Goal: Information Seeking & Learning: Learn about a topic

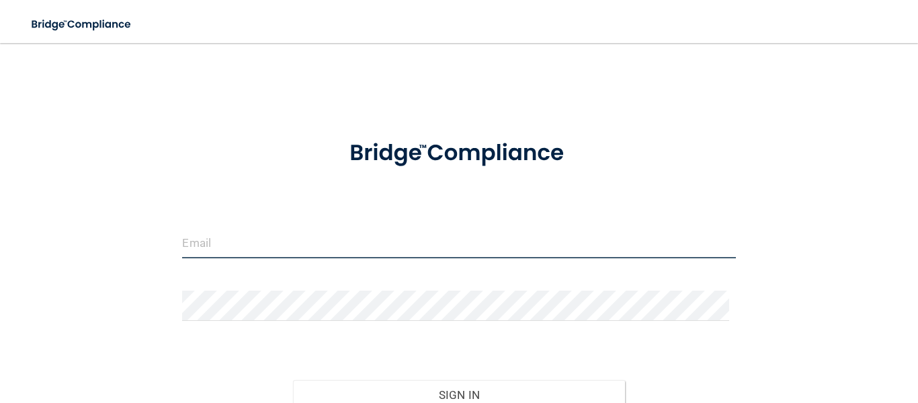
click at [240, 236] on input "email" at bounding box center [458, 243] width 553 height 30
click at [193, 243] on input "email" at bounding box center [458, 243] width 553 height 30
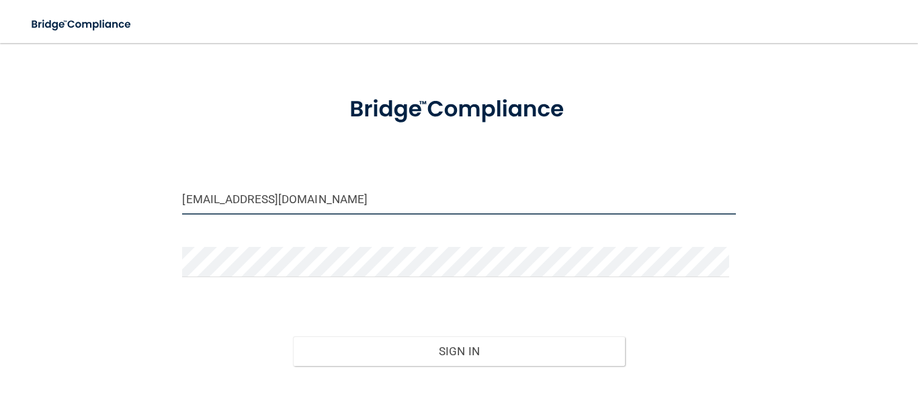
scroll to position [67, 0]
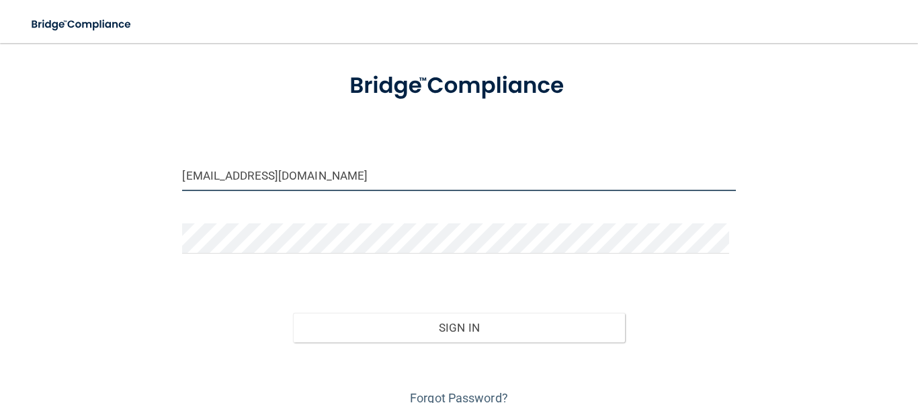
type input "[EMAIL_ADDRESS][DOMAIN_NAME]"
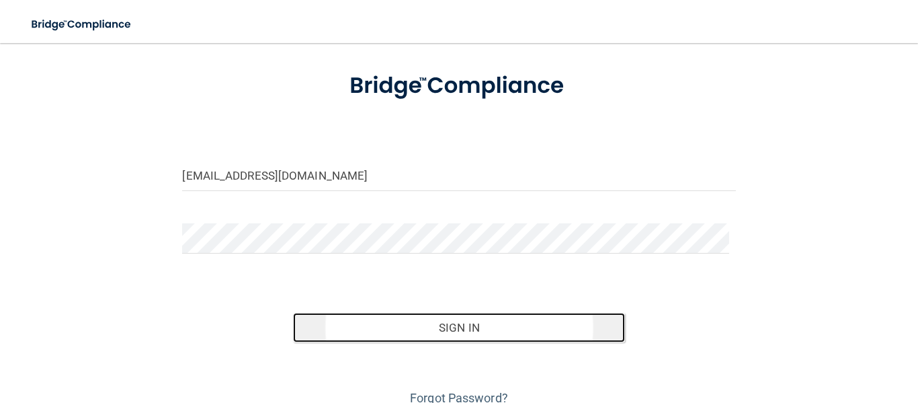
click at [442, 315] on button "Sign In" at bounding box center [459, 328] width 332 height 30
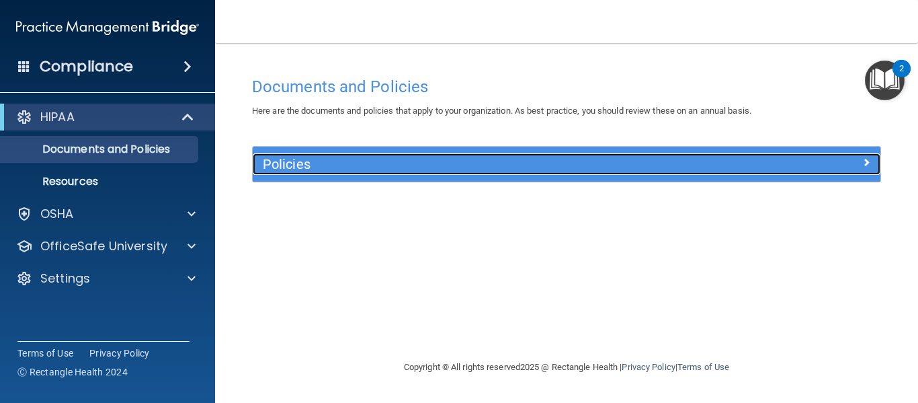
click at [364, 160] on h5 "Policies" at bounding box center [488, 164] width 451 height 15
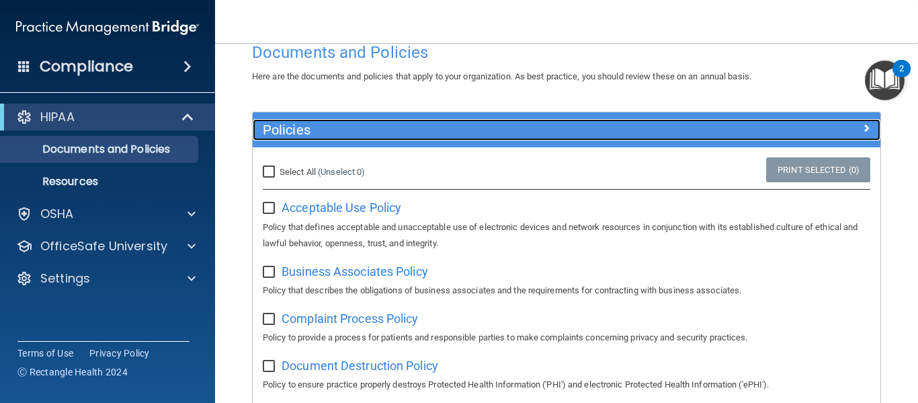
scroll to position [67, 0]
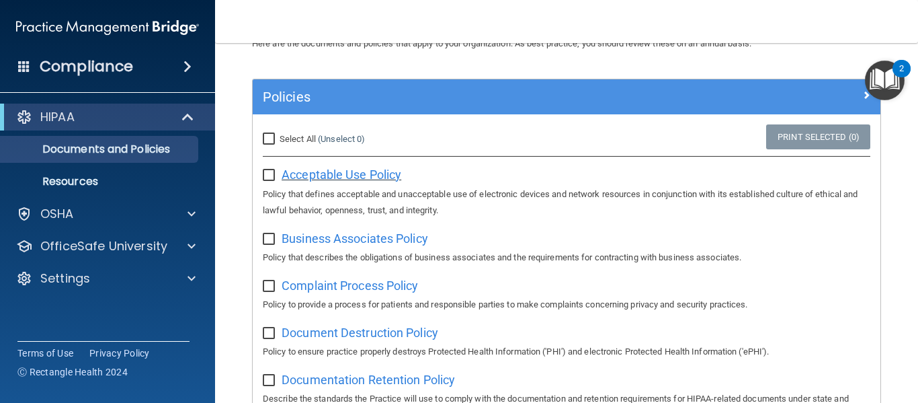
click at [336, 172] on span "Acceptable Use Policy" at bounding box center [342, 174] width 120 height 14
click at [188, 61] on span at bounding box center [188, 66] width 8 height 16
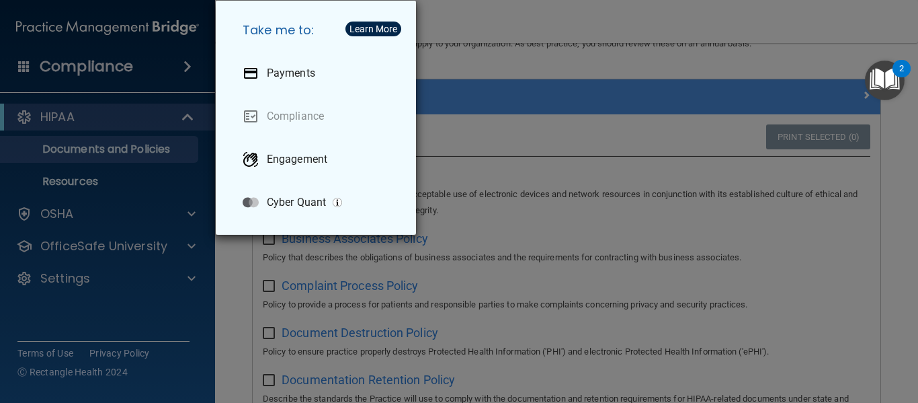
click at [180, 71] on div "Take me to: Payments Compliance Engagement Cyber Quant" at bounding box center [459, 201] width 918 height 403
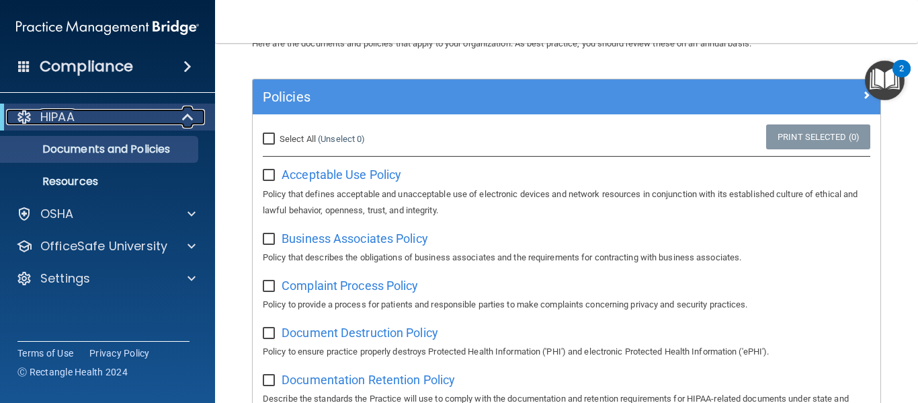
click at [186, 115] on span at bounding box center [189, 117] width 11 height 16
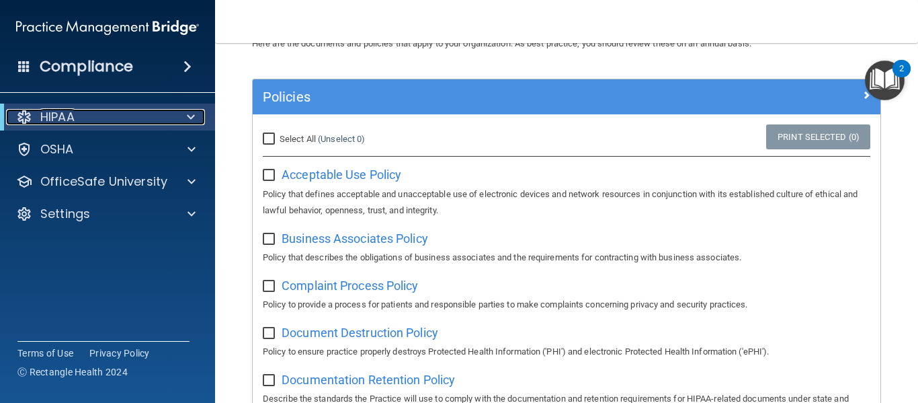
click at [186, 116] on div at bounding box center [188, 117] width 33 height 16
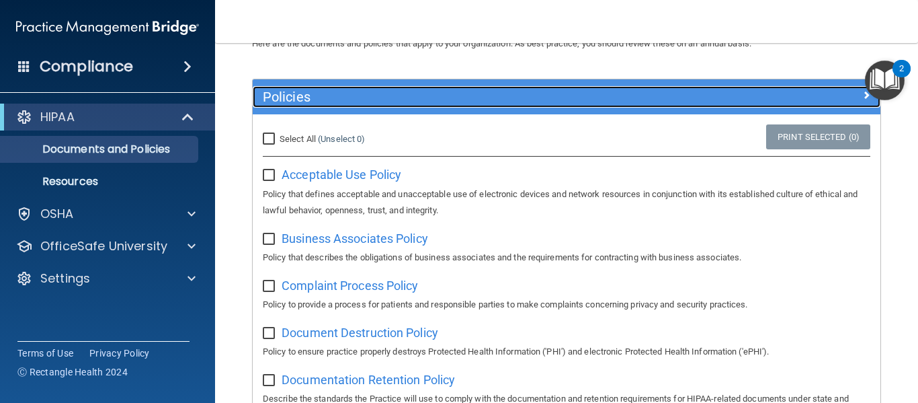
click at [863, 93] on span at bounding box center [867, 95] width 8 height 16
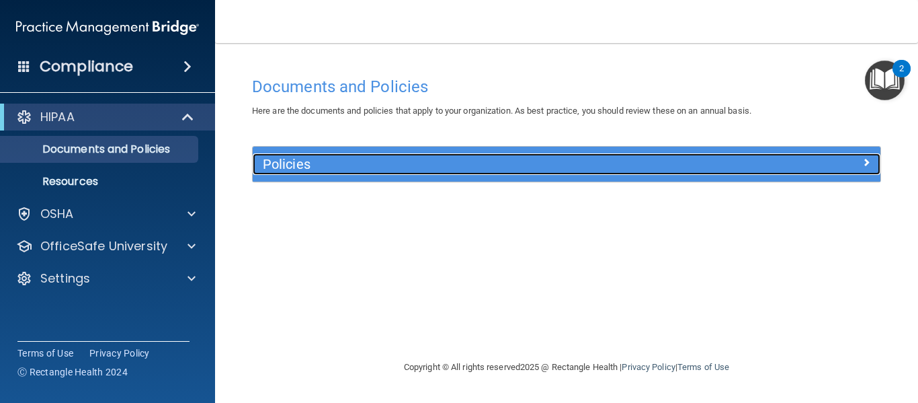
scroll to position [0, 0]
click at [861, 169] on div "Policies" at bounding box center [567, 164] width 628 height 22
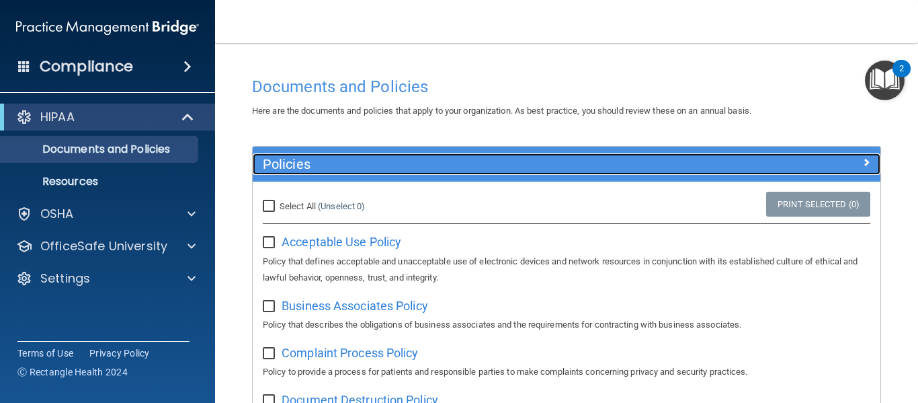
click at [812, 164] on div at bounding box center [802, 161] width 157 height 16
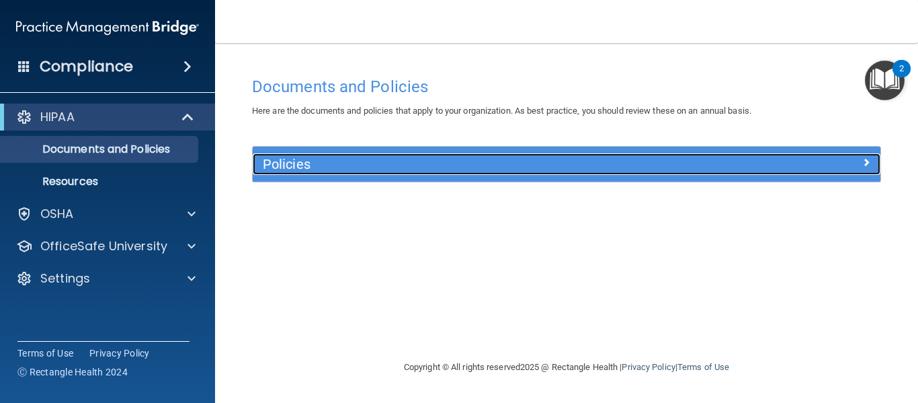
click at [307, 167] on h5 "Policies" at bounding box center [488, 164] width 451 height 15
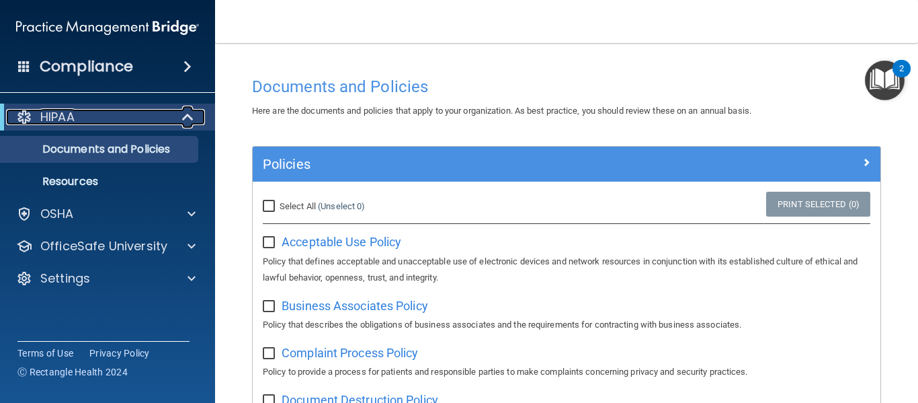
click at [128, 118] on div "HIPAA" at bounding box center [89, 117] width 166 height 16
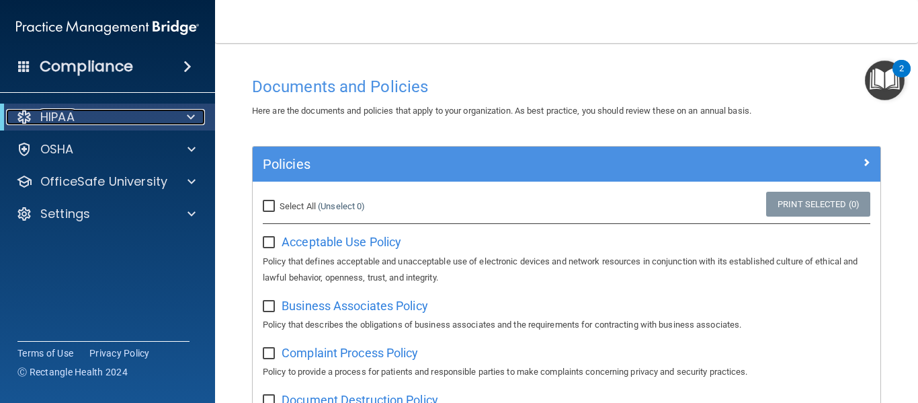
click at [128, 118] on div "HIPAA" at bounding box center [89, 117] width 166 height 16
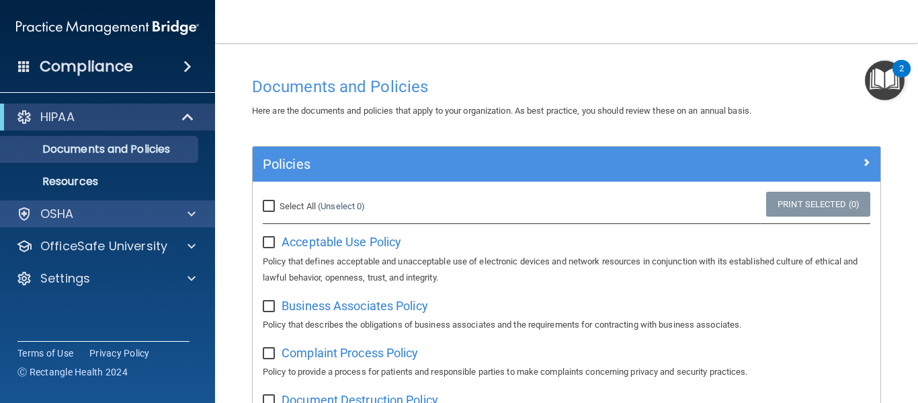
click at [134, 205] on div "OSHA" at bounding box center [108, 213] width 216 height 27
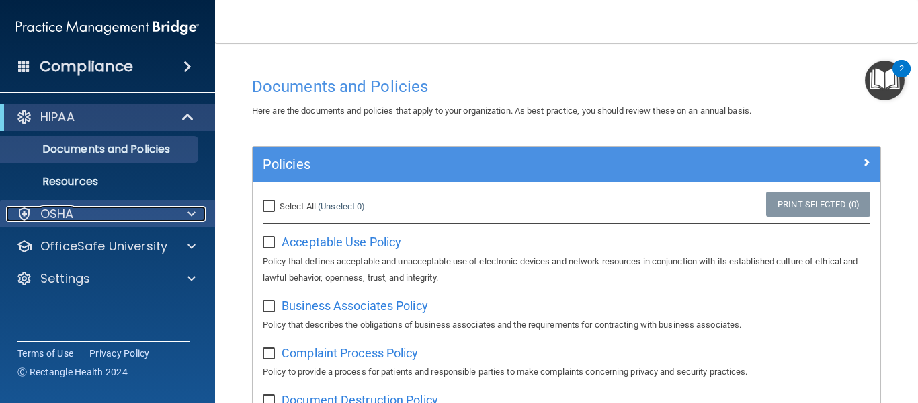
click at [197, 212] on div at bounding box center [190, 214] width 34 height 16
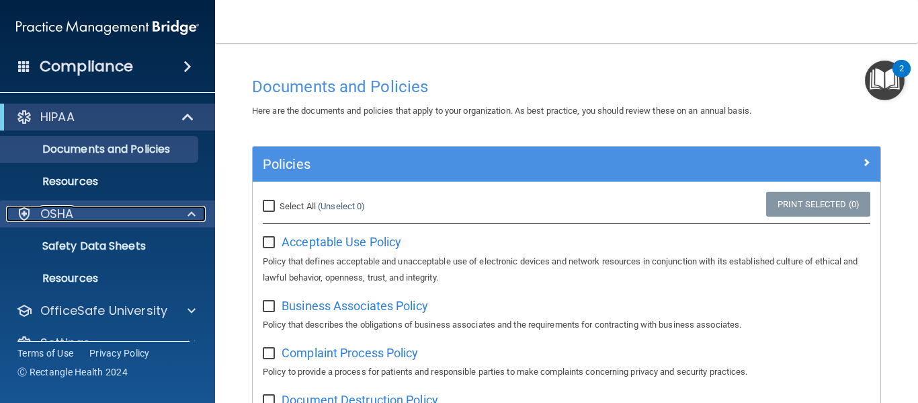
click at [197, 212] on div at bounding box center [190, 214] width 34 height 16
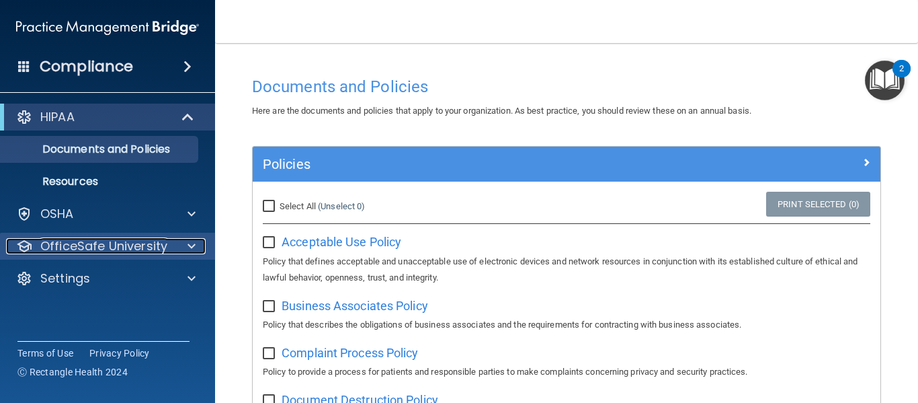
click at [185, 239] on div at bounding box center [190, 246] width 34 height 16
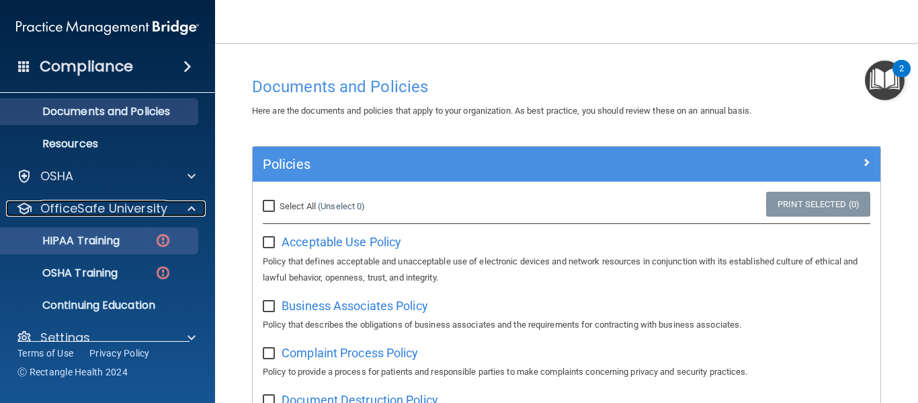
scroll to position [58, 0]
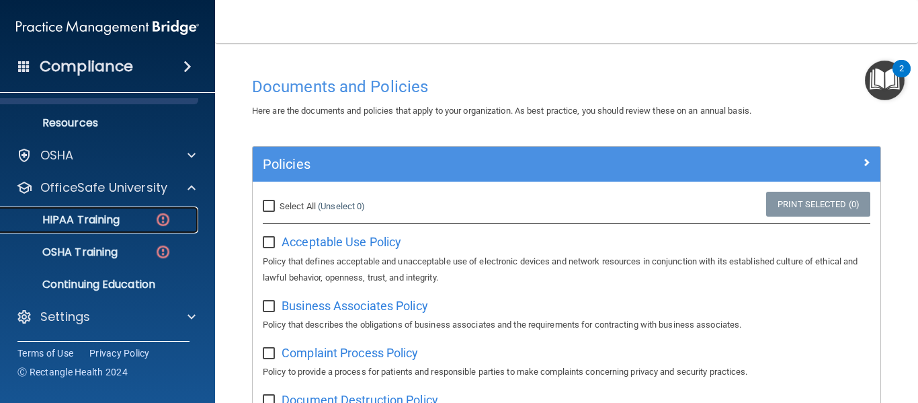
click at [112, 222] on p "HIPAA Training" at bounding box center [64, 219] width 111 height 13
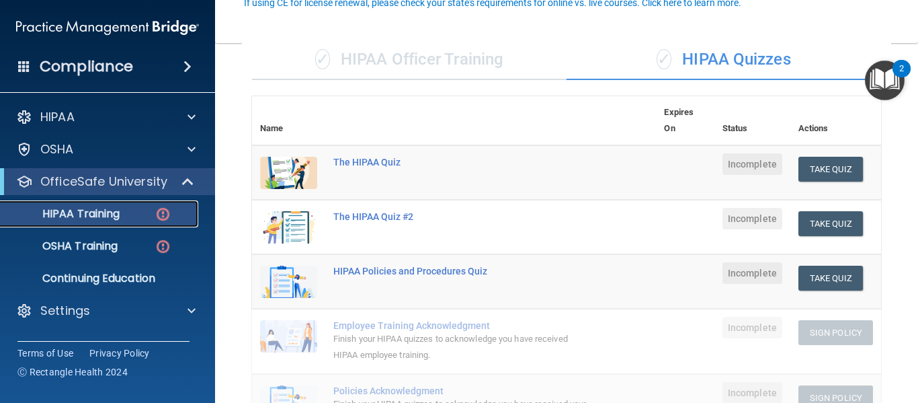
scroll to position [134, 0]
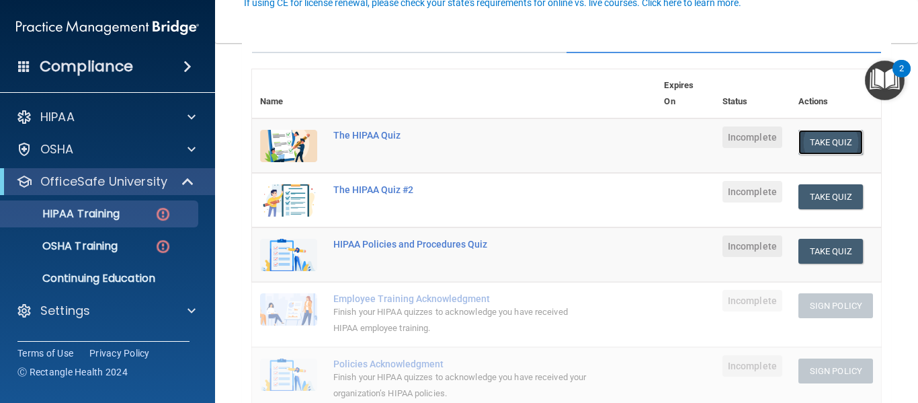
click at [810, 140] on button "Take Quiz" at bounding box center [831, 142] width 65 height 25
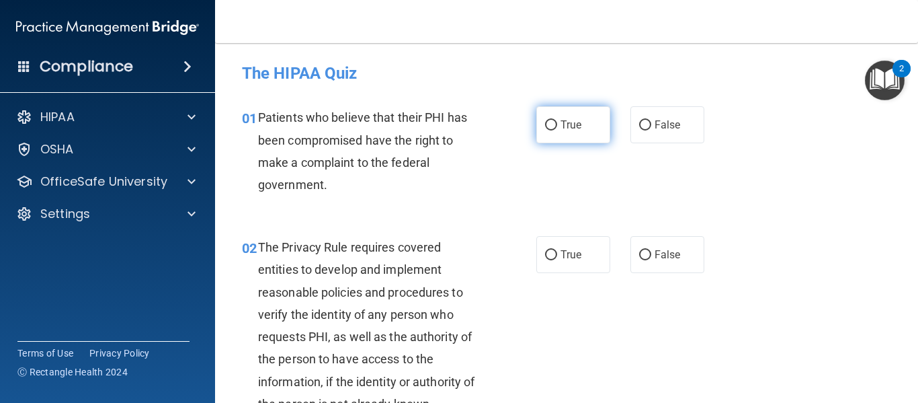
click at [545, 126] on input "True" at bounding box center [551, 125] width 12 height 10
radio input "true"
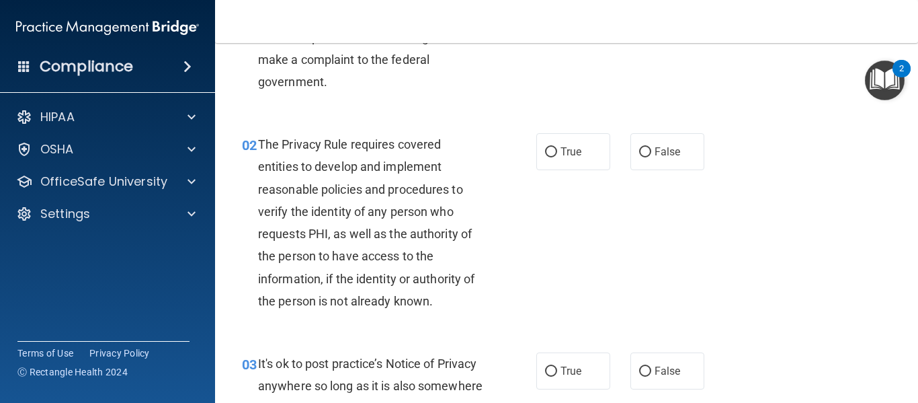
scroll to position [134, 0]
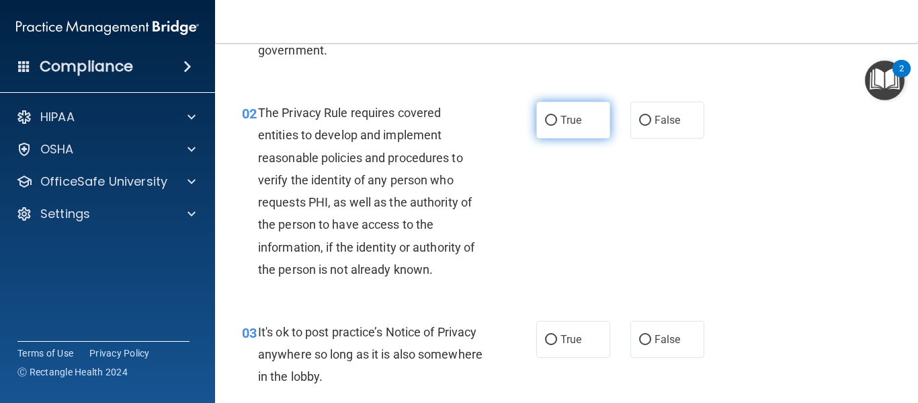
click at [550, 122] on input "True" at bounding box center [551, 121] width 12 height 10
radio input "true"
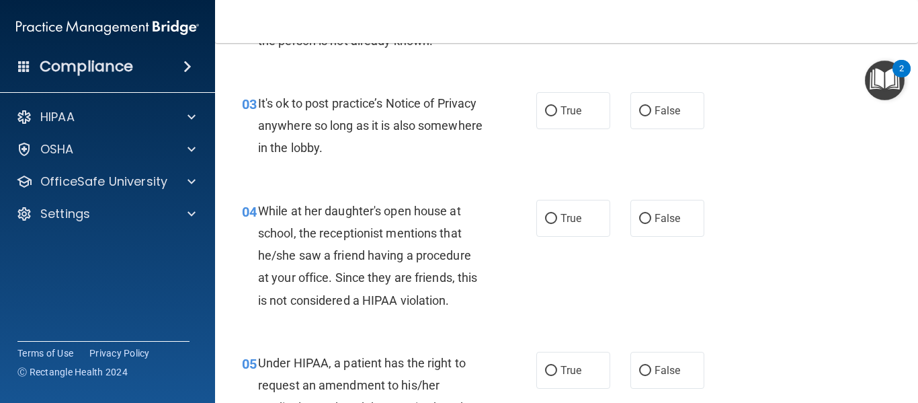
scroll to position [403, 0]
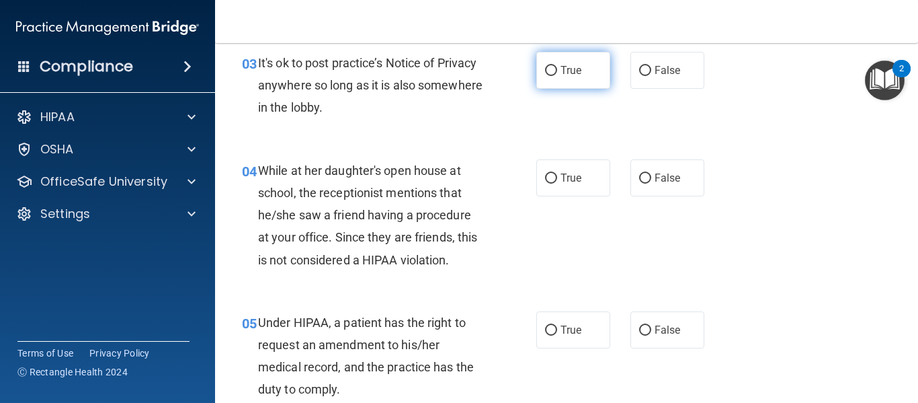
click at [553, 67] on label "True" at bounding box center [574, 70] width 74 height 37
click at [553, 67] on input "True" at bounding box center [551, 71] width 12 height 10
radio input "true"
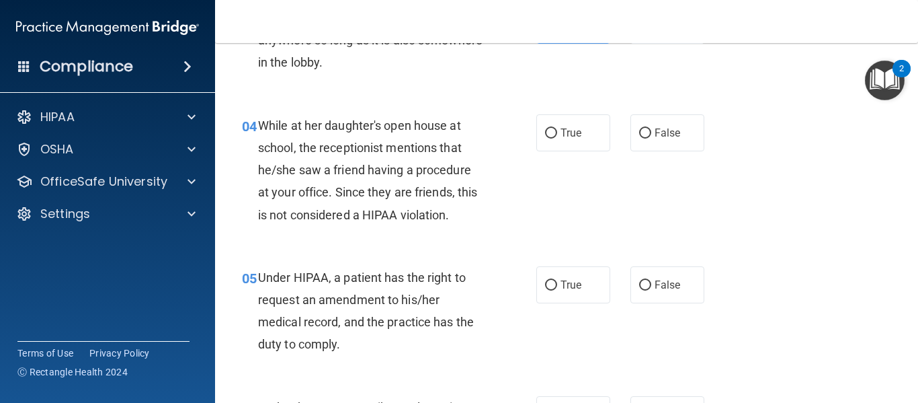
scroll to position [471, 0]
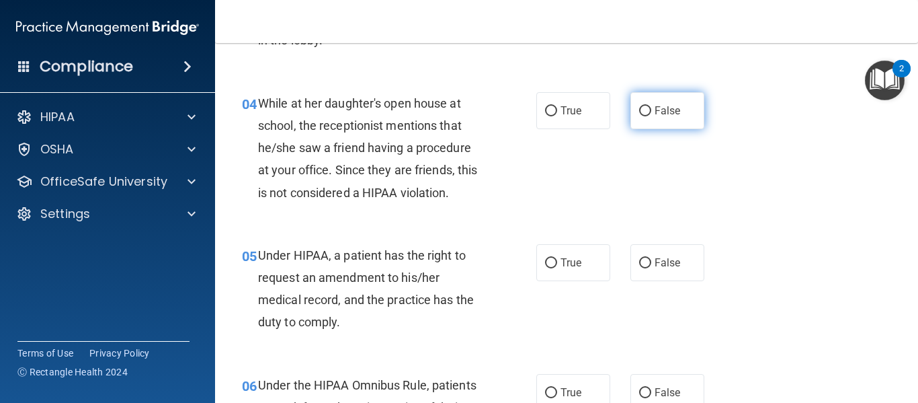
click at [631, 112] on label "False" at bounding box center [668, 110] width 74 height 37
click at [639, 112] on input "False" at bounding box center [645, 111] width 12 height 10
radio input "true"
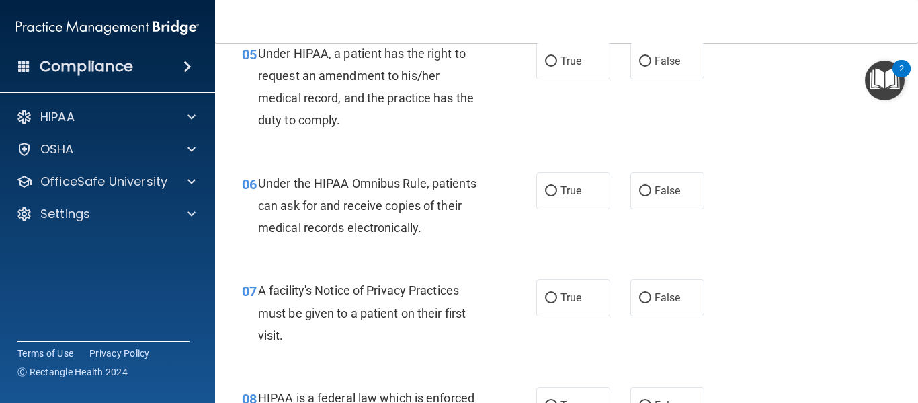
scroll to position [605, 0]
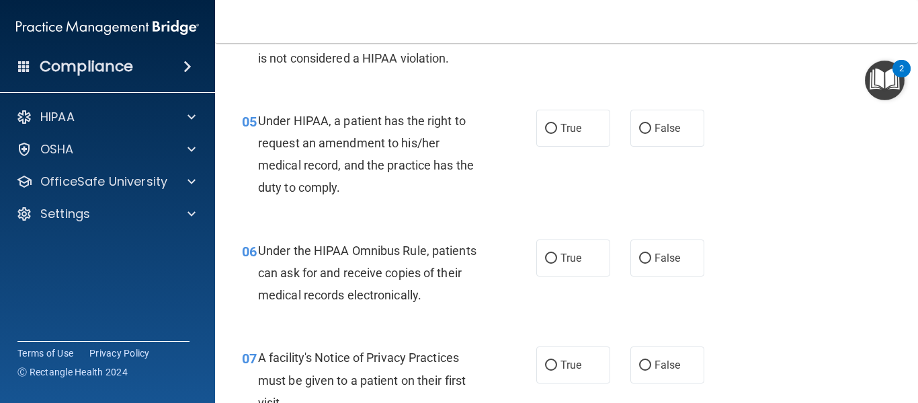
click at [559, 106] on div "05 Under HIPAA, a patient has the right to request an amendment to his/her medi…" at bounding box center [567, 158] width 670 height 130
click at [561, 132] on span "True" at bounding box center [571, 128] width 21 height 13
click at [557, 132] on input "True" at bounding box center [551, 129] width 12 height 10
radio input "true"
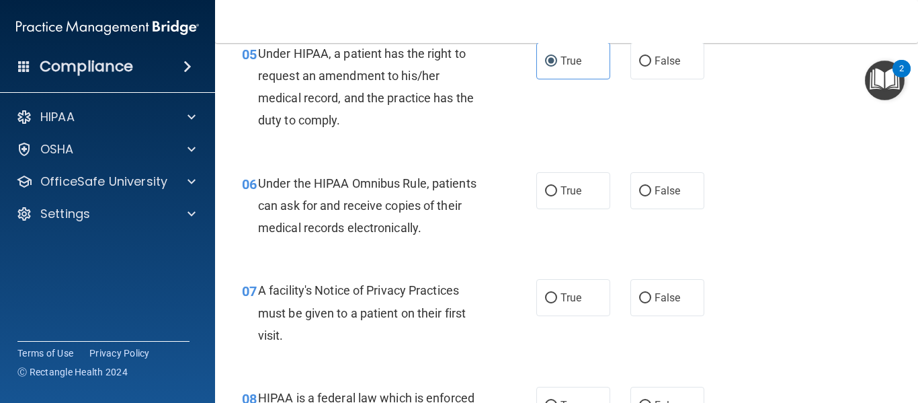
scroll to position [740, 0]
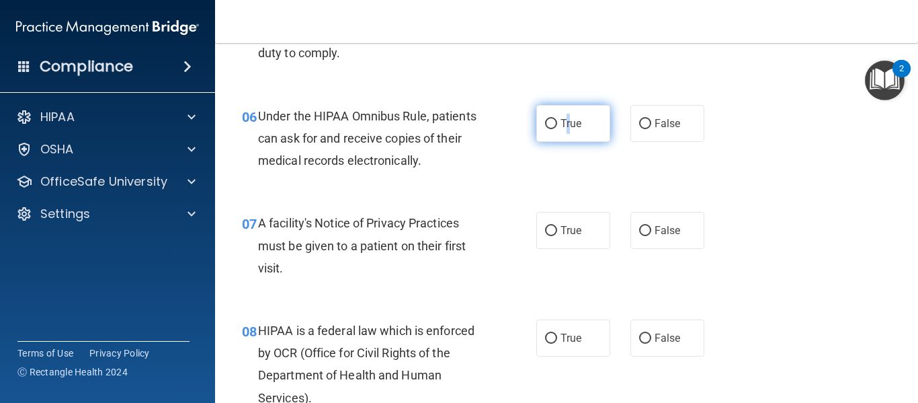
click at [563, 120] on span "True" at bounding box center [571, 123] width 21 height 13
click at [547, 129] on label "True" at bounding box center [574, 123] width 74 height 37
click at [547, 129] on input "True" at bounding box center [551, 124] width 12 height 10
radio input "true"
click at [745, 175] on div "06 Under the HIPAA Omnibus Rule, patients can ask for and receive copies of the…" at bounding box center [567, 142] width 670 height 108
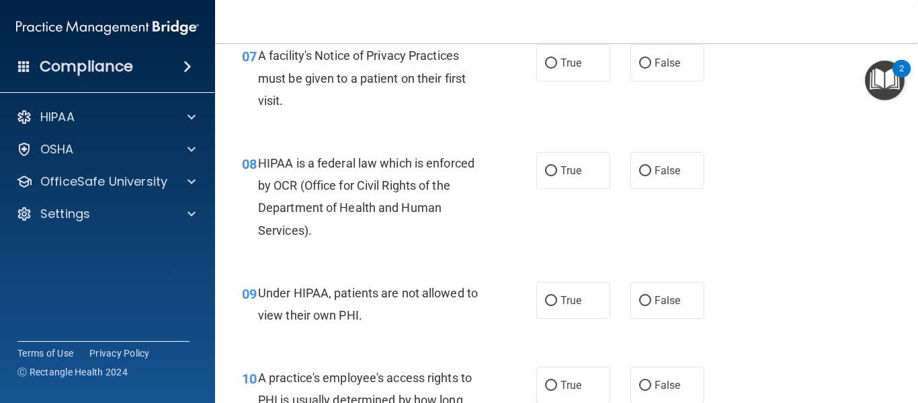
scroll to position [874, 0]
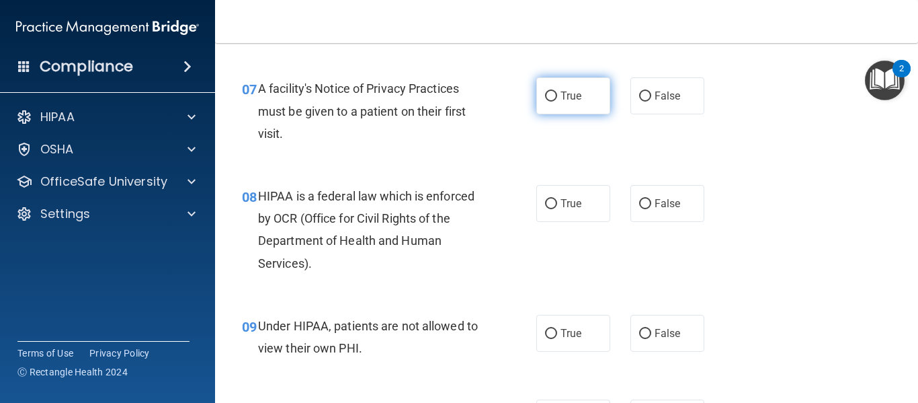
click at [555, 90] on label "True" at bounding box center [574, 95] width 74 height 37
click at [555, 91] on input "True" at bounding box center [551, 96] width 12 height 10
radio input "true"
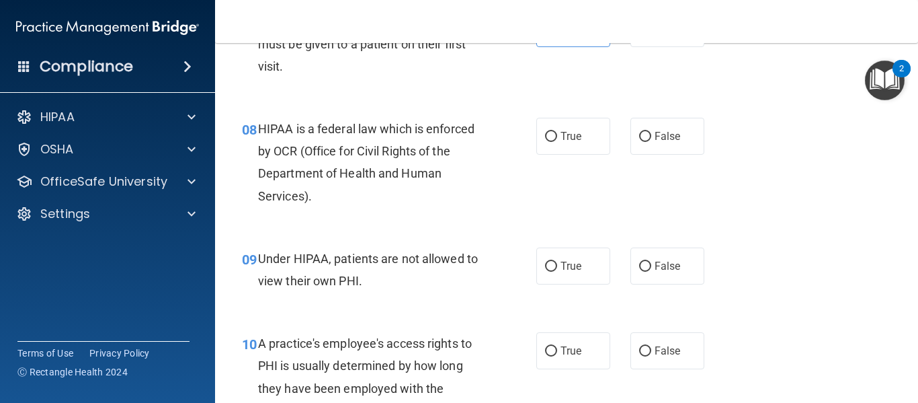
scroll to position [1009, 0]
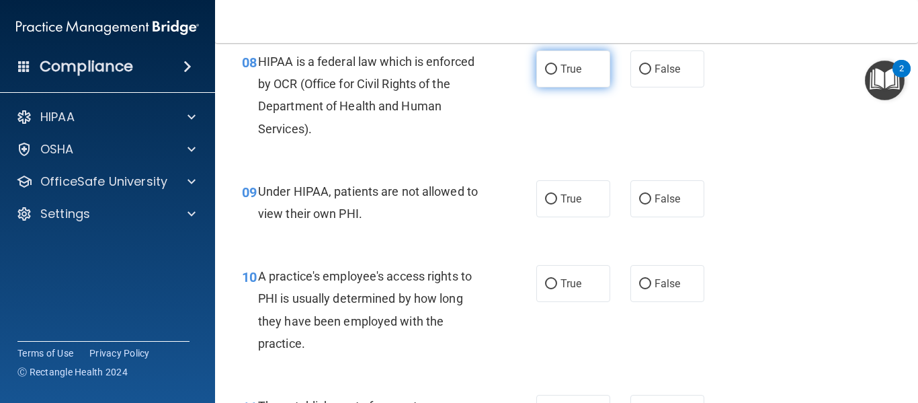
click at [561, 71] on span "True" at bounding box center [571, 69] width 21 height 13
click at [557, 71] on input "True" at bounding box center [551, 70] width 12 height 10
radio input "true"
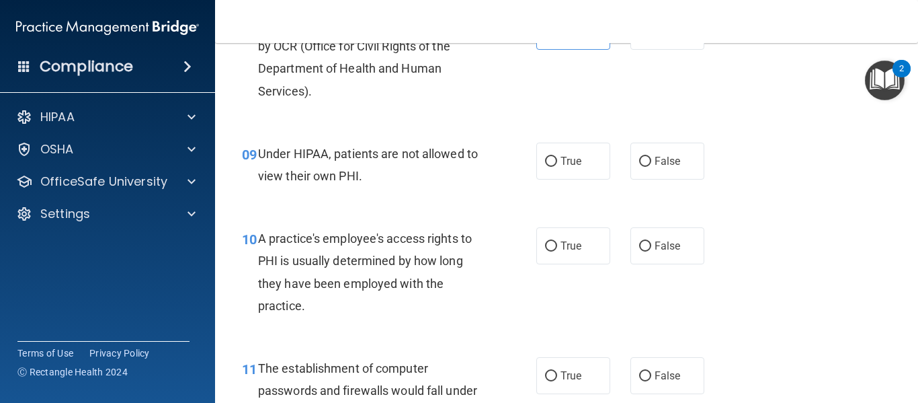
scroll to position [1076, 0]
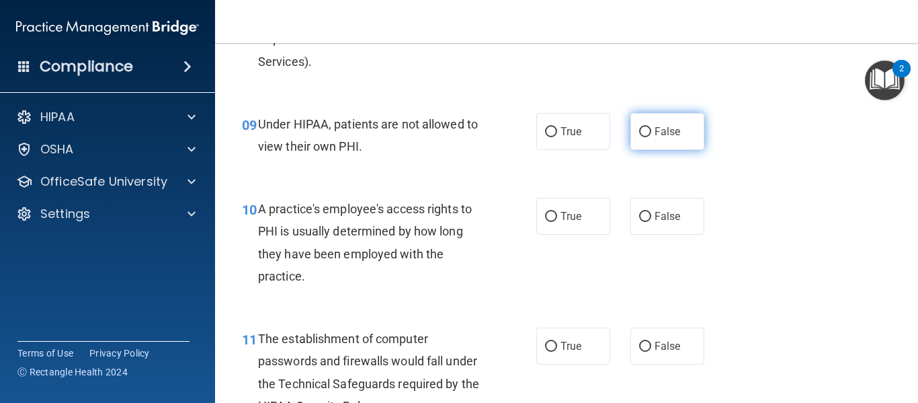
click at [658, 128] on span "False" at bounding box center [668, 131] width 26 height 13
click at [652, 128] on input "False" at bounding box center [645, 132] width 12 height 10
radio input "true"
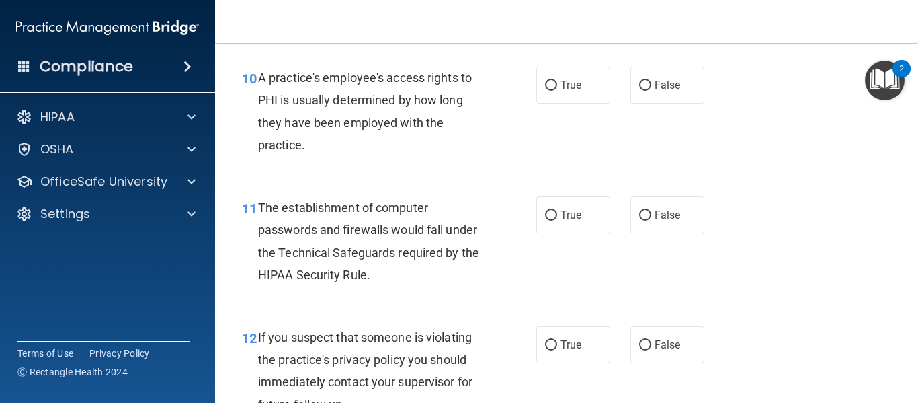
scroll to position [1210, 0]
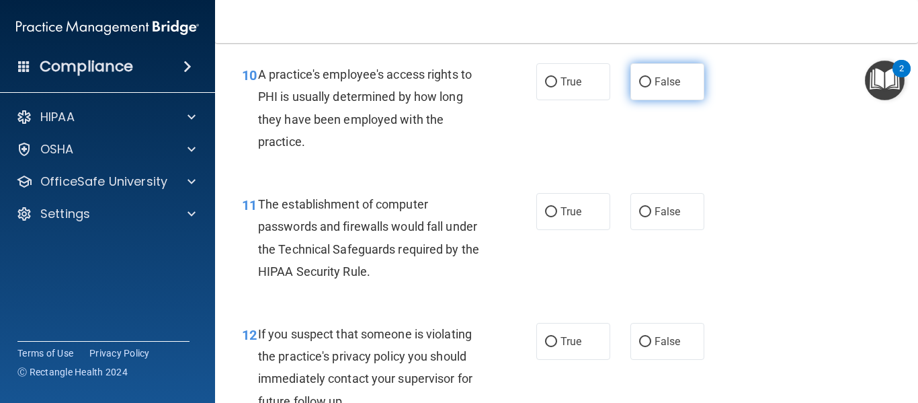
click at [654, 90] on label "False" at bounding box center [668, 81] width 74 height 37
click at [652, 87] on input "False" at bounding box center [645, 82] width 12 height 10
radio input "true"
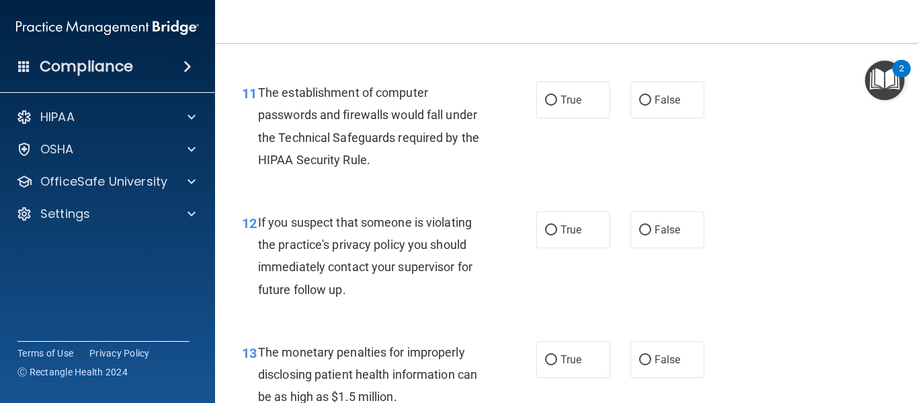
scroll to position [1345, 0]
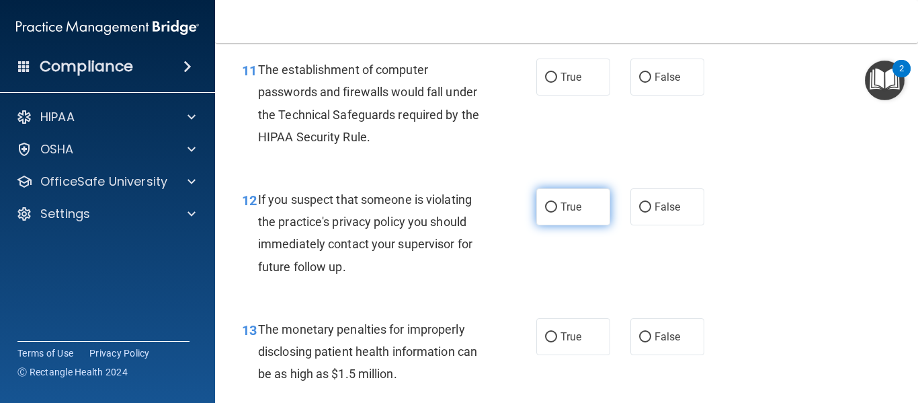
click at [588, 210] on label "True" at bounding box center [574, 206] width 74 height 37
click at [557, 210] on input "True" at bounding box center [551, 207] width 12 height 10
radio input "true"
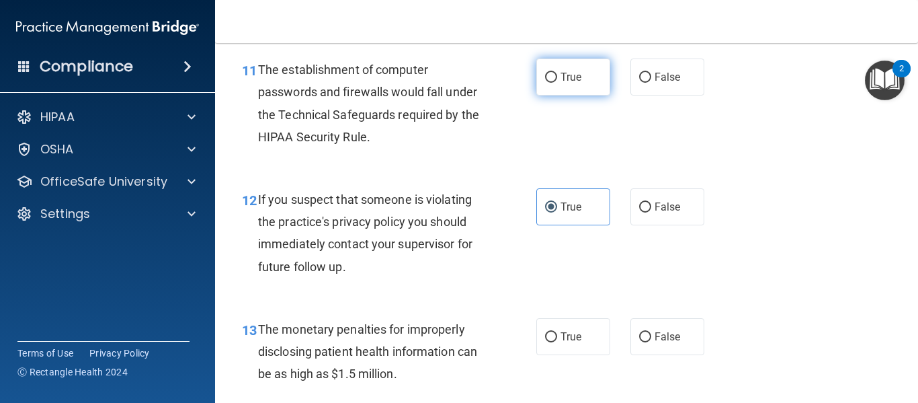
click at [548, 79] on input "True" at bounding box center [551, 78] width 12 height 10
radio input "true"
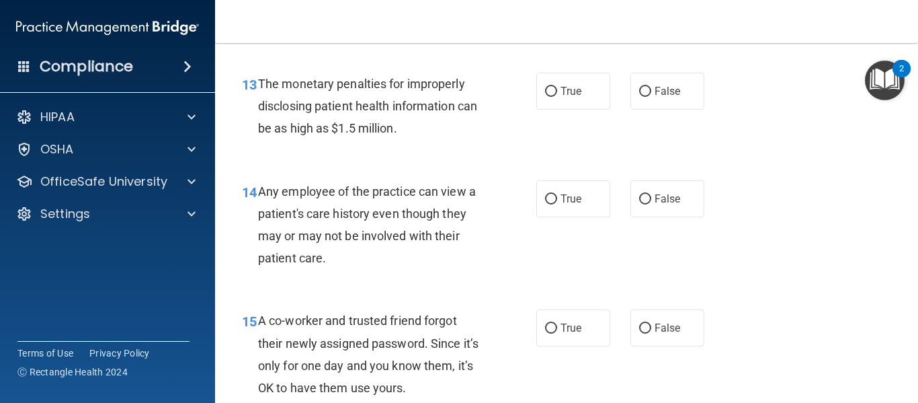
scroll to position [1614, 0]
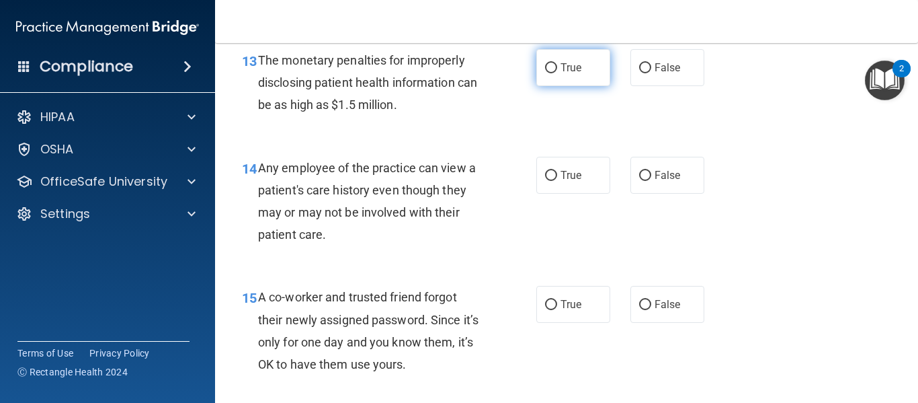
click at [574, 66] on span "True" at bounding box center [571, 67] width 21 height 13
click at [557, 66] on input "True" at bounding box center [551, 68] width 12 height 10
radio input "true"
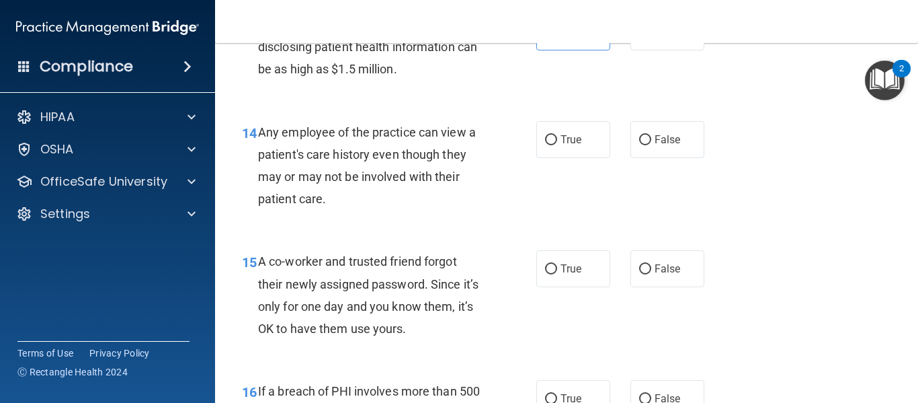
scroll to position [1681, 0]
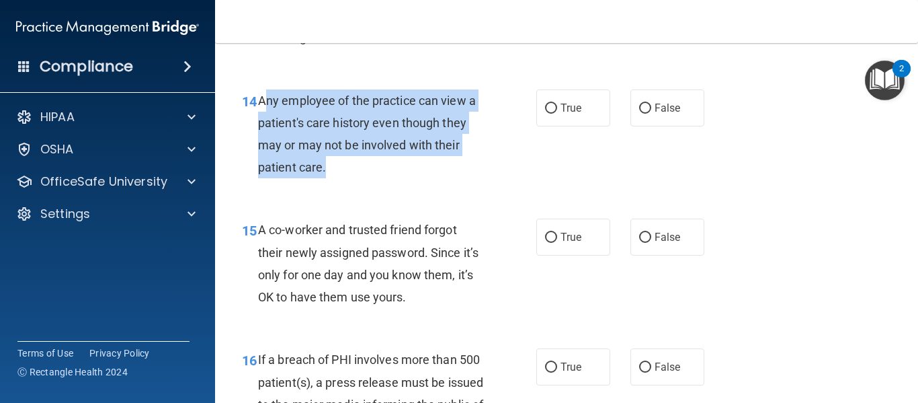
drag, startPoint x: 327, startPoint y: 162, endPoint x: 262, endPoint y: 104, distance: 87.6
click at [262, 104] on div "Any employee of the practice can view a patient's care history even though they…" at bounding box center [376, 133] width 236 height 89
copy span "ny employee of the practice can view a patient's care history even though they …"
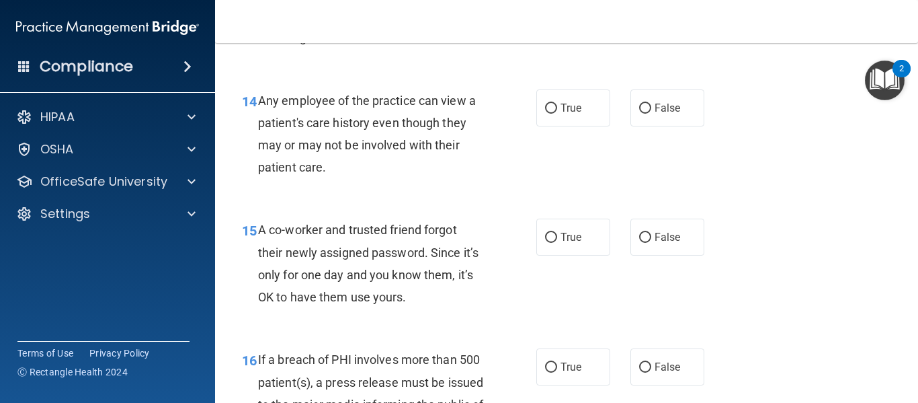
click at [467, 81] on div "14 Any employee of the practice can view a patient's care history even though t…" at bounding box center [567, 138] width 670 height 130
click at [678, 243] on label "False" at bounding box center [668, 237] width 74 height 37
click at [652, 243] on input "False" at bounding box center [645, 238] width 12 height 10
radio input "true"
click at [646, 115] on label "False" at bounding box center [668, 107] width 74 height 37
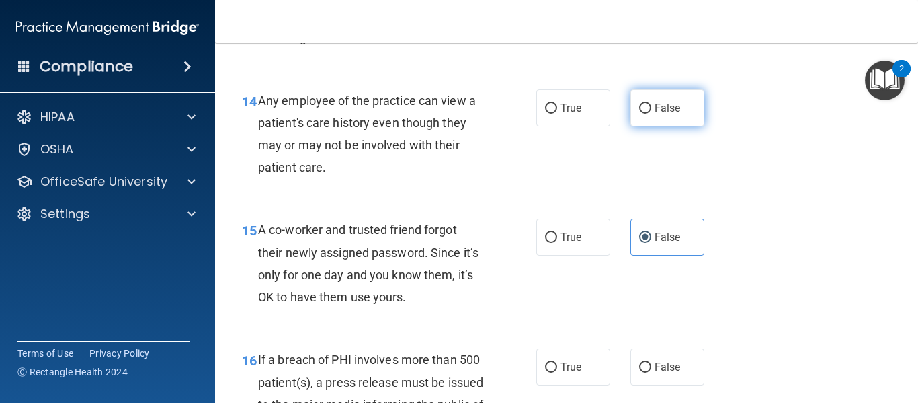
click at [646, 114] on input "False" at bounding box center [645, 109] width 12 height 10
radio input "true"
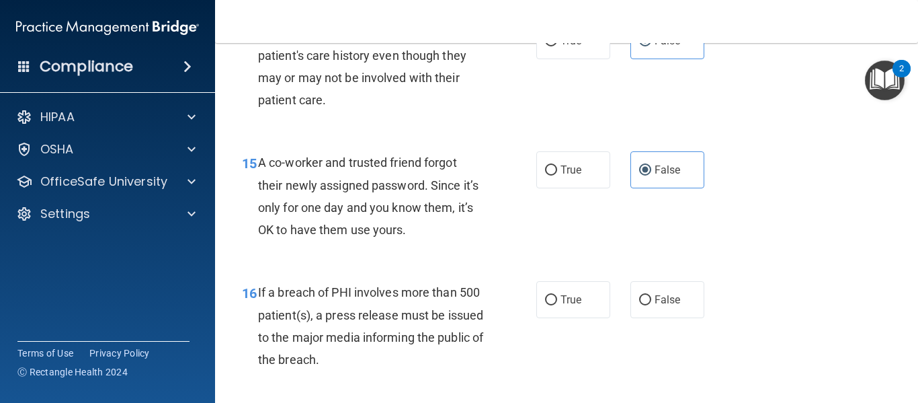
scroll to position [1815, 0]
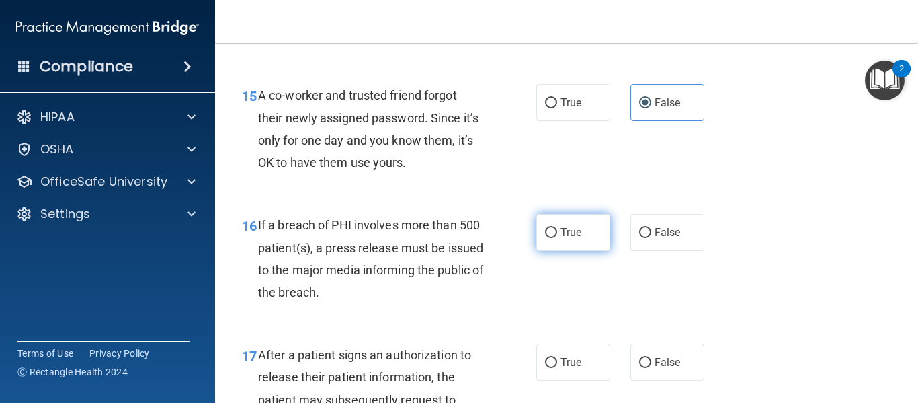
click at [554, 233] on label "True" at bounding box center [574, 232] width 74 height 37
click at [554, 233] on input "True" at bounding box center [551, 233] width 12 height 10
radio input "true"
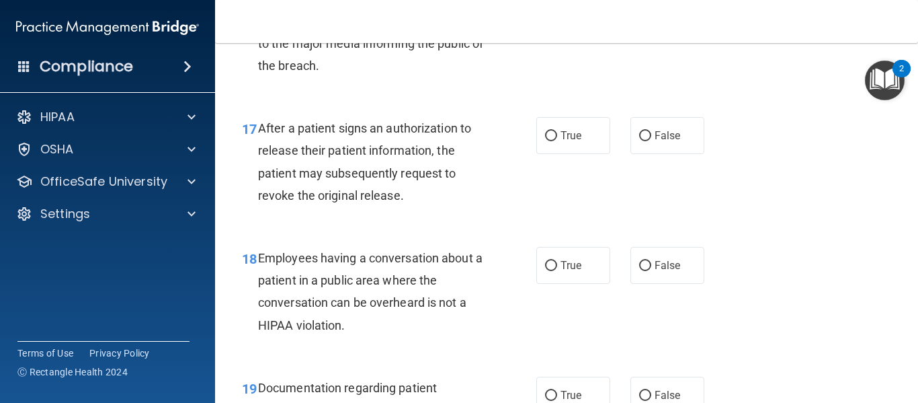
scroll to position [2084, 0]
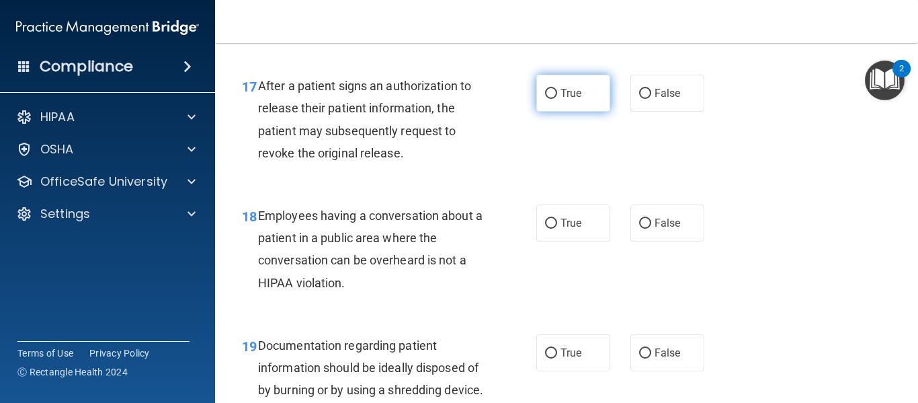
click at [545, 93] on input "True" at bounding box center [551, 94] width 12 height 10
radio input "true"
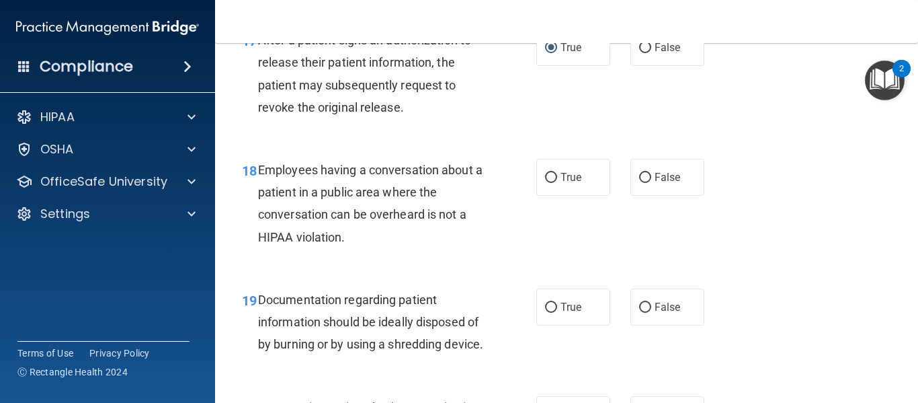
scroll to position [2152, 0]
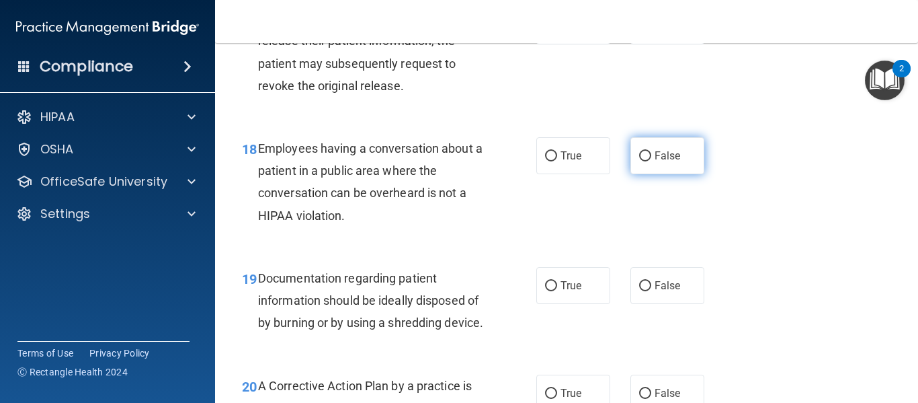
click at [662, 166] on label "False" at bounding box center [668, 155] width 74 height 37
click at [652, 161] on input "False" at bounding box center [645, 156] width 12 height 10
radio input "true"
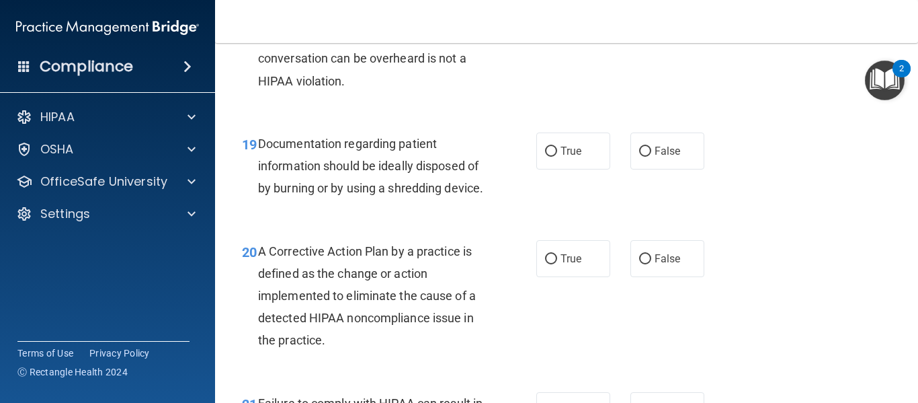
scroll to position [2353, 0]
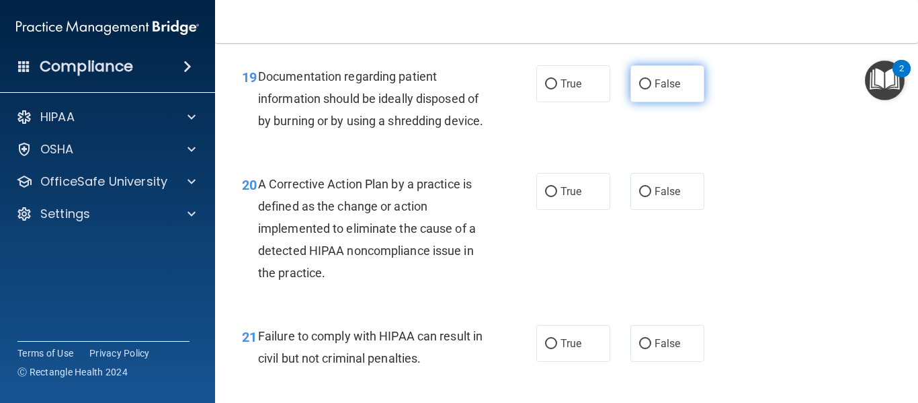
click at [654, 72] on label "False" at bounding box center [668, 83] width 74 height 37
click at [652, 79] on input "False" at bounding box center [645, 84] width 12 height 10
radio input "true"
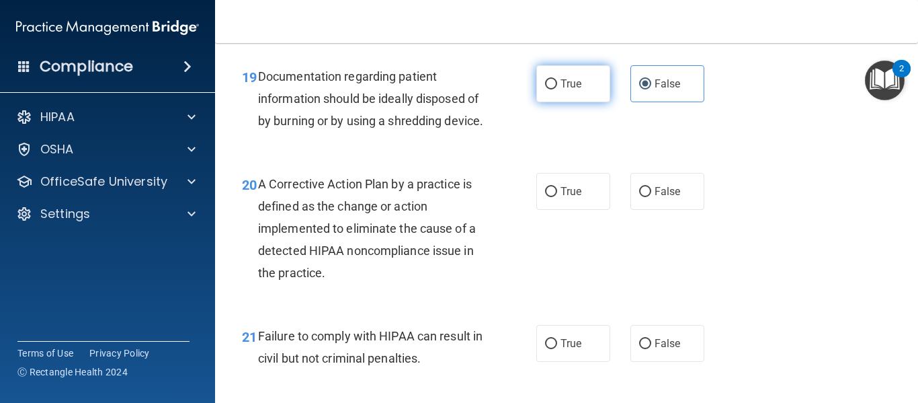
click at [561, 89] on span "True" at bounding box center [571, 83] width 21 height 13
click at [557, 89] on input "True" at bounding box center [551, 84] width 12 height 10
radio input "true"
radio input "false"
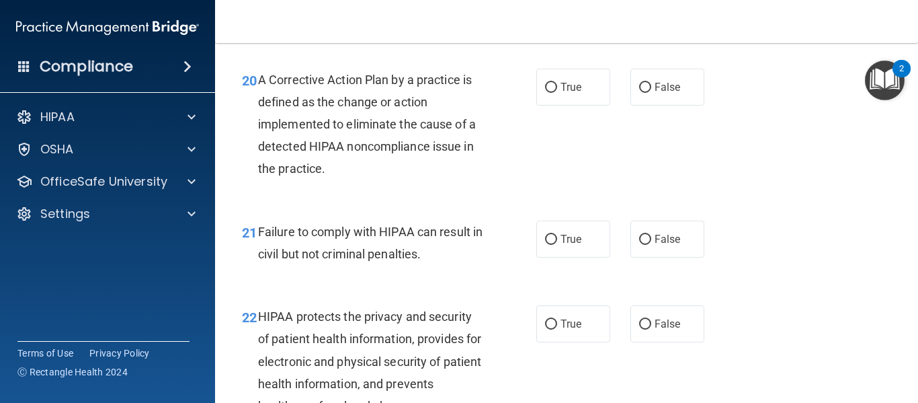
scroll to position [2488, 0]
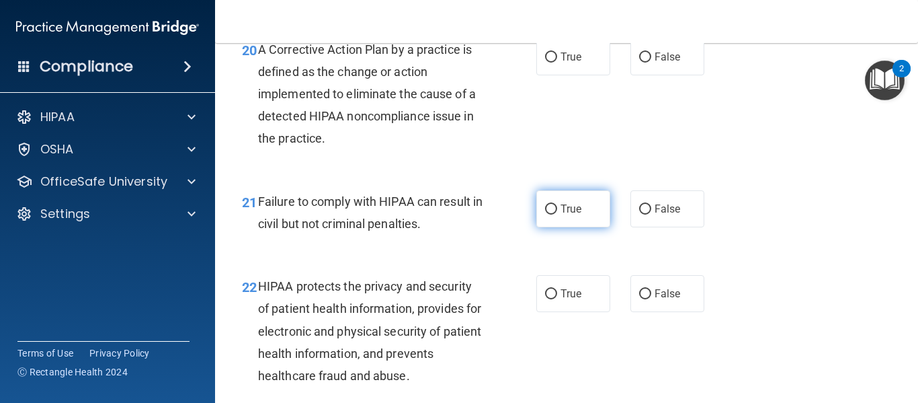
click at [584, 227] on label "True" at bounding box center [574, 208] width 74 height 37
click at [557, 214] on input "True" at bounding box center [551, 209] width 12 height 10
radio input "true"
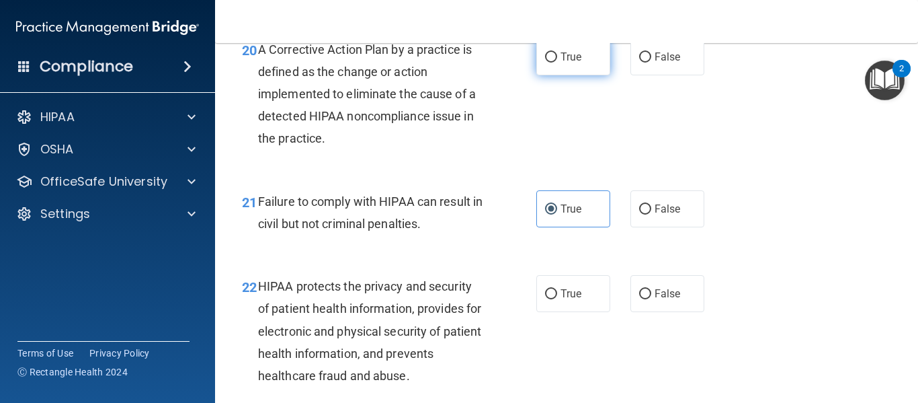
click at [546, 63] on input "True" at bounding box center [551, 57] width 12 height 10
radio input "true"
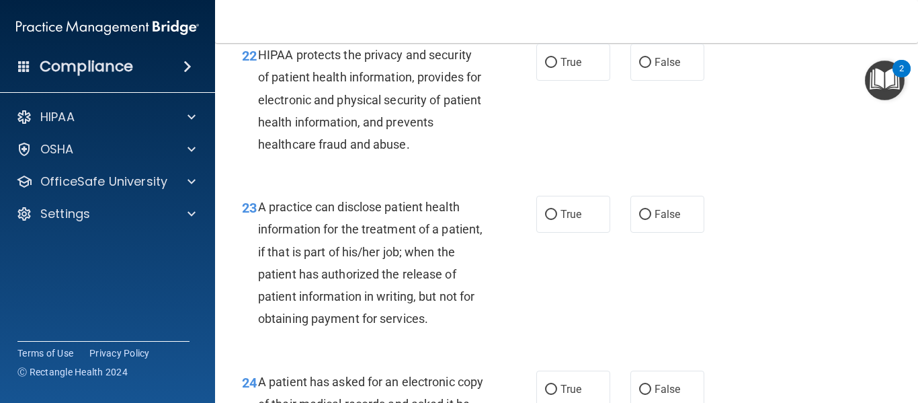
scroll to position [2690, 0]
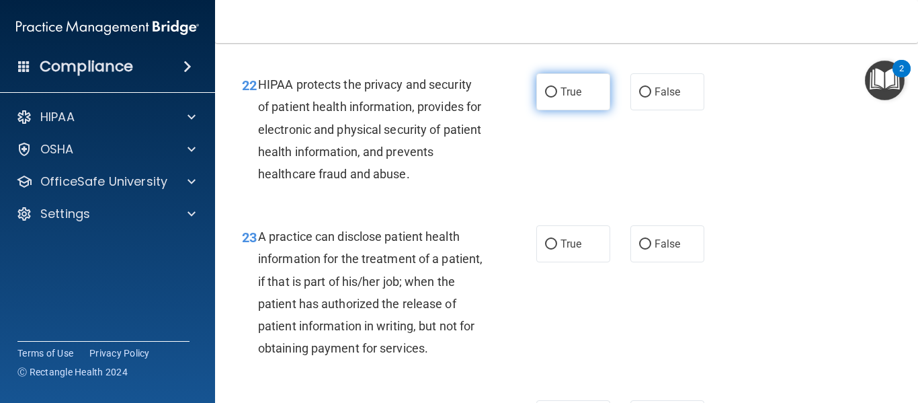
click at [550, 97] on input "True" at bounding box center [551, 92] width 12 height 10
radio input "true"
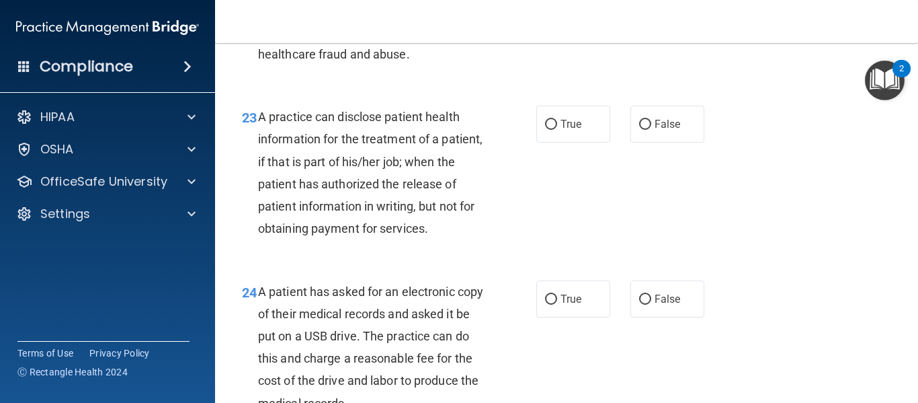
scroll to position [2824, 0]
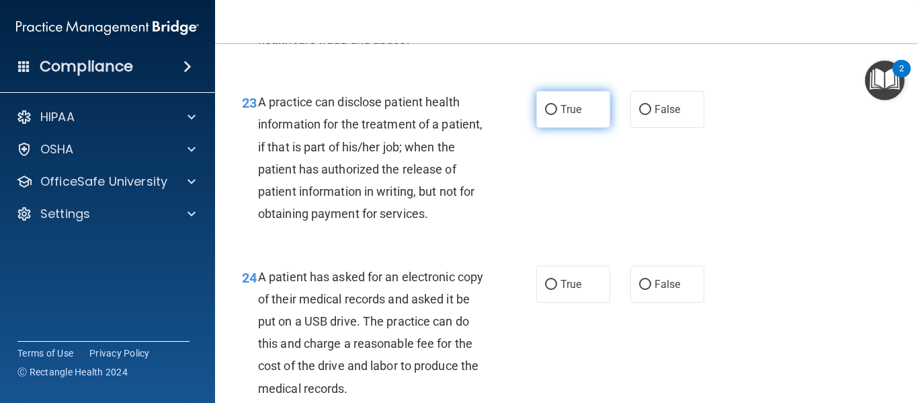
click at [546, 115] on input "True" at bounding box center [551, 110] width 12 height 10
radio input "true"
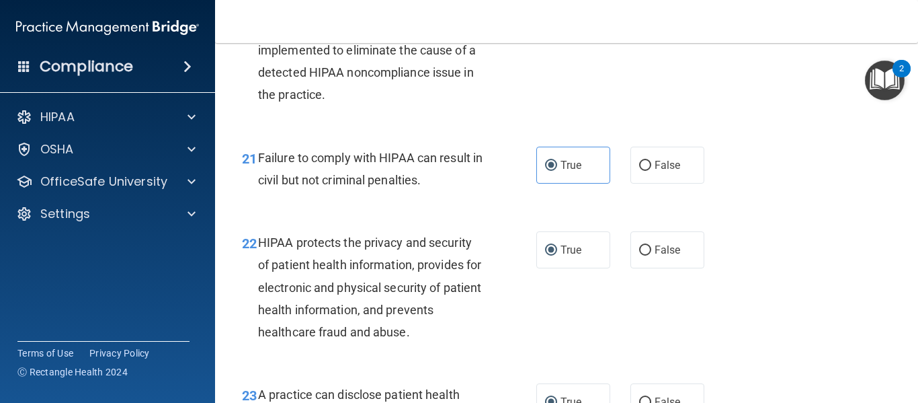
scroll to position [2555, 0]
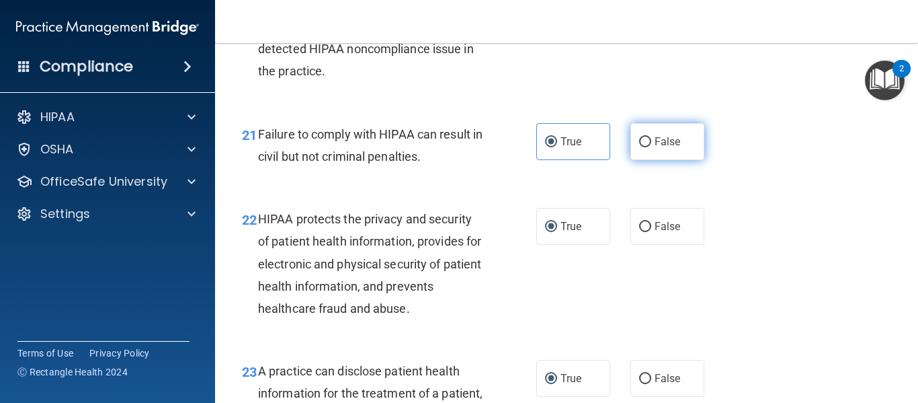
click at [643, 147] on input "False" at bounding box center [645, 142] width 12 height 10
radio input "true"
radio input "false"
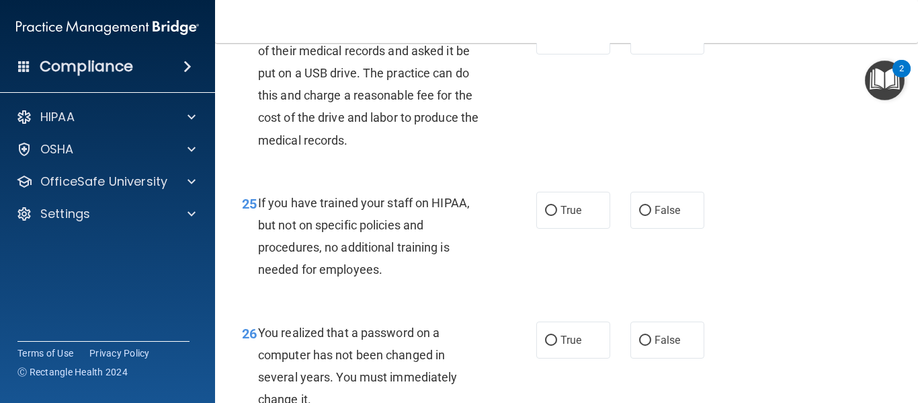
scroll to position [3093, 0]
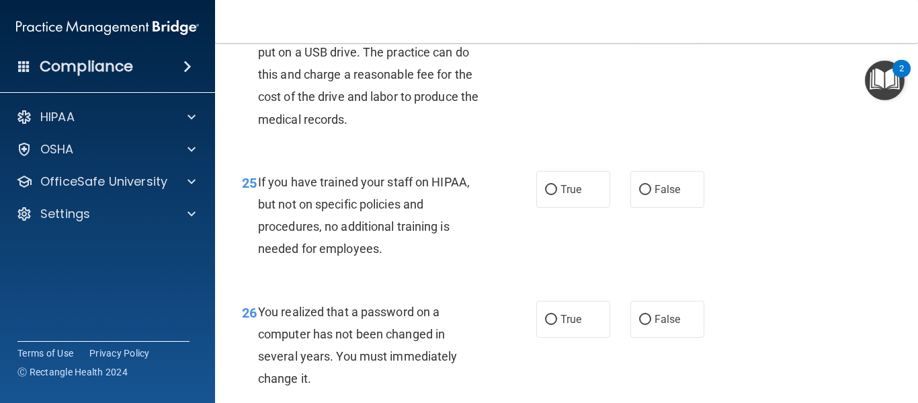
click at [650, 34] on label "False" at bounding box center [668, 15] width 74 height 37
click at [650, 21] on input "False" at bounding box center [645, 16] width 12 height 10
radio input "true"
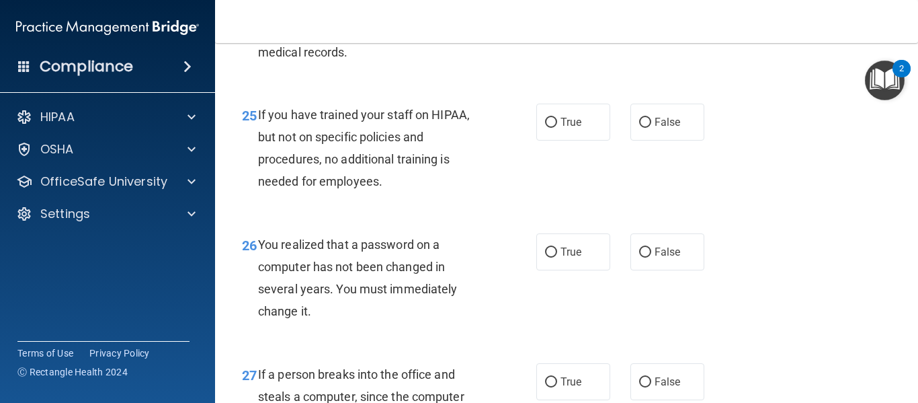
scroll to position [3227, 0]
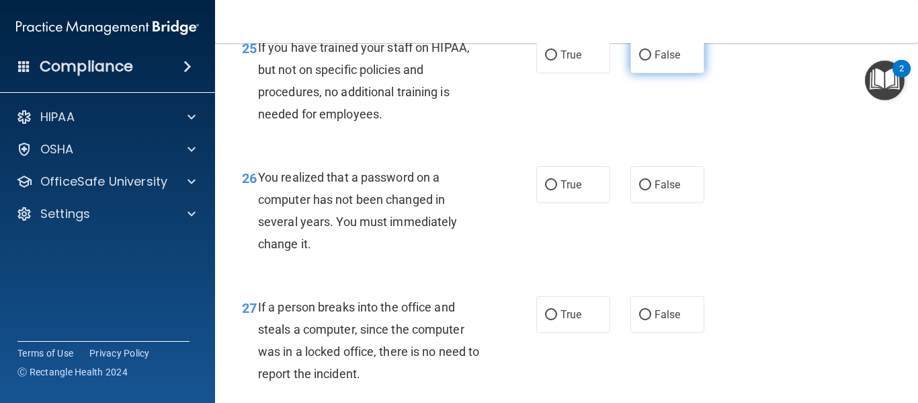
click at [662, 73] on label "False" at bounding box center [668, 54] width 74 height 37
click at [652, 61] on input "False" at bounding box center [645, 55] width 12 height 10
radio input "true"
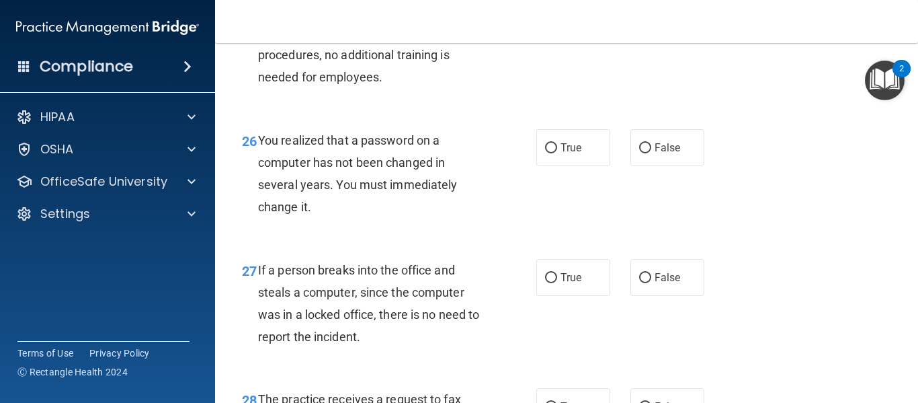
scroll to position [3362, 0]
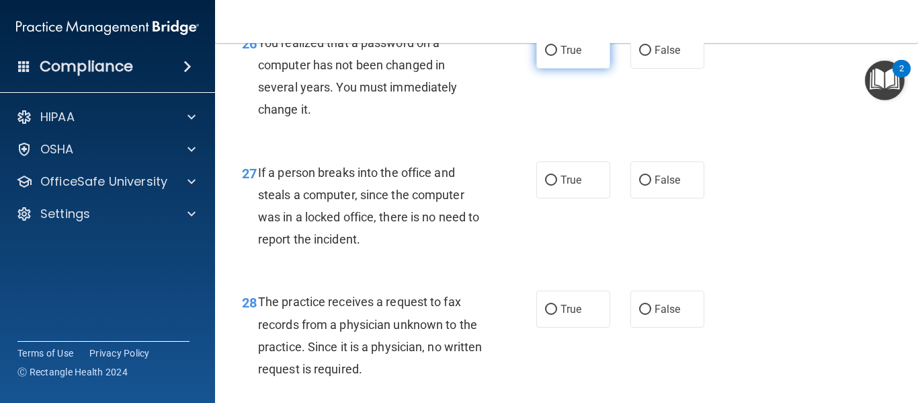
click at [574, 56] on span "True" at bounding box center [571, 50] width 21 height 13
click at [557, 56] on input "True" at bounding box center [551, 51] width 12 height 10
radio input "true"
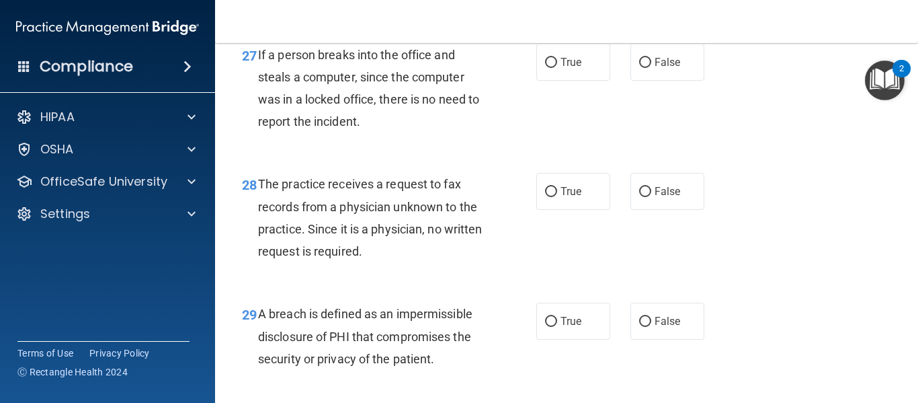
scroll to position [3496, 0]
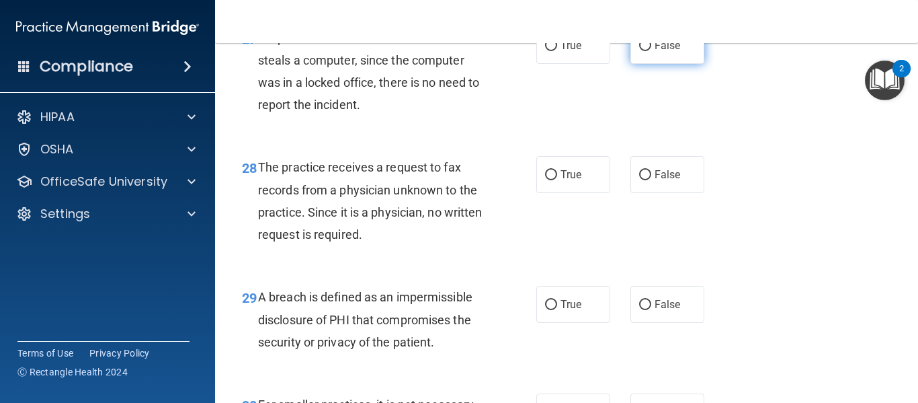
click at [631, 64] on label "False" at bounding box center [668, 45] width 74 height 37
click at [639, 51] on input "False" at bounding box center [645, 46] width 12 height 10
radio input "true"
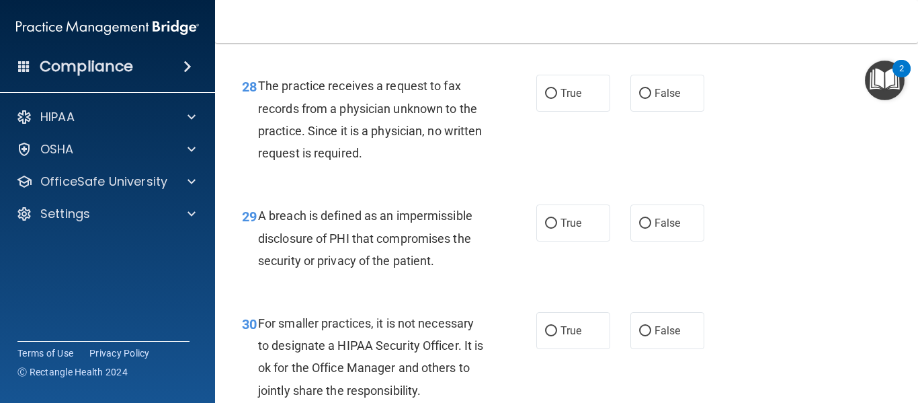
scroll to position [3631, 0]
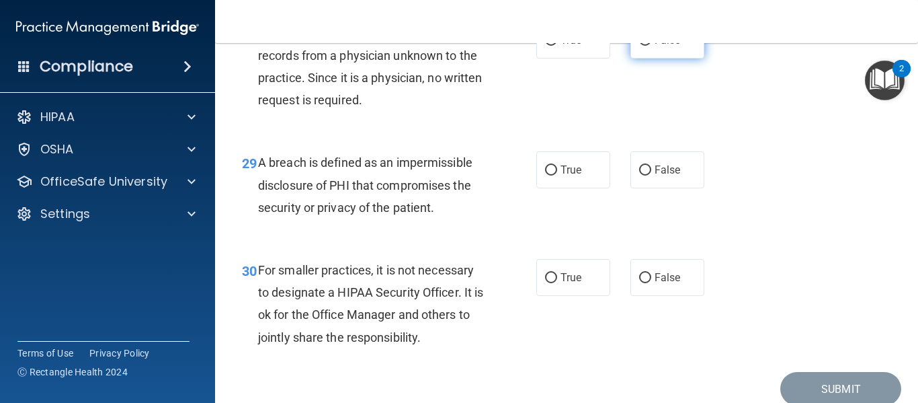
click at [669, 58] on label "False" at bounding box center [668, 40] width 74 height 37
click at [652, 46] on input "False" at bounding box center [645, 41] width 12 height 10
radio input "true"
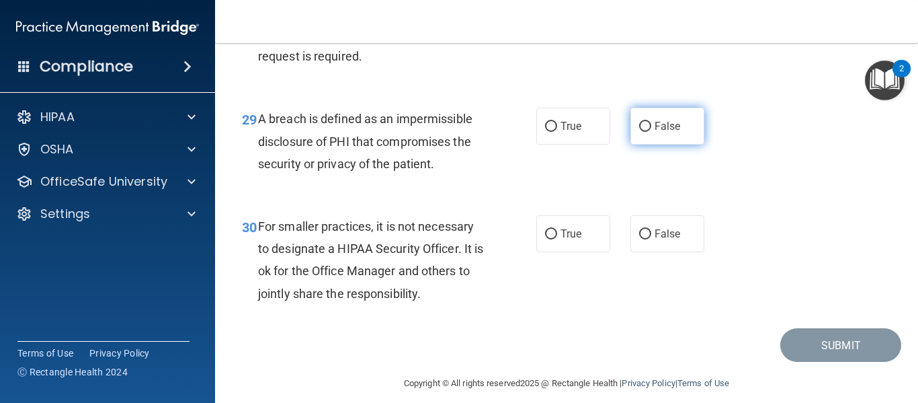
scroll to position [3732, 0]
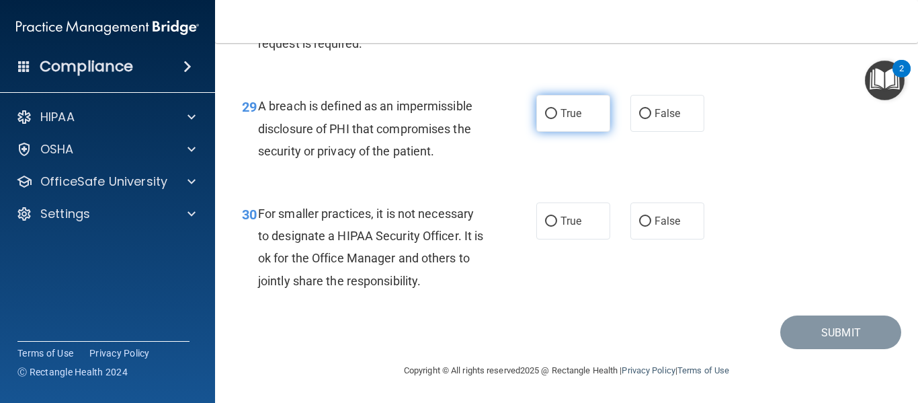
click at [585, 106] on label "True" at bounding box center [574, 113] width 74 height 37
click at [557, 109] on input "True" at bounding box center [551, 114] width 12 height 10
radio input "true"
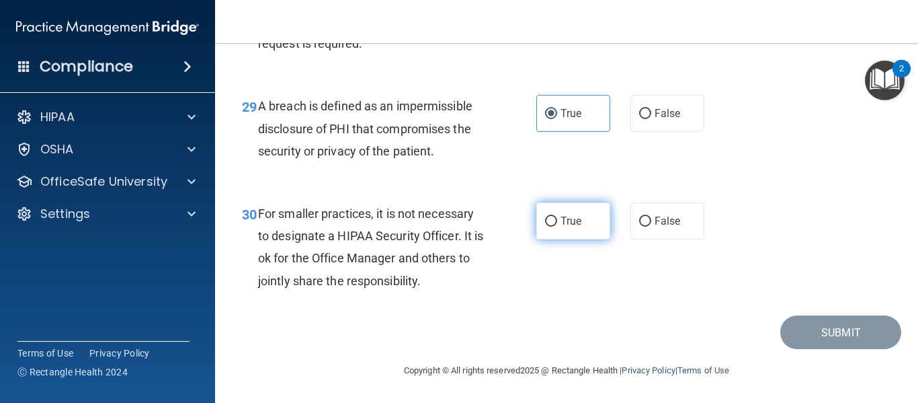
click at [588, 217] on label "True" at bounding box center [574, 220] width 74 height 37
click at [557, 217] on input "True" at bounding box center [551, 222] width 12 height 10
radio input "true"
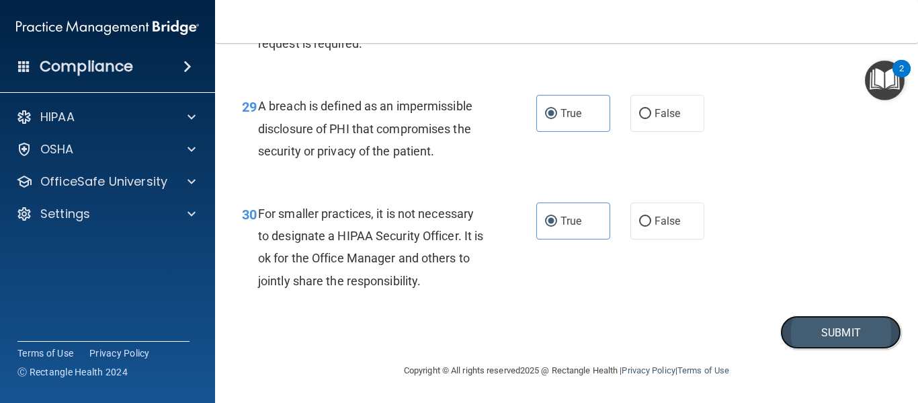
click at [849, 337] on button "Submit" at bounding box center [841, 332] width 121 height 34
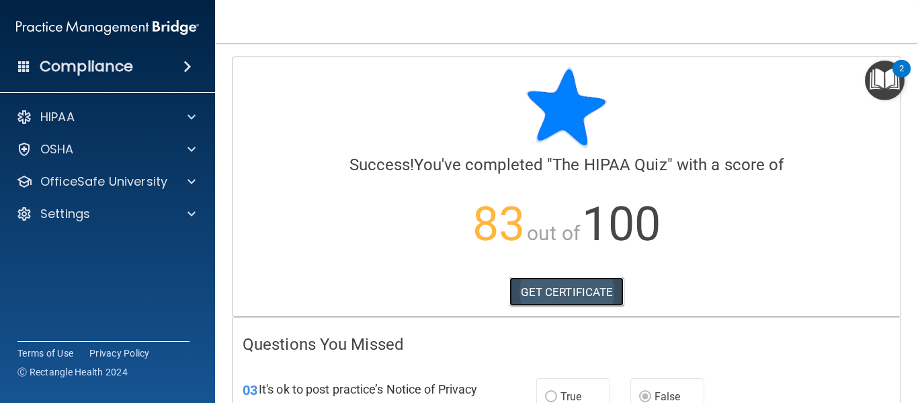
click at [555, 292] on link "GET CERTIFICATE" at bounding box center [567, 292] width 115 height 30
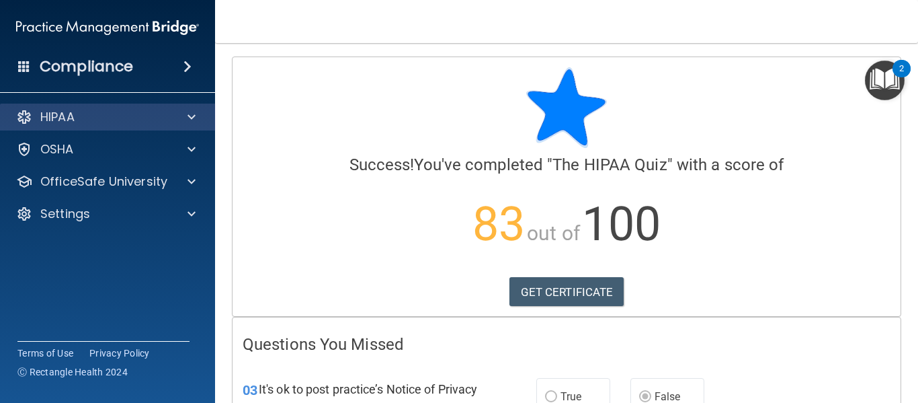
click at [190, 125] on div "HIPAA" at bounding box center [108, 117] width 216 height 27
click at [182, 118] on div at bounding box center [190, 117] width 34 height 16
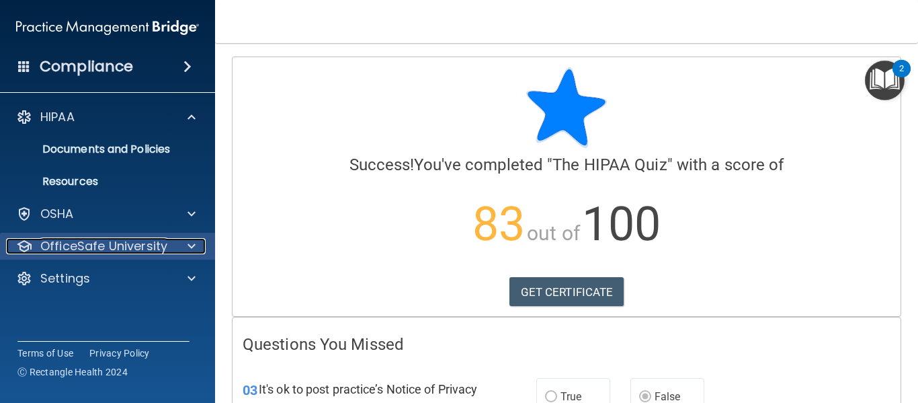
click at [186, 245] on div at bounding box center [190, 246] width 34 height 16
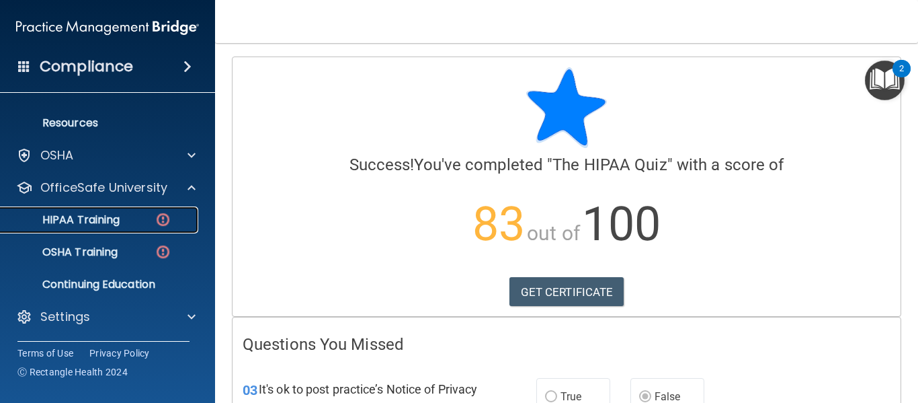
click at [86, 215] on p "HIPAA Training" at bounding box center [64, 219] width 111 height 13
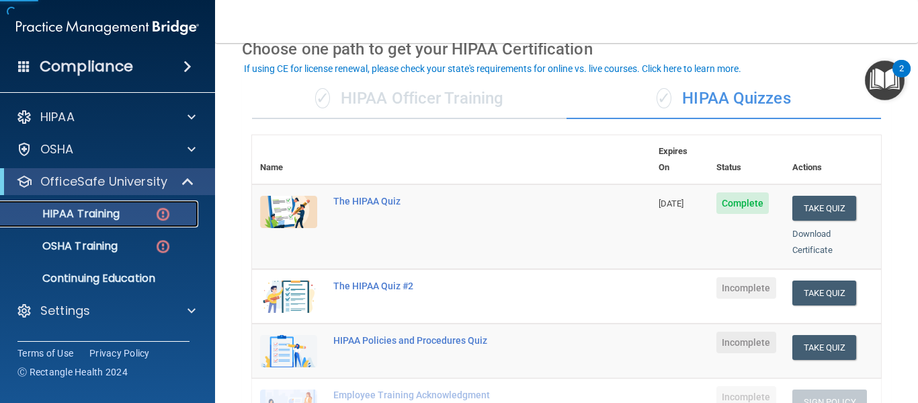
scroll to position [134, 0]
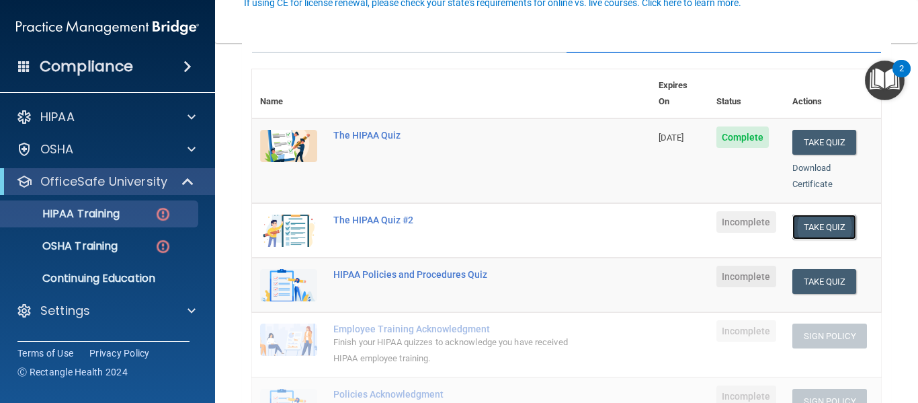
click at [826, 214] on button "Take Quiz" at bounding box center [825, 226] width 65 height 25
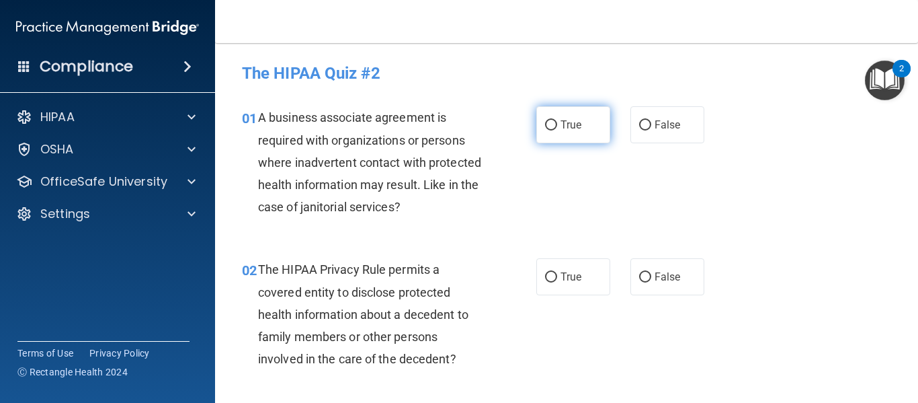
click at [547, 123] on input "True" at bounding box center [551, 125] width 12 height 10
radio input "true"
click at [863, 247] on div "02 The HIPAA Privacy Rule permits a covered entity to disclose protected health…" at bounding box center [567, 317] width 670 height 152
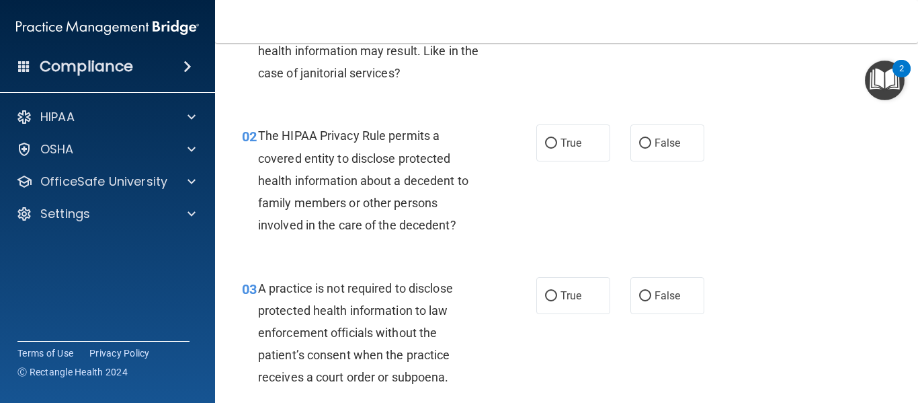
scroll to position [134, 0]
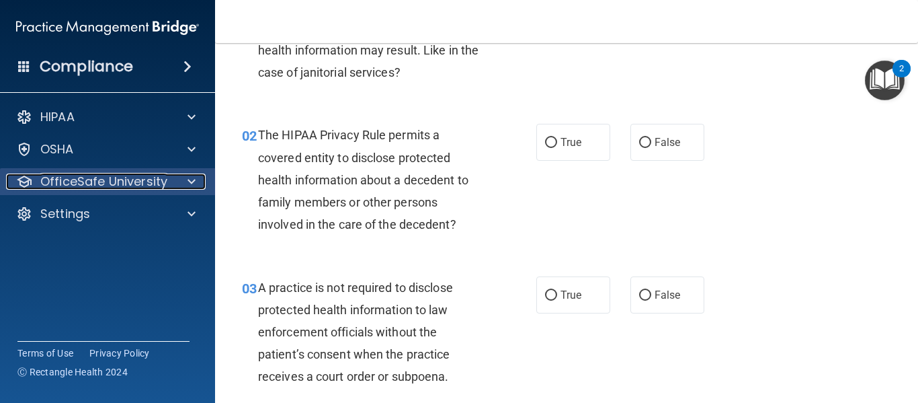
click at [193, 178] on span at bounding box center [192, 181] width 8 height 16
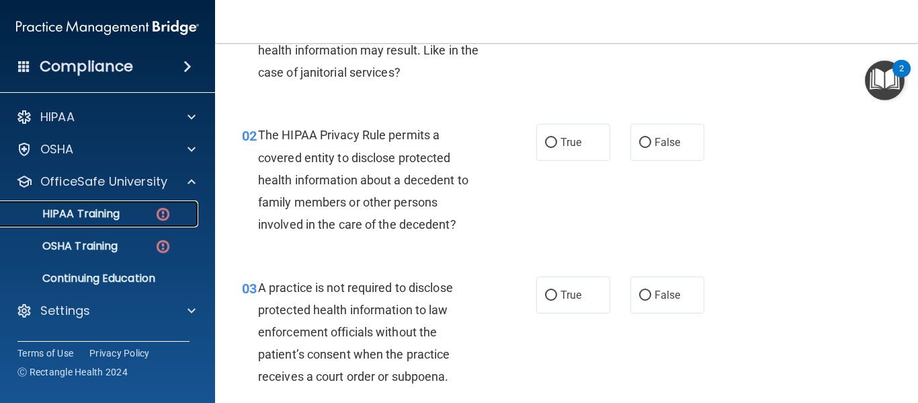
click at [142, 217] on div "HIPAA Training" at bounding box center [101, 213] width 184 height 13
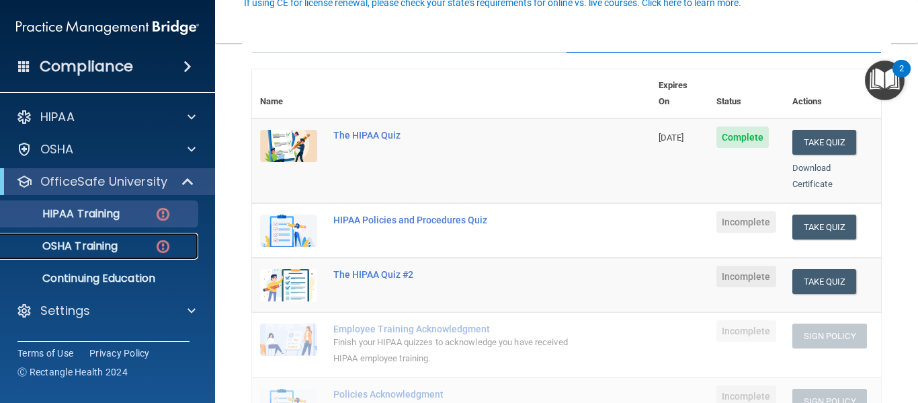
click at [109, 240] on p "OSHA Training" at bounding box center [63, 245] width 109 height 13
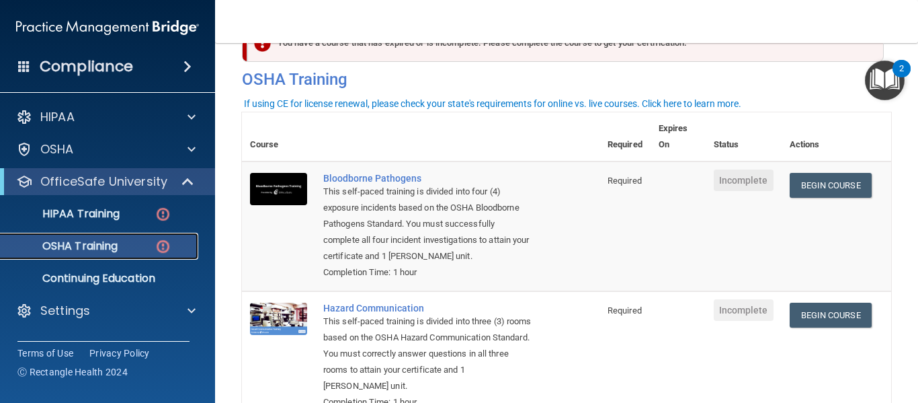
scroll to position [41, 0]
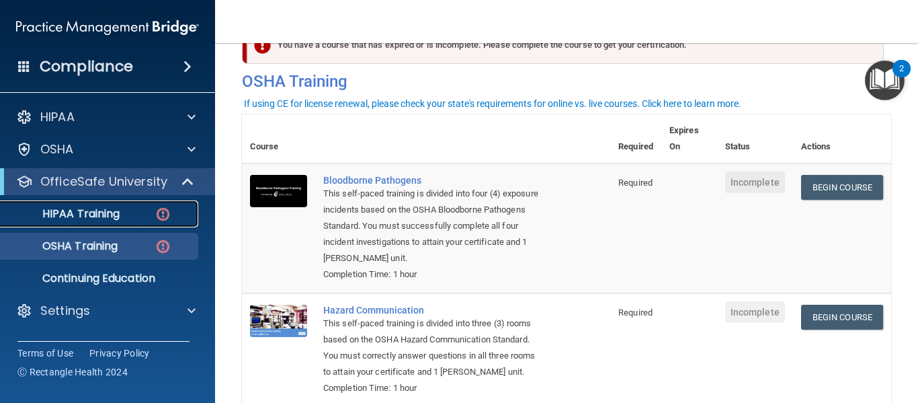
click at [148, 214] on div "HIPAA Training" at bounding box center [101, 213] width 184 height 13
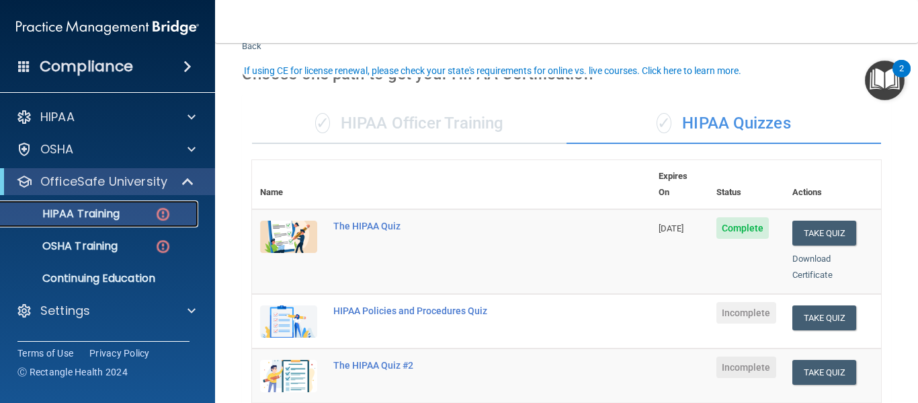
scroll to position [67, 0]
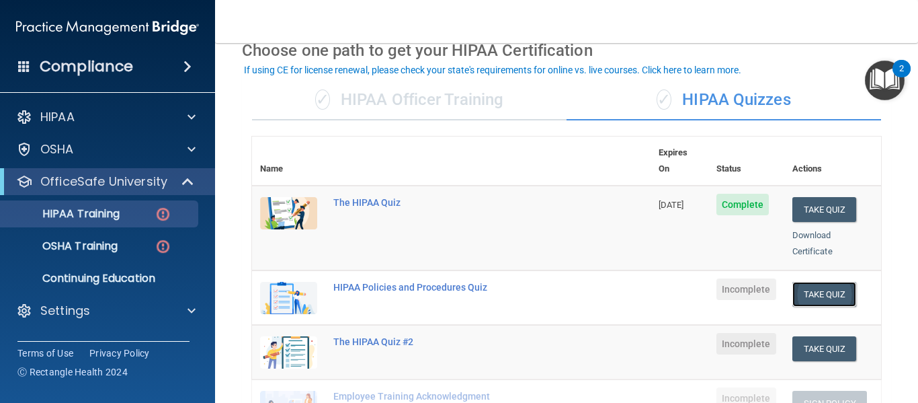
click at [831, 282] on button "Take Quiz" at bounding box center [825, 294] width 65 height 25
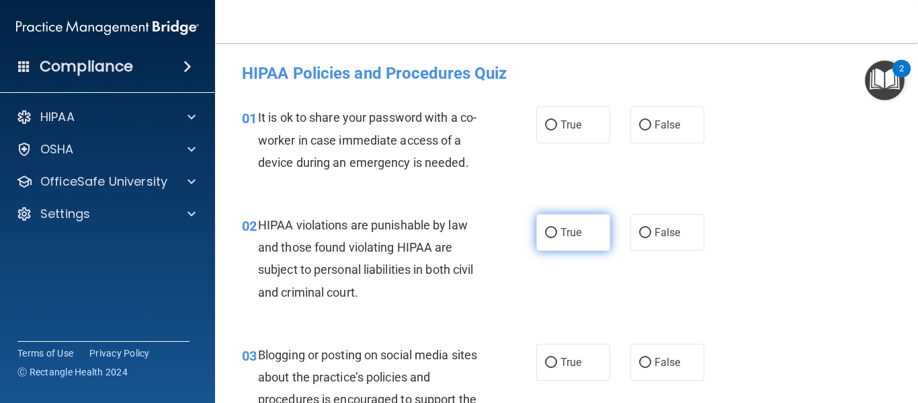
click at [558, 246] on label "True" at bounding box center [574, 232] width 74 height 37
click at [557, 238] on input "True" at bounding box center [551, 233] width 12 height 10
radio input "true"
click at [489, 189] on div "01 It is ok to share your password with a co-worker in case immediate access of…" at bounding box center [567, 143] width 670 height 108
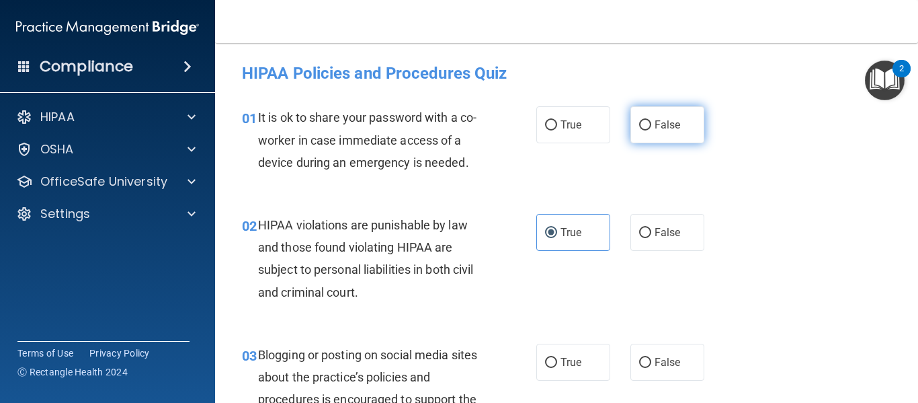
click at [632, 127] on label "False" at bounding box center [668, 124] width 74 height 37
click at [639, 127] on input "False" at bounding box center [645, 125] width 12 height 10
radio input "true"
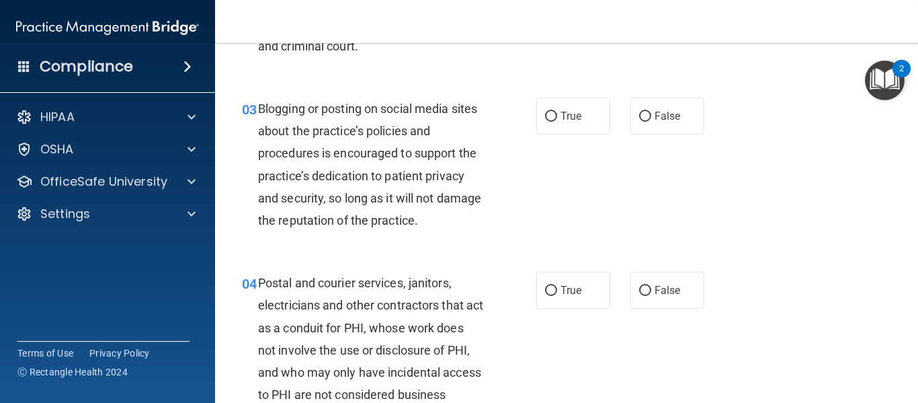
scroll to position [269, 0]
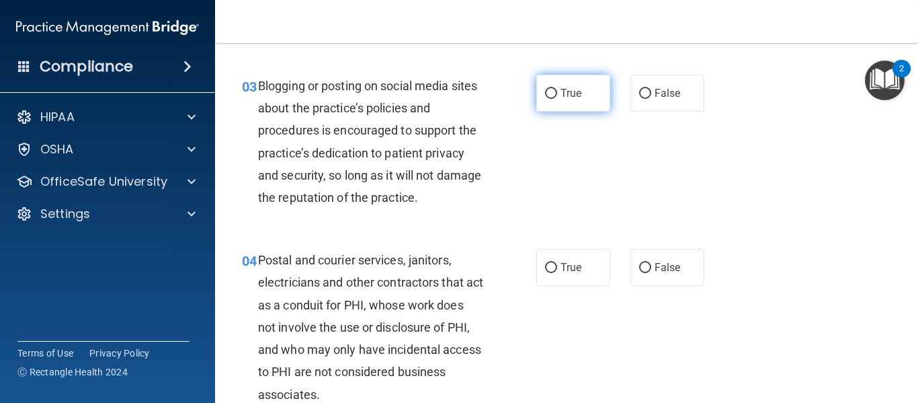
click at [545, 97] on input "True" at bounding box center [551, 94] width 12 height 10
radio input "true"
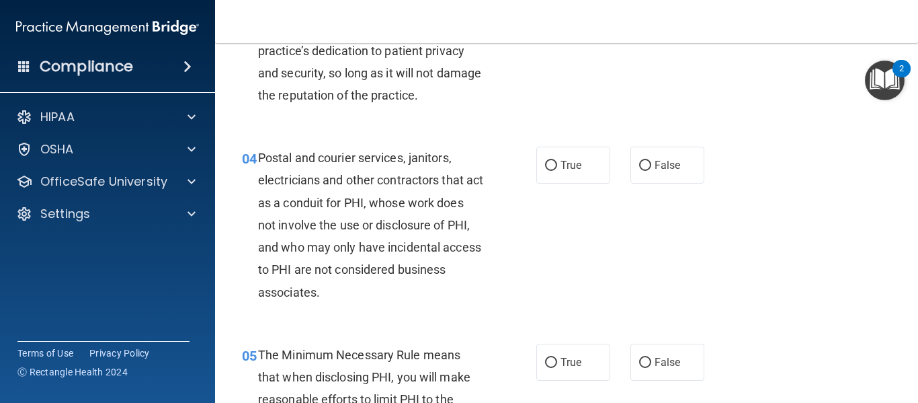
scroll to position [403, 0]
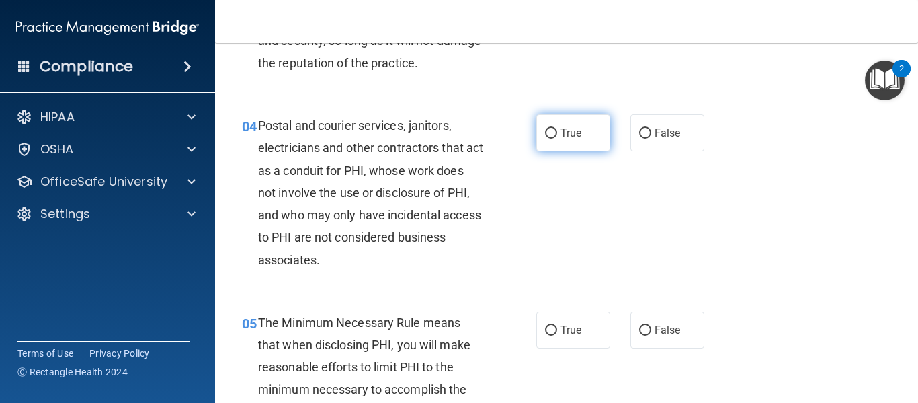
click at [574, 136] on span "True" at bounding box center [571, 132] width 21 height 13
click at [557, 136] on input "True" at bounding box center [551, 133] width 12 height 10
radio input "true"
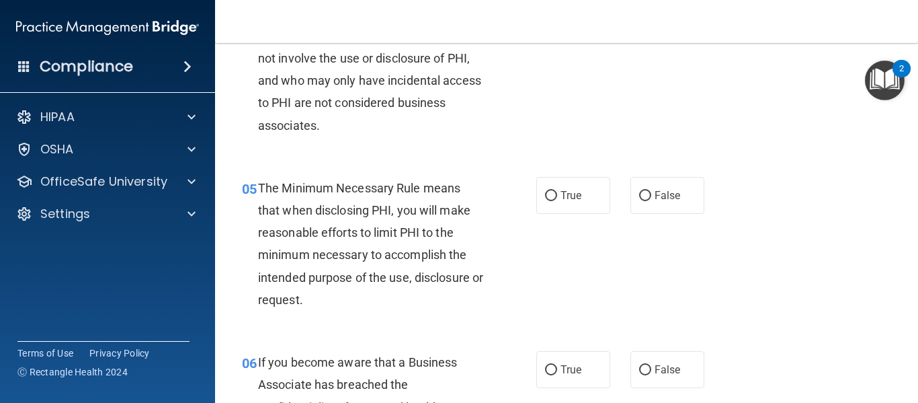
scroll to position [605, 0]
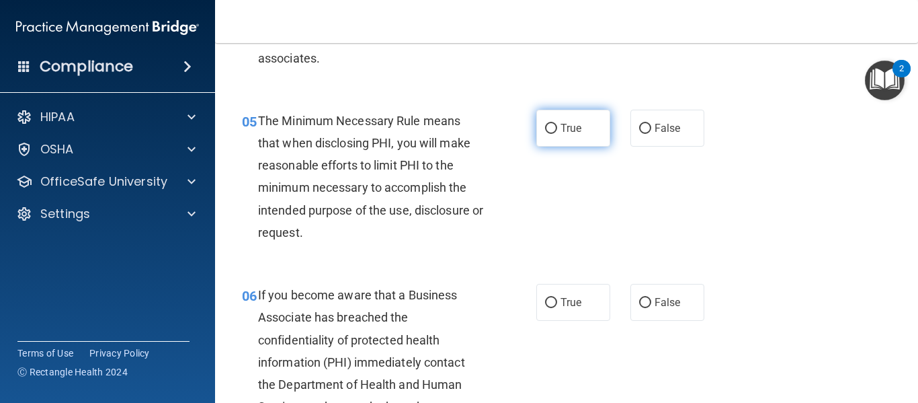
click at [551, 129] on input "True" at bounding box center [551, 129] width 12 height 10
radio input "true"
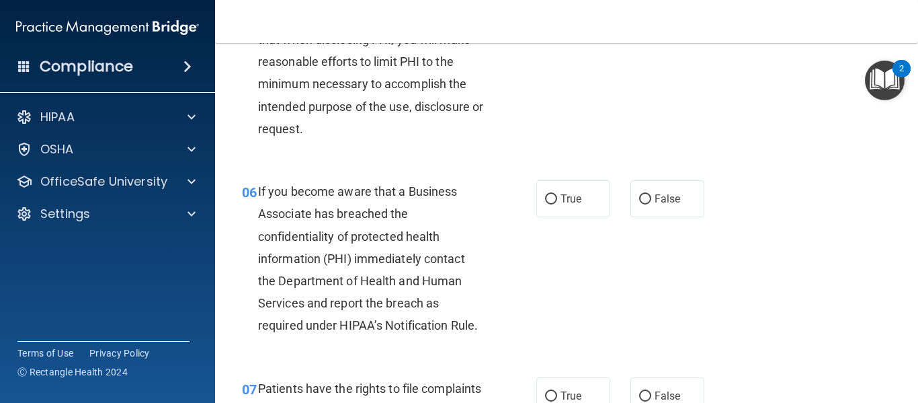
scroll to position [740, 0]
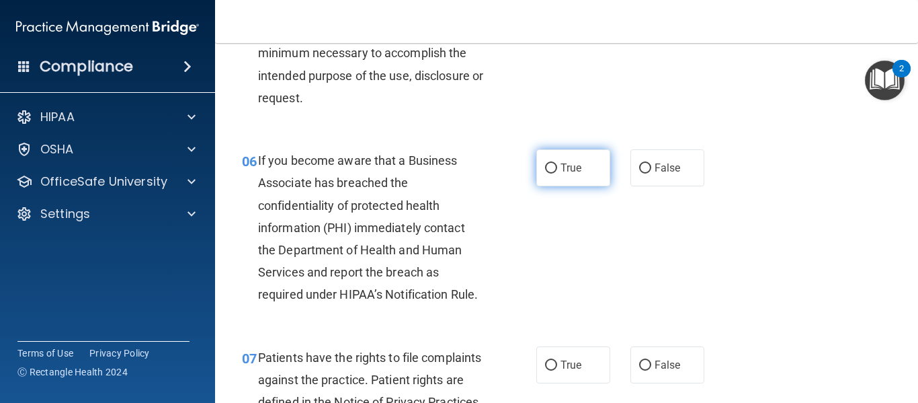
click at [547, 165] on input "True" at bounding box center [551, 168] width 12 height 10
radio input "true"
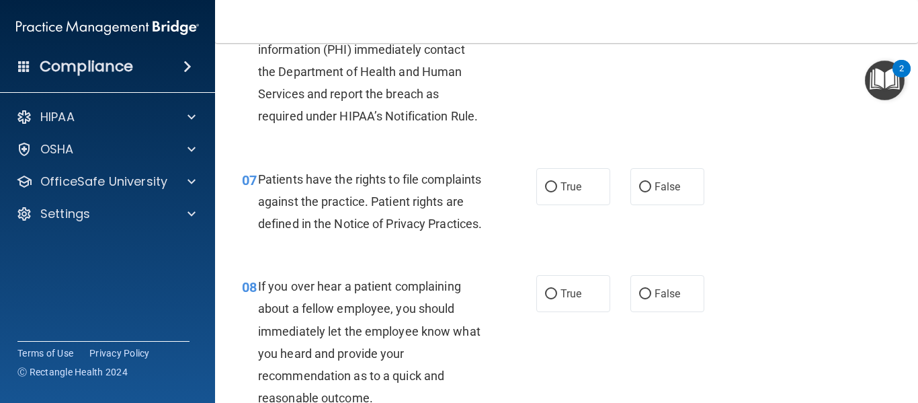
scroll to position [941, 0]
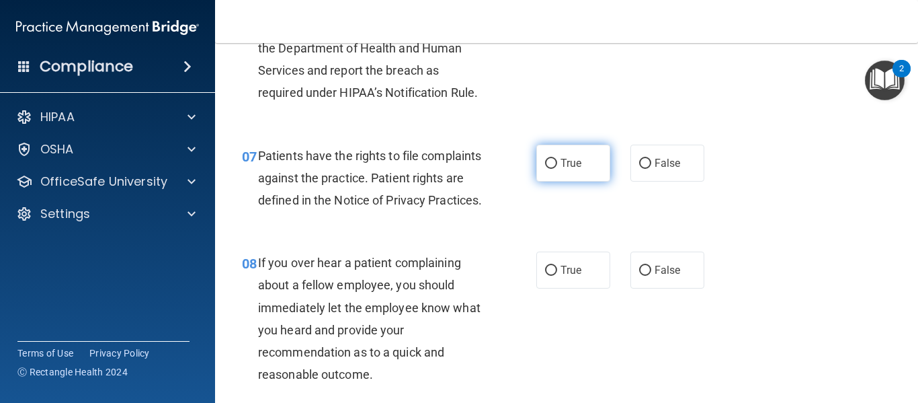
click at [545, 167] on input "True" at bounding box center [551, 164] width 12 height 10
radio input "true"
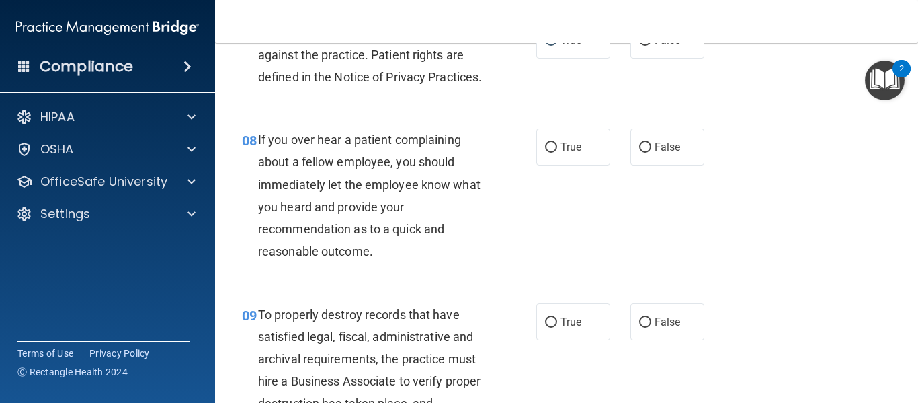
scroll to position [1076, 0]
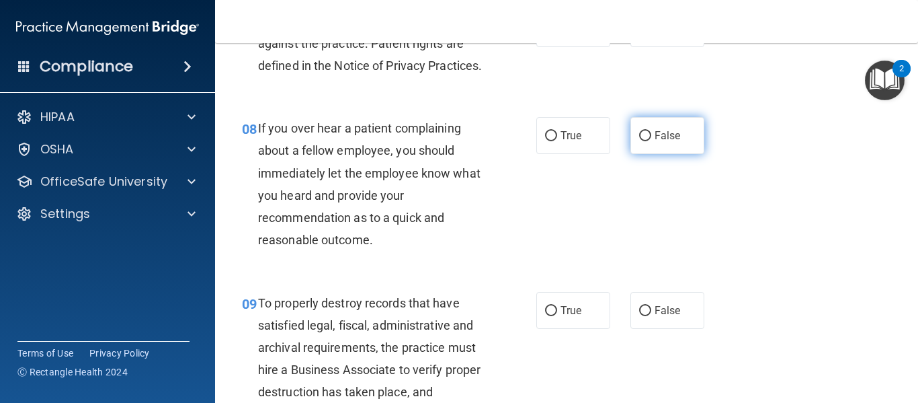
click at [666, 142] on span "False" at bounding box center [668, 135] width 26 height 13
click at [652, 141] on input "False" at bounding box center [645, 136] width 12 height 10
radio input "true"
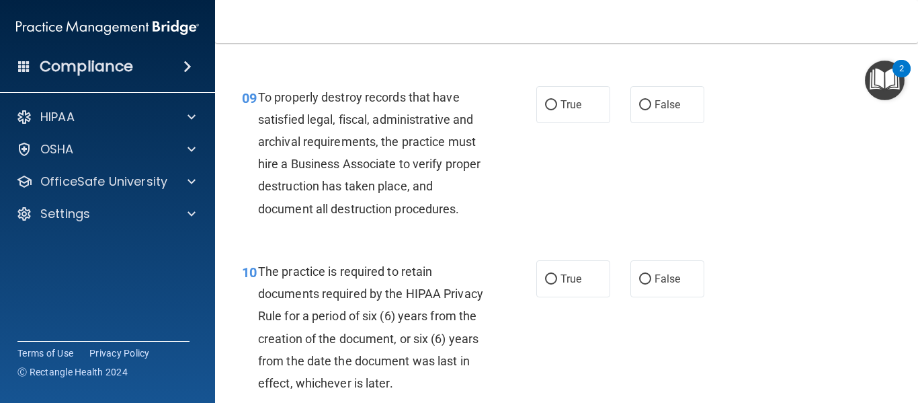
scroll to position [1345, 0]
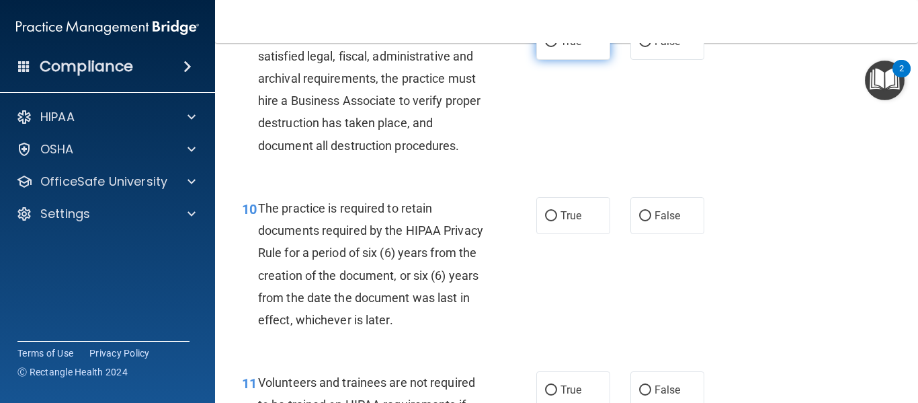
click at [566, 60] on label "True" at bounding box center [574, 41] width 74 height 37
click at [557, 47] on input "True" at bounding box center [551, 42] width 12 height 10
radio input "true"
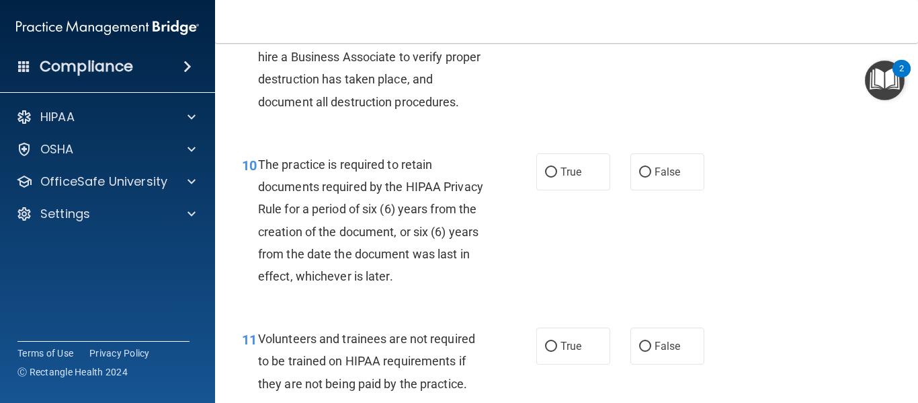
scroll to position [1479, 0]
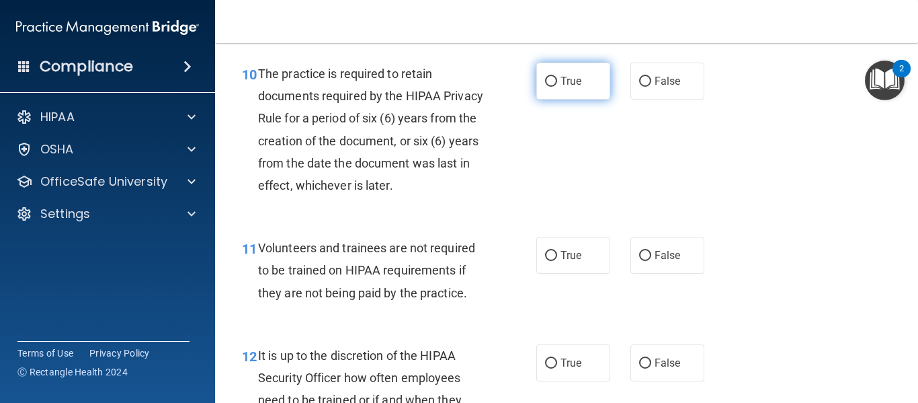
click at [571, 87] on span "True" at bounding box center [571, 81] width 21 height 13
click at [557, 87] on input "True" at bounding box center [551, 82] width 12 height 10
radio input "true"
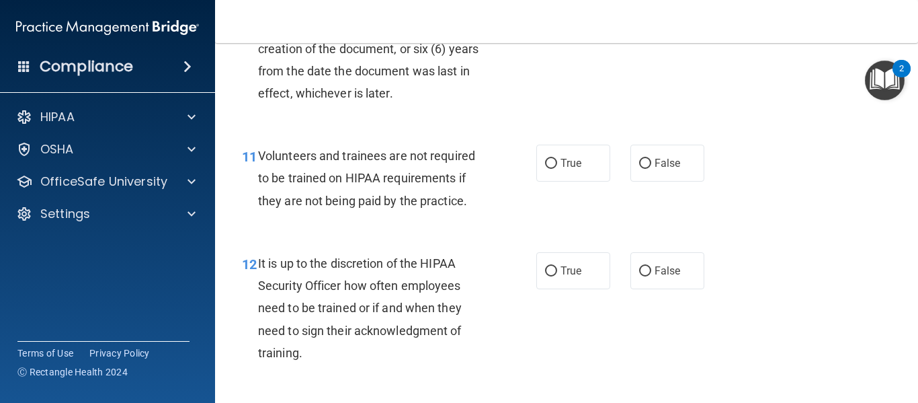
scroll to position [1614, 0]
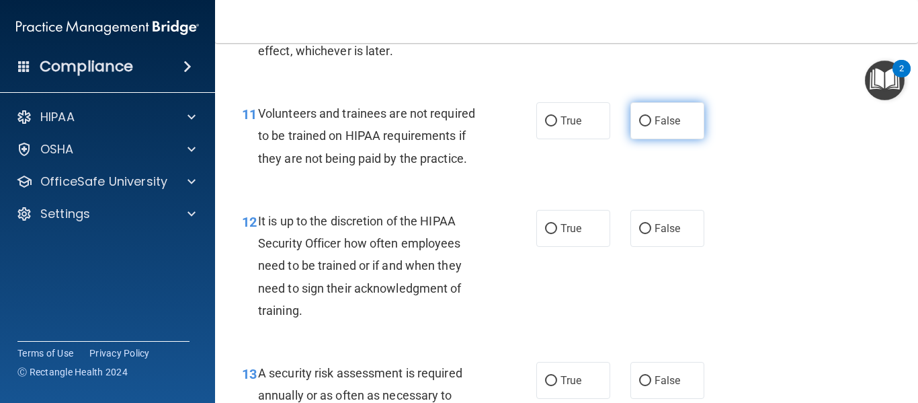
click at [656, 127] on span "False" at bounding box center [668, 120] width 26 height 13
click at [652, 126] on input "False" at bounding box center [645, 121] width 12 height 10
radio input "true"
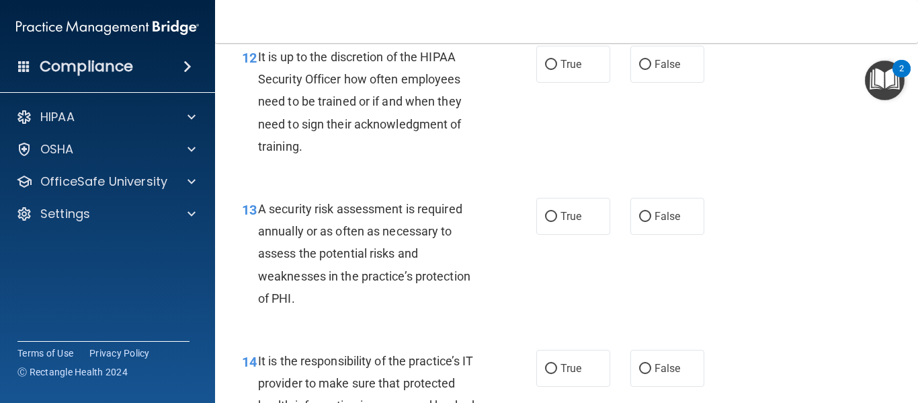
scroll to position [1748, 0]
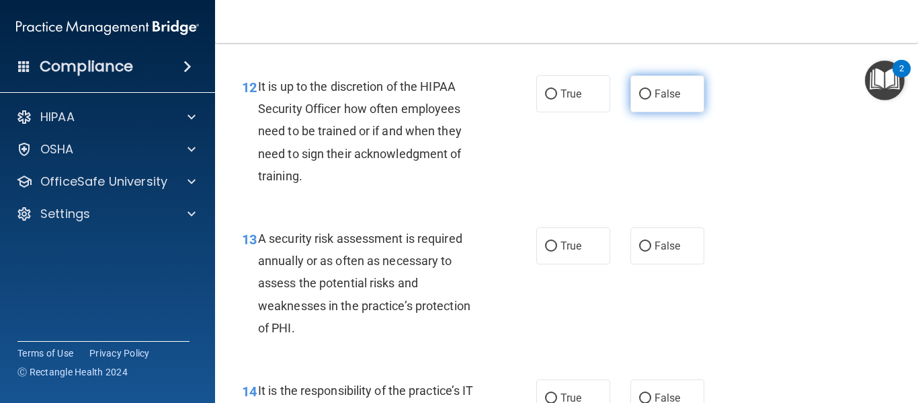
click at [666, 109] on label "False" at bounding box center [668, 93] width 74 height 37
click at [652, 100] on input "False" at bounding box center [645, 94] width 12 height 10
radio input "true"
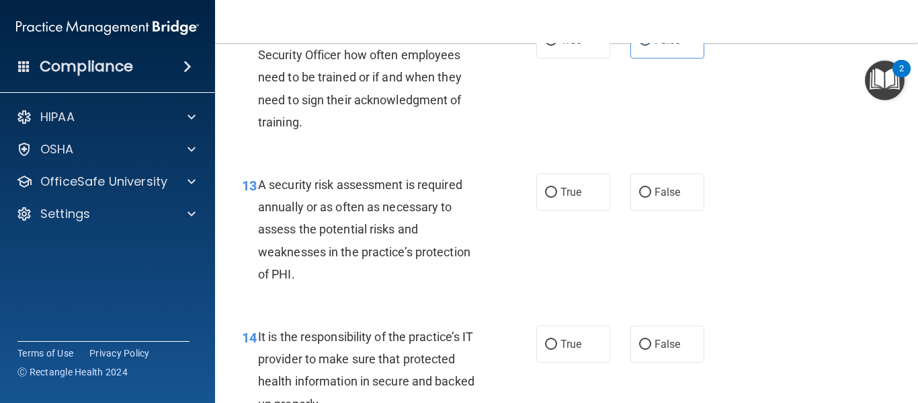
scroll to position [1883, 0]
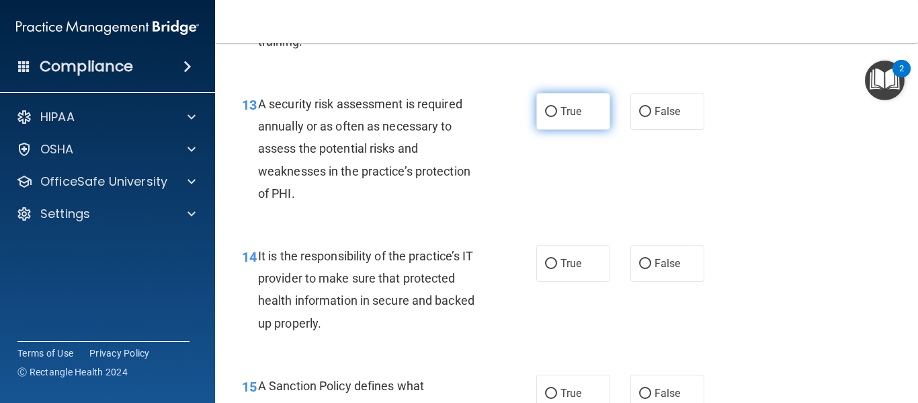
click at [561, 118] on span "True" at bounding box center [571, 111] width 21 height 13
click at [557, 117] on input "True" at bounding box center [551, 112] width 12 height 10
radio input "true"
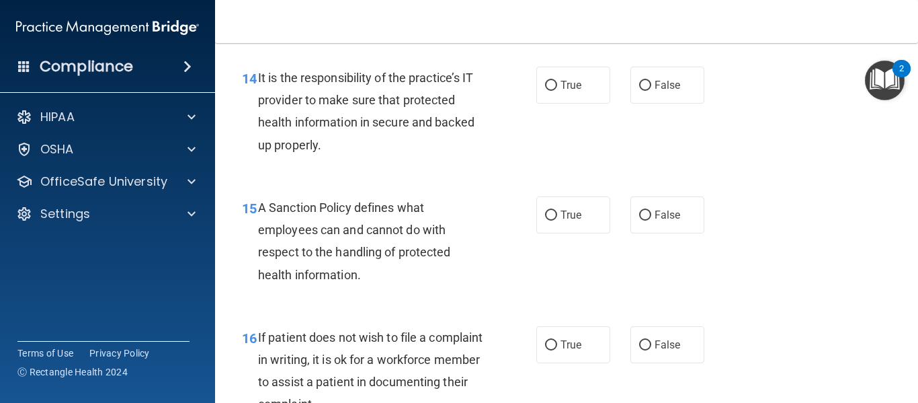
scroll to position [2084, 0]
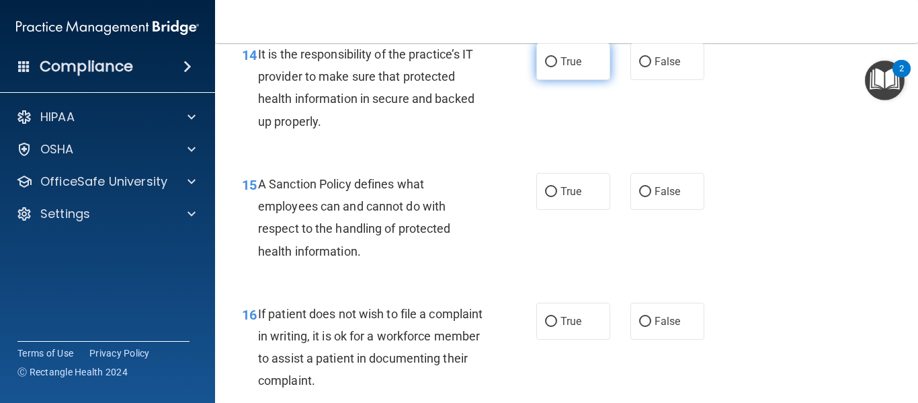
click at [545, 67] on input "True" at bounding box center [551, 62] width 12 height 10
radio input "true"
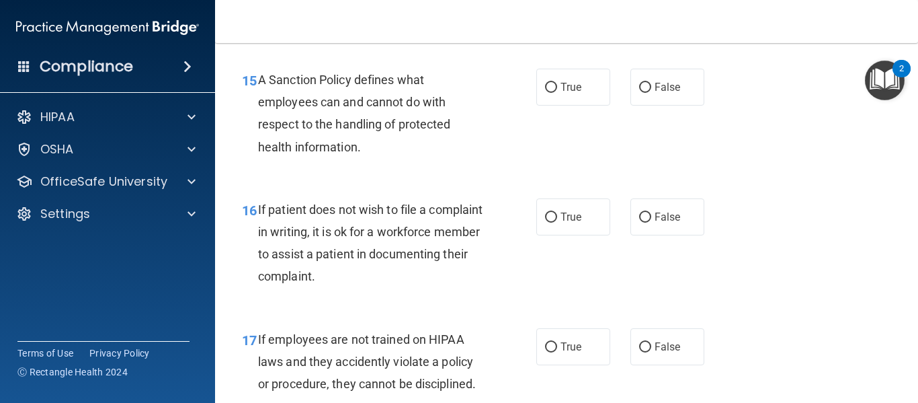
scroll to position [2219, 0]
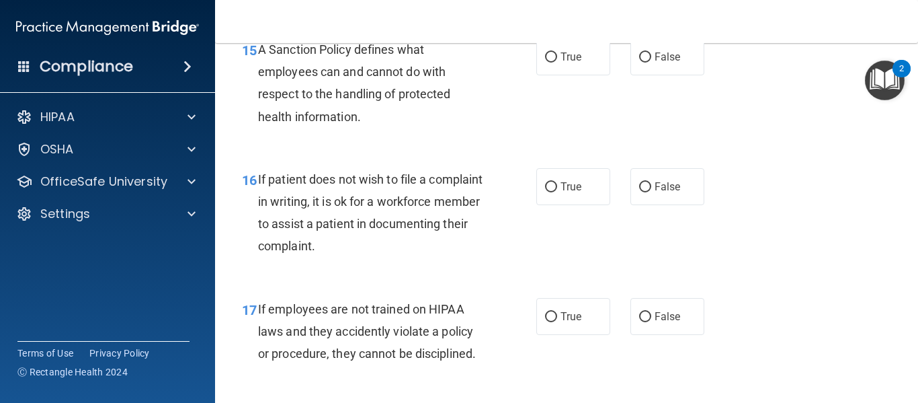
click at [569, 56] on div "15 A Sanction Policy defines what employees can and cannot do with respect to t…" at bounding box center [567, 87] width 670 height 130
click at [572, 63] on span "True" at bounding box center [571, 56] width 21 height 13
click at [557, 63] on input "True" at bounding box center [551, 57] width 12 height 10
radio input "true"
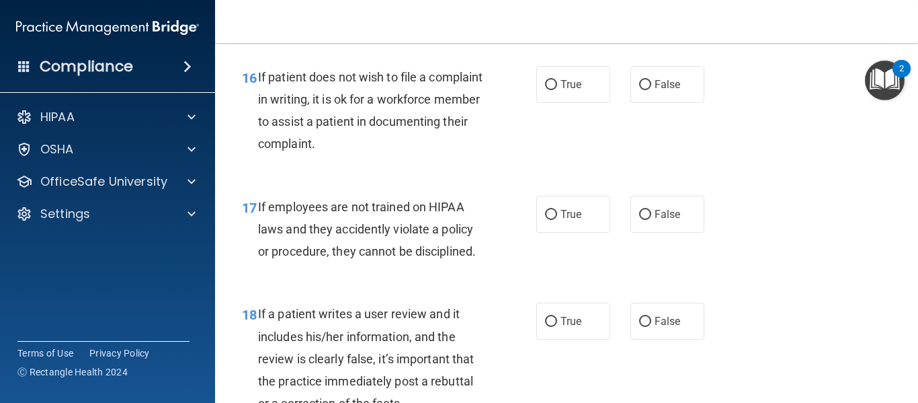
scroll to position [2353, 0]
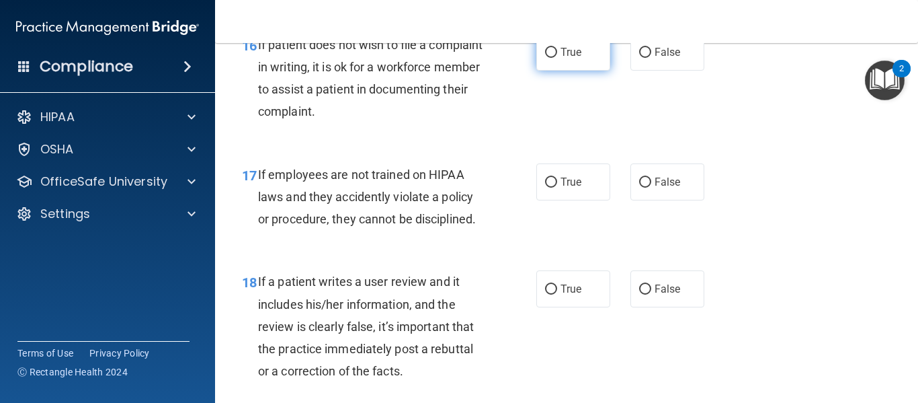
click at [563, 62] on label "True" at bounding box center [574, 52] width 74 height 37
click at [557, 58] on input "True" at bounding box center [551, 53] width 12 height 10
radio input "true"
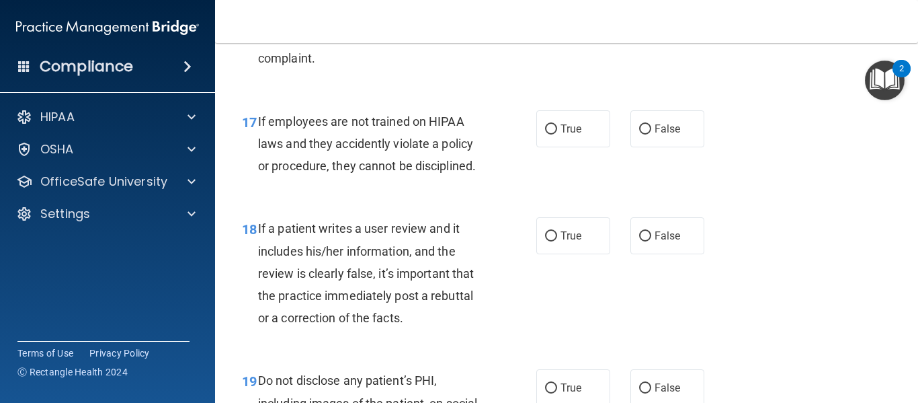
scroll to position [2488, 0]
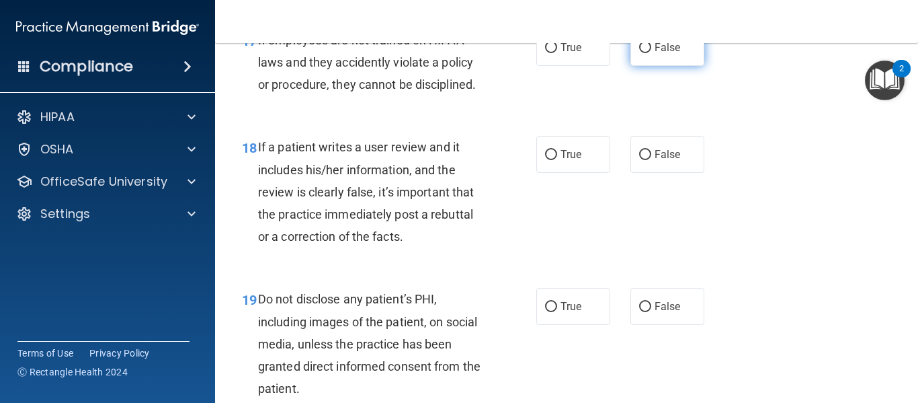
click at [655, 54] on span "False" at bounding box center [668, 47] width 26 height 13
click at [637, 61] on label "False" at bounding box center [668, 47] width 74 height 37
click at [639, 53] on input "False" at bounding box center [645, 48] width 12 height 10
radio input "true"
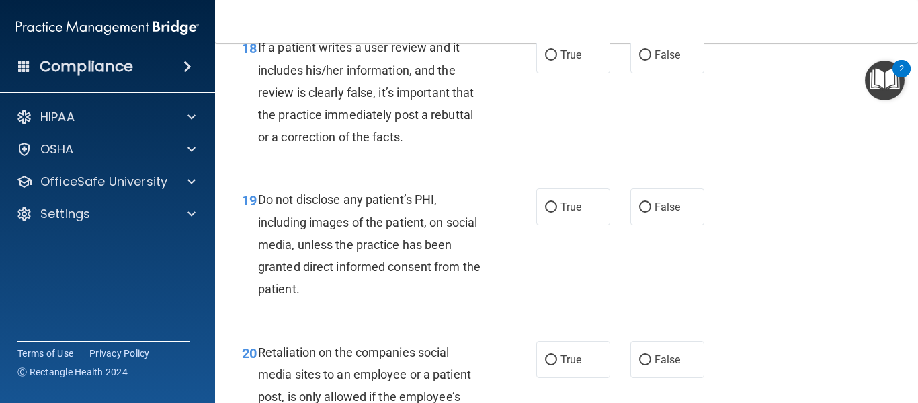
scroll to position [2555, 0]
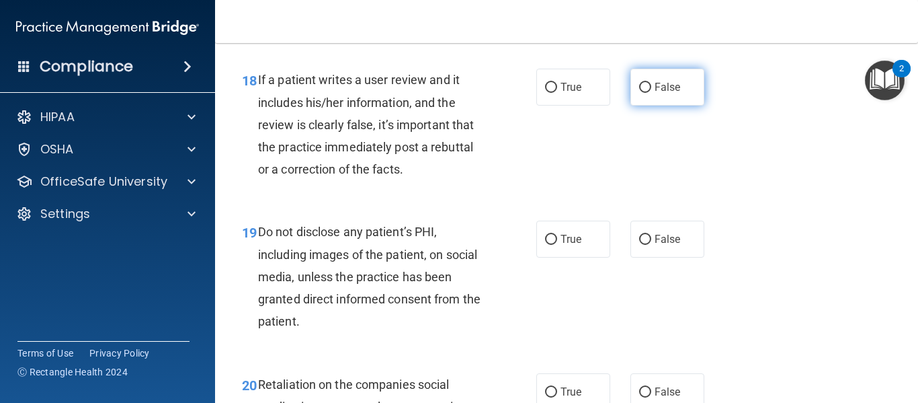
click at [668, 93] on span "False" at bounding box center [668, 87] width 26 height 13
click at [652, 93] on input "False" at bounding box center [645, 88] width 12 height 10
radio input "true"
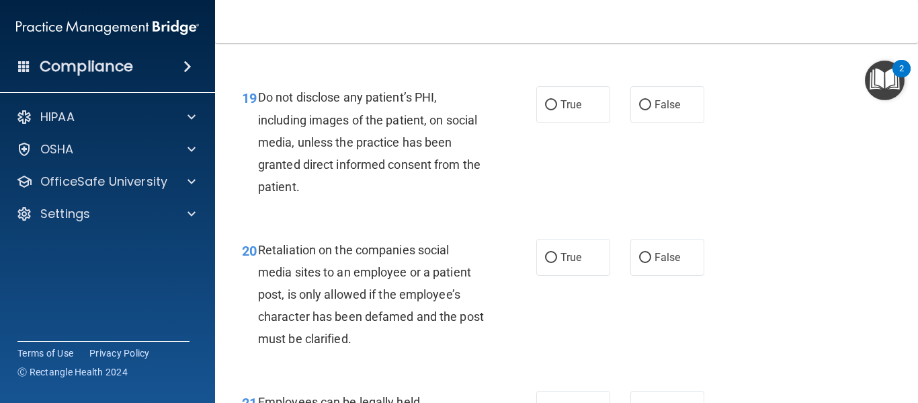
scroll to position [2757, 0]
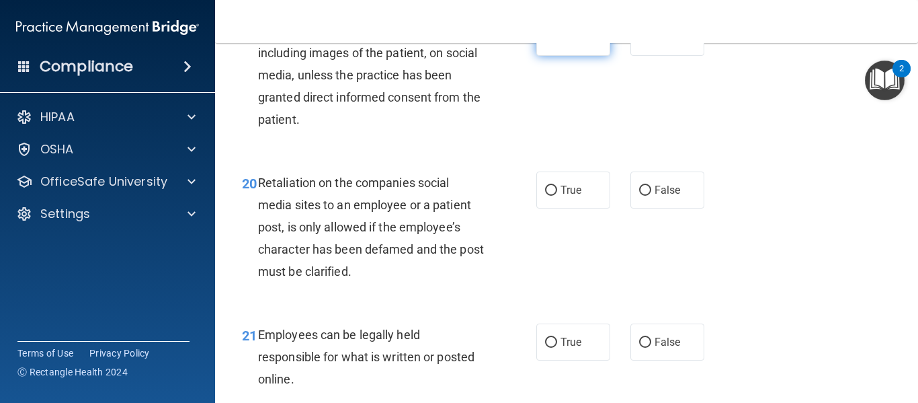
click at [561, 44] on span "True" at bounding box center [571, 37] width 21 height 13
click at [557, 43] on input "True" at bounding box center [551, 38] width 12 height 10
radio input "true"
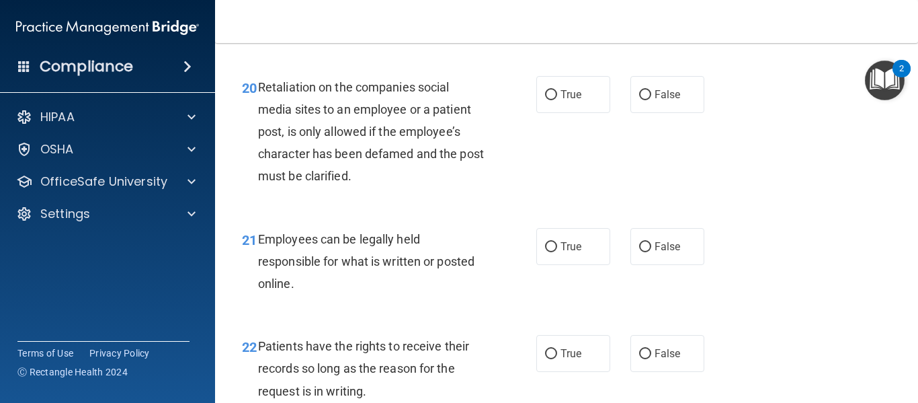
scroll to position [2891, 0]
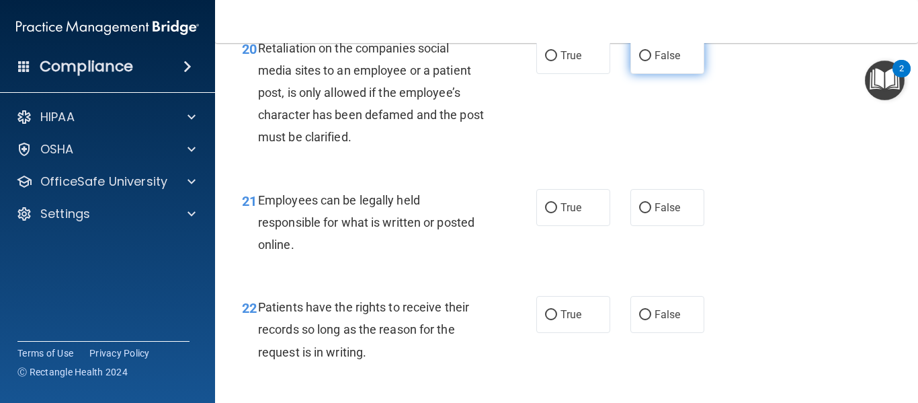
click at [678, 74] on label "False" at bounding box center [668, 55] width 74 height 37
click at [652, 61] on input "False" at bounding box center [645, 56] width 12 height 10
radio input "true"
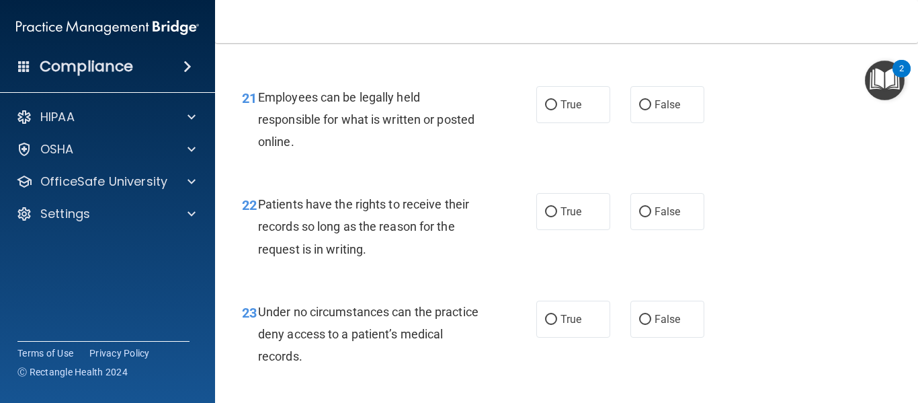
scroll to position [3026, 0]
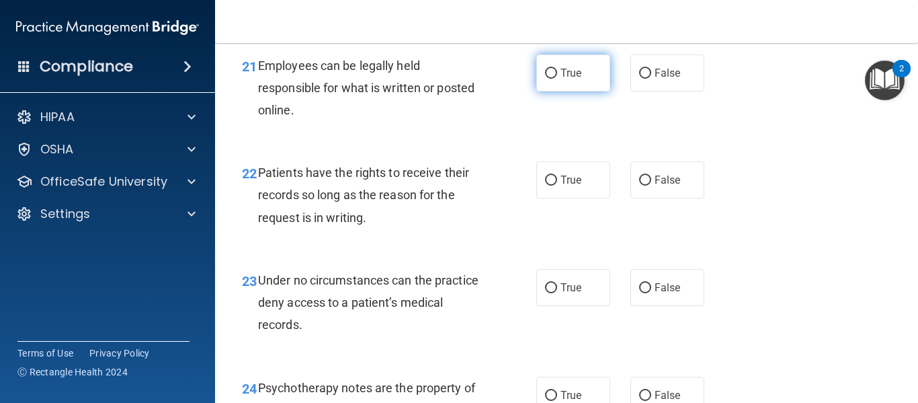
click at [584, 91] on label "True" at bounding box center [574, 72] width 74 height 37
click at [557, 79] on input "True" at bounding box center [551, 74] width 12 height 10
radio input "true"
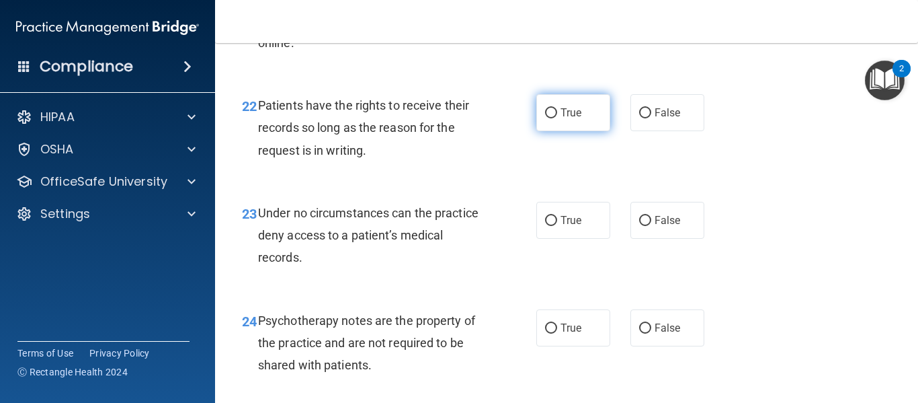
click at [562, 119] on span "True" at bounding box center [571, 112] width 21 height 13
click at [557, 118] on input "True" at bounding box center [551, 113] width 12 height 10
radio input "true"
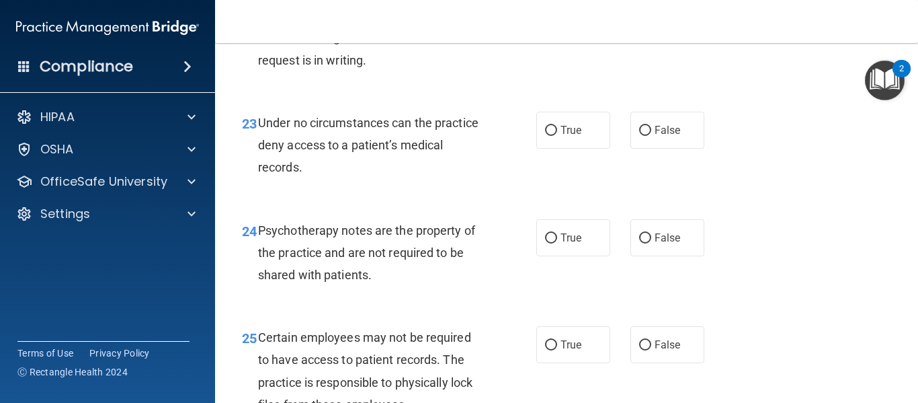
scroll to position [3227, 0]
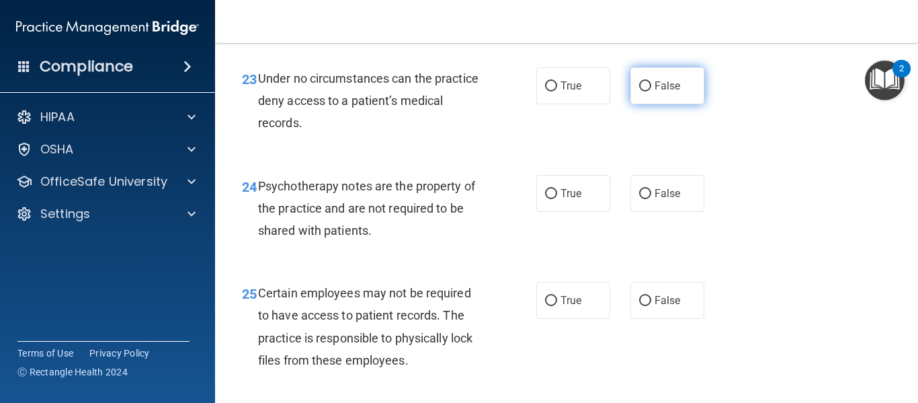
click at [663, 92] on span "False" at bounding box center [668, 85] width 26 height 13
click at [652, 91] on input "False" at bounding box center [645, 86] width 12 height 10
radio input "true"
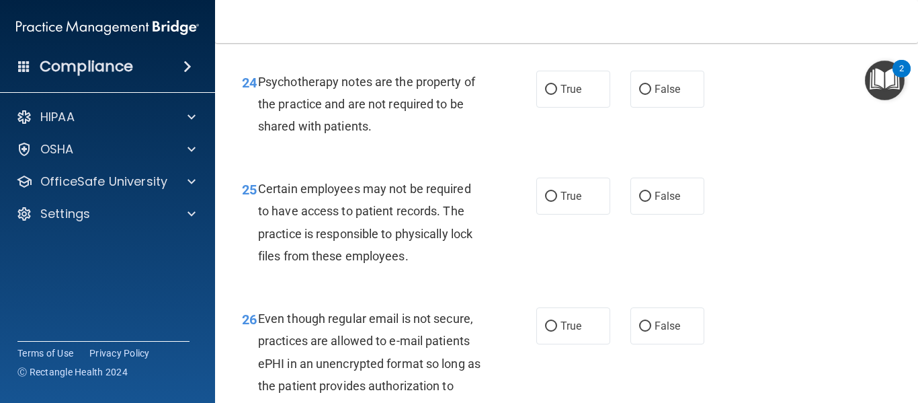
scroll to position [3362, 0]
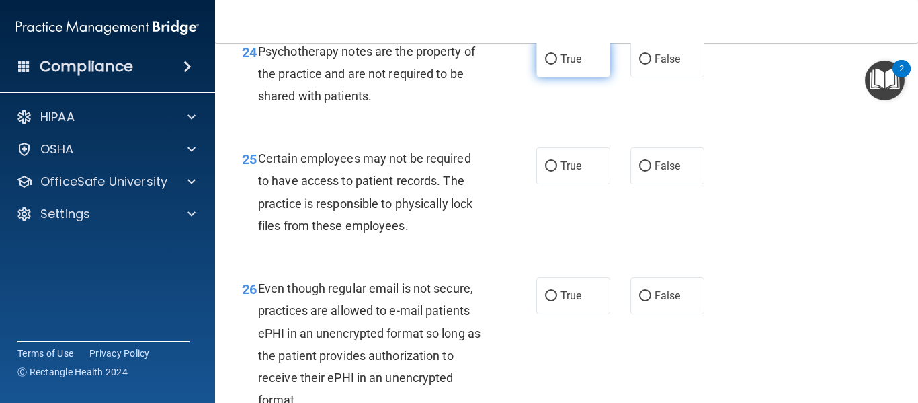
click at [579, 77] on label "True" at bounding box center [574, 58] width 74 height 37
click at [557, 65] on input "True" at bounding box center [551, 59] width 12 height 10
radio input "true"
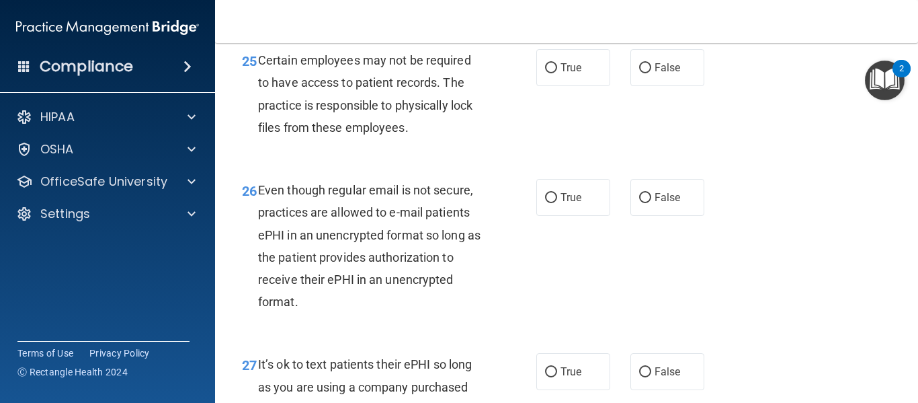
scroll to position [3429, 0]
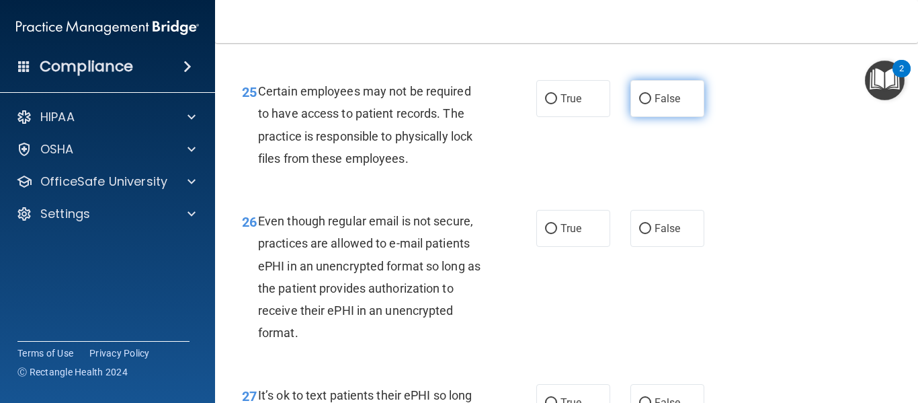
click at [645, 117] on label "False" at bounding box center [668, 98] width 74 height 37
click at [645, 104] on input "False" at bounding box center [645, 99] width 12 height 10
radio input "true"
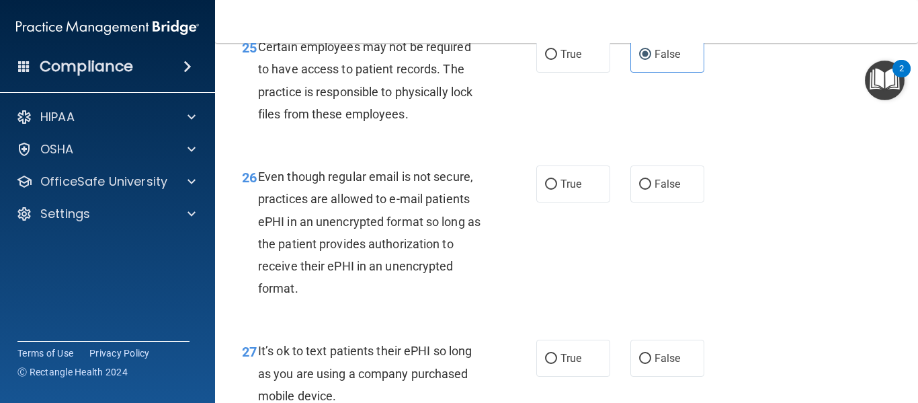
scroll to position [3564, 0]
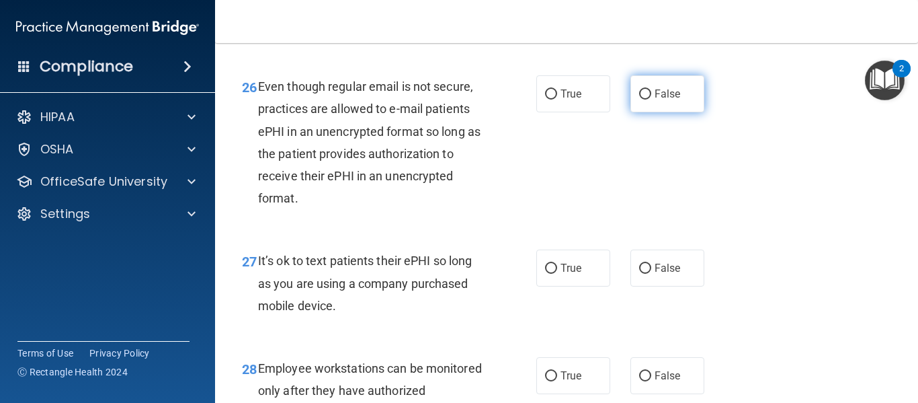
click at [656, 100] on span "False" at bounding box center [668, 93] width 26 height 13
click at [652, 100] on input "False" at bounding box center [645, 94] width 12 height 10
radio input "true"
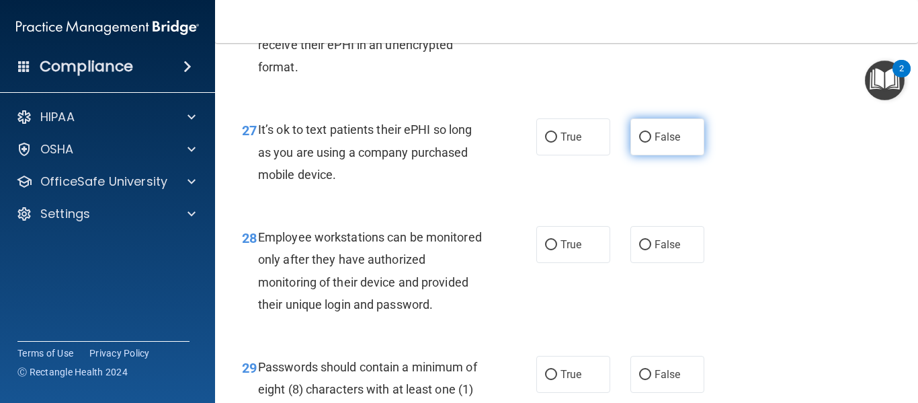
scroll to position [3698, 0]
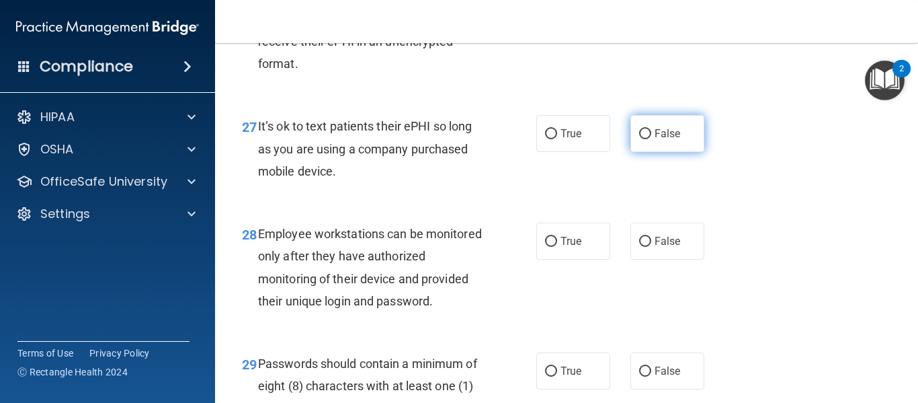
click at [639, 139] on input "False" at bounding box center [645, 134] width 12 height 10
radio input "true"
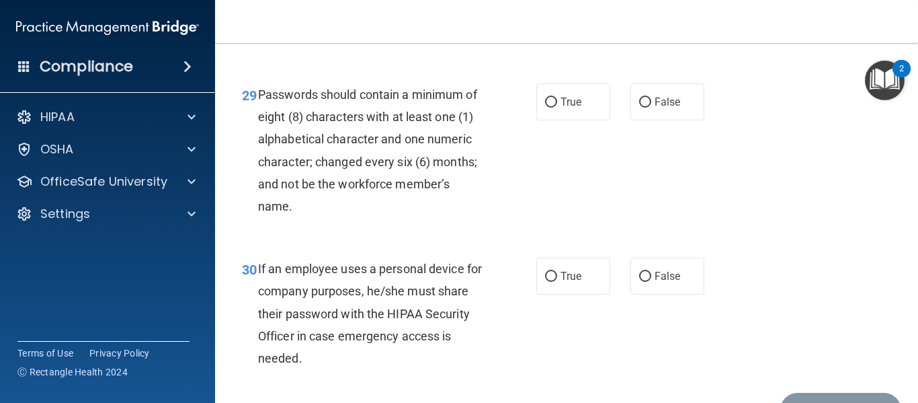
scroll to position [3900, 0]
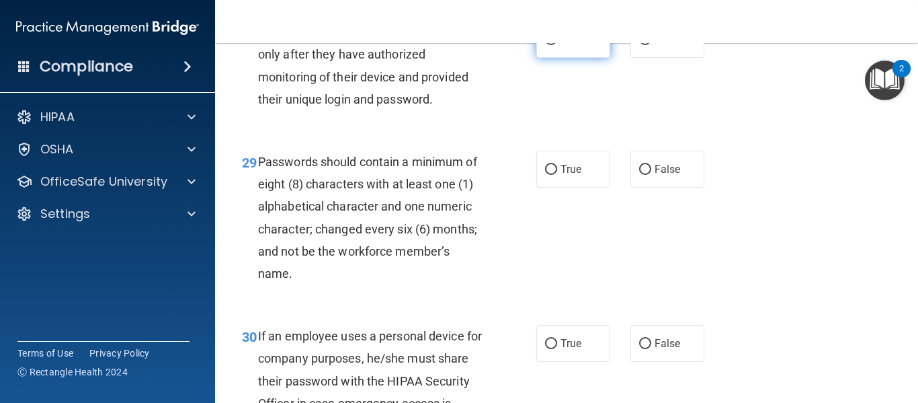
click at [588, 50] on label "True" at bounding box center [574, 39] width 74 height 37
click at [557, 45] on input "True" at bounding box center [551, 40] width 12 height 10
radio input "true"
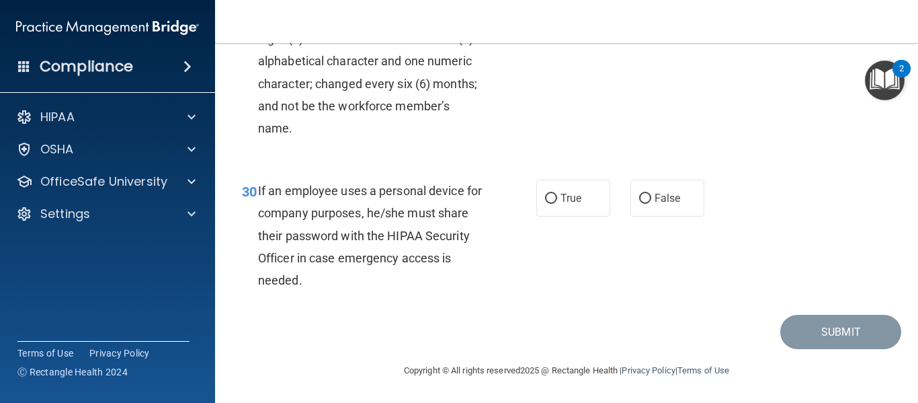
scroll to position [4022, 0]
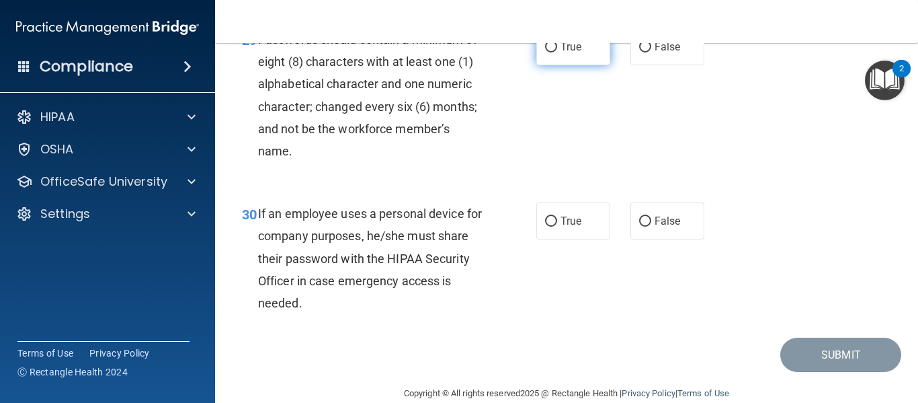
click at [561, 53] on span "True" at bounding box center [571, 46] width 21 height 13
click at [557, 52] on input "True" at bounding box center [551, 47] width 12 height 10
radio input "true"
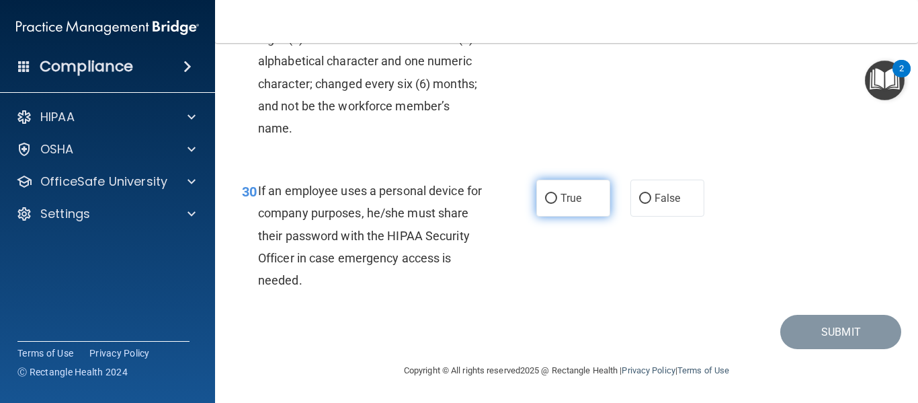
click at [552, 204] on input "True" at bounding box center [551, 199] width 12 height 10
radio input "true"
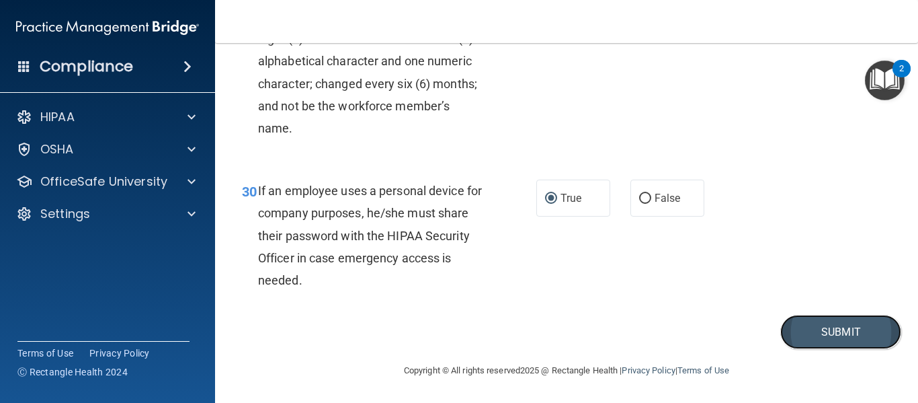
click at [824, 335] on button "Submit" at bounding box center [841, 332] width 121 height 34
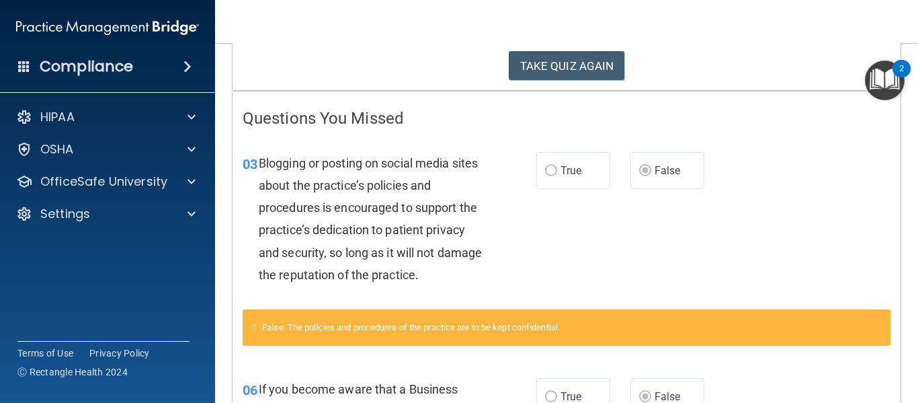
scroll to position [202, 0]
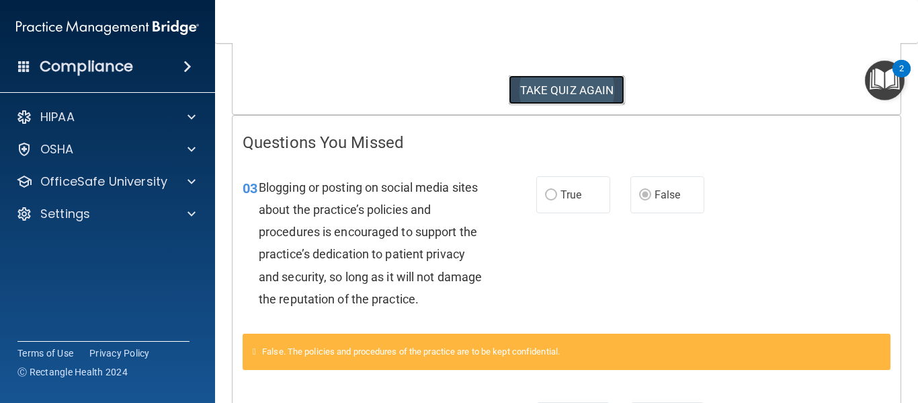
click at [523, 93] on button "TAKE QUIZ AGAIN" at bounding box center [567, 90] width 116 height 30
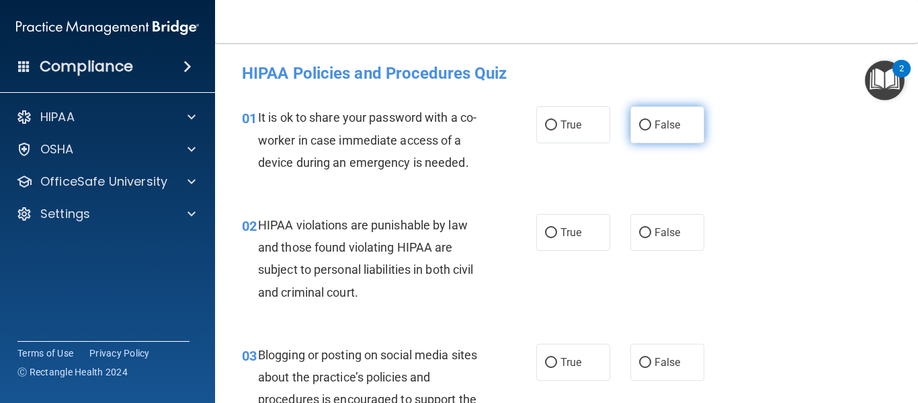
click at [644, 126] on input "False" at bounding box center [645, 125] width 12 height 10
radio input "true"
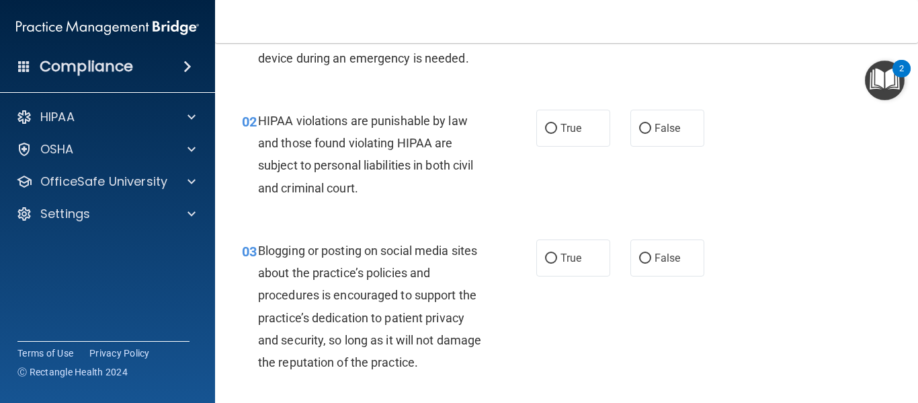
scroll to position [134, 0]
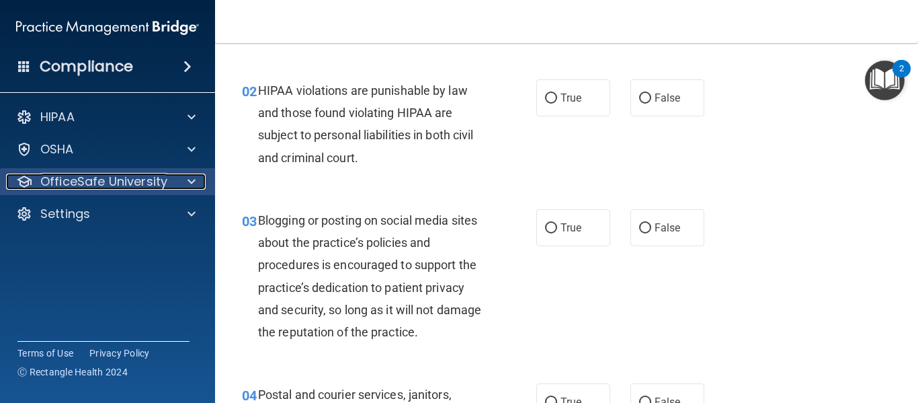
click at [187, 178] on div at bounding box center [190, 181] width 34 height 16
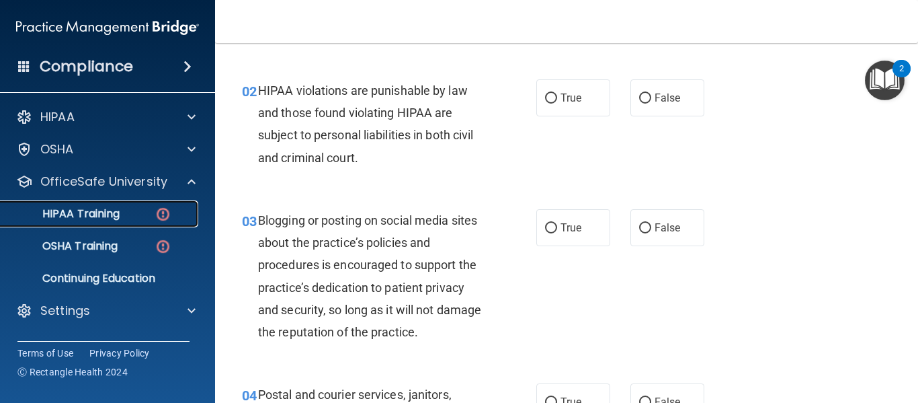
click at [149, 207] on div "HIPAA Training" at bounding box center [101, 213] width 184 height 13
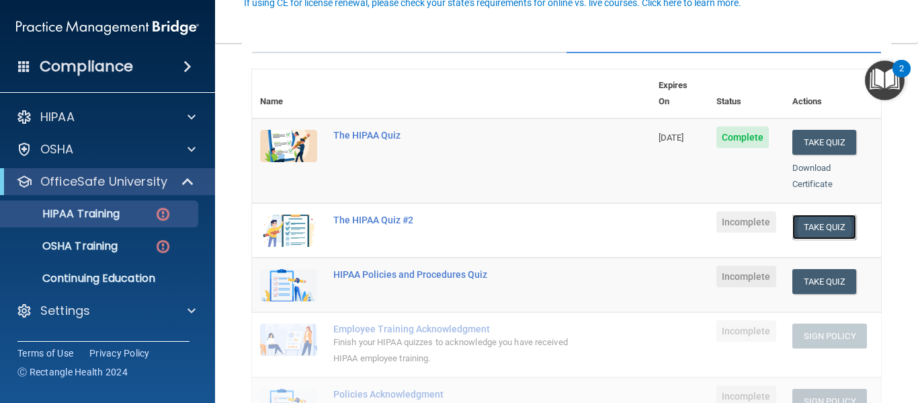
click at [824, 214] on button "Take Quiz" at bounding box center [825, 226] width 65 height 25
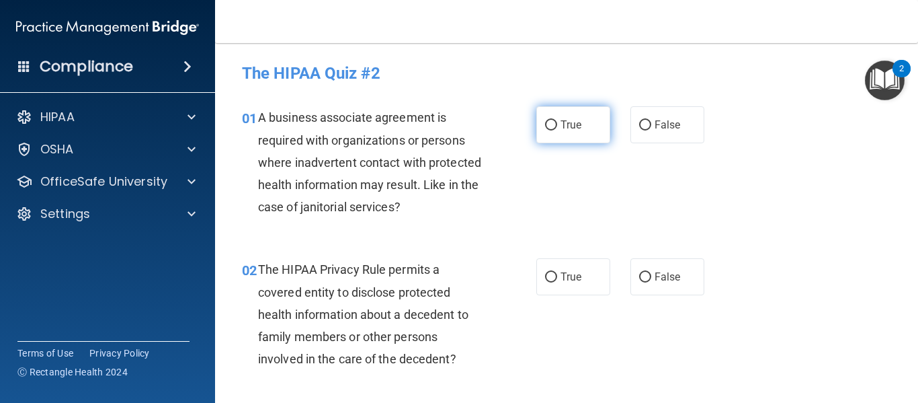
click at [553, 126] on label "True" at bounding box center [574, 124] width 74 height 37
click at [553, 126] on input "True" at bounding box center [551, 125] width 12 height 10
radio input "true"
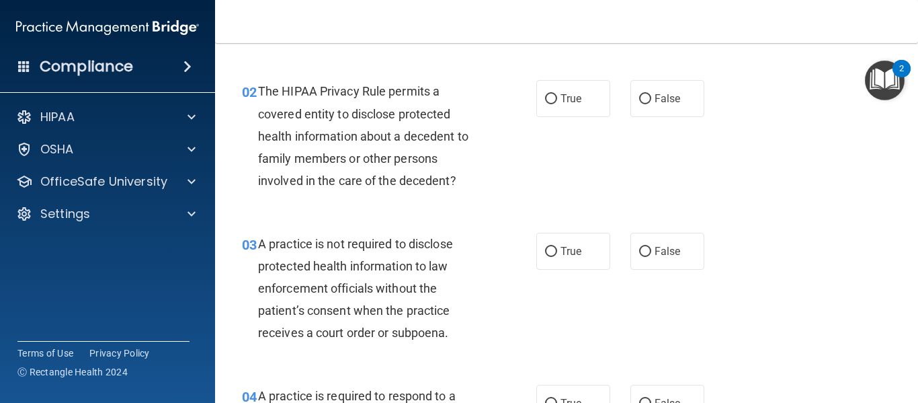
scroll to position [202, 0]
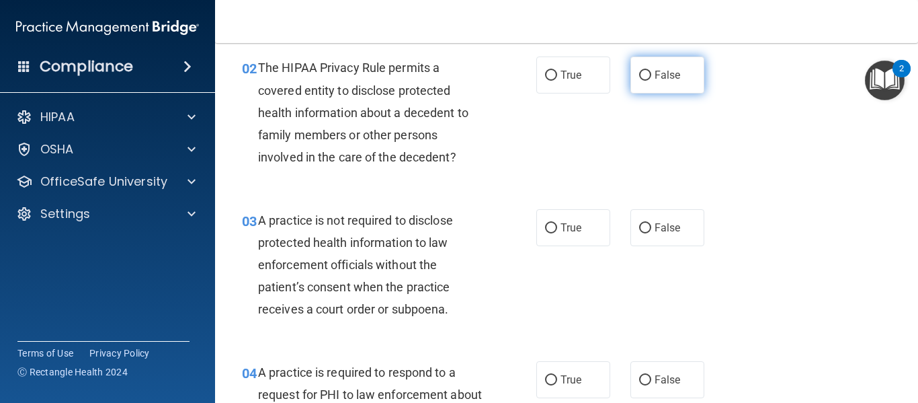
click at [643, 79] on input "False" at bounding box center [645, 76] width 12 height 10
radio input "true"
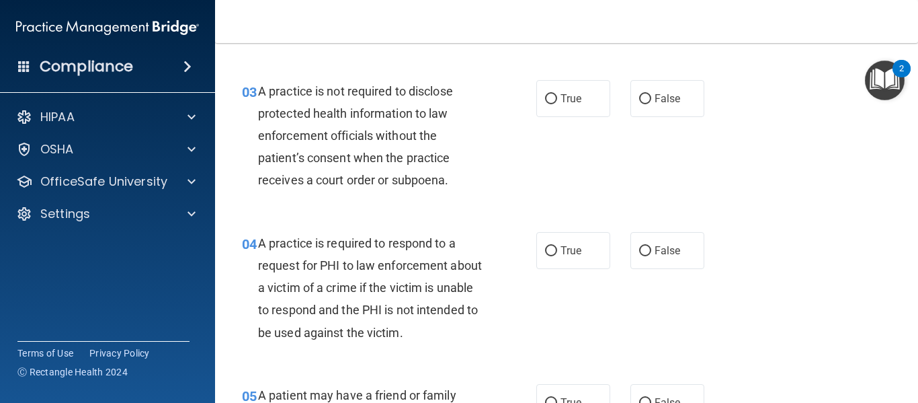
scroll to position [336, 0]
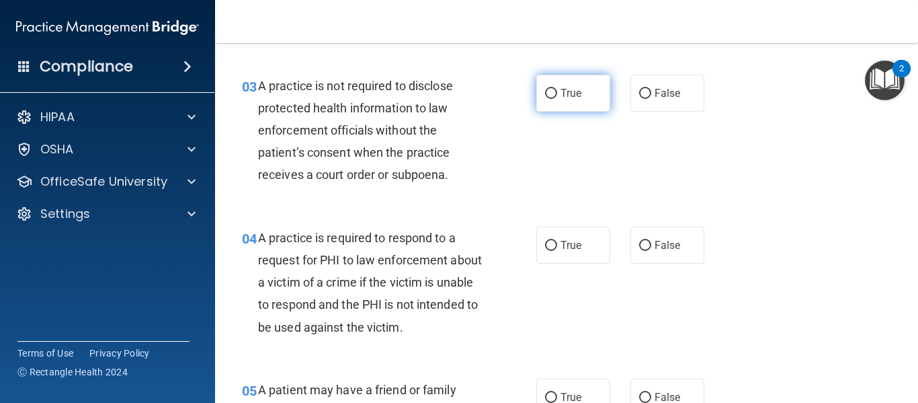
click at [559, 83] on label "True" at bounding box center [574, 93] width 74 height 37
click at [557, 89] on input "True" at bounding box center [551, 94] width 12 height 10
radio input "true"
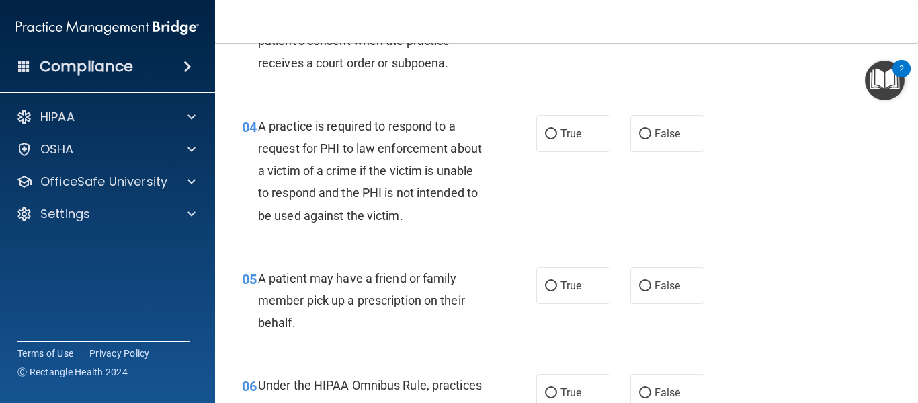
scroll to position [471, 0]
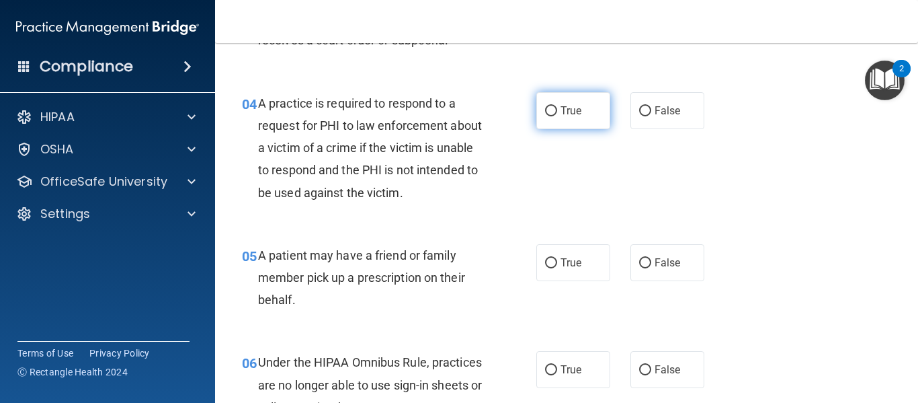
click at [561, 114] on span "True" at bounding box center [571, 110] width 21 height 13
click at [557, 114] on input "True" at bounding box center [551, 111] width 12 height 10
radio input "true"
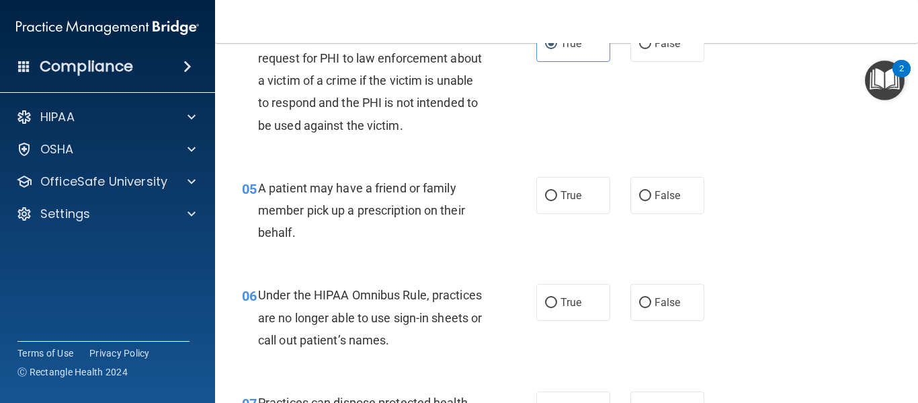
scroll to position [605, 0]
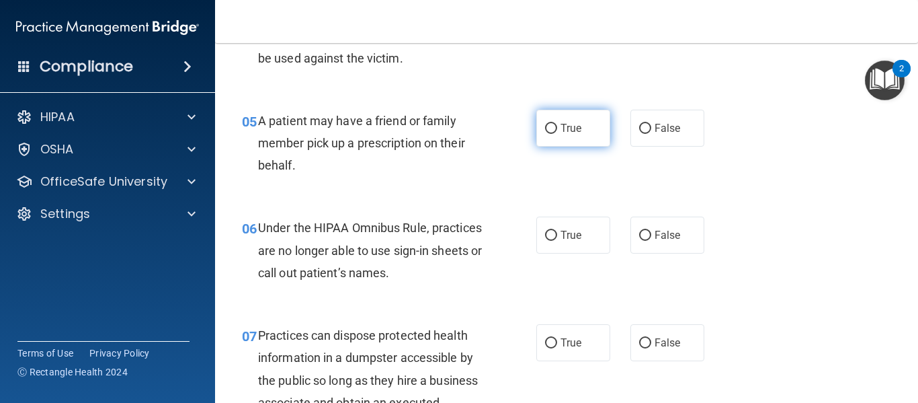
click at [549, 124] on input "True" at bounding box center [551, 129] width 12 height 10
radio input "true"
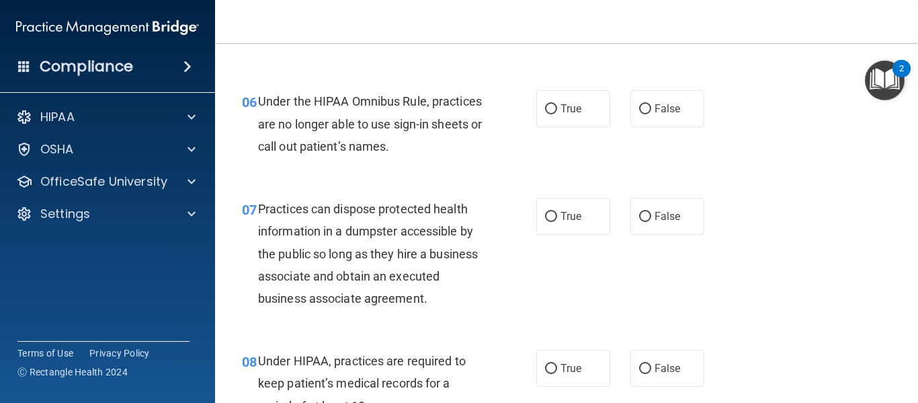
scroll to position [740, 0]
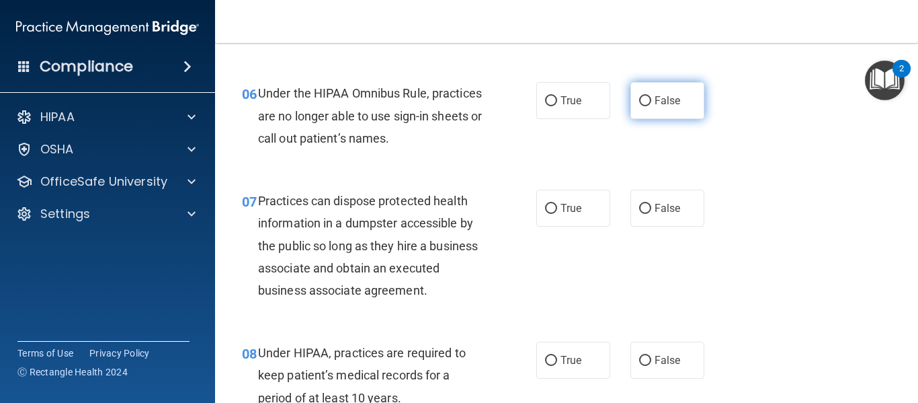
click at [645, 100] on input "False" at bounding box center [645, 101] width 12 height 10
radio input "true"
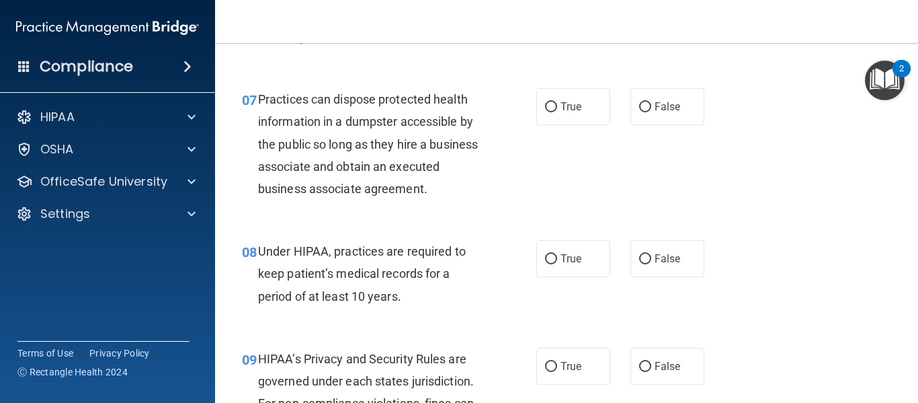
scroll to position [874, 0]
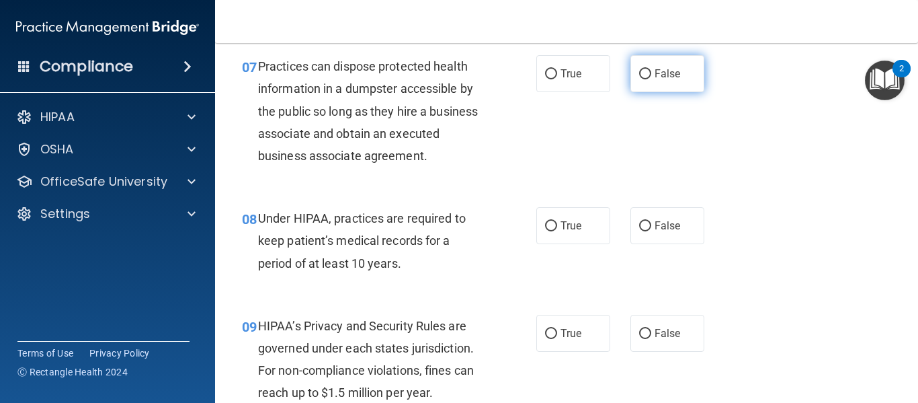
click at [641, 81] on label "False" at bounding box center [668, 73] width 74 height 37
click at [641, 79] on input "False" at bounding box center [645, 74] width 12 height 10
radio input "true"
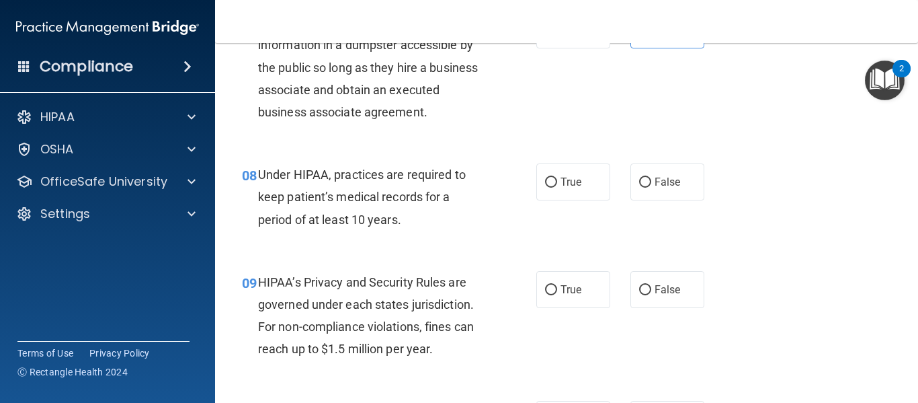
scroll to position [941, 0]
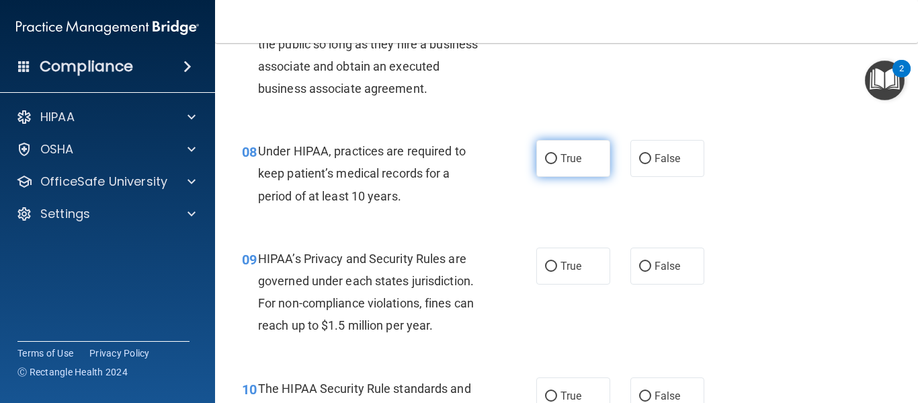
click at [545, 161] on input "True" at bounding box center [551, 159] width 12 height 10
radio input "true"
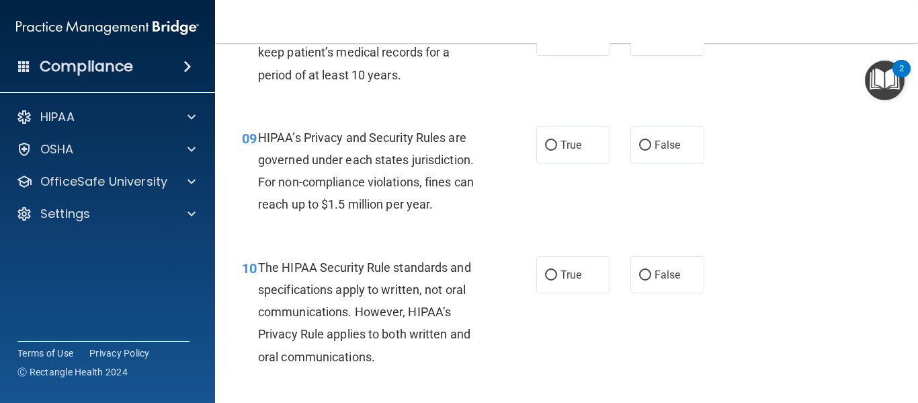
scroll to position [1076, 0]
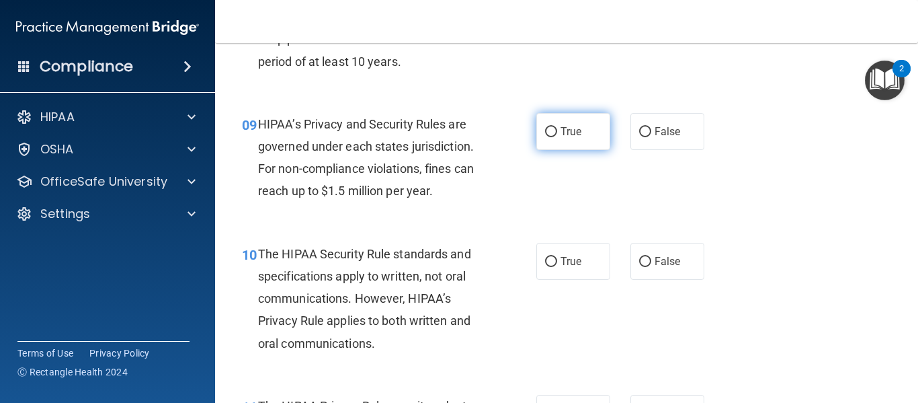
click at [537, 135] on label "True" at bounding box center [574, 131] width 74 height 37
click at [545, 135] on input "True" at bounding box center [551, 132] width 12 height 10
radio input "true"
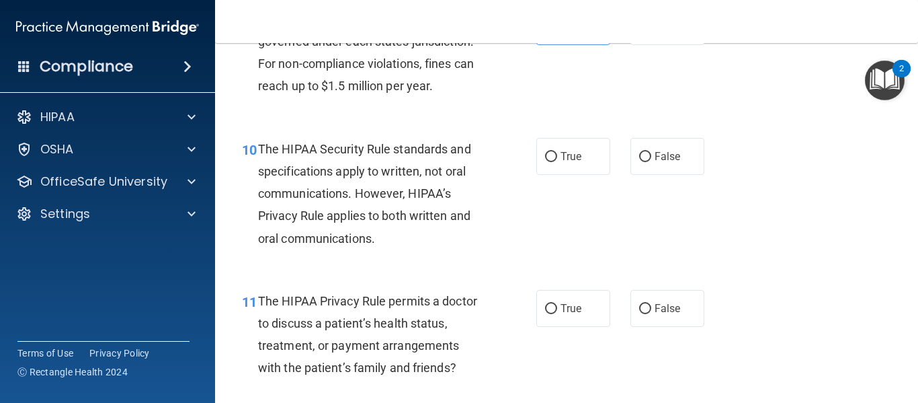
scroll to position [1210, 0]
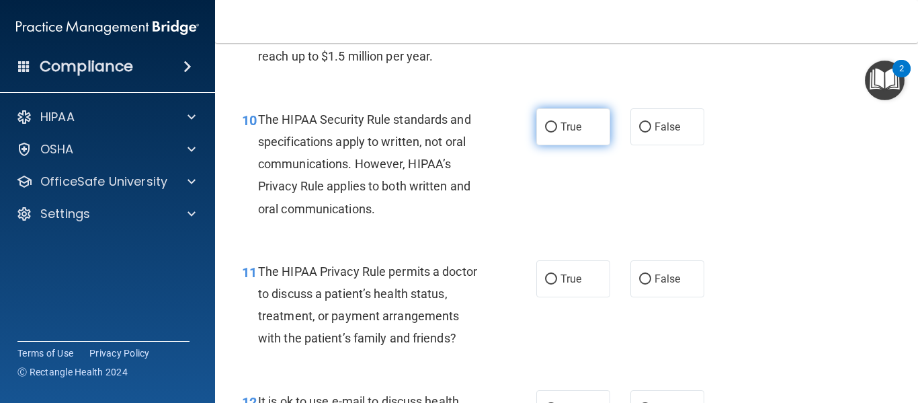
click at [563, 119] on label "True" at bounding box center [574, 126] width 74 height 37
click at [557, 122] on input "True" at bounding box center [551, 127] width 12 height 10
radio input "true"
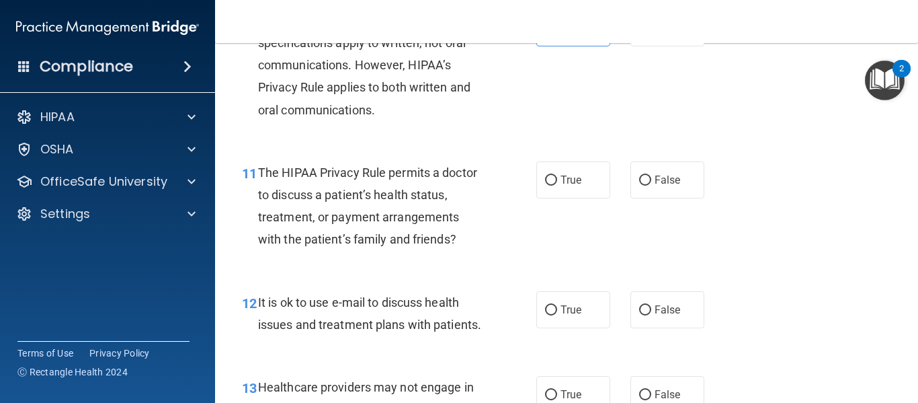
scroll to position [1345, 0]
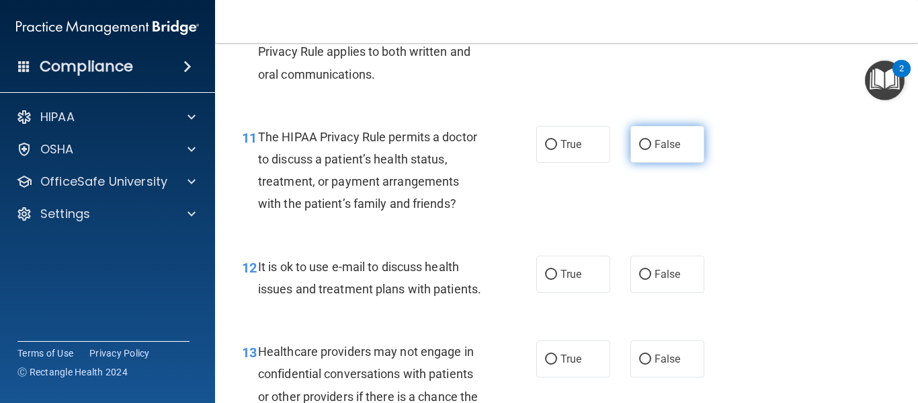
click at [647, 142] on label "False" at bounding box center [668, 144] width 74 height 37
click at [647, 142] on input "False" at bounding box center [645, 145] width 12 height 10
radio input "true"
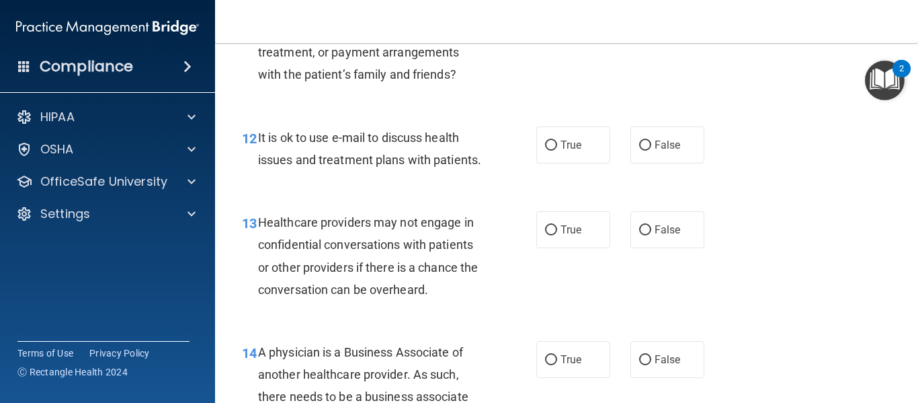
scroll to position [1479, 0]
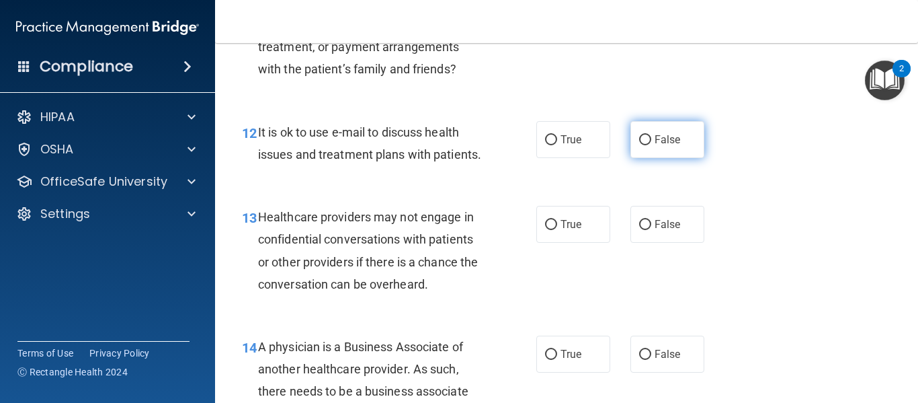
click at [655, 140] on span "False" at bounding box center [668, 139] width 26 height 13
click at [649, 140] on input "False" at bounding box center [645, 140] width 12 height 10
radio input "true"
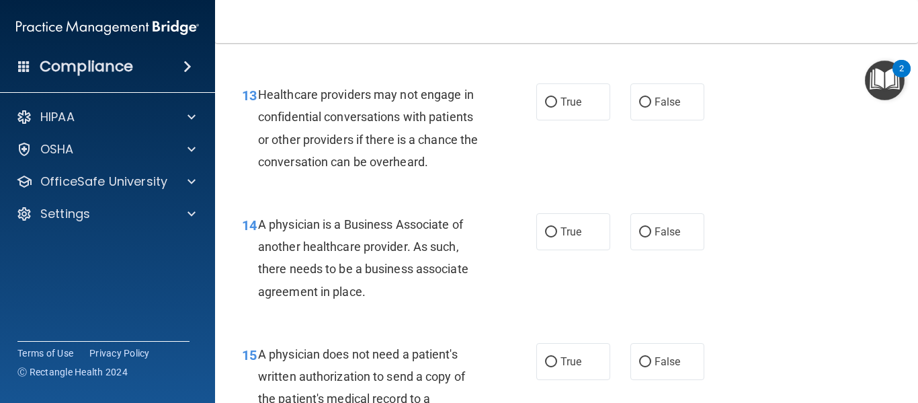
scroll to position [1614, 0]
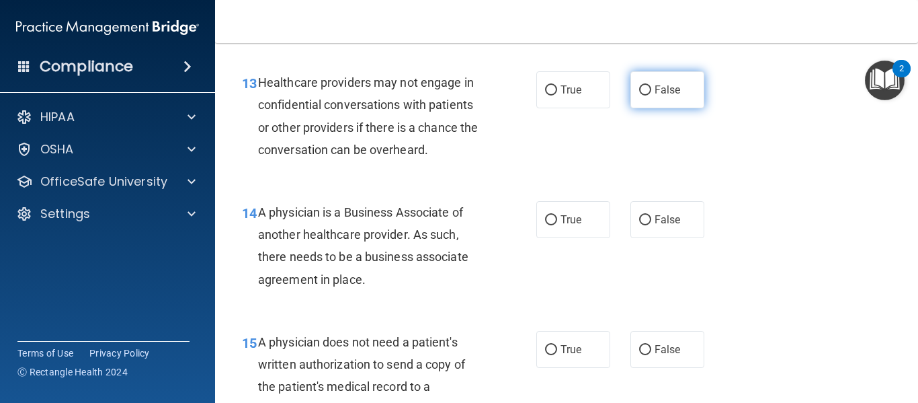
click at [640, 95] on input "False" at bounding box center [645, 90] width 12 height 10
radio input "true"
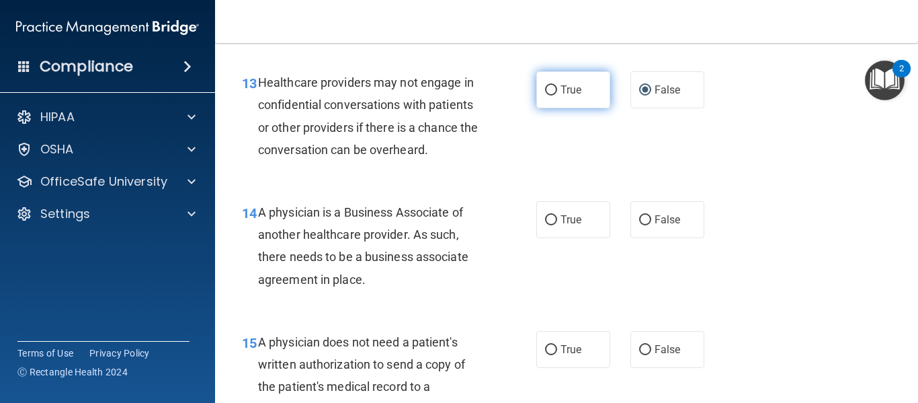
click at [541, 108] on label "True" at bounding box center [574, 89] width 74 height 37
click at [547, 95] on input "True" at bounding box center [551, 90] width 12 height 10
radio input "true"
radio input "false"
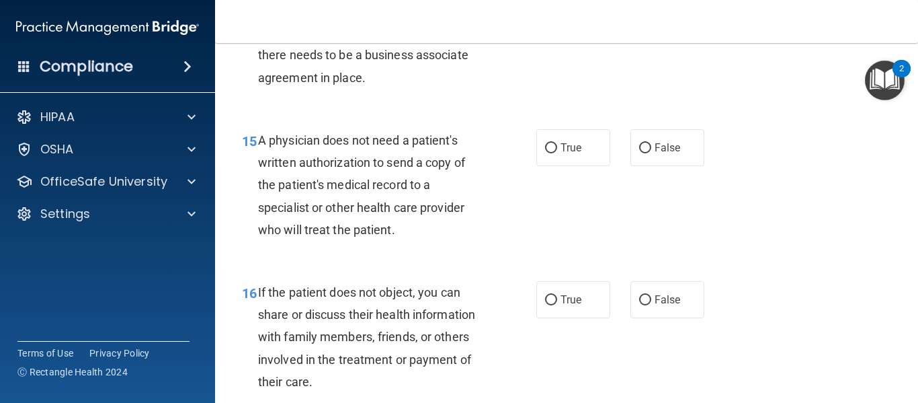
scroll to position [1748, 0]
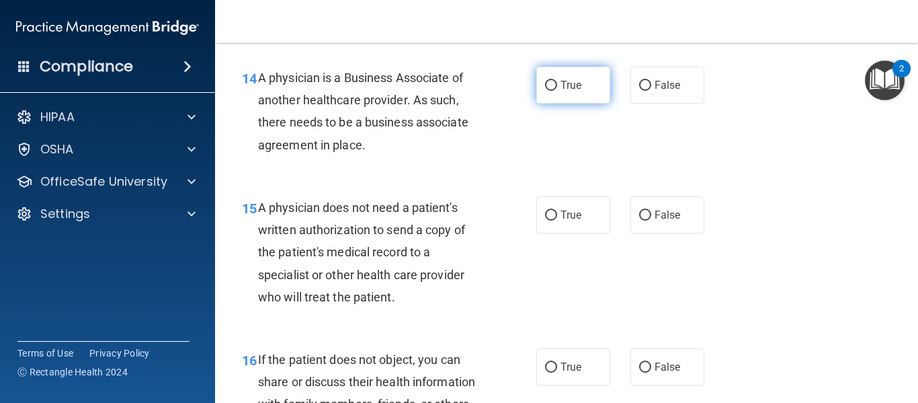
click at [574, 91] on span "True" at bounding box center [571, 85] width 21 height 13
click at [557, 91] on input "True" at bounding box center [551, 86] width 12 height 10
radio input "true"
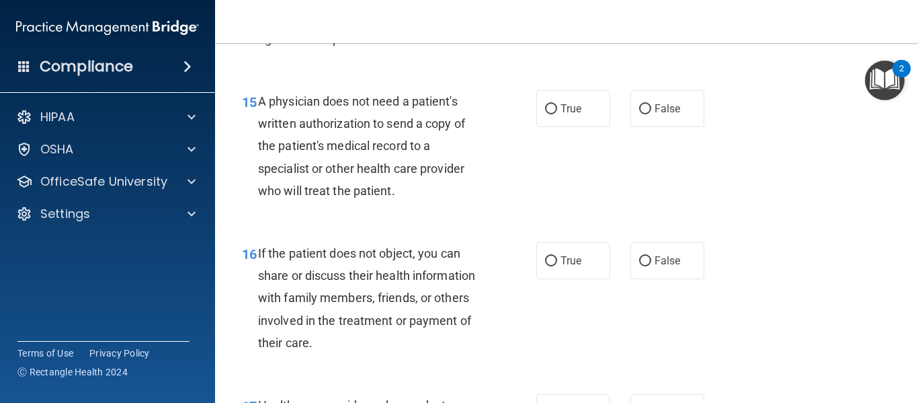
scroll to position [1883, 0]
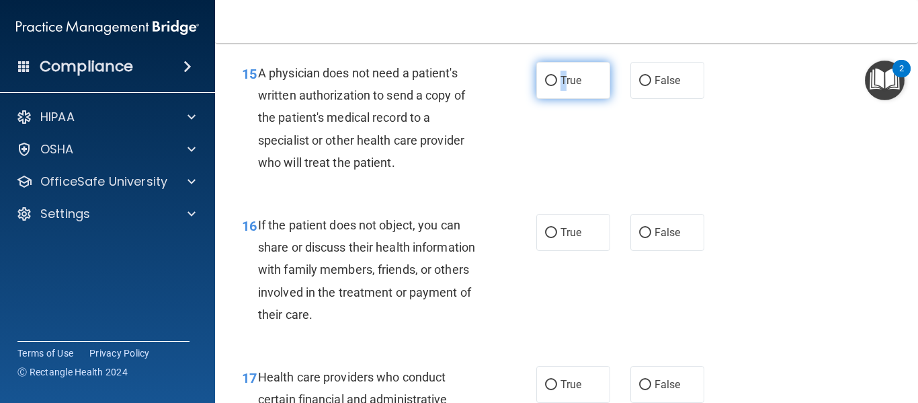
click at [561, 87] on span "True" at bounding box center [571, 80] width 21 height 13
click at [540, 99] on label "True" at bounding box center [574, 80] width 74 height 37
click at [545, 86] on input "True" at bounding box center [551, 81] width 12 height 10
radio input "true"
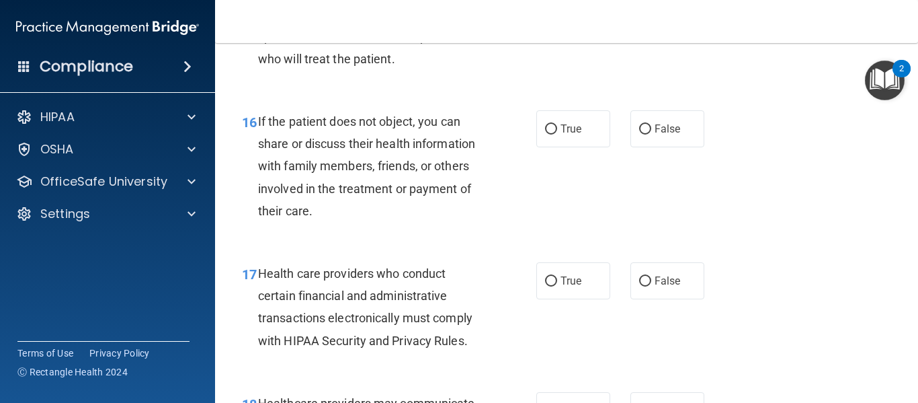
scroll to position [2017, 0]
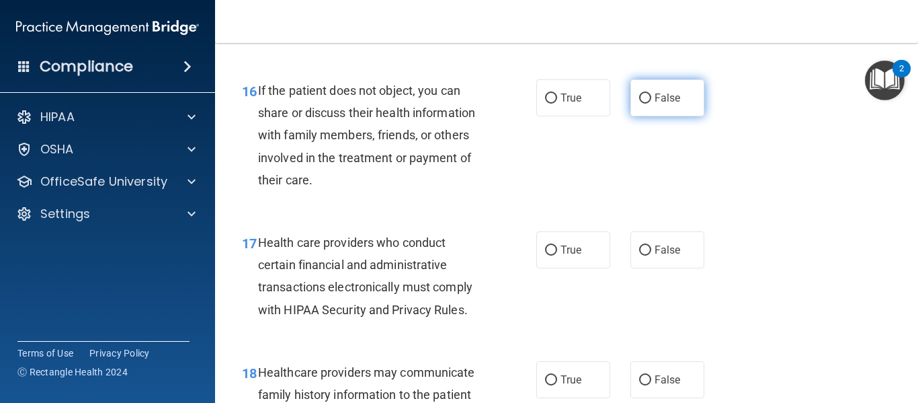
click at [647, 116] on label "False" at bounding box center [668, 97] width 74 height 37
click at [647, 104] on input "False" at bounding box center [645, 98] width 12 height 10
radio input "true"
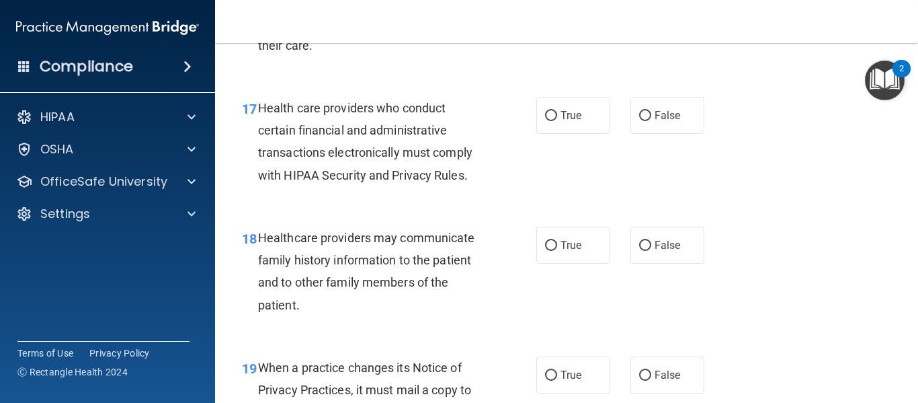
scroll to position [2219, 0]
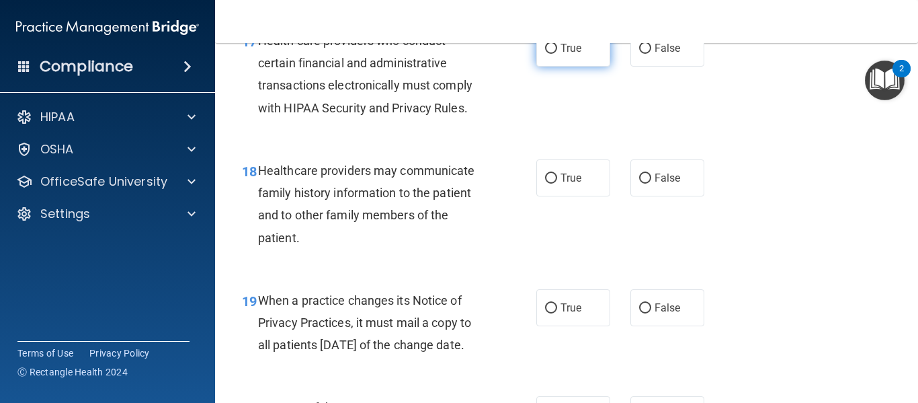
click at [545, 54] on input "True" at bounding box center [551, 49] width 12 height 10
radio input "true"
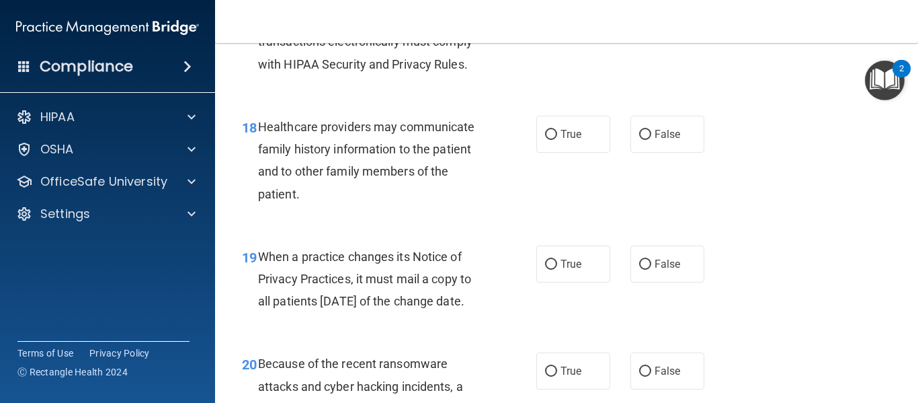
scroll to position [2286, 0]
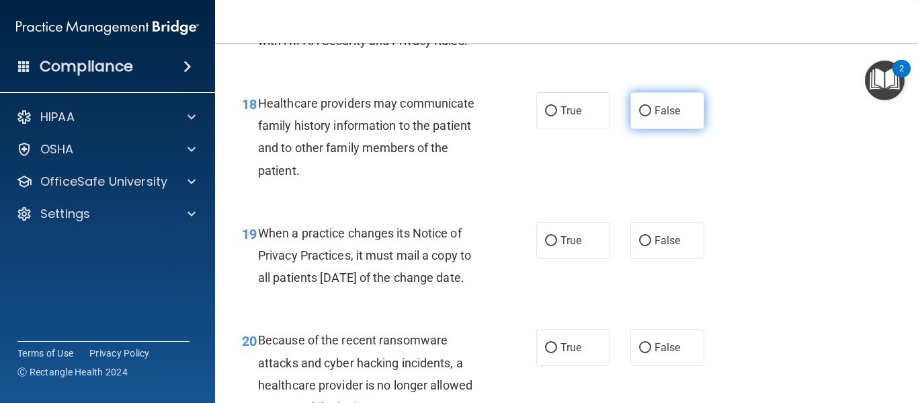
click at [660, 117] on span "False" at bounding box center [668, 110] width 26 height 13
click at [652, 116] on input "False" at bounding box center [645, 111] width 12 height 10
radio input "true"
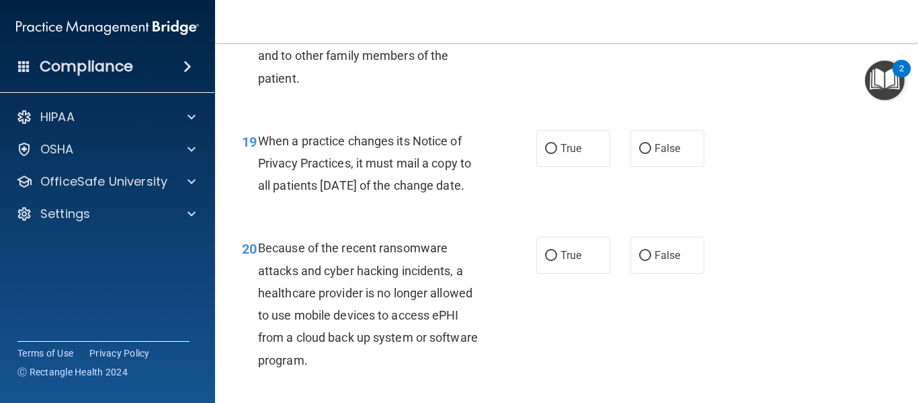
scroll to position [2421, 0]
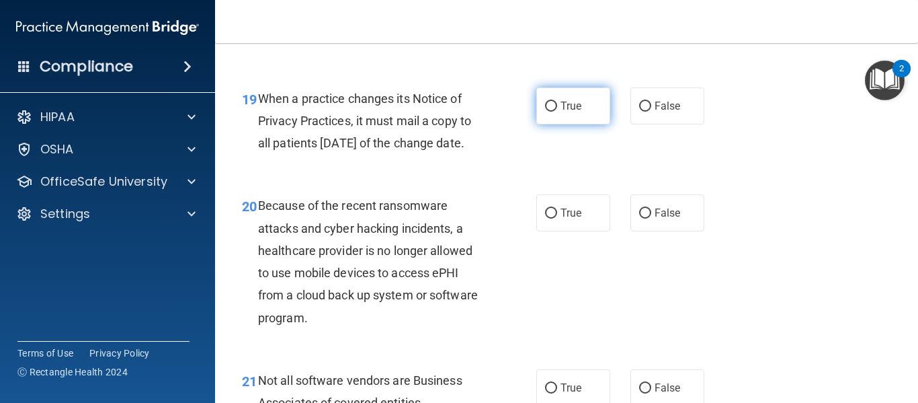
click at [549, 112] on input "True" at bounding box center [551, 107] width 12 height 10
radio input "true"
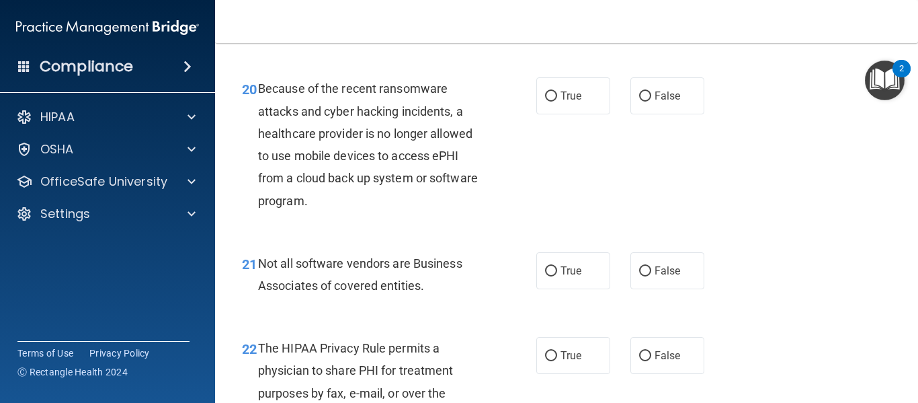
scroll to position [2555, 0]
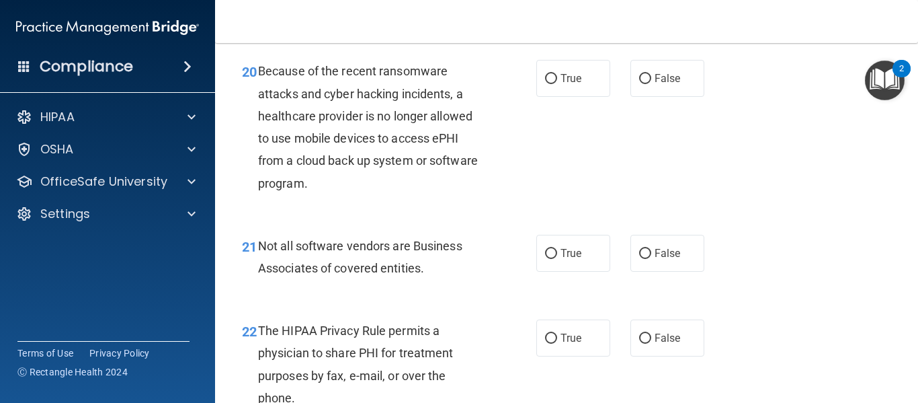
click at [527, 120] on div "20 Because of the recent ransomware attacks and cyber hacking incidents, a heal…" at bounding box center [389, 130] width 335 height 141
click at [561, 85] on span "True" at bounding box center [571, 78] width 21 height 13
click at [557, 84] on input "True" at bounding box center [551, 79] width 12 height 10
radio input "true"
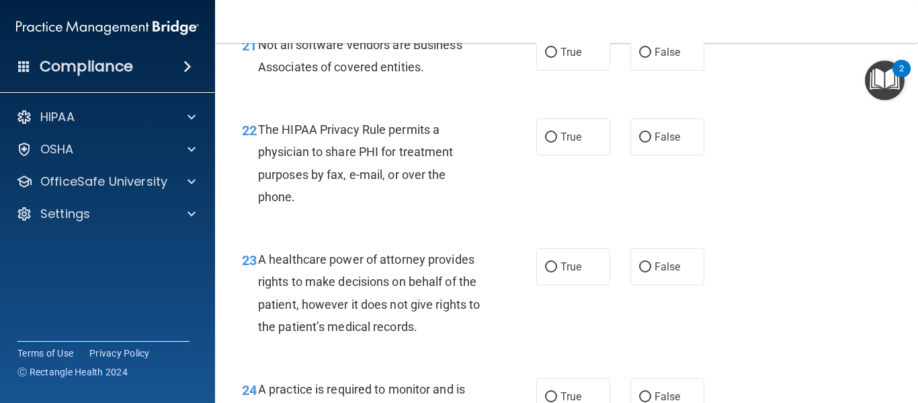
scroll to position [2757, 0]
click at [553, 70] on label "True" at bounding box center [574, 51] width 74 height 37
click at [553, 57] on input "True" at bounding box center [551, 52] width 12 height 10
radio input "true"
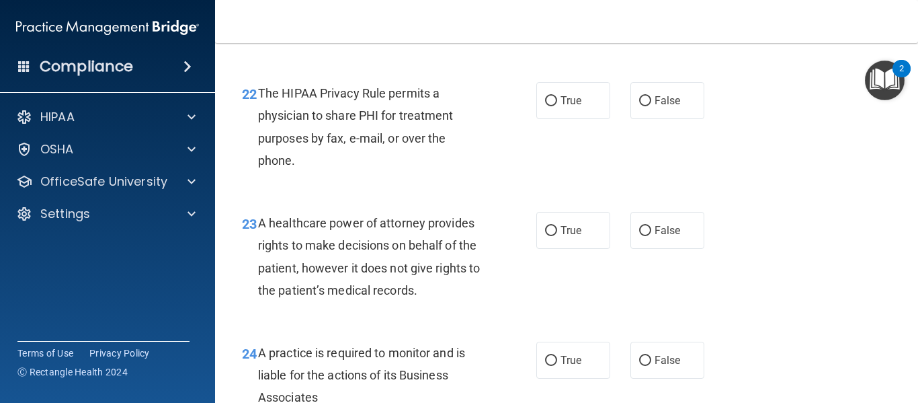
scroll to position [2824, 0]
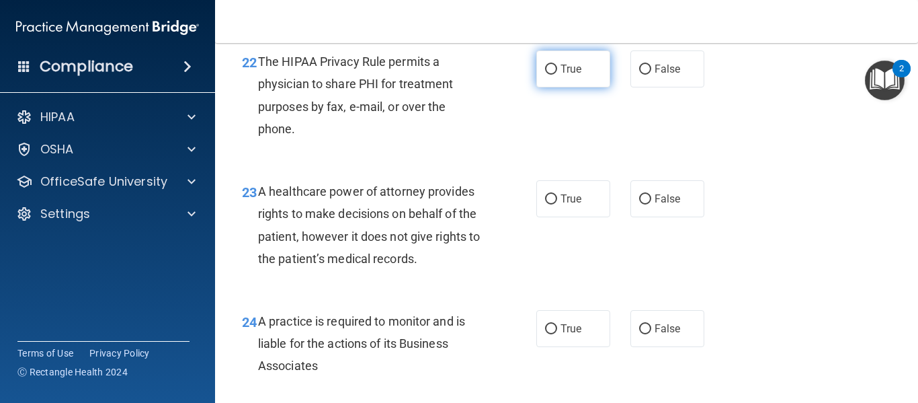
click at [548, 75] on input "True" at bounding box center [551, 70] width 12 height 10
radio input "true"
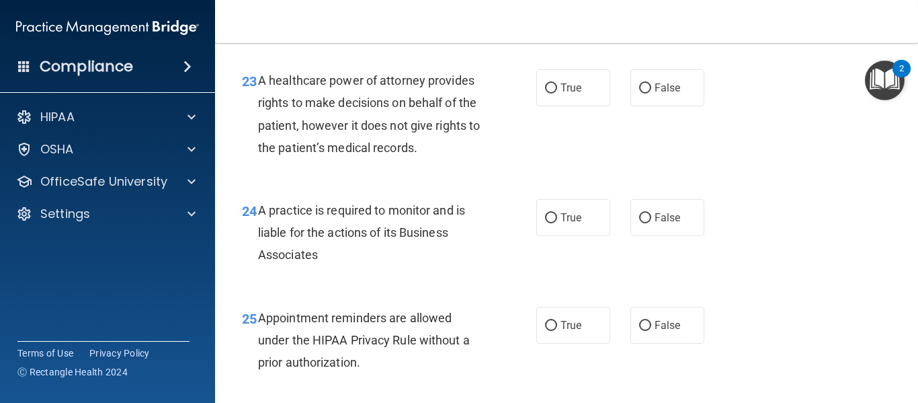
scroll to position [2959, 0]
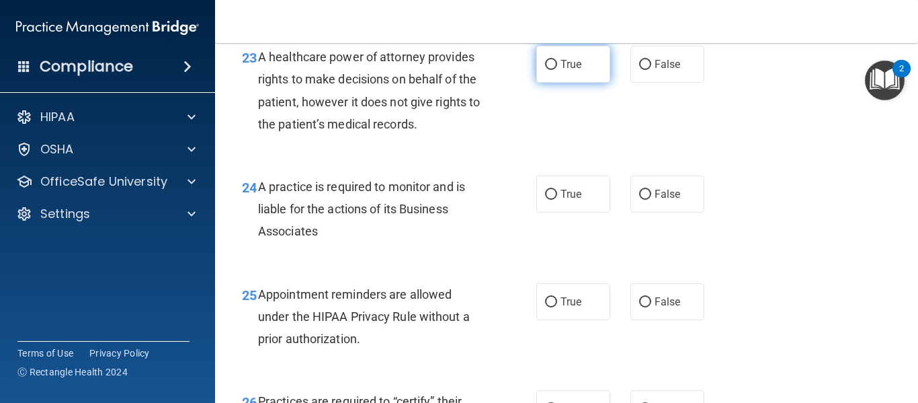
click at [555, 83] on label "True" at bounding box center [574, 64] width 74 height 37
click at [555, 70] on input "True" at bounding box center [551, 65] width 12 height 10
radio input "true"
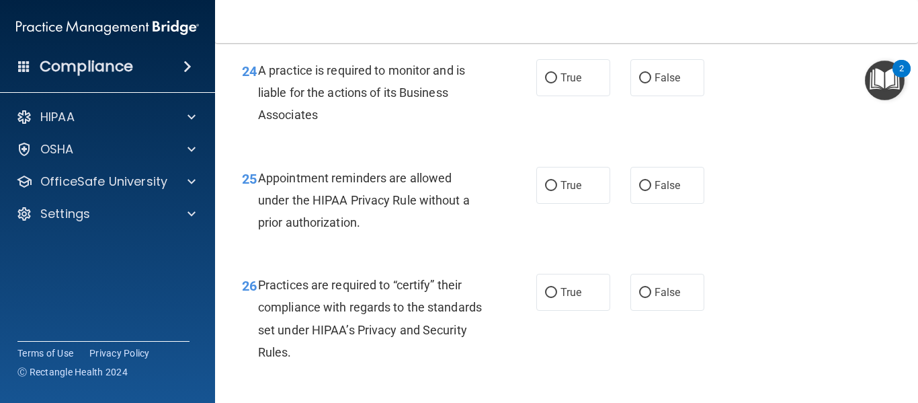
scroll to position [3093, 0]
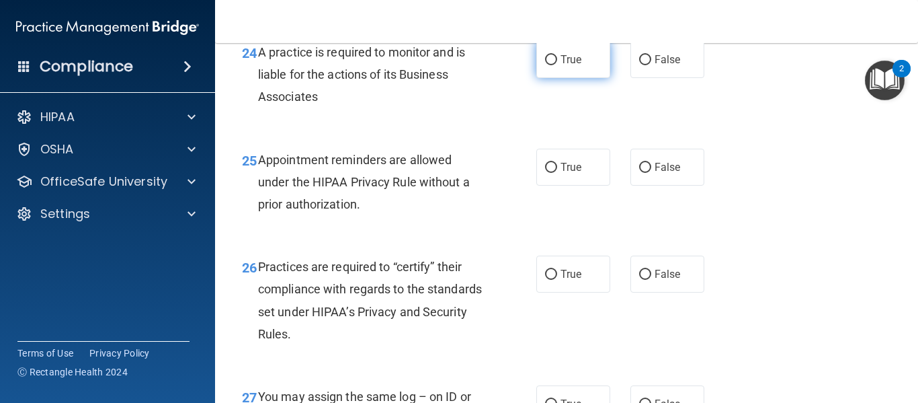
click at [546, 65] on input "True" at bounding box center [551, 60] width 12 height 10
radio input "true"
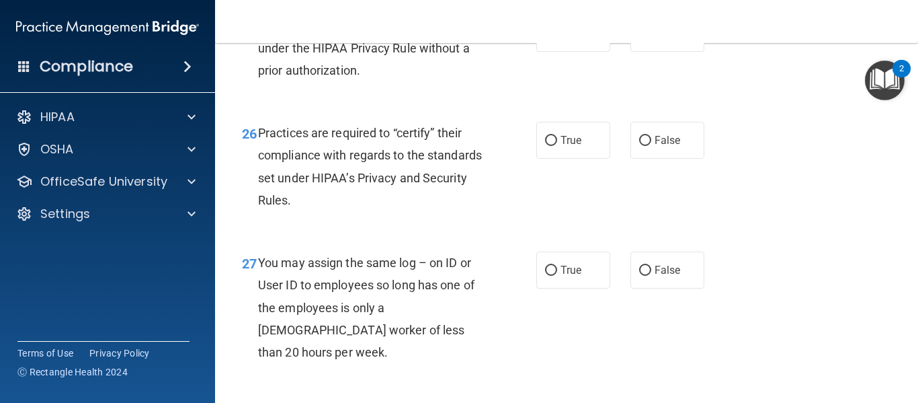
scroll to position [3227, 0]
click at [541, 51] on label "True" at bounding box center [574, 32] width 74 height 37
click at [545, 38] on input "True" at bounding box center [551, 33] width 12 height 10
radio input "true"
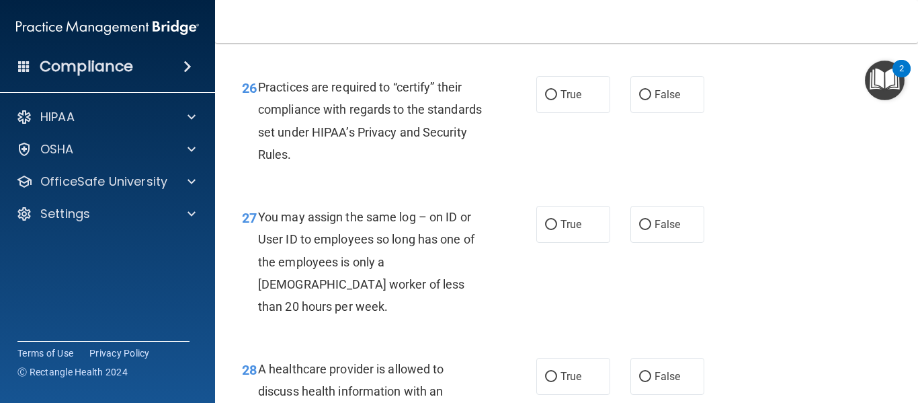
scroll to position [3295, 0]
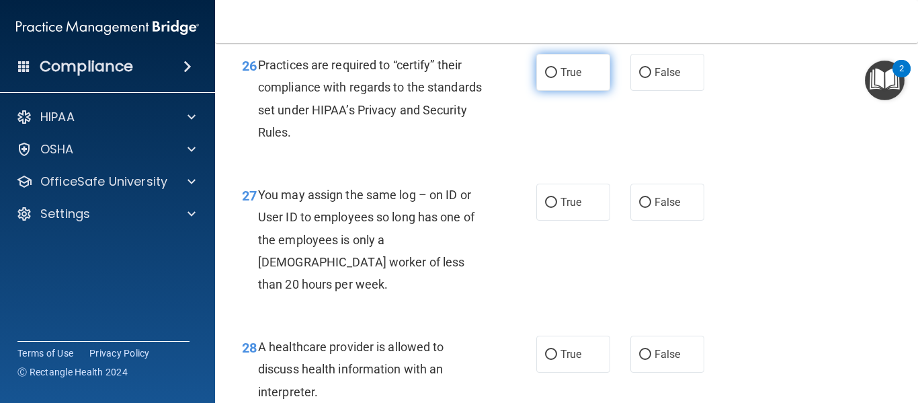
click at [551, 78] on input "True" at bounding box center [551, 73] width 12 height 10
radio input "true"
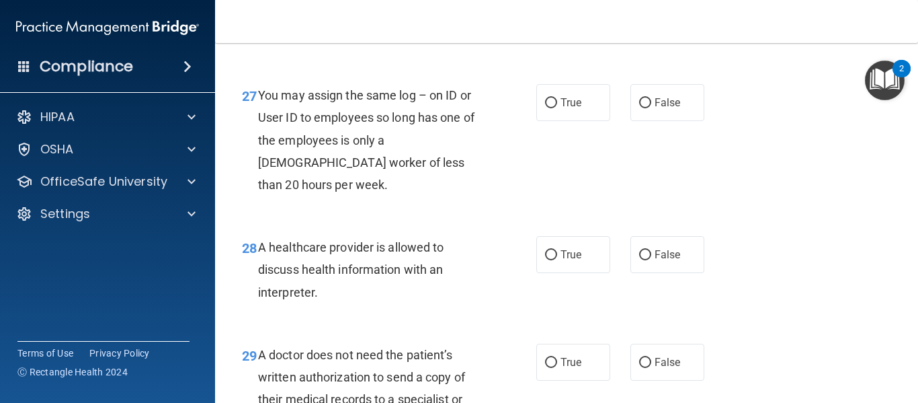
scroll to position [3429, 0]
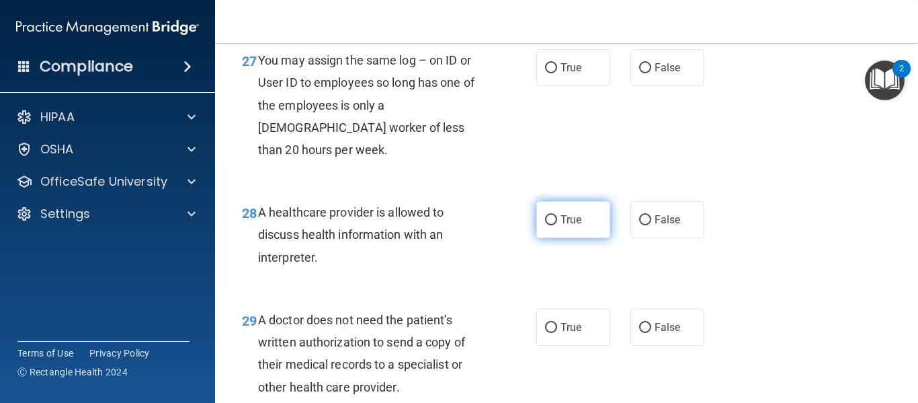
click at [545, 225] on input "True" at bounding box center [551, 220] width 12 height 10
radio input "true"
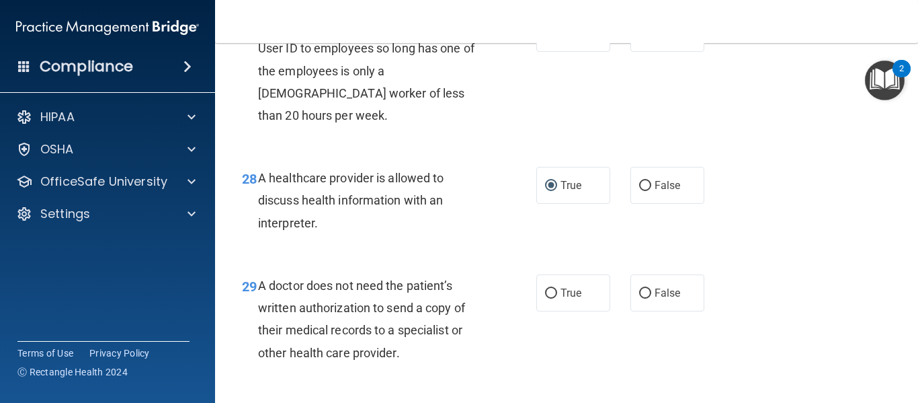
scroll to position [3496, 0]
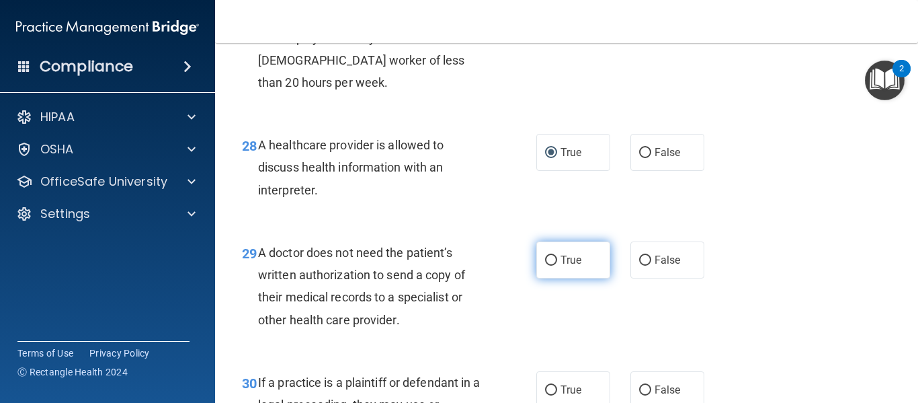
click at [545, 266] on input "True" at bounding box center [551, 261] width 12 height 10
radio input "true"
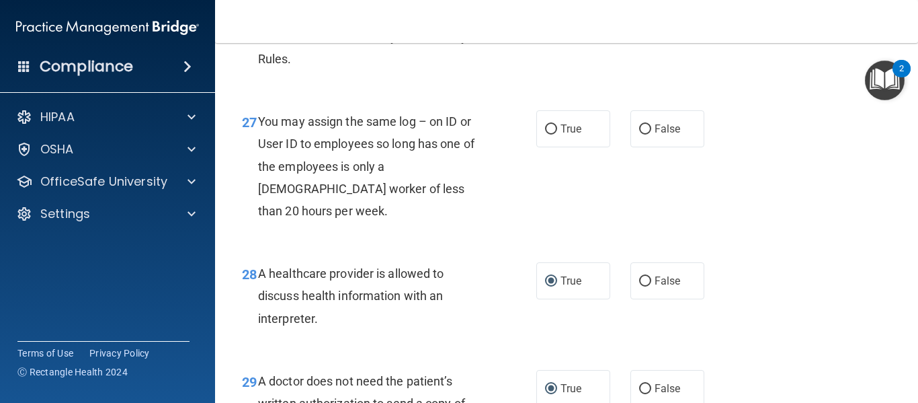
scroll to position [3362, 0]
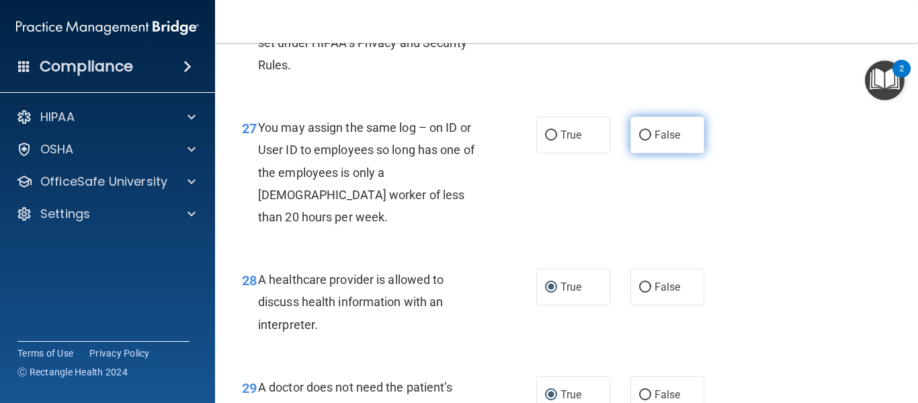
click at [641, 141] on input "False" at bounding box center [645, 135] width 12 height 10
radio input "true"
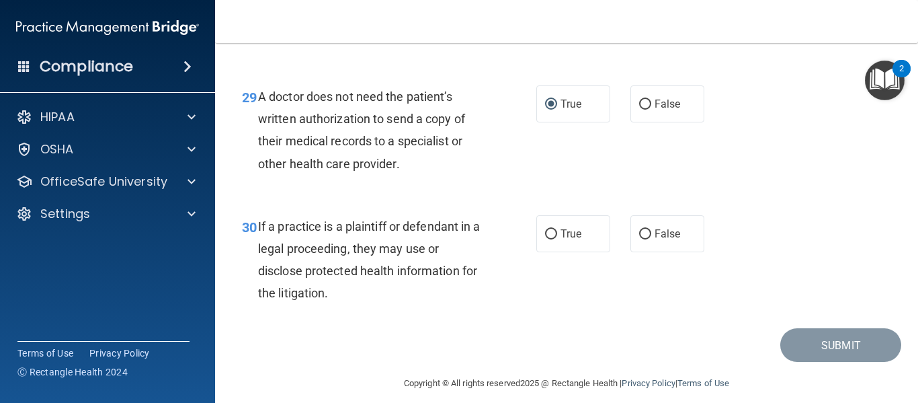
scroll to position [3687, 0]
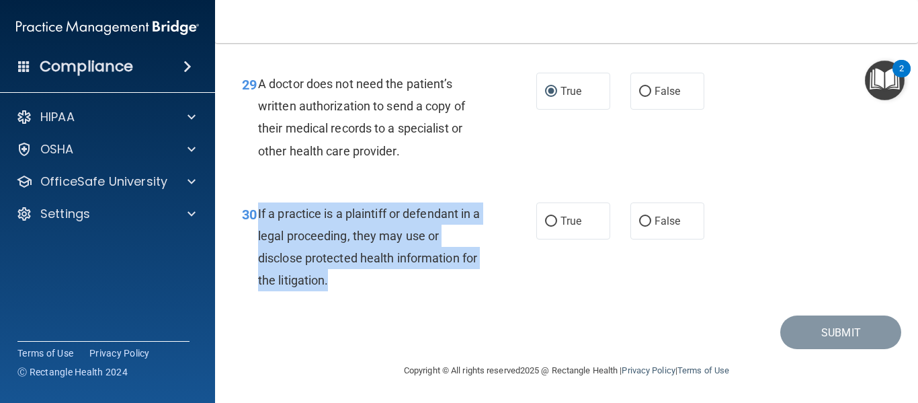
drag, startPoint x: 349, startPoint y: 280, endPoint x: 257, endPoint y: 218, distance: 111.0
click at [257, 218] on div "30 If a practice is a plaintiff or defendant in a legal proceeding, they may us…" at bounding box center [389, 250] width 335 height 96
copy div "If a practice is a plaintiff or defendant in a legal proceeding, they may use o…"
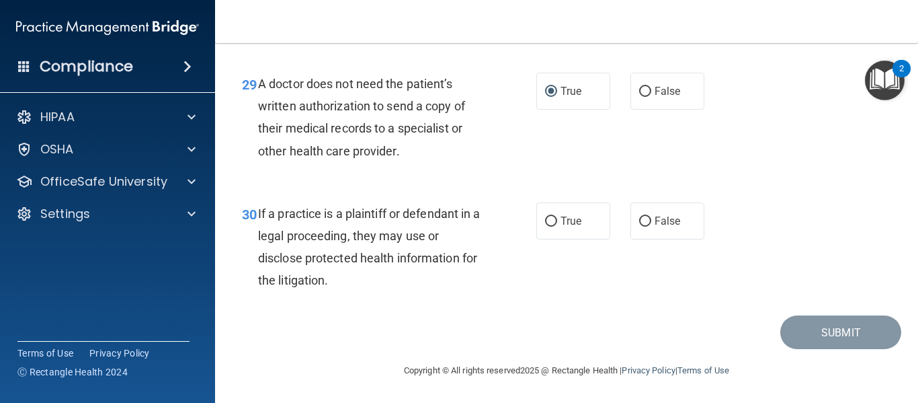
click at [448, 183] on div "29 A doctor does not need the patient’s written authorization to send a copy of…" at bounding box center [567, 121] width 670 height 130
click at [639, 219] on input "False" at bounding box center [645, 222] width 12 height 10
radio input "true"
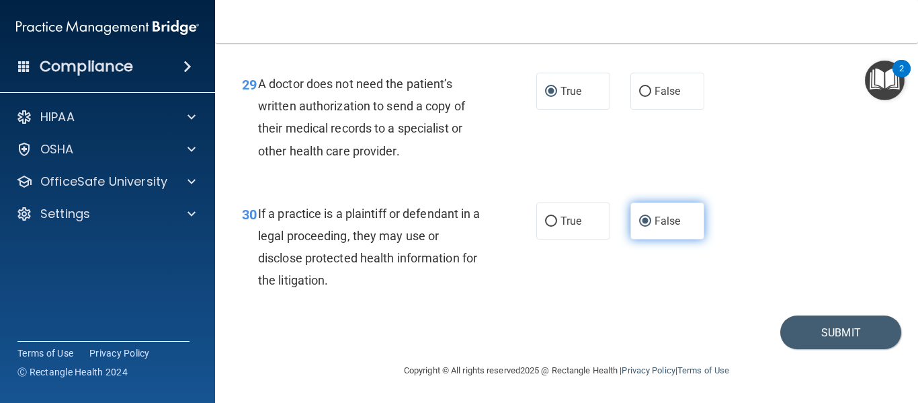
click at [639, 219] on input "False" at bounding box center [645, 222] width 12 height 10
click at [802, 333] on button "Submit" at bounding box center [841, 332] width 121 height 34
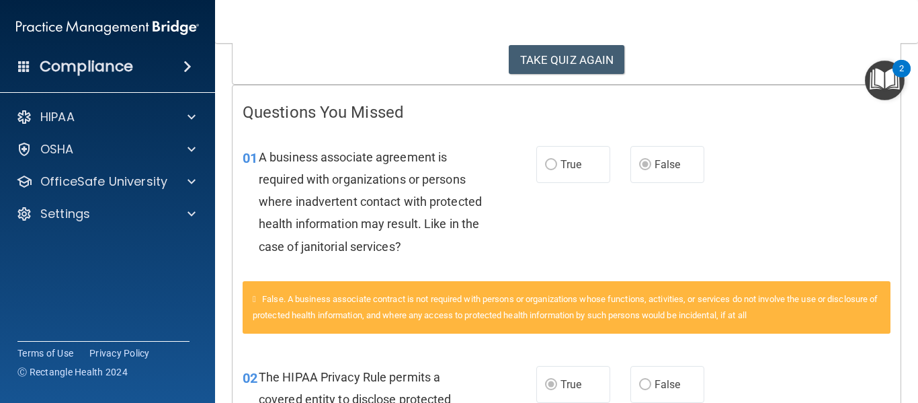
scroll to position [134, 0]
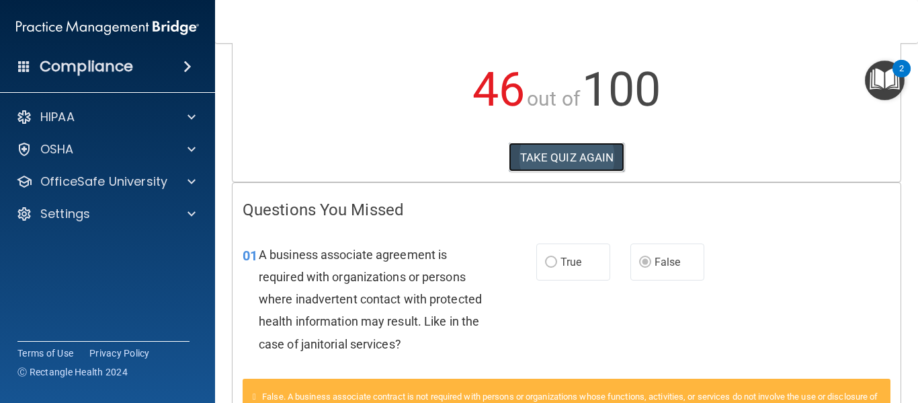
click at [550, 157] on button "TAKE QUIZ AGAIN" at bounding box center [567, 158] width 116 height 30
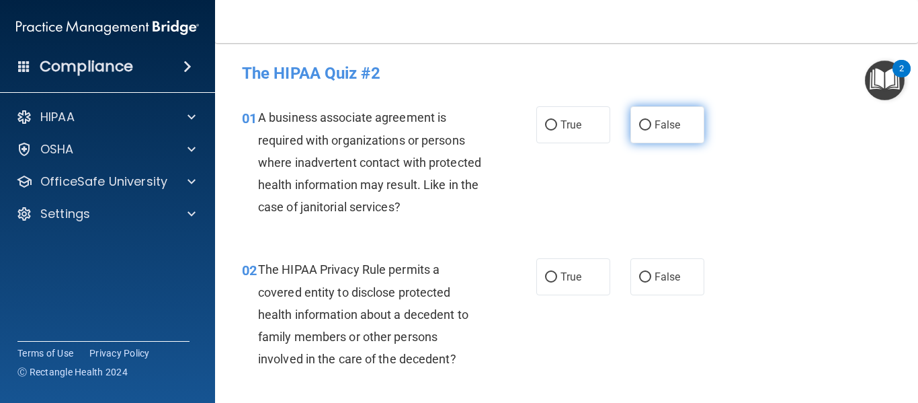
click at [636, 116] on label "False" at bounding box center [668, 124] width 74 height 37
click at [639, 120] on input "False" at bounding box center [645, 125] width 12 height 10
radio input "true"
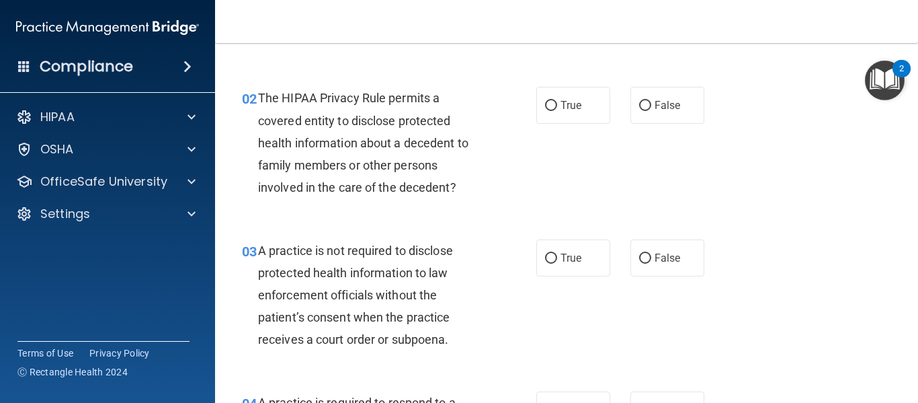
scroll to position [202, 0]
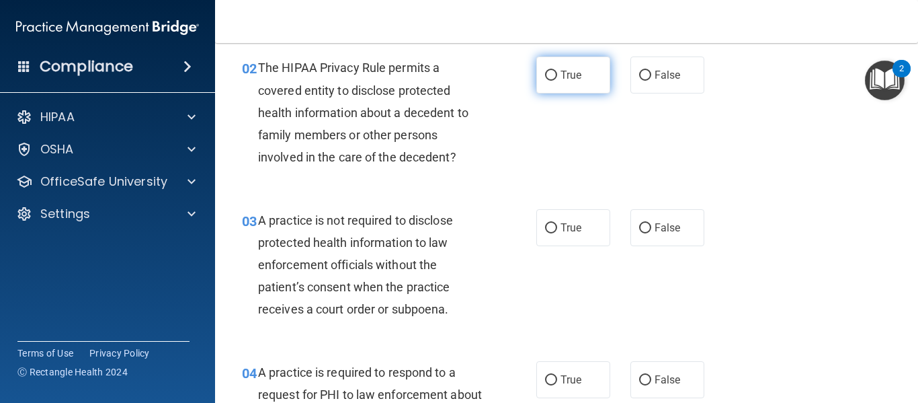
click at [554, 78] on label "True" at bounding box center [574, 74] width 74 height 37
click at [554, 78] on input "True" at bounding box center [551, 76] width 12 height 10
radio input "true"
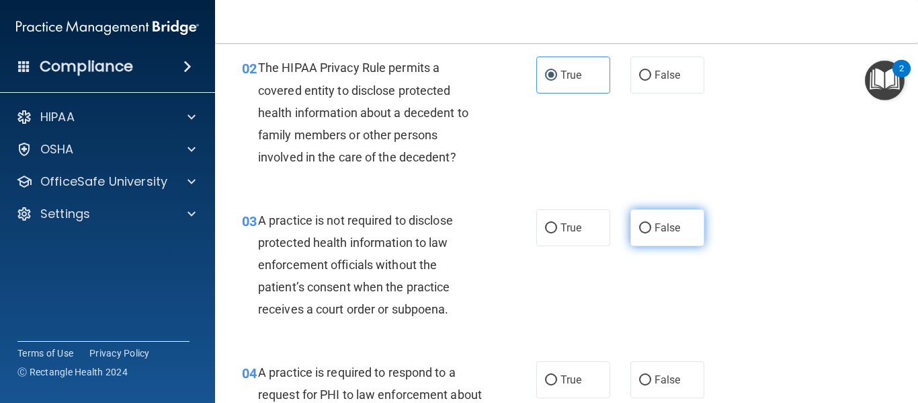
click at [640, 226] on input "False" at bounding box center [645, 228] width 12 height 10
radio input "true"
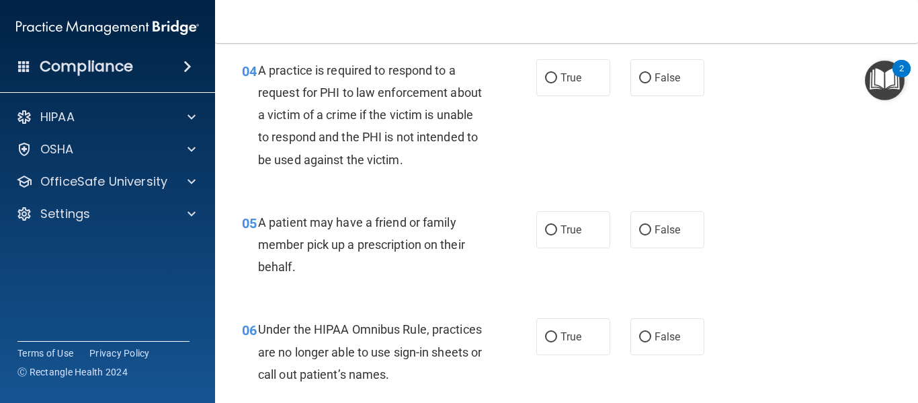
scroll to position [471, 0]
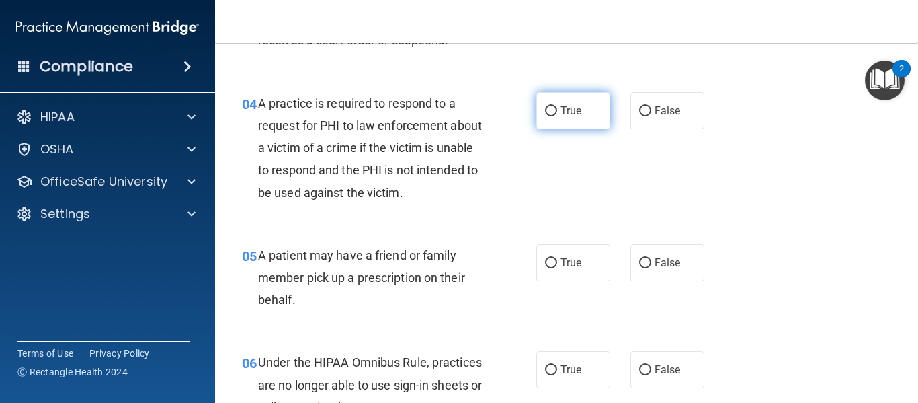
click at [549, 106] on input "True" at bounding box center [551, 111] width 12 height 10
radio input "true"
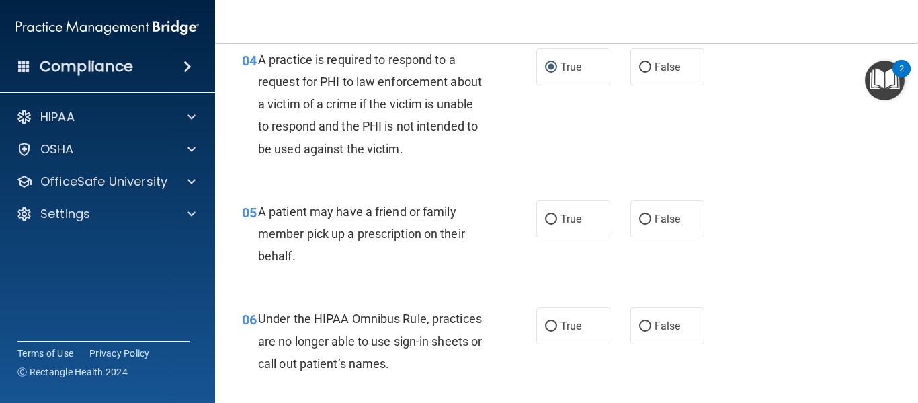
scroll to position [538, 0]
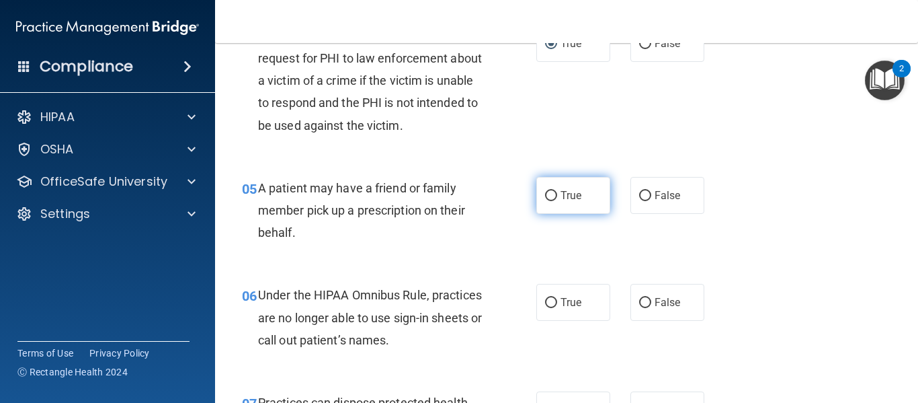
click at [546, 197] on input "True" at bounding box center [551, 196] width 12 height 10
radio input "true"
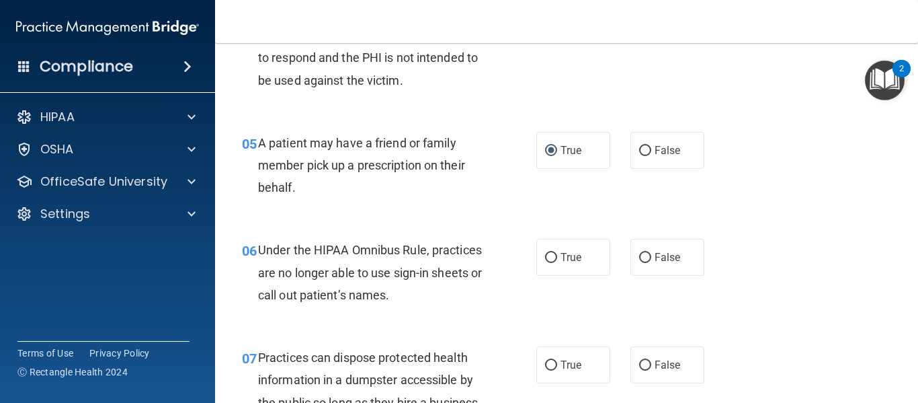
scroll to position [605, 0]
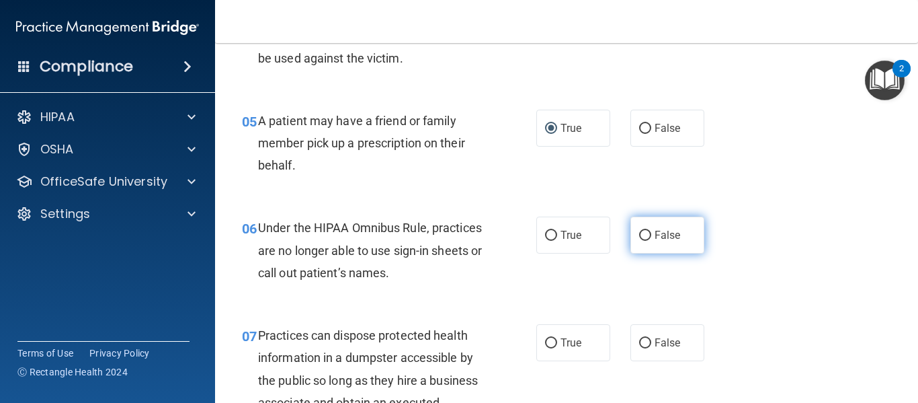
click at [633, 247] on label "False" at bounding box center [668, 235] width 74 height 37
click at [639, 241] on input "False" at bounding box center [645, 236] width 12 height 10
radio input "true"
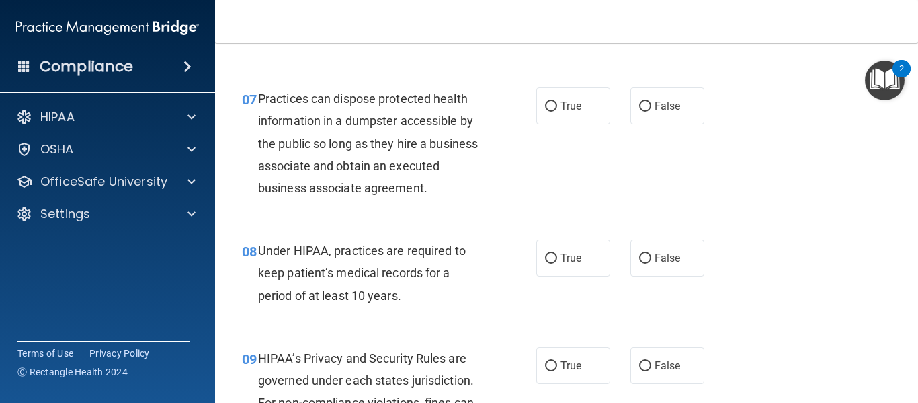
scroll to position [874, 0]
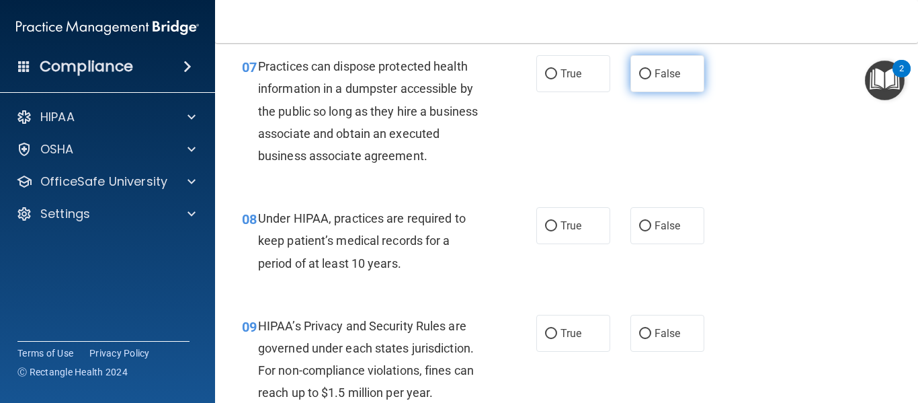
click at [639, 70] on input "False" at bounding box center [645, 74] width 12 height 10
radio input "true"
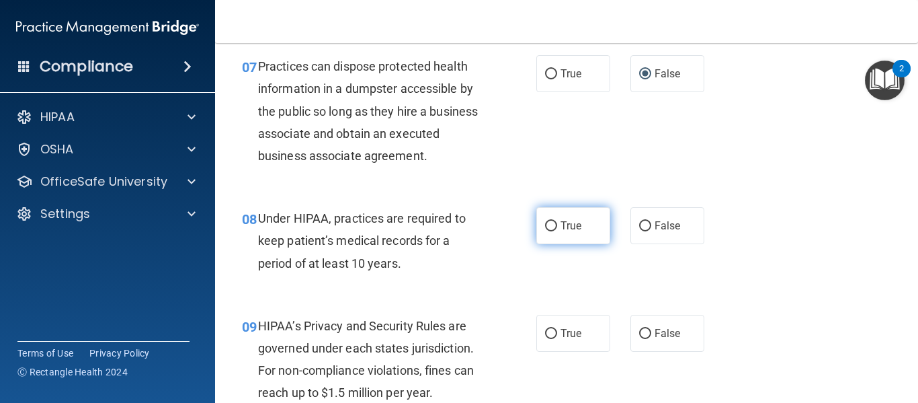
click at [574, 228] on span "True" at bounding box center [571, 225] width 21 height 13
click at [557, 228] on input "True" at bounding box center [551, 226] width 12 height 10
radio input "true"
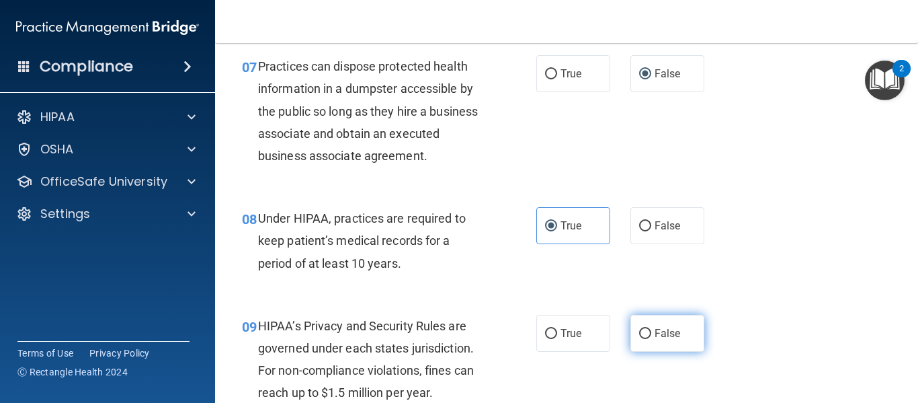
click at [643, 344] on label "False" at bounding box center [668, 333] width 74 height 37
click at [643, 339] on input "False" at bounding box center [645, 334] width 12 height 10
radio input "true"
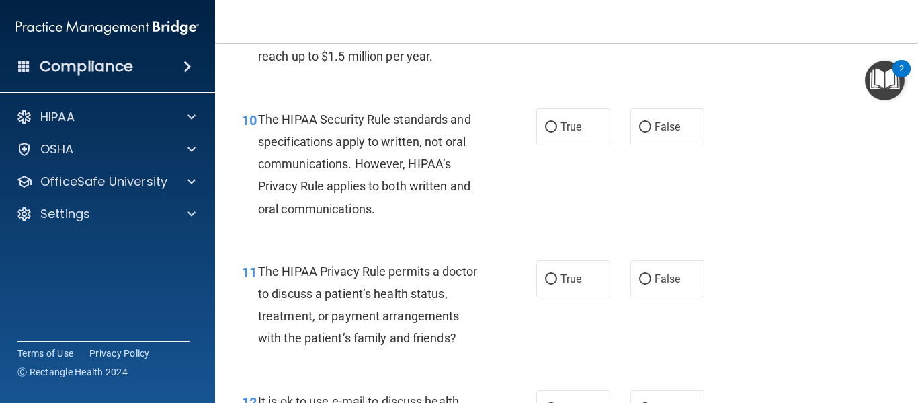
scroll to position [1278, 0]
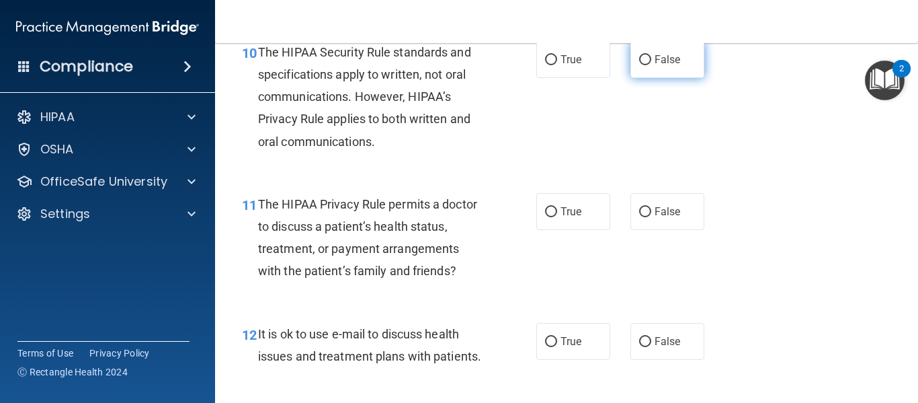
click at [645, 60] on label "False" at bounding box center [668, 59] width 74 height 37
click at [645, 60] on input "False" at bounding box center [645, 60] width 12 height 10
radio input "true"
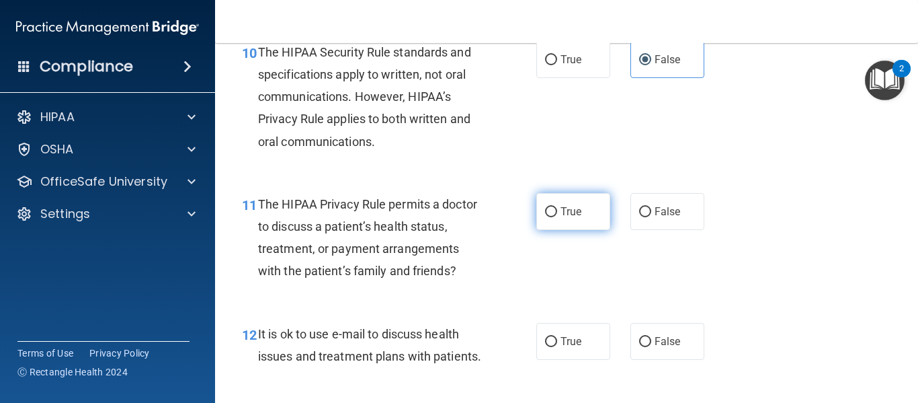
click at [561, 212] on span "True" at bounding box center [571, 211] width 21 height 13
click at [557, 212] on input "True" at bounding box center [551, 212] width 12 height 10
radio input "true"
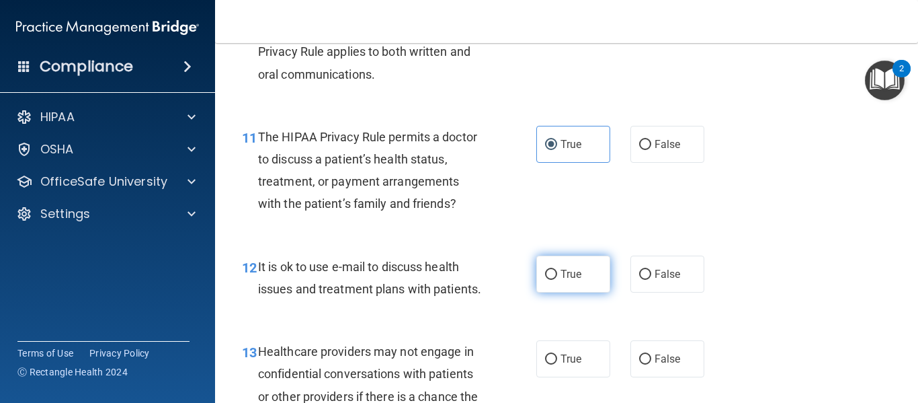
scroll to position [1412, 0]
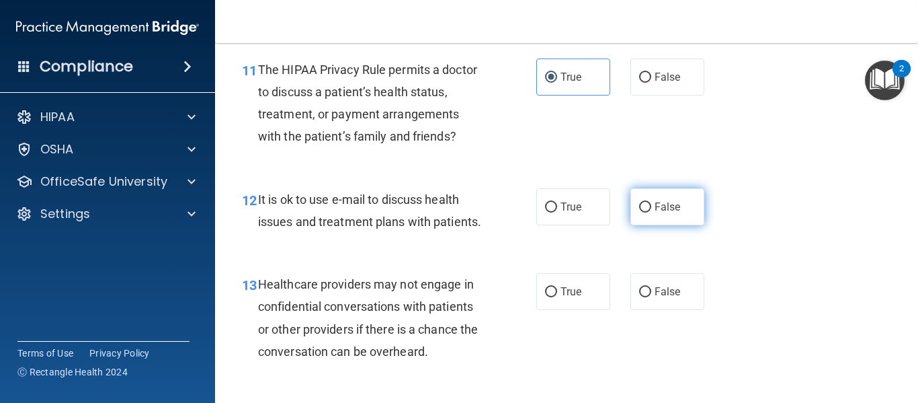
click at [634, 219] on label "False" at bounding box center [668, 206] width 74 height 37
click at [639, 212] on input "False" at bounding box center [645, 207] width 12 height 10
radio input "true"
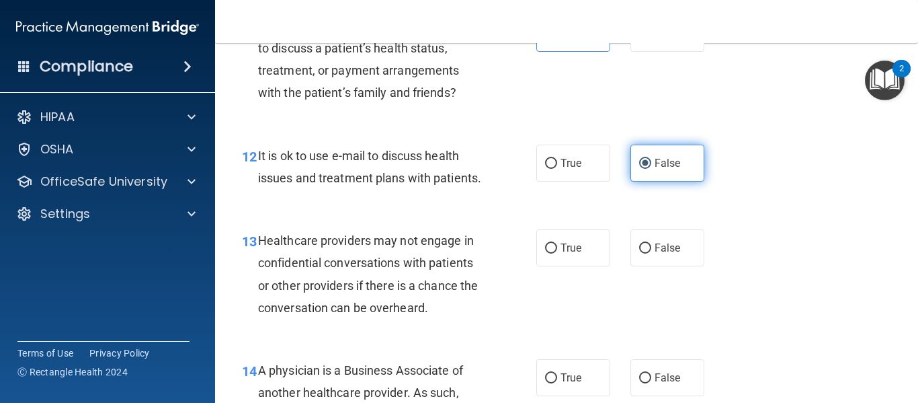
scroll to position [1547, 0]
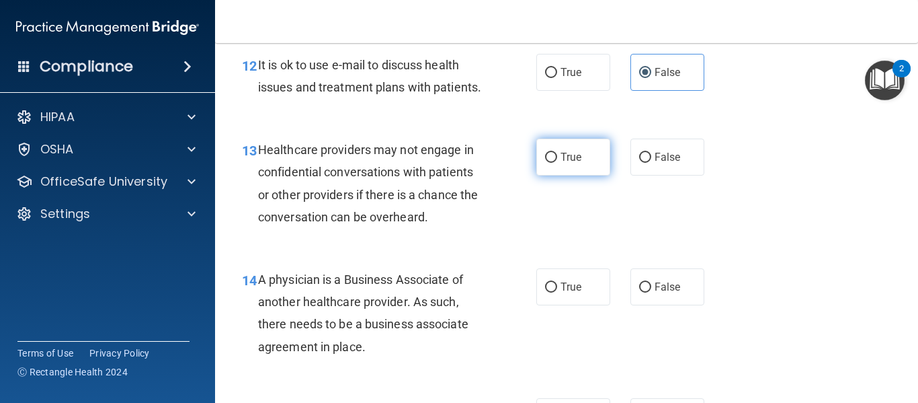
click at [549, 163] on input "True" at bounding box center [551, 158] width 12 height 10
radio input "true"
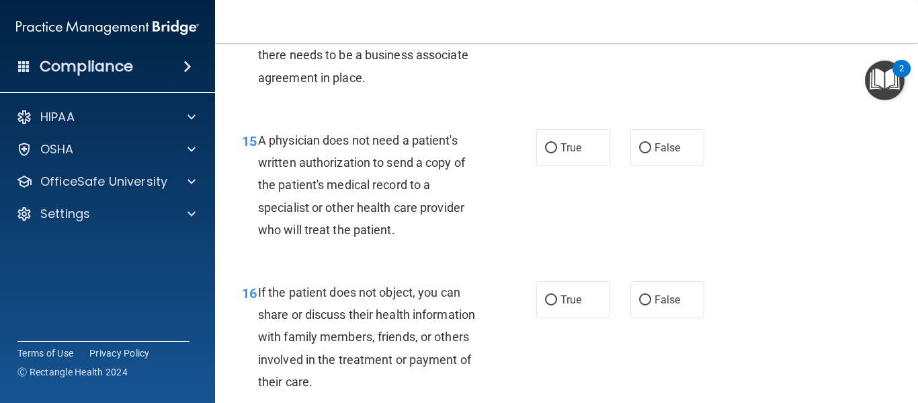
scroll to position [1748, 0]
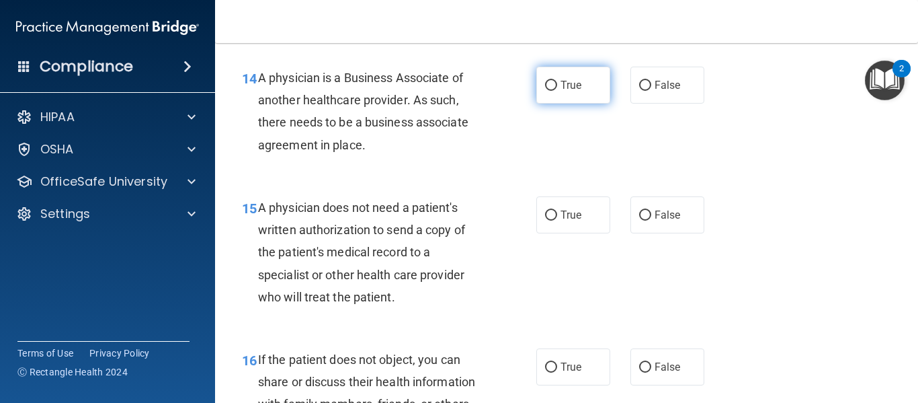
click at [550, 91] on input "True" at bounding box center [551, 86] width 12 height 10
radio input "true"
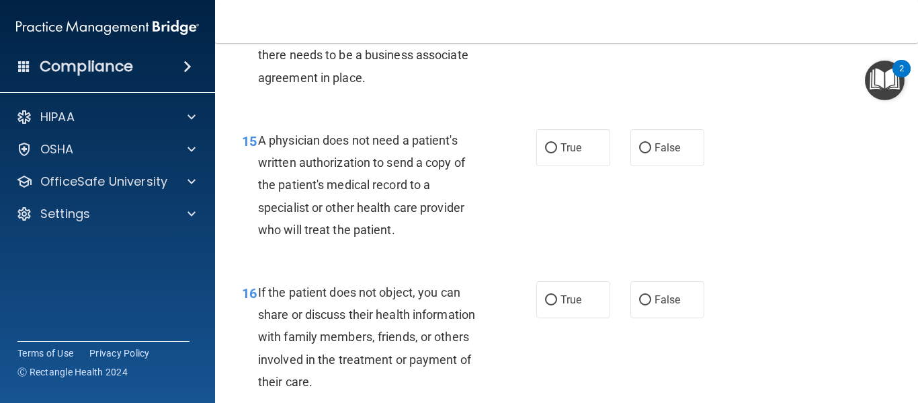
scroll to position [1883, 0]
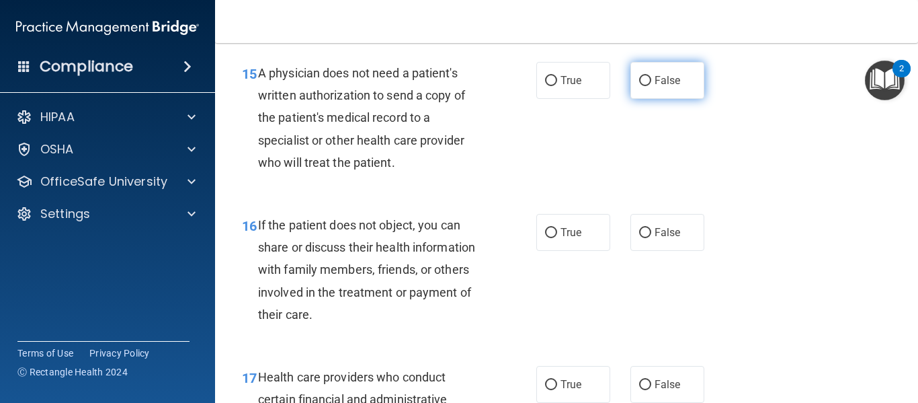
click at [639, 86] on input "False" at bounding box center [645, 81] width 12 height 10
radio input "true"
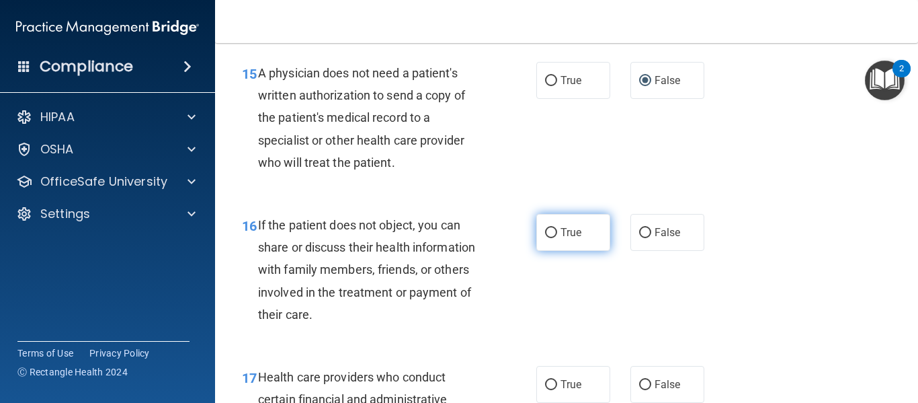
click at [545, 238] on input "True" at bounding box center [551, 233] width 12 height 10
radio input "true"
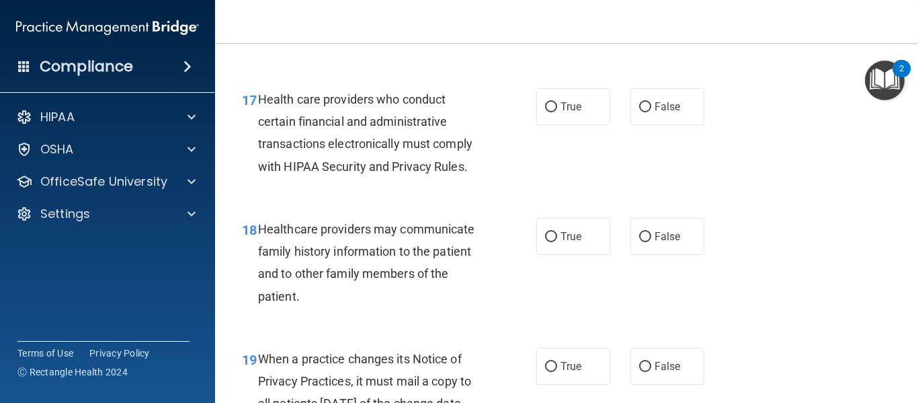
scroll to position [2219, 0]
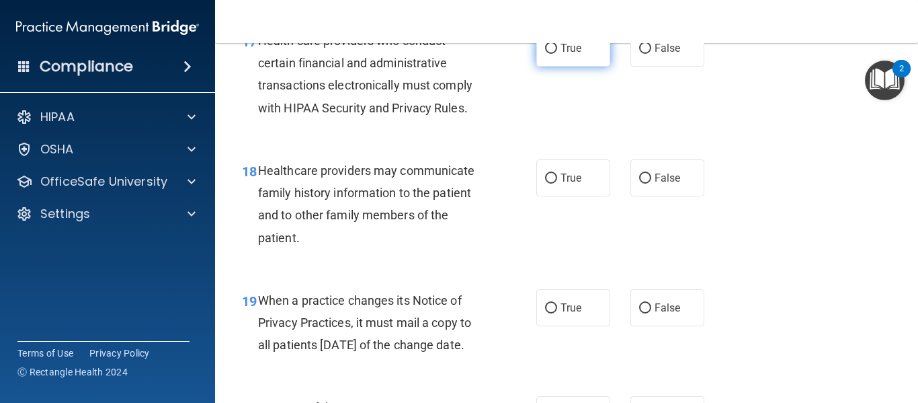
click at [538, 67] on label "True" at bounding box center [574, 48] width 74 height 37
click at [545, 54] on input "True" at bounding box center [551, 49] width 12 height 10
radio input "true"
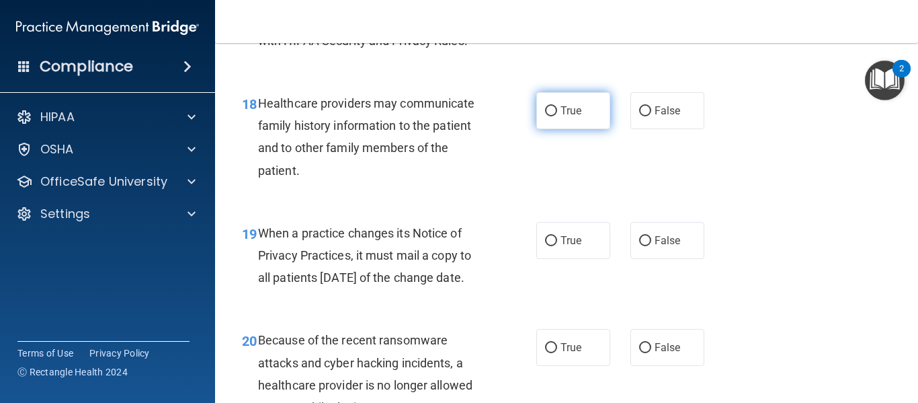
click at [547, 116] on input "True" at bounding box center [551, 111] width 12 height 10
radio input "true"
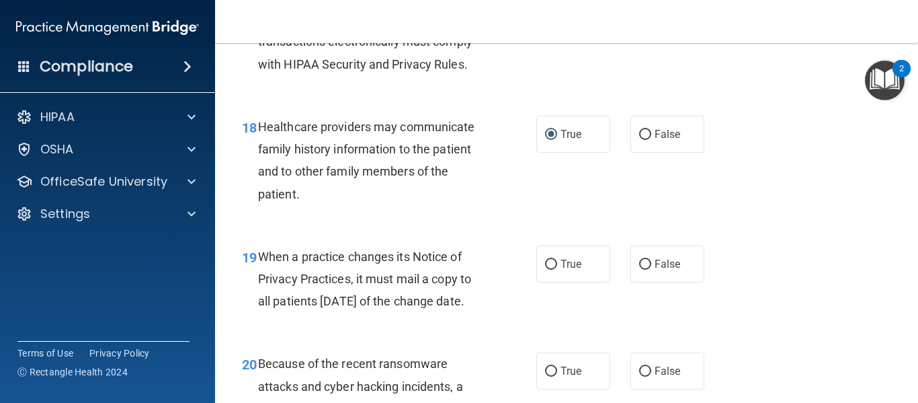
scroll to position [2353, 0]
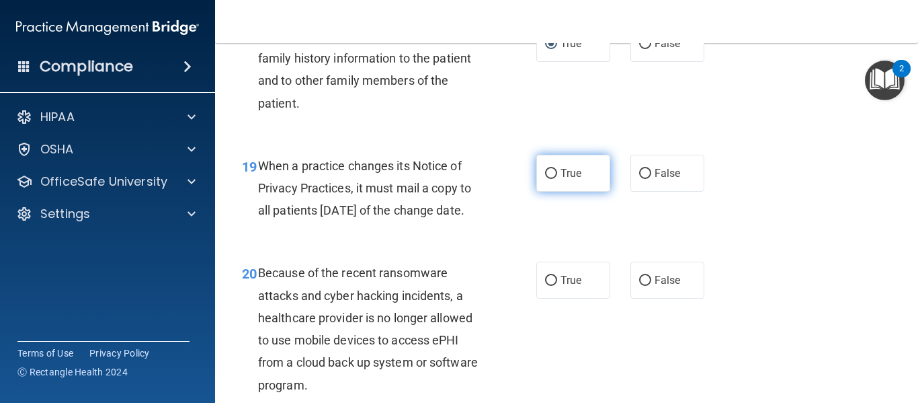
click at [547, 179] on input "True" at bounding box center [551, 174] width 12 height 10
radio input "true"
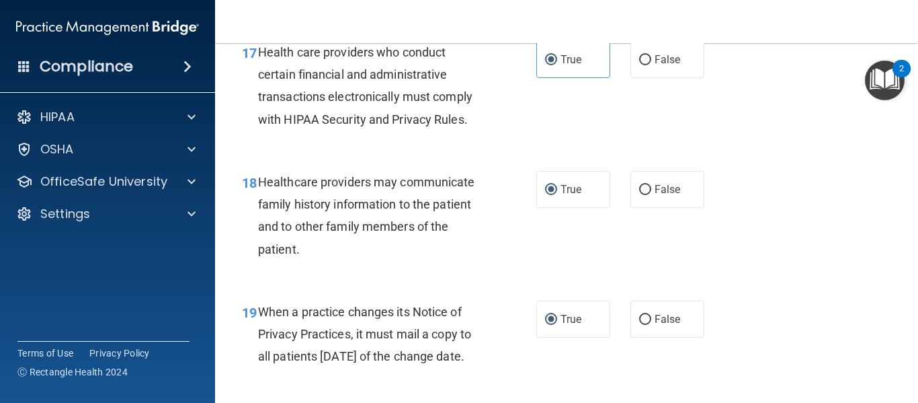
scroll to position [2286, 0]
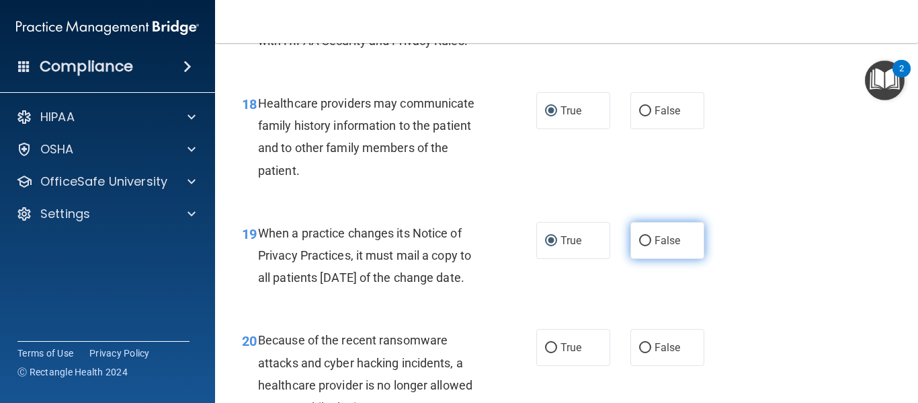
click at [639, 246] on input "False" at bounding box center [645, 241] width 12 height 10
radio input "true"
radio input "false"
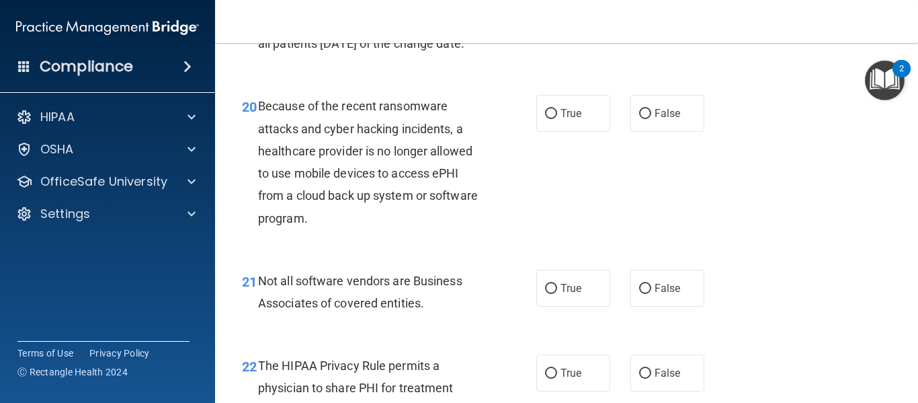
scroll to position [2555, 0]
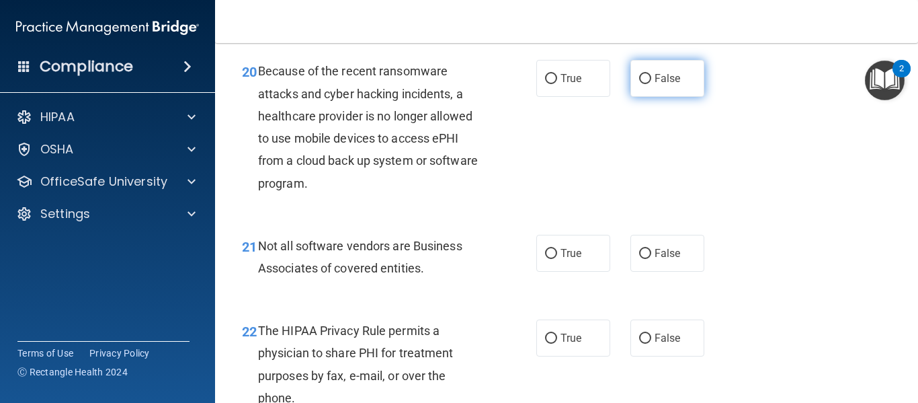
click at [639, 84] on input "False" at bounding box center [645, 79] width 12 height 10
radio input "true"
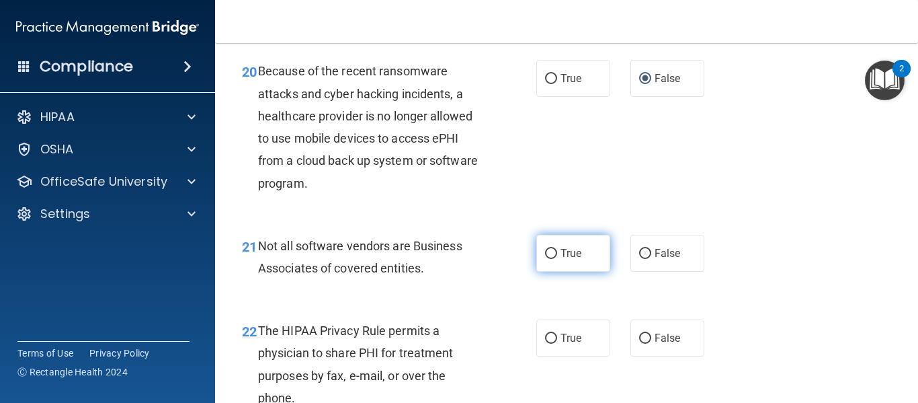
click at [574, 260] on span "True" at bounding box center [571, 253] width 21 height 13
click at [557, 259] on input "True" at bounding box center [551, 254] width 12 height 10
radio input "true"
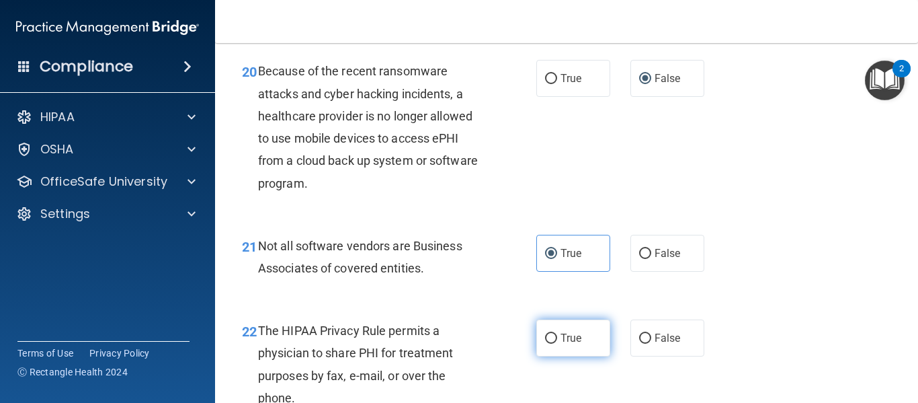
click at [572, 356] on label "True" at bounding box center [574, 337] width 74 height 37
click at [557, 344] on input "True" at bounding box center [551, 339] width 12 height 10
radio input "true"
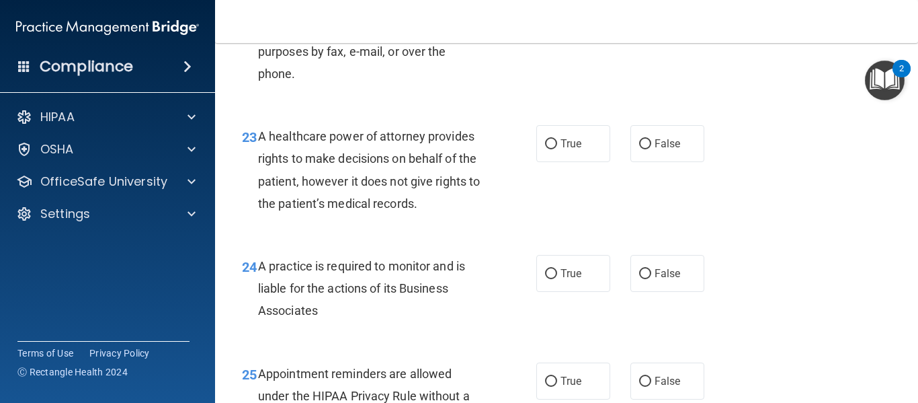
scroll to position [2959, 0]
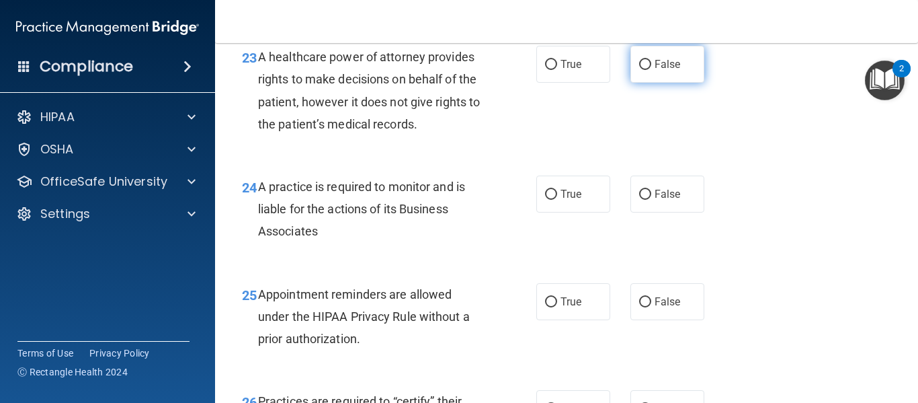
click at [639, 70] on input "False" at bounding box center [645, 65] width 12 height 10
radio input "true"
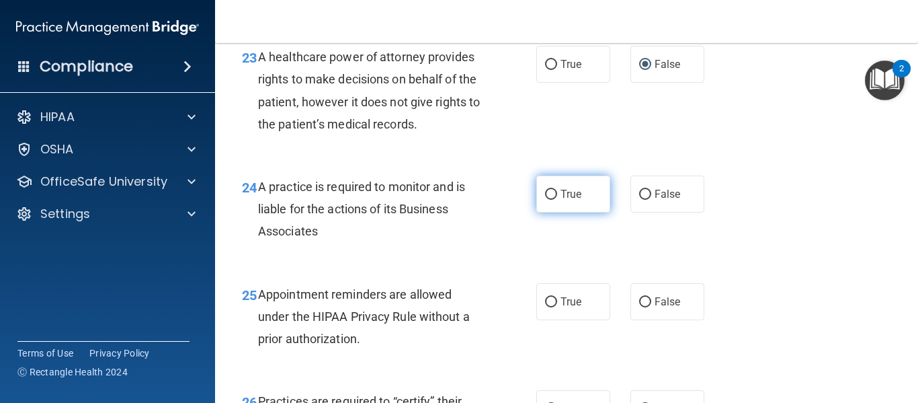
click at [550, 200] on input "True" at bounding box center [551, 195] width 12 height 10
radio input "true"
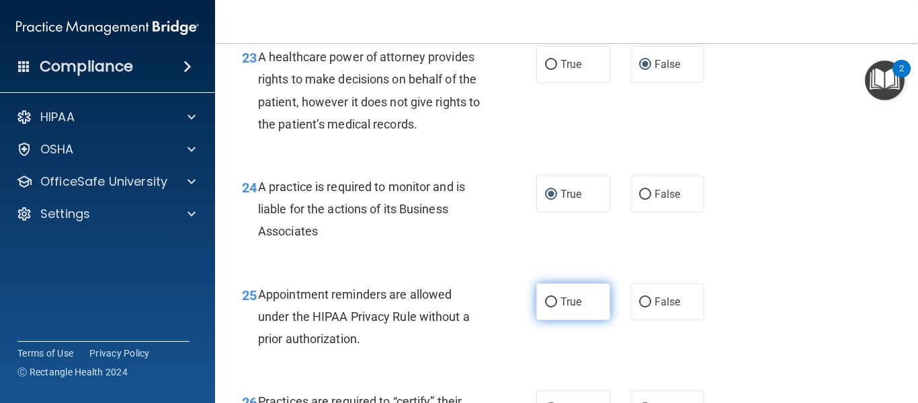
click at [545, 307] on input "True" at bounding box center [551, 302] width 12 height 10
radio input "true"
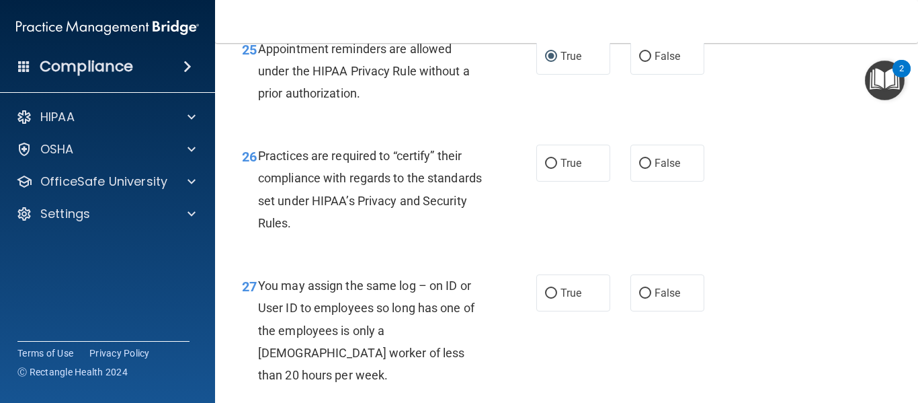
scroll to position [3227, 0]
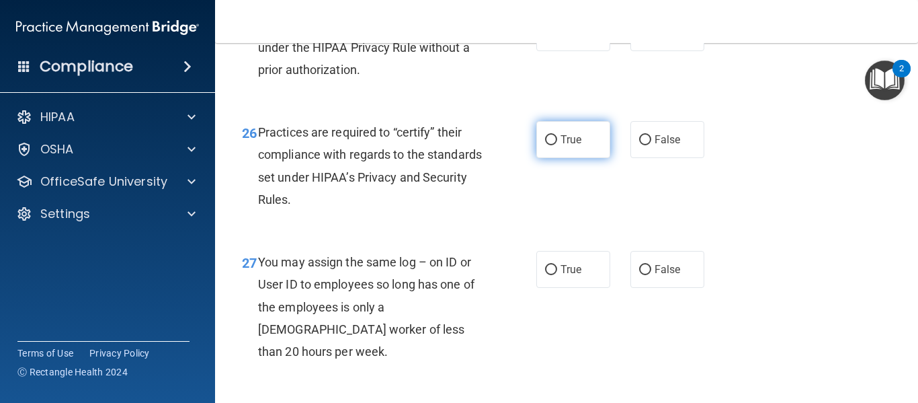
click at [548, 145] on input "True" at bounding box center [551, 140] width 12 height 10
radio input "true"
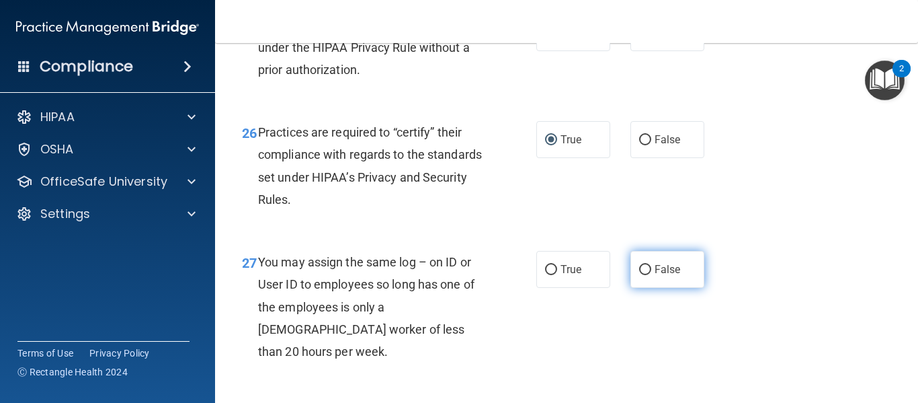
click at [643, 275] on input "False" at bounding box center [645, 270] width 12 height 10
radio input "true"
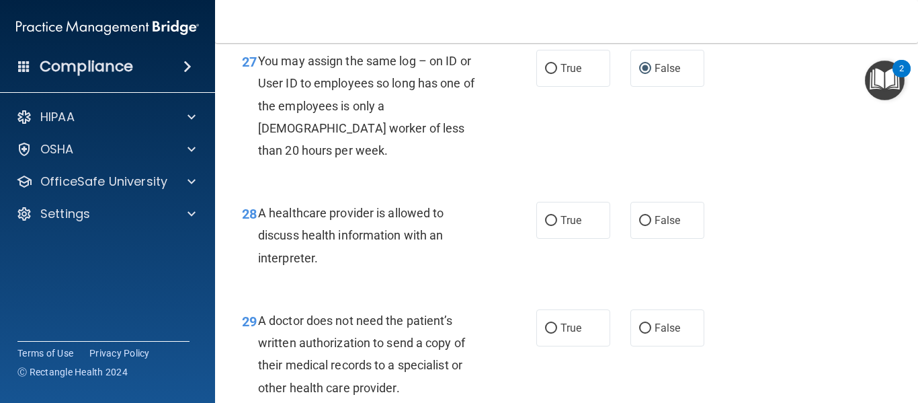
scroll to position [3429, 0]
click at [561, 226] on span "True" at bounding box center [571, 219] width 21 height 13
click at [557, 225] on input "True" at bounding box center [551, 220] width 12 height 10
radio input "true"
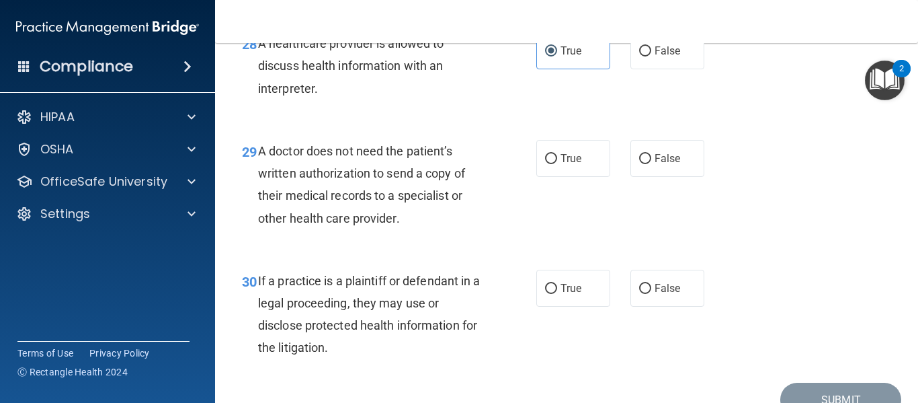
scroll to position [3631, 0]
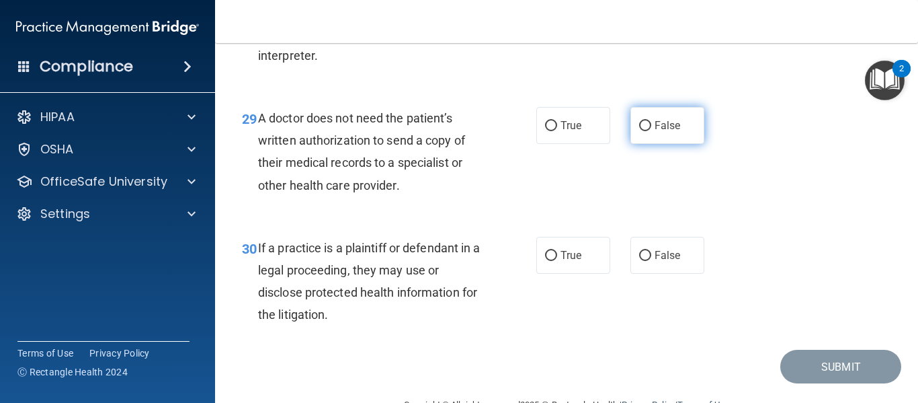
click at [639, 131] on input "False" at bounding box center [645, 126] width 12 height 10
radio input "true"
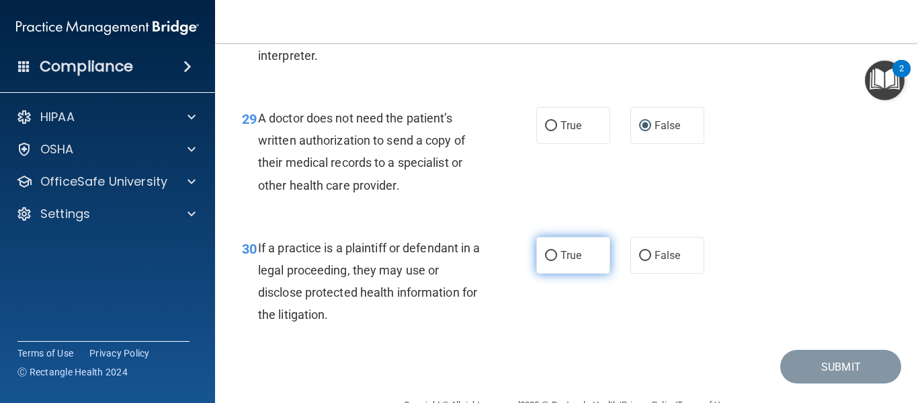
click at [547, 261] on input "True" at bounding box center [551, 256] width 12 height 10
radio input "true"
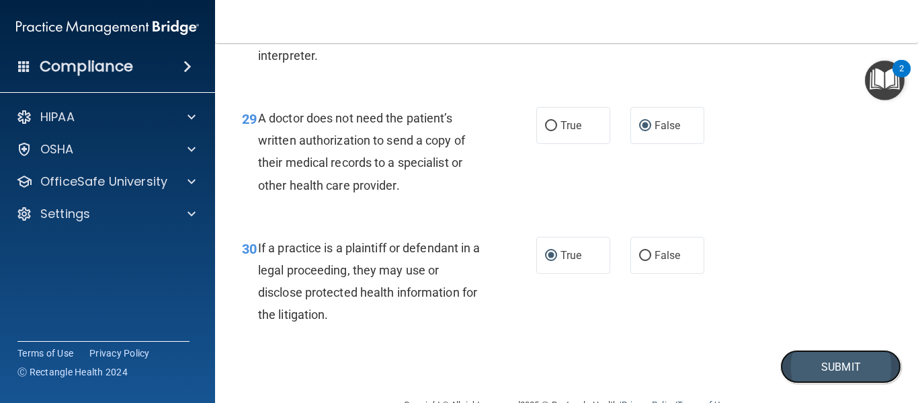
click at [862, 383] on button "Submit" at bounding box center [841, 367] width 121 height 34
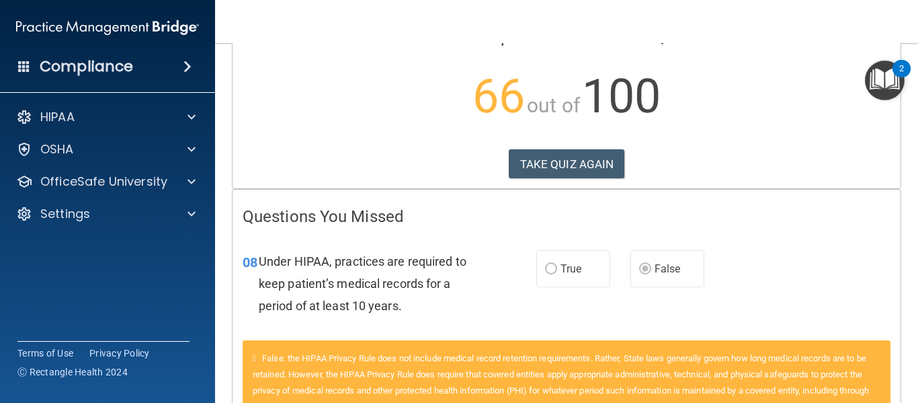
scroll to position [120, 0]
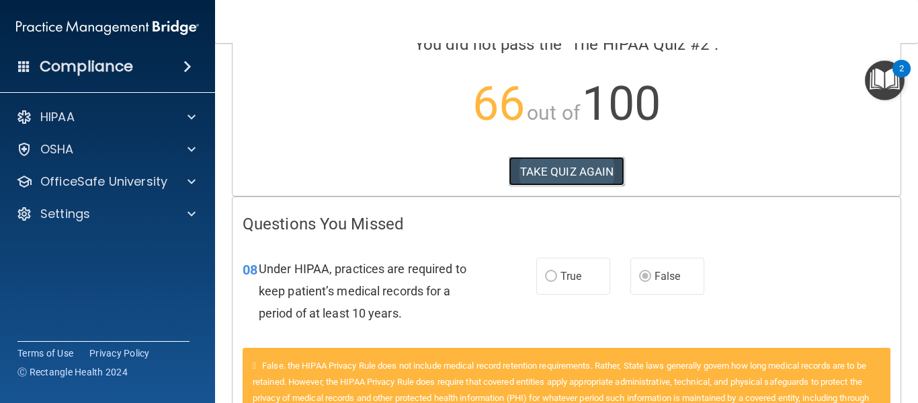
click at [572, 165] on button "TAKE QUIZ AGAIN" at bounding box center [567, 172] width 116 height 30
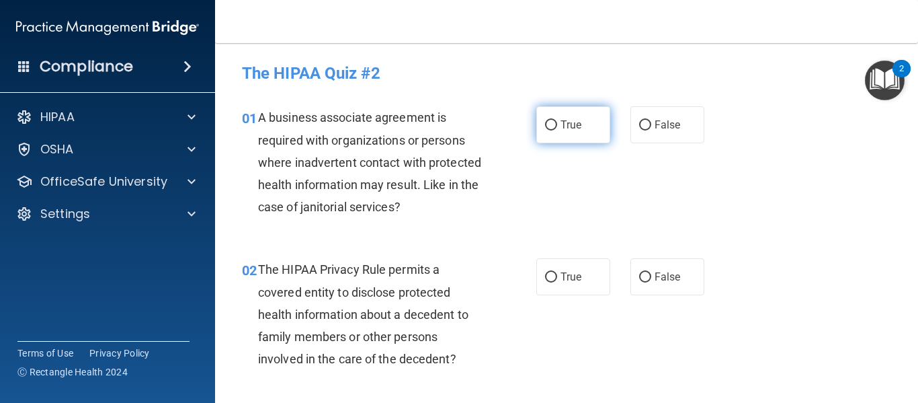
click at [545, 124] on input "True" at bounding box center [551, 125] width 12 height 10
radio input "true"
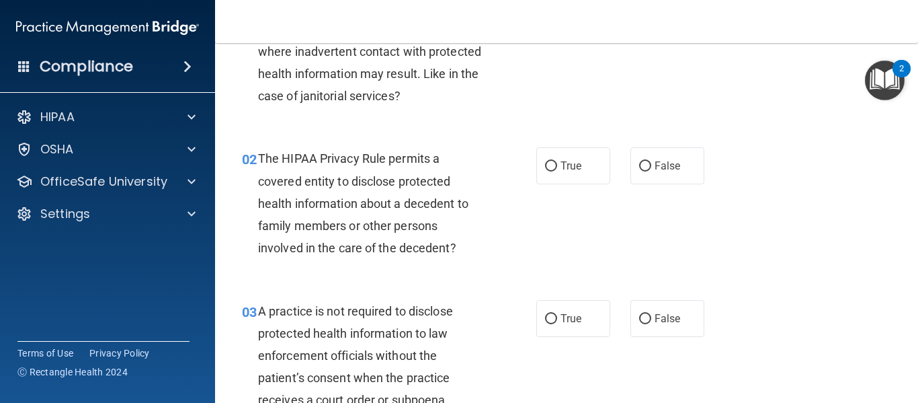
scroll to position [134, 0]
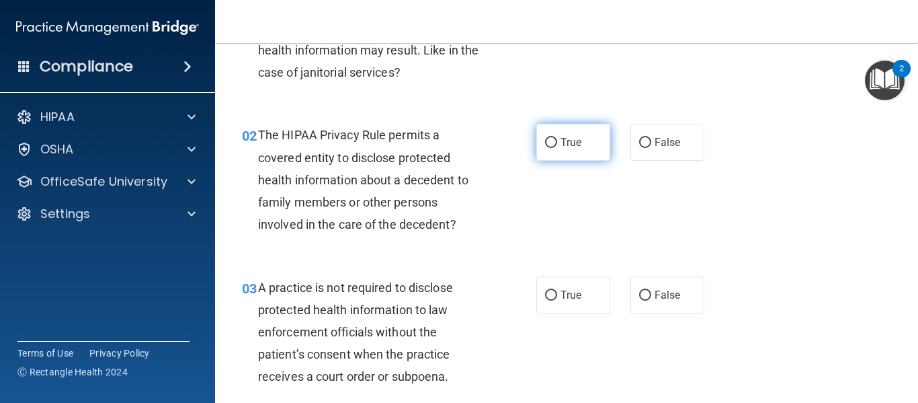
click at [545, 141] on input "True" at bounding box center [551, 143] width 12 height 10
radio input "true"
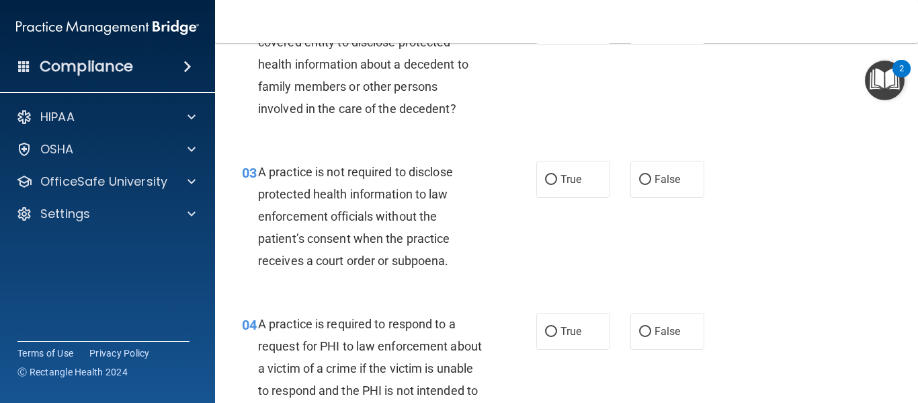
scroll to position [269, 0]
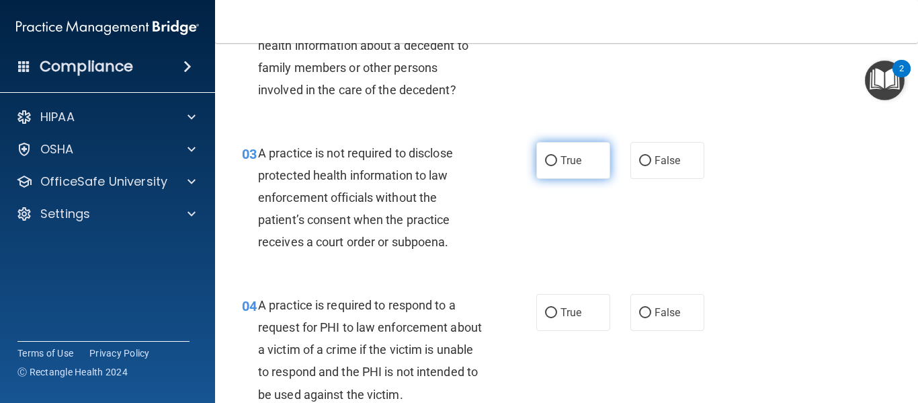
click at [548, 162] on input "True" at bounding box center [551, 161] width 12 height 10
radio input "true"
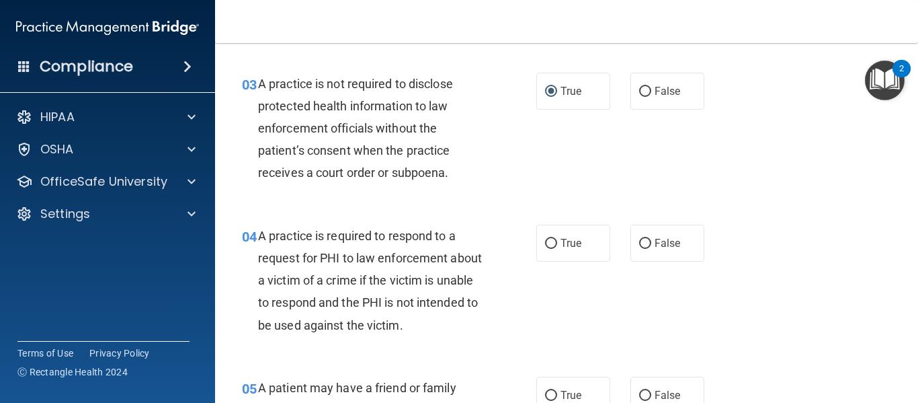
scroll to position [403, 0]
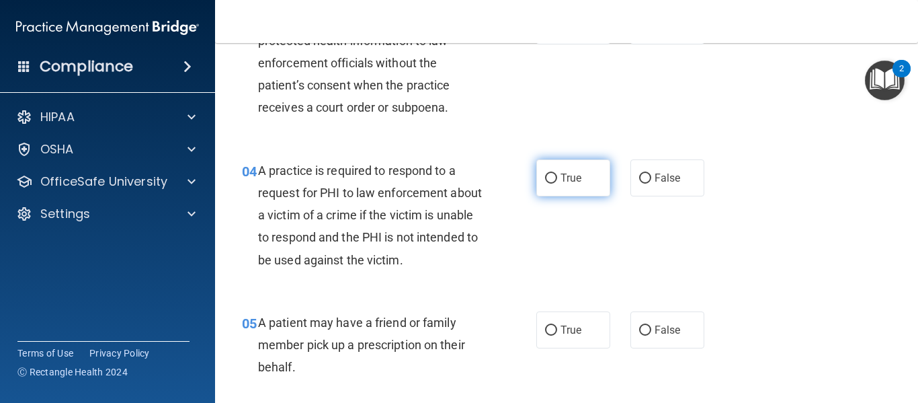
click at [545, 180] on input "True" at bounding box center [551, 178] width 12 height 10
radio input "true"
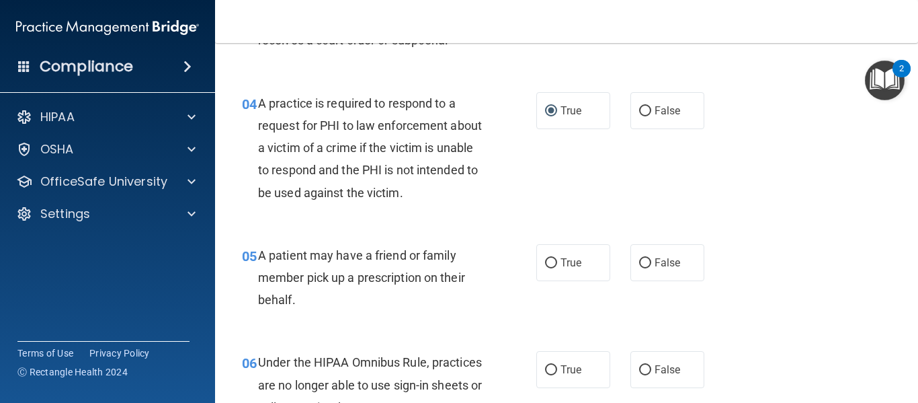
scroll to position [538, 0]
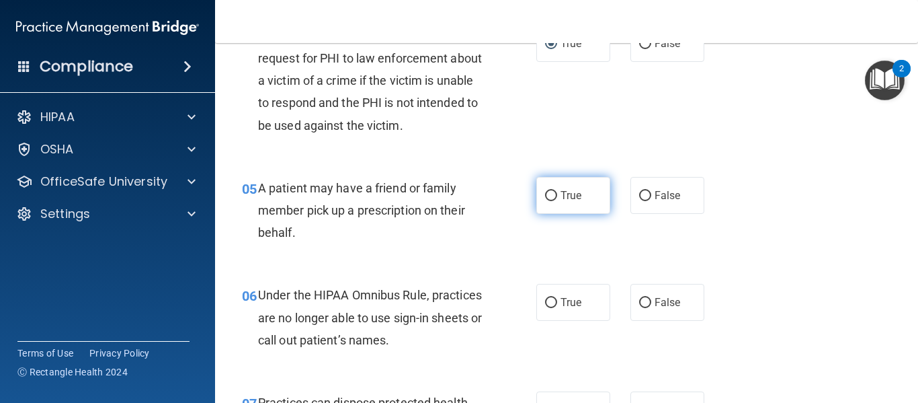
click at [561, 200] on span "True" at bounding box center [571, 195] width 21 height 13
click at [557, 200] on input "True" at bounding box center [551, 196] width 12 height 10
radio input "true"
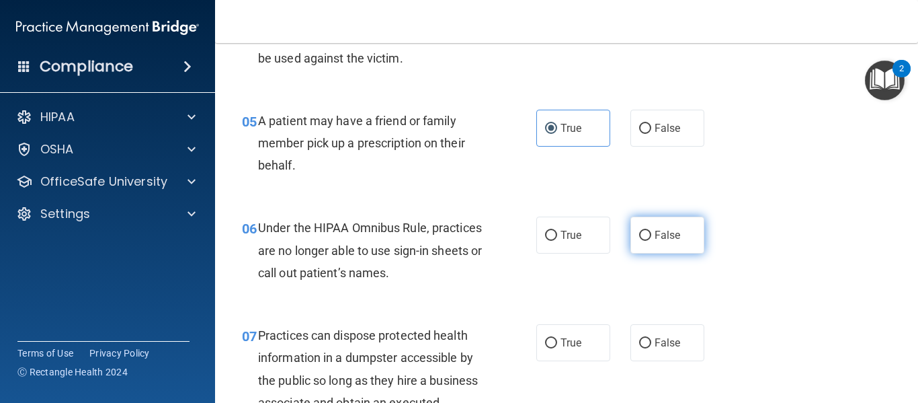
click at [639, 237] on input "False" at bounding box center [645, 236] width 12 height 10
radio input "true"
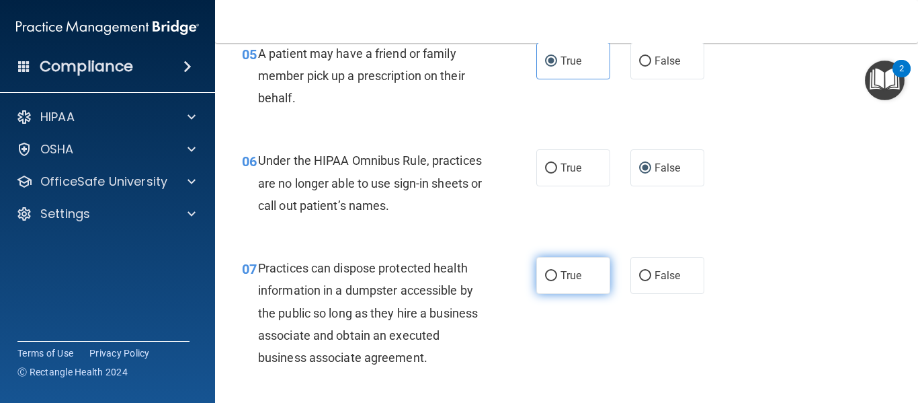
scroll to position [740, 0]
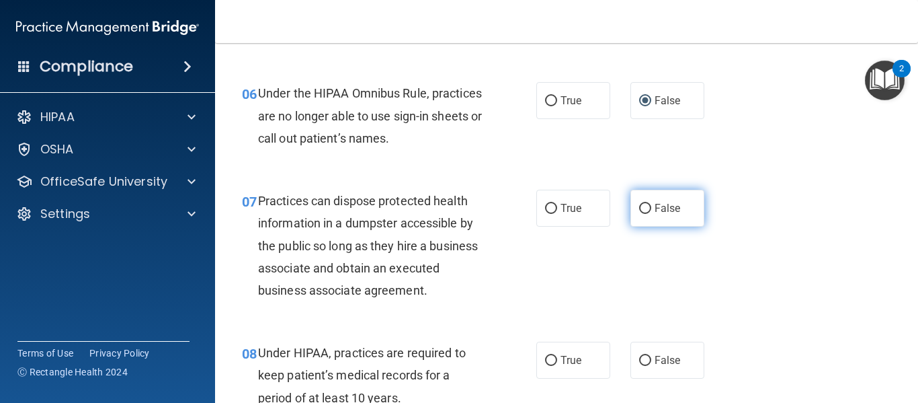
click at [639, 208] on input "False" at bounding box center [645, 209] width 12 height 10
radio input "true"
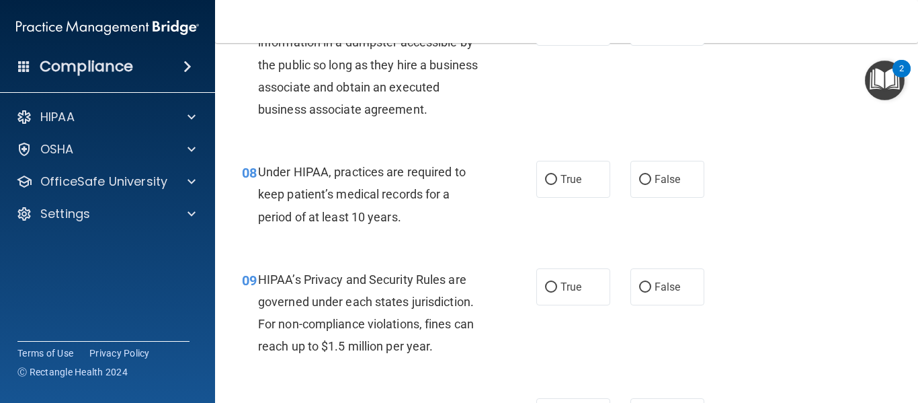
scroll to position [941, 0]
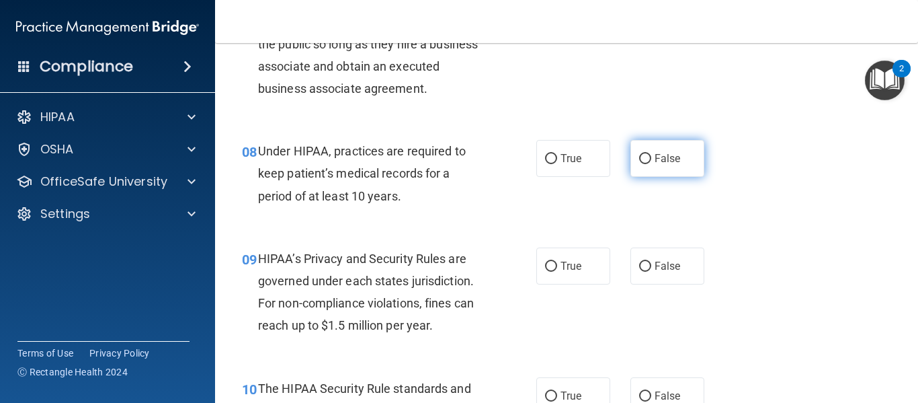
click at [631, 164] on label "False" at bounding box center [668, 158] width 74 height 37
click at [639, 164] on input "False" at bounding box center [645, 159] width 12 height 10
radio input "true"
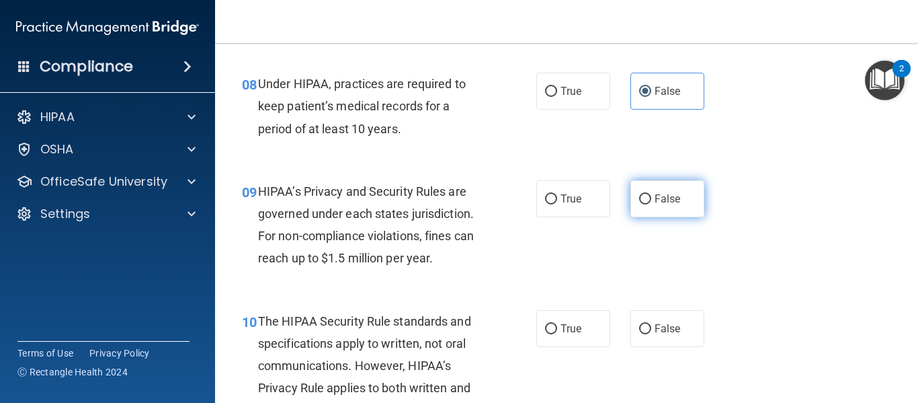
click at [639, 196] on input "False" at bounding box center [645, 199] width 12 height 10
radio input "true"
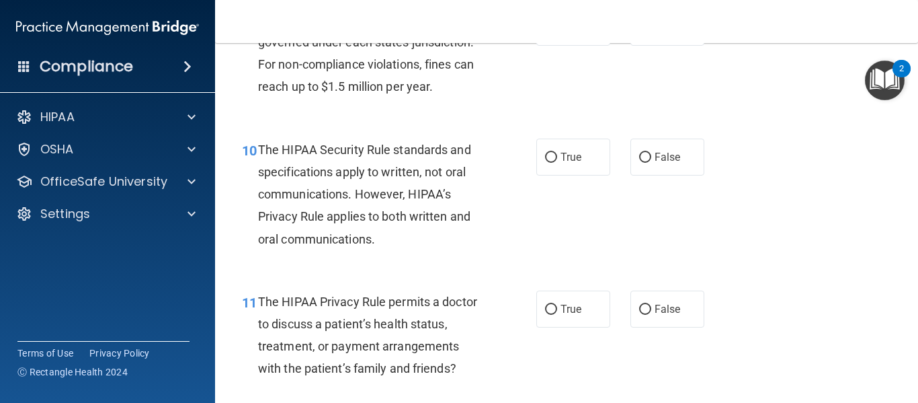
scroll to position [1210, 0]
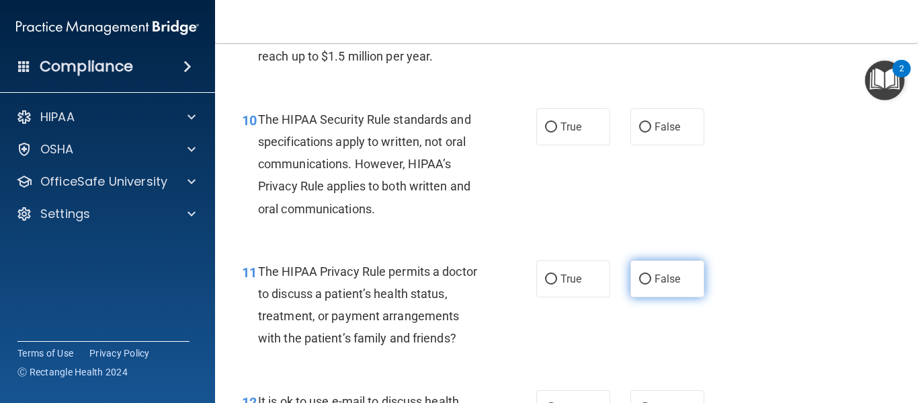
click at [639, 277] on input "False" at bounding box center [645, 279] width 12 height 10
radio input "true"
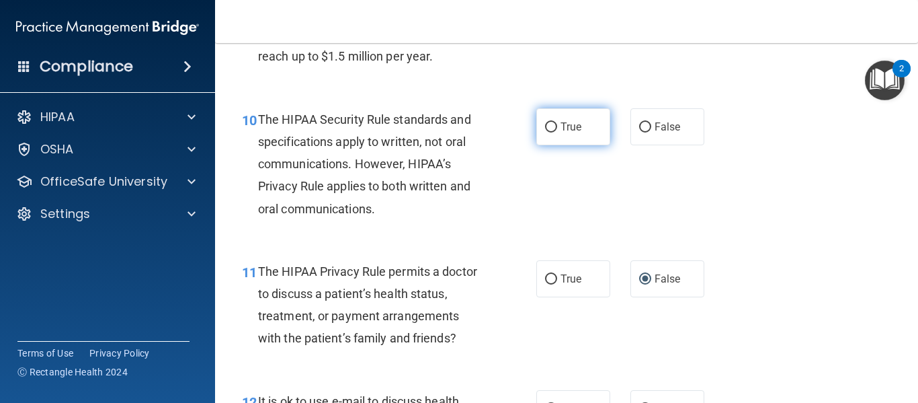
click at [546, 122] on input "True" at bounding box center [551, 127] width 12 height 10
radio input "true"
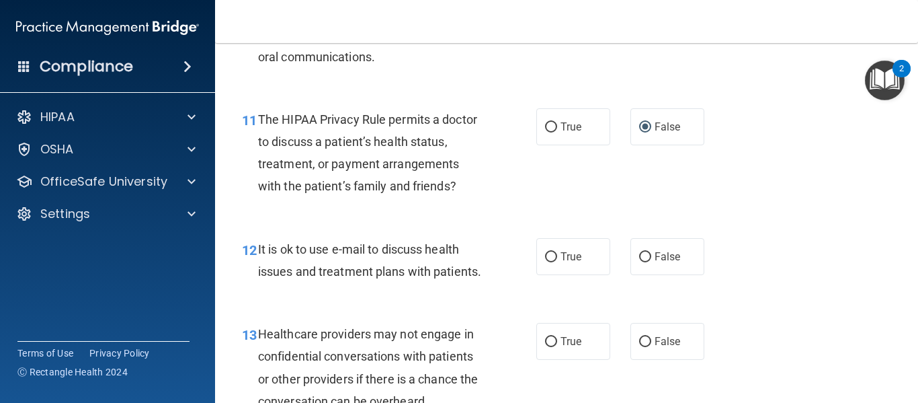
scroll to position [1412, 0]
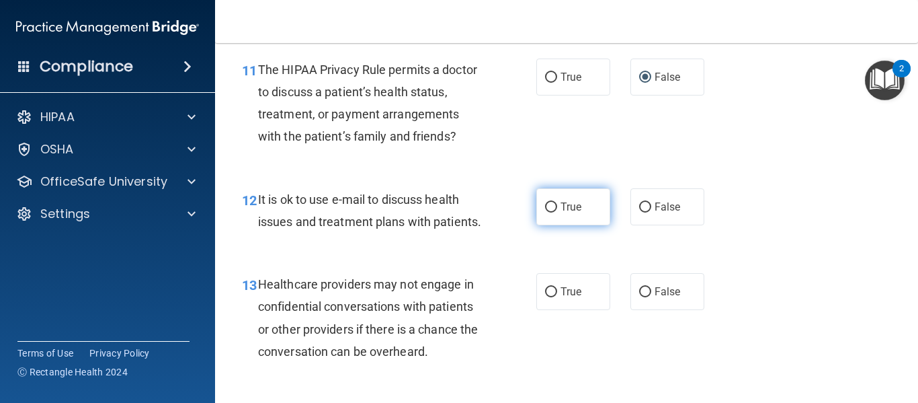
click at [545, 209] on label "True" at bounding box center [574, 206] width 74 height 37
click at [551, 205] on input "True" at bounding box center [551, 207] width 12 height 10
radio input "true"
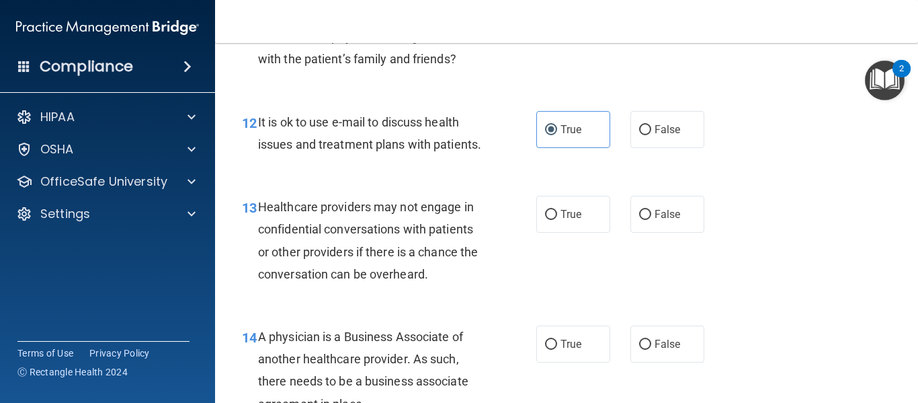
scroll to position [1547, 0]
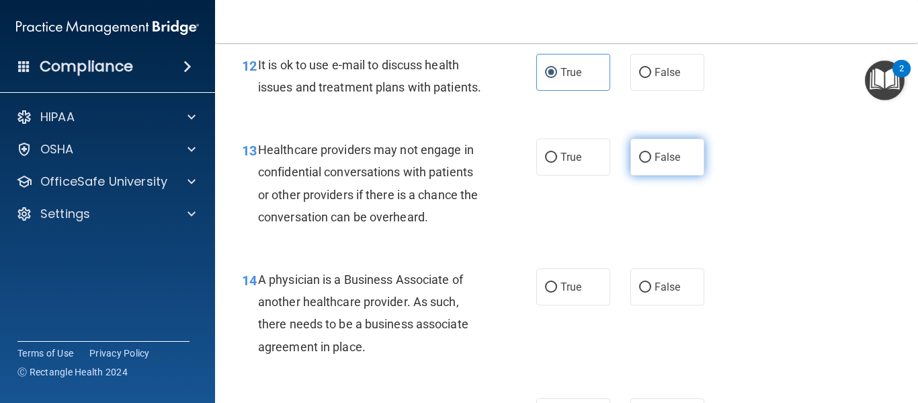
click at [655, 163] on span "False" at bounding box center [668, 157] width 26 height 13
click at [652, 163] on input "False" at bounding box center [645, 158] width 12 height 10
radio input "true"
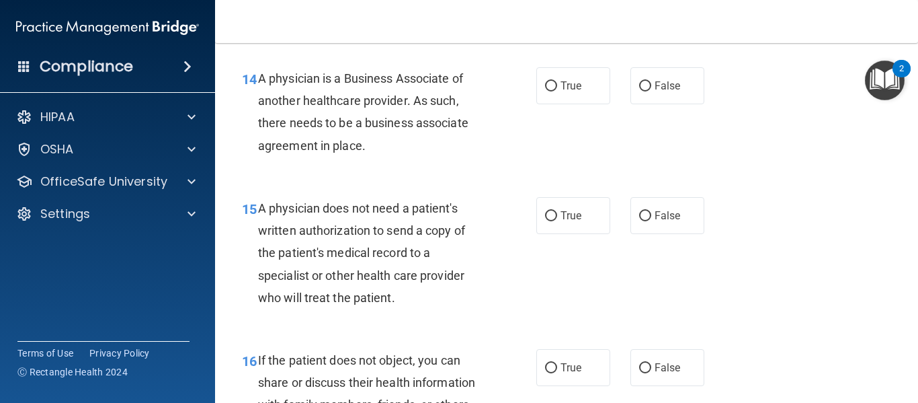
scroll to position [1748, 0]
click at [639, 91] on input "False" at bounding box center [645, 86] width 12 height 10
radio input "true"
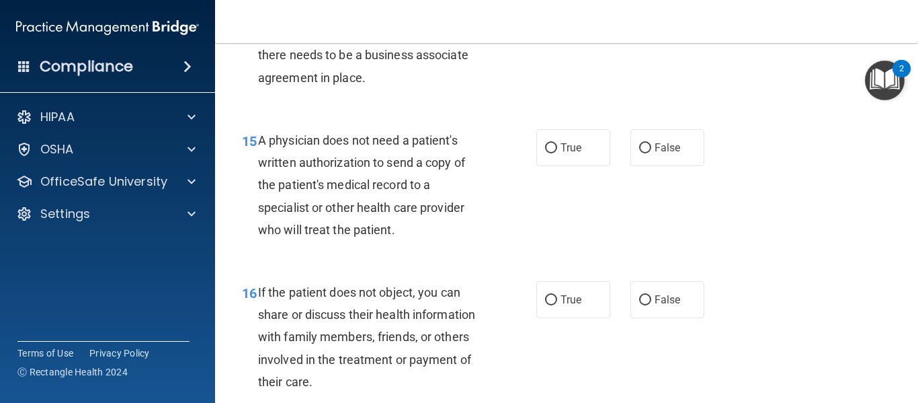
scroll to position [1883, 0]
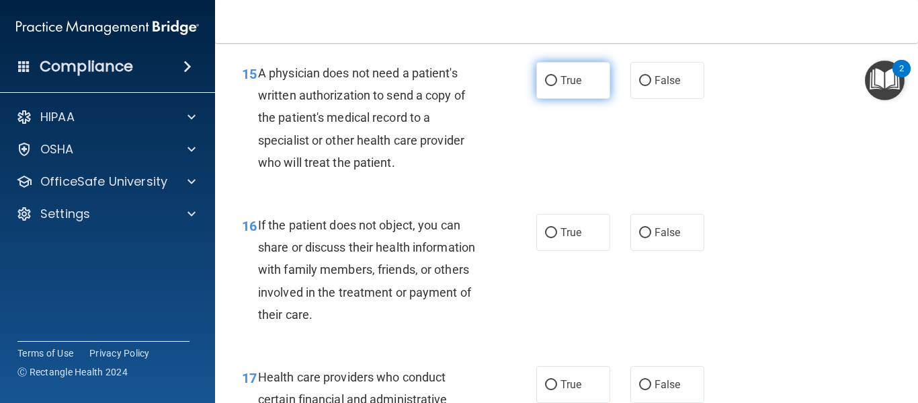
click at [562, 87] on span "True" at bounding box center [571, 80] width 21 height 13
click at [557, 86] on input "True" at bounding box center [551, 81] width 12 height 10
radio input "true"
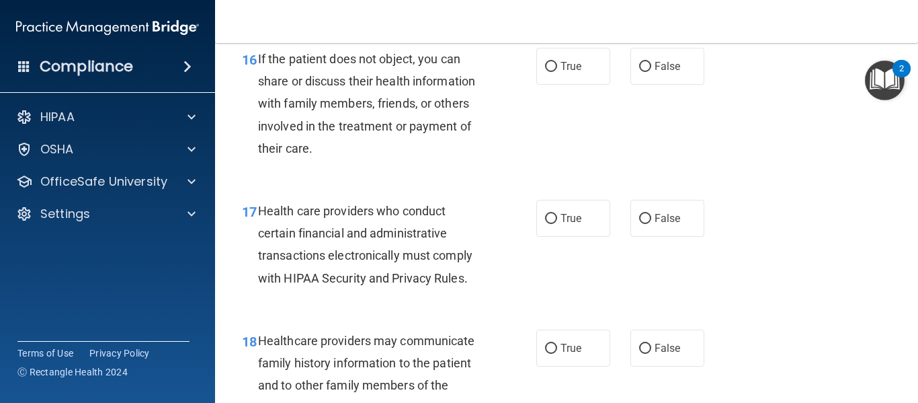
scroll to position [2017, 0]
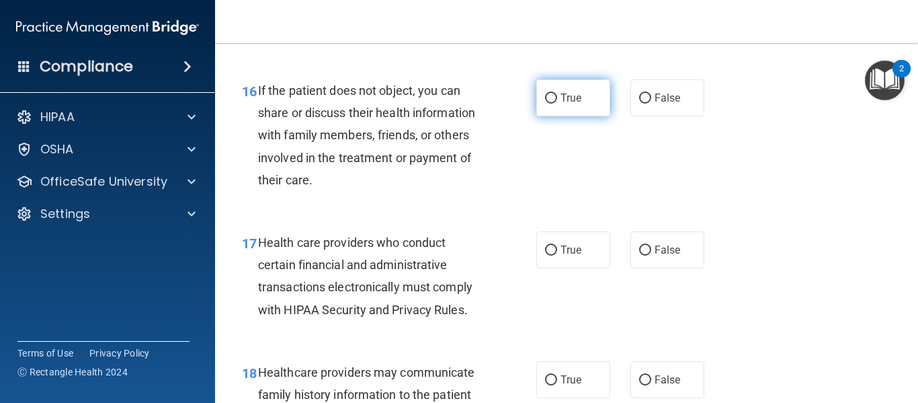
click at [570, 104] on span "True" at bounding box center [571, 97] width 21 height 13
click at [557, 104] on input "True" at bounding box center [551, 98] width 12 height 10
radio input "true"
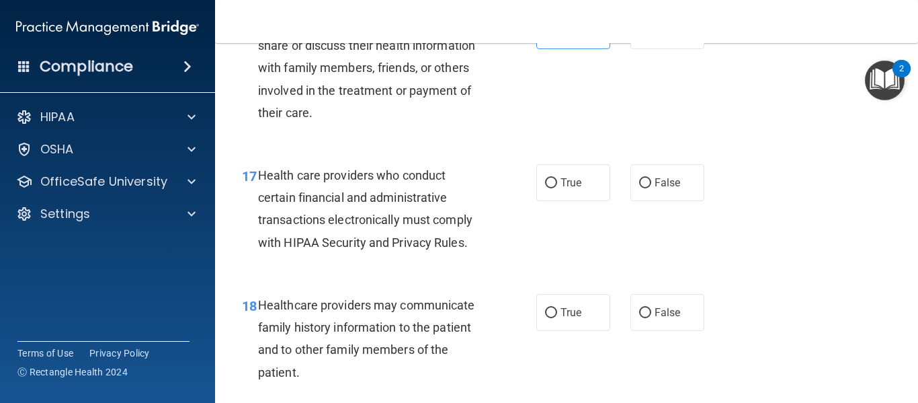
scroll to position [2152, 0]
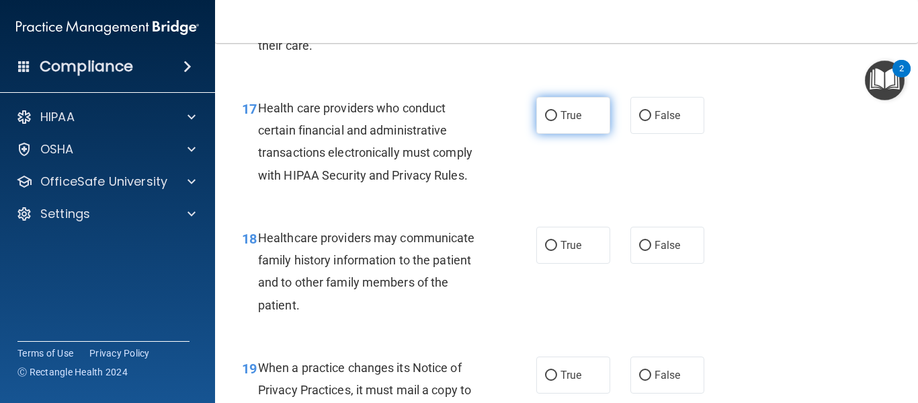
click at [567, 122] on span "True" at bounding box center [571, 115] width 21 height 13
click at [557, 121] on input "True" at bounding box center [551, 116] width 12 height 10
radio input "true"
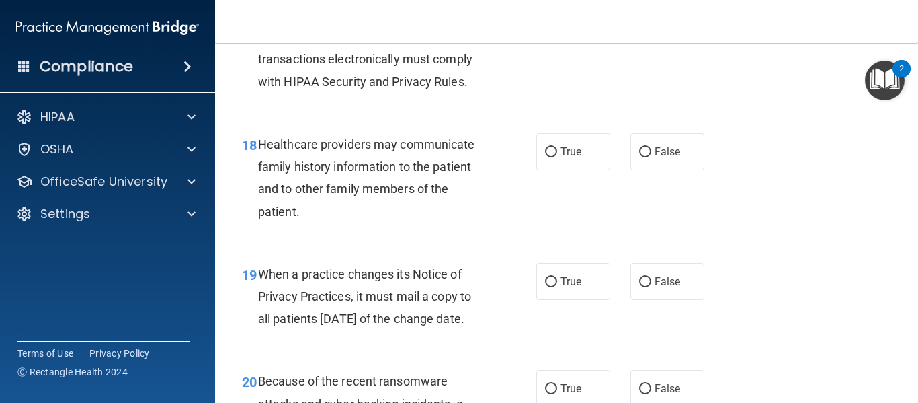
scroll to position [2286, 0]
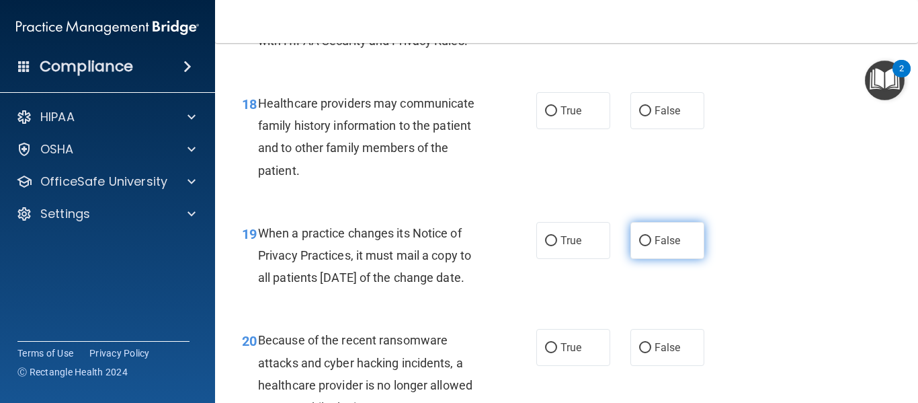
click at [639, 246] on input "False" at bounding box center [645, 241] width 12 height 10
radio input "true"
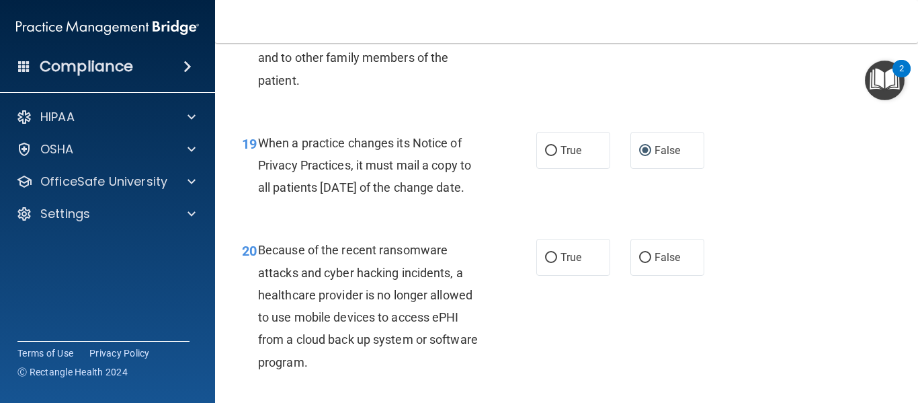
scroll to position [2353, 0]
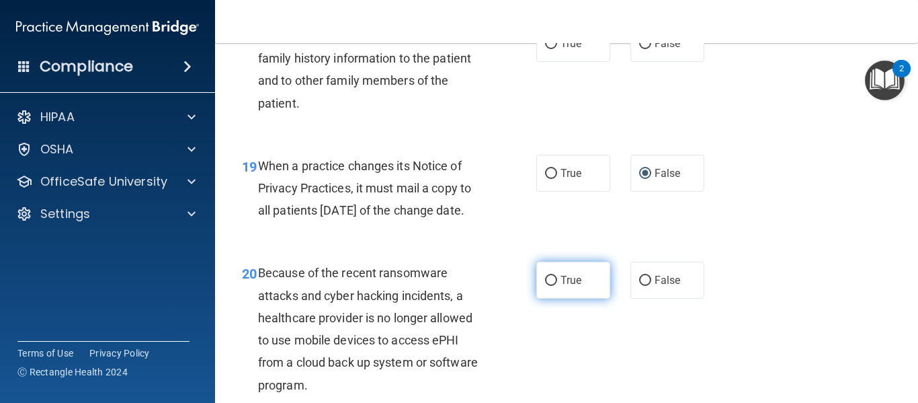
click at [547, 299] on label "True" at bounding box center [574, 280] width 74 height 37
click at [547, 286] on input "True" at bounding box center [551, 281] width 12 height 10
radio input "true"
click at [553, 62] on label "True" at bounding box center [574, 43] width 74 height 37
click at [553, 49] on input "True" at bounding box center [551, 44] width 12 height 10
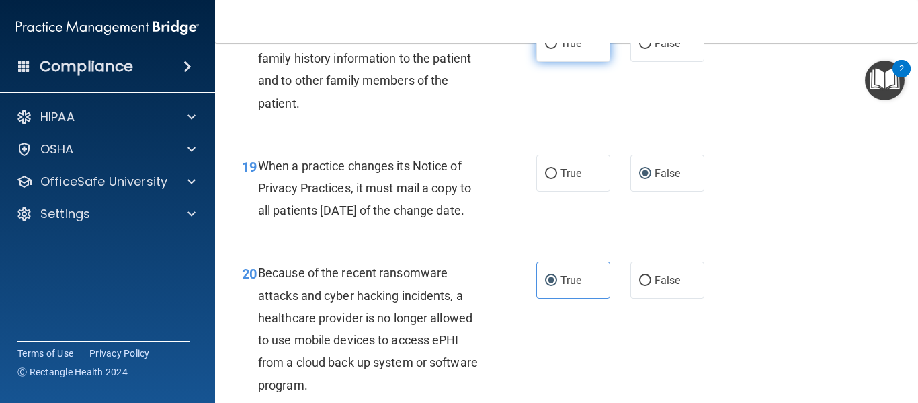
radio input "true"
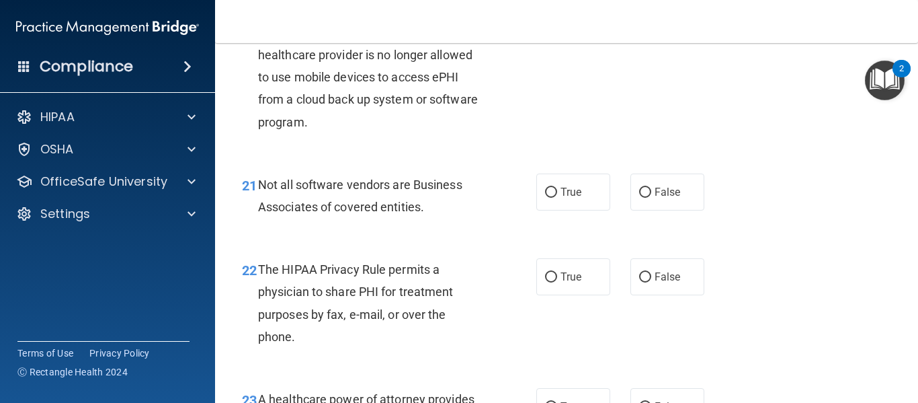
scroll to position [2690, 0]
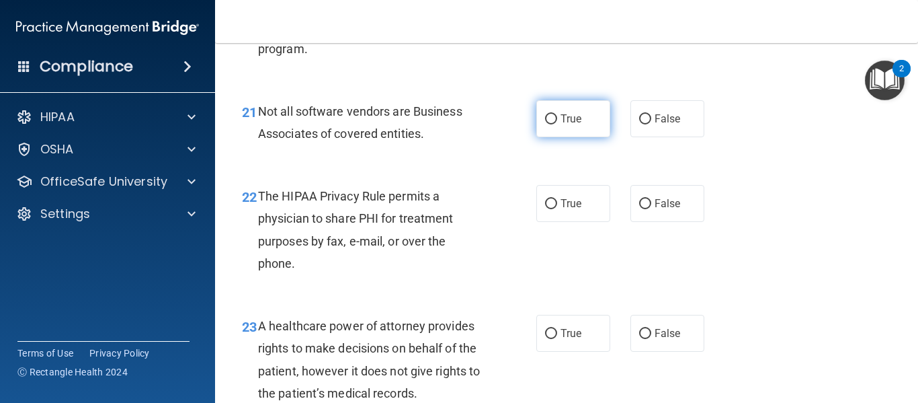
click at [551, 137] on label "True" at bounding box center [574, 118] width 74 height 37
click at [551, 124] on input "True" at bounding box center [551, 119] width 12 height 10
radio input "true"
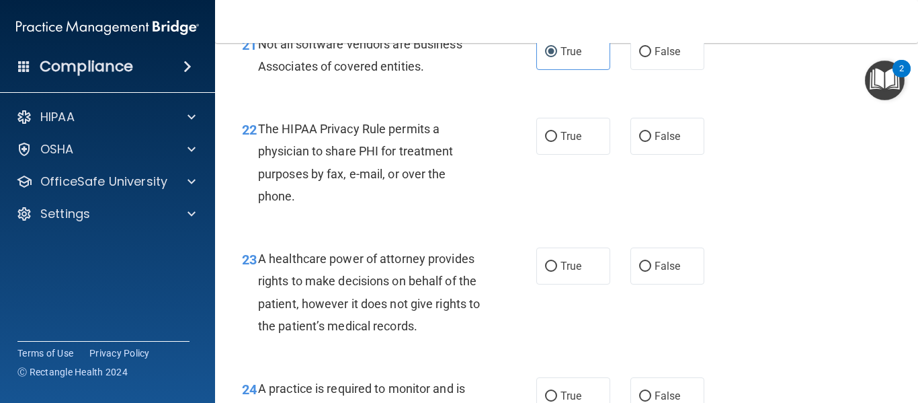
scroll to position [2824, 0]
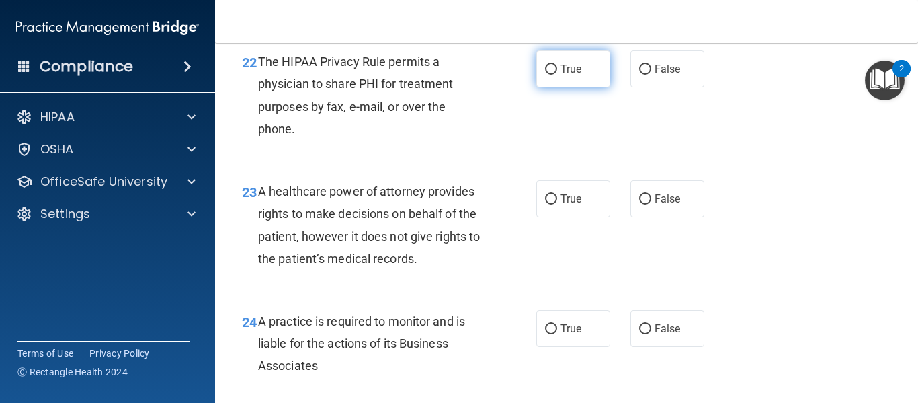
click at [579, 87] on label "True" at bounding box center [574, 68] width 74 height 37
click at [557, 75] on input "True" at bounding box center [551, 70] width 12 height 10
radio input "true"
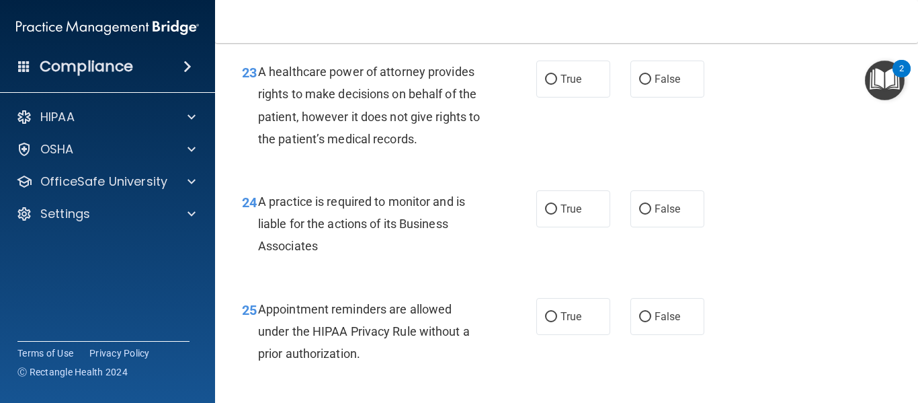
scroll to position [2959, 0]
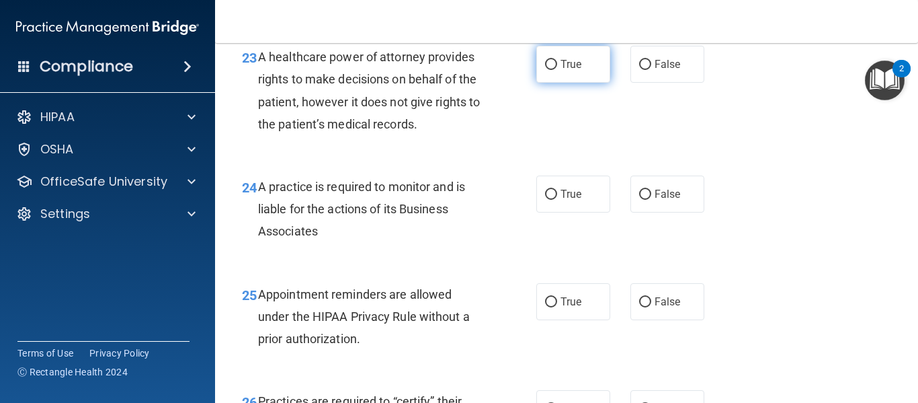
click at [549, 83] on label "True" at bounding box center [574, 64] width 74 height 37
click at [549, 70] on input "True" at bounding box center [551, 65] width 12 height 10
radio input "true"
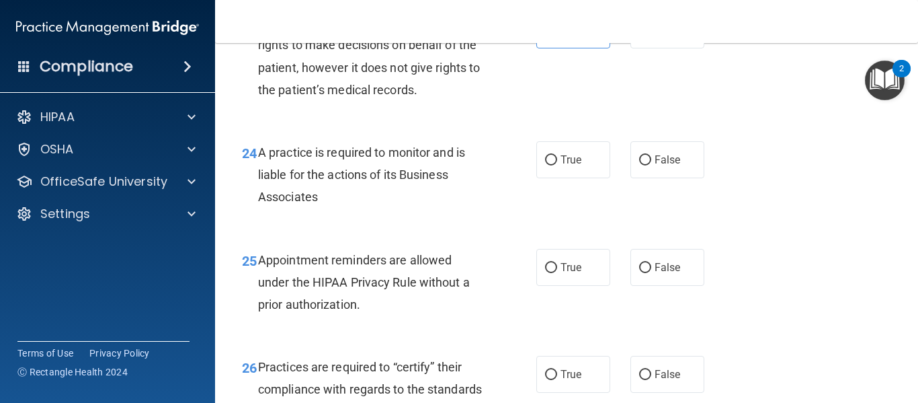
scroll to position [3026, 0]
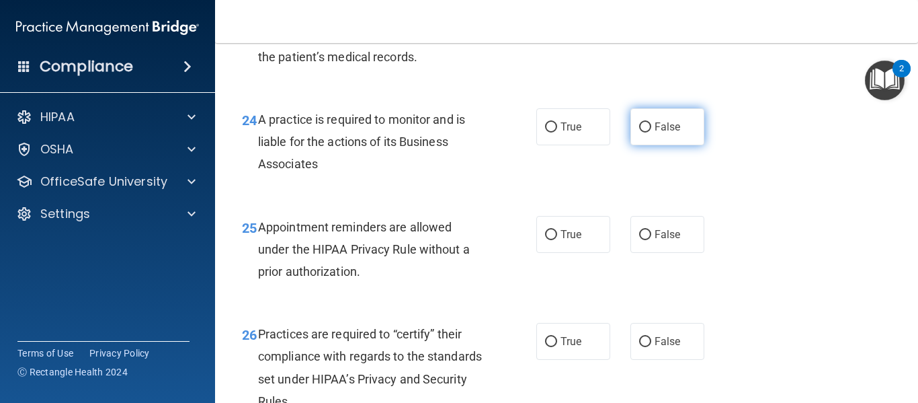
click at [660, 133] on span "False" at bounding box center [668, 126] width 26 height 13
click at [652, 132] on input "False" at bounding box center [645, 127] width 12 height 10
radio input "true"
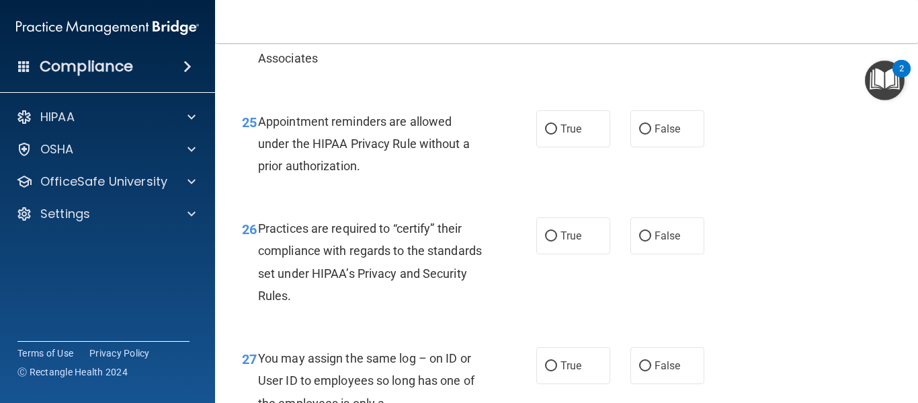
scroll to position [3160, 0]
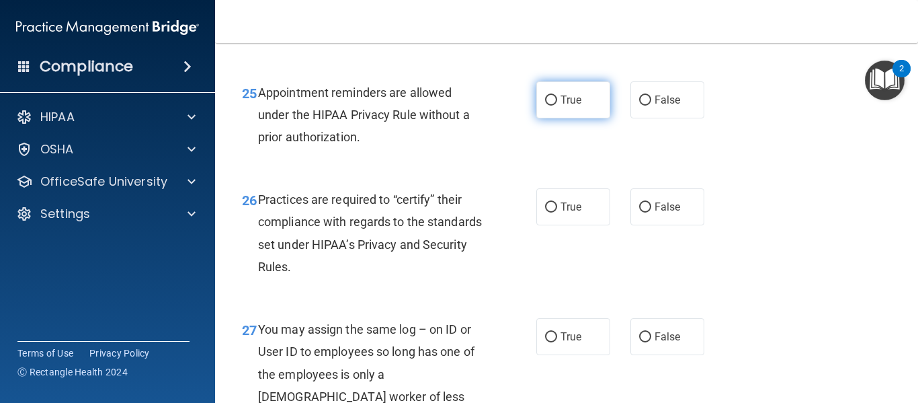
click at [548, 106] on input "True" at bounding box center [551, 100] width 12 height 10
radio input "true"
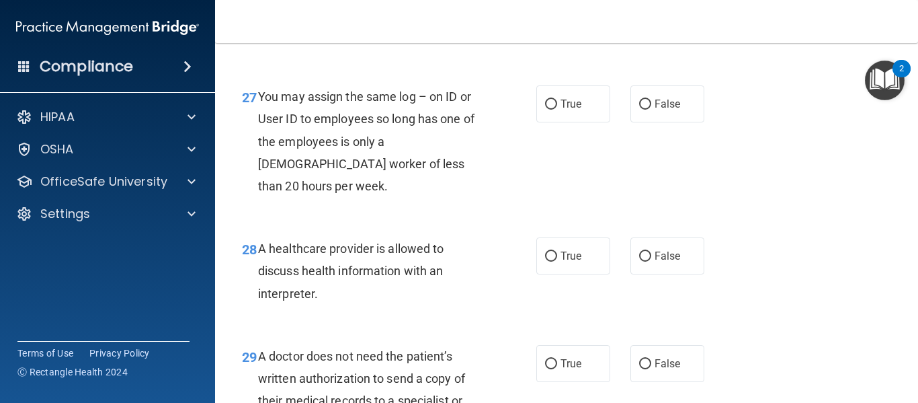
scroll to position [3362, 0]
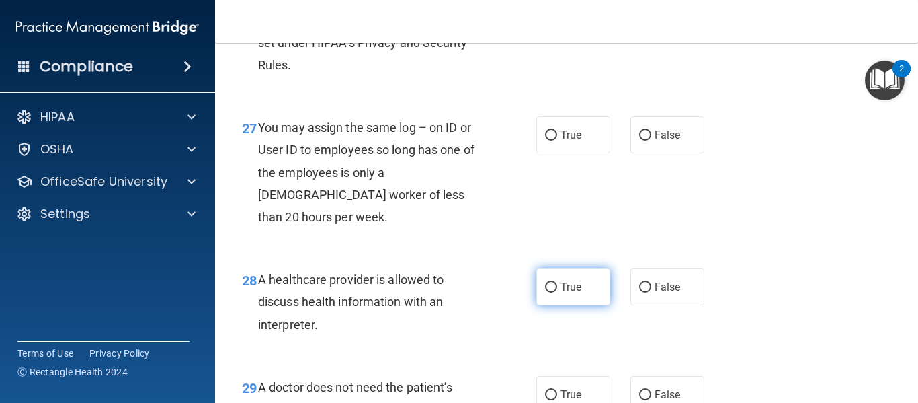
click at [576, 293] on span "True" at bounding box center [571, 286] width 21 height 13
click at [557, 292] on input "True" at bounding box center [551, 287] width 12 height 10
radio input "true"
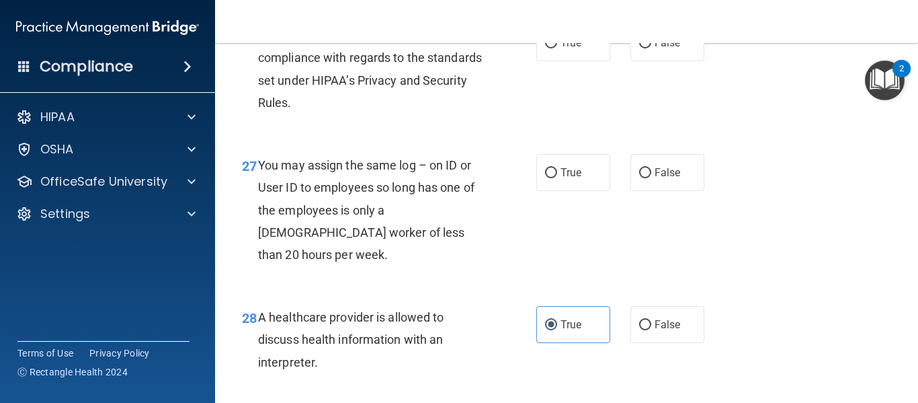
scroll to position [3295, 0]
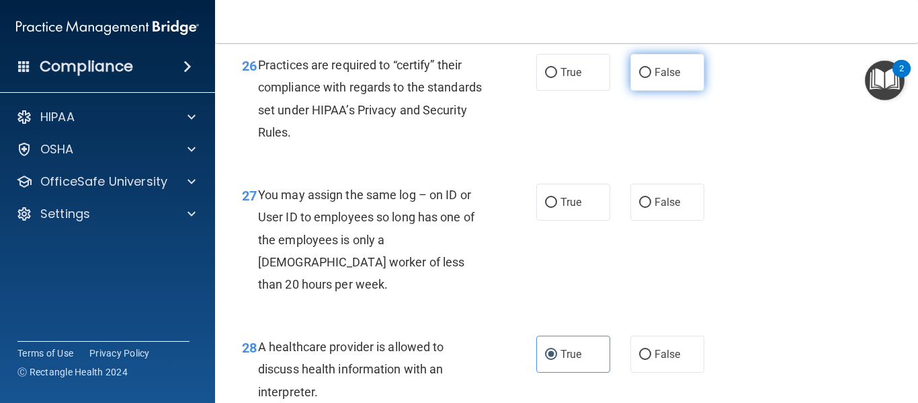
click at [639, 78] on input "False" at bounding box center [645, 73] width 12 height 10
radio input "true"
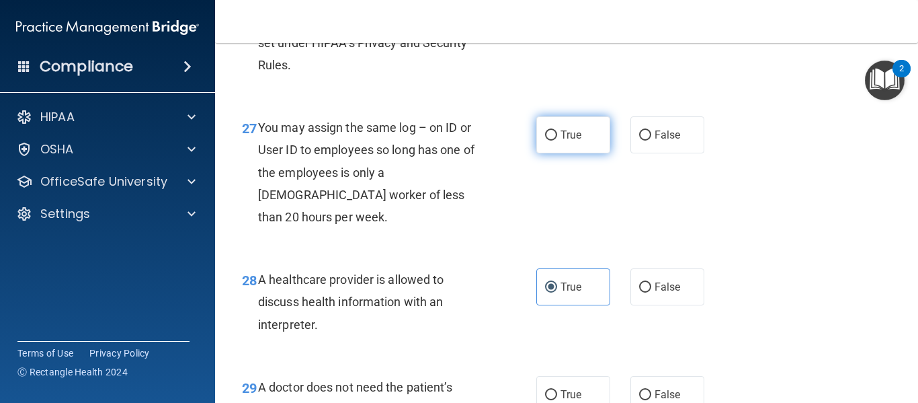
click at [547, 141] on input "True" at bounding box center [551, 135] width 12 height 10
radio input "true"
click at [529, 235] on div "27 You may assign the same log – on ID or User ID to employees so long has one …" at bounding box center [389, 175] width 335 height 118
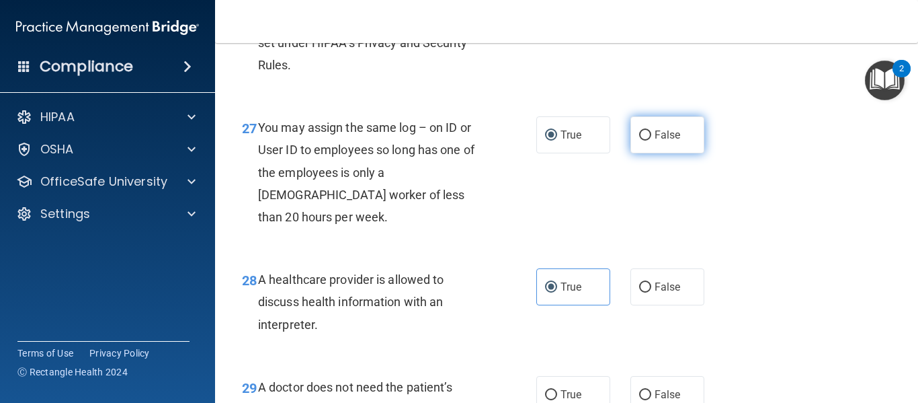
click at [655, 141] on span "False" at bounding box center [668, 134] width 26 height 13
click at [652, 141] on input "False" at bounding box center [645, 135] width 12 height 10
radio input "true"
radio input "false"
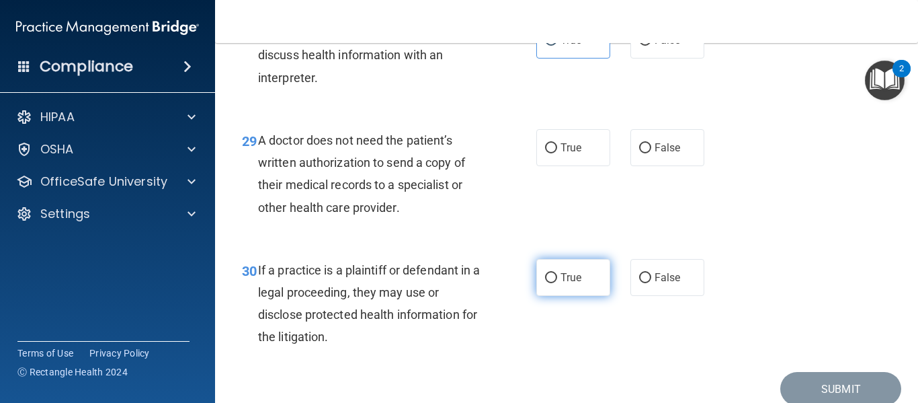
scroll to position [3631, 0]
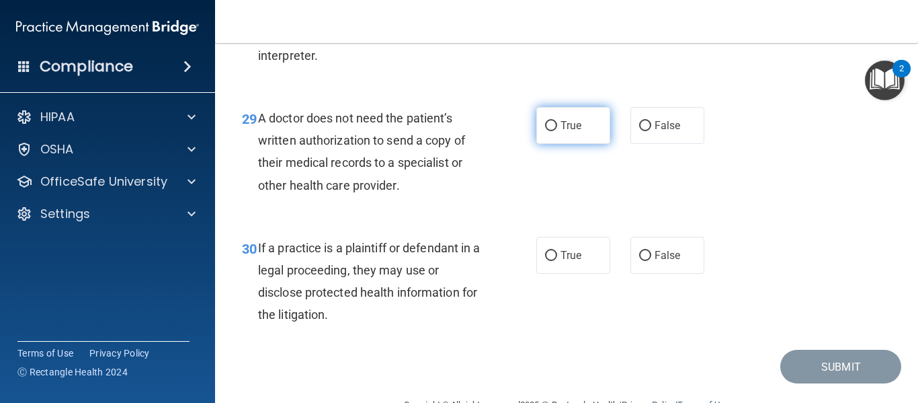
click at [551, 141] on label "True" at bounding box center [574, 125] width 74 height 37
click at [551, 131] on input "True" at bounding box center [551, 126] width 12 height 10
radio input "true"
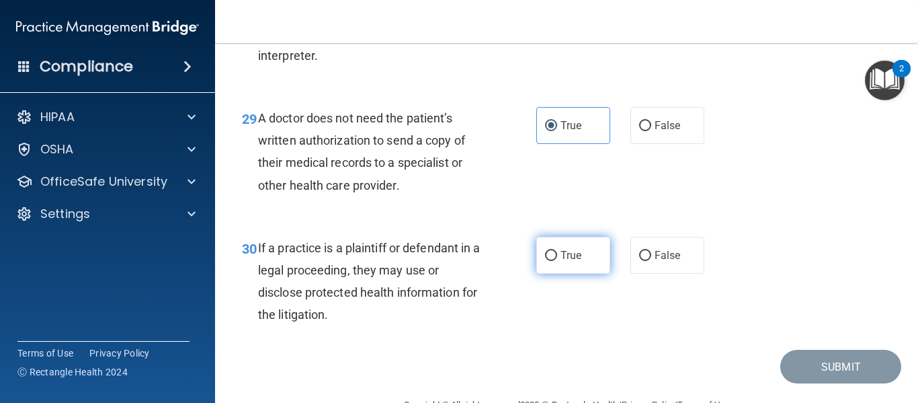
click at [557, 270] on label "True" at bounding box center [574, 255] width 74 height 37
click at [557, 261] on input "True" at bounding box center [551, 256] width 12 height 10
radio input "true"
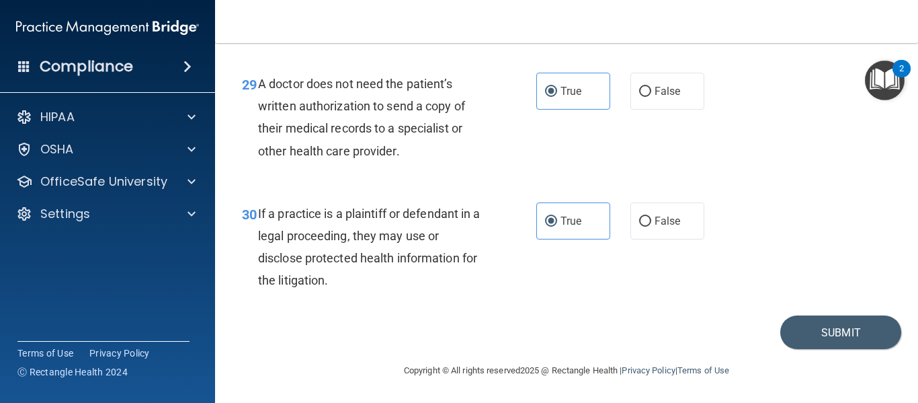
scroll to position [3687, 0]
click at [834, 325] on button "Submit" at bounding box center [841, 332] width 121 height 34
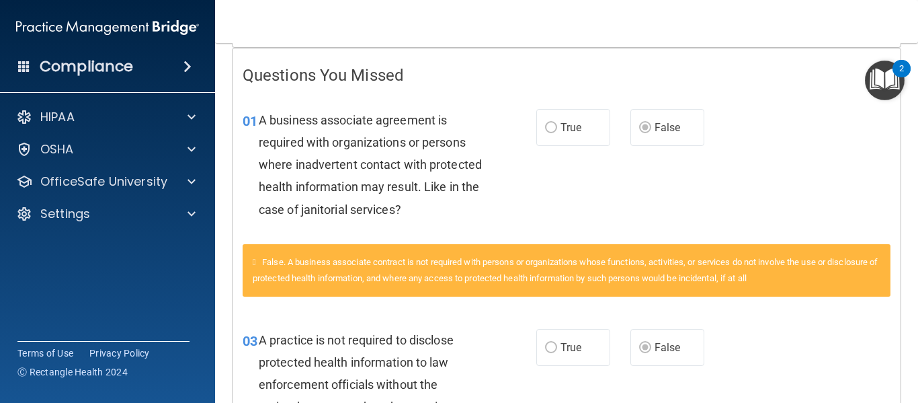
scroll to position [336, 0]
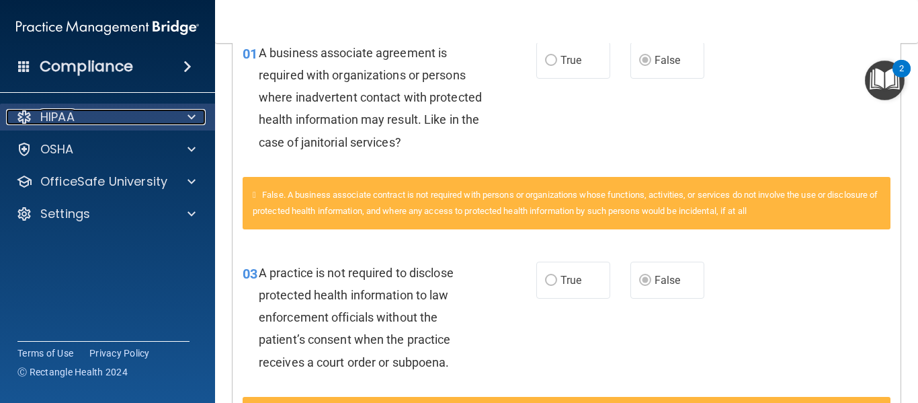
click at [190, 117] on span at bounding box center [192, 117] width 8 height 16
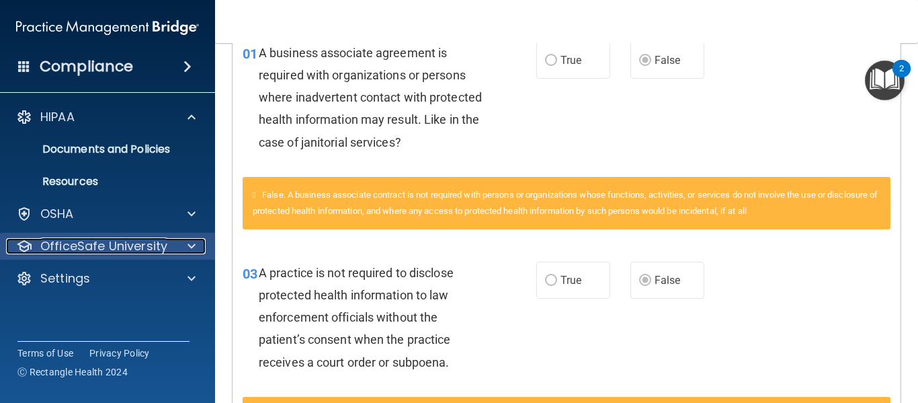
click at [173, 241] on div at bounding box center [190, 246] width 34 height 16
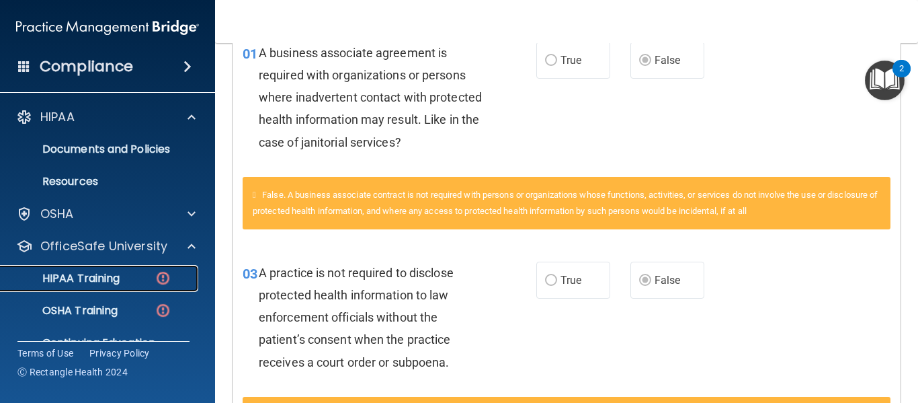
click at [149, 272] on div "HIPAA Training" at bounding box center [101, 278] width 184 height 13
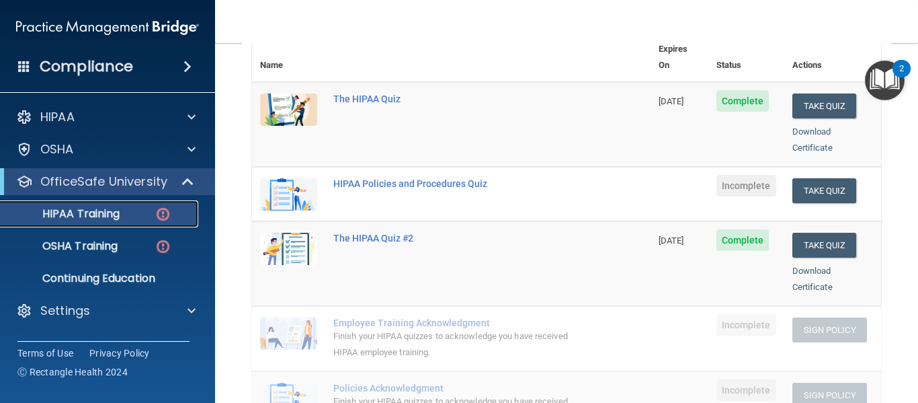
scroll to position [134, 0]
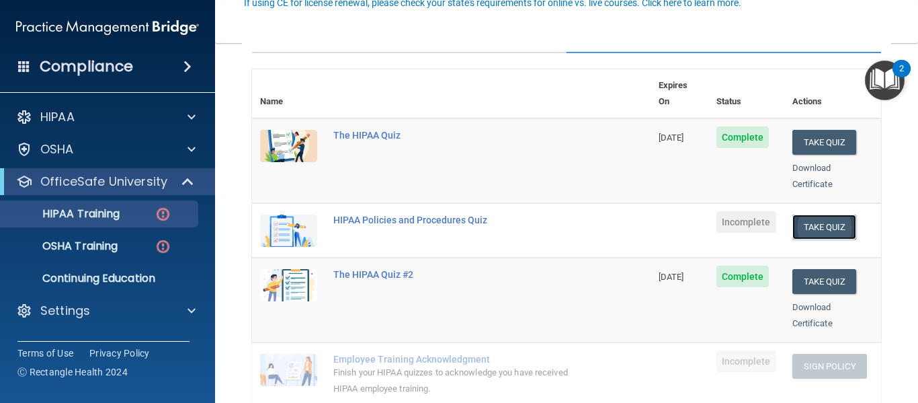
click at [824, 214] on button "Take Quiz" at bounding box center [825, 226] width 65 height 25
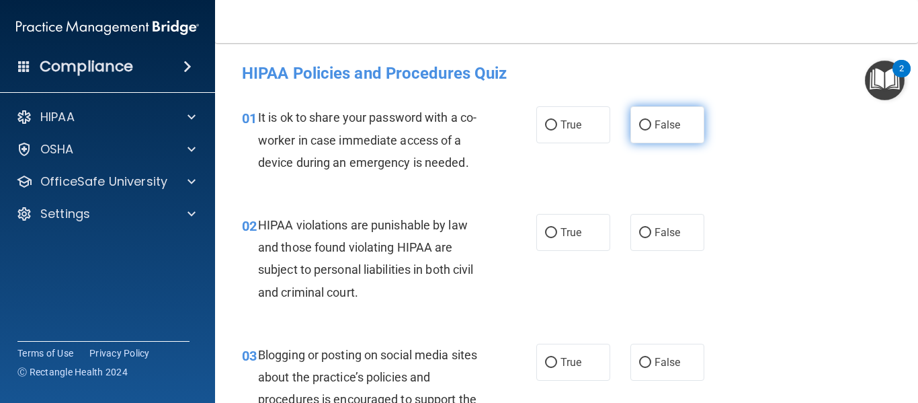
click at [646, 126] on label "False" at bounding box center [668, 124] width 74 height 37
click at [646, 126] on input "False" at bounding box center [645, 125] width 12 height 10
radio input "true"
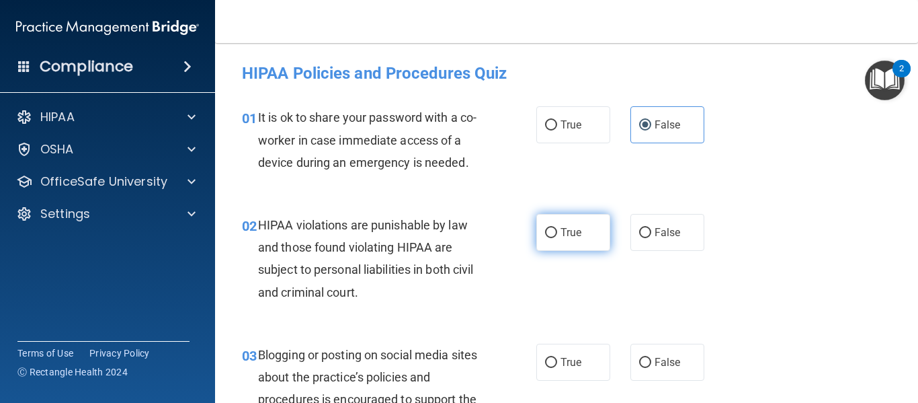
click at [537, 227] on label "True" at bounding box center [574, 232] width 74 height 37
click at [545, 228] on input "True" at bounding box center [551, 233] width 12 height 10
radio input "true"
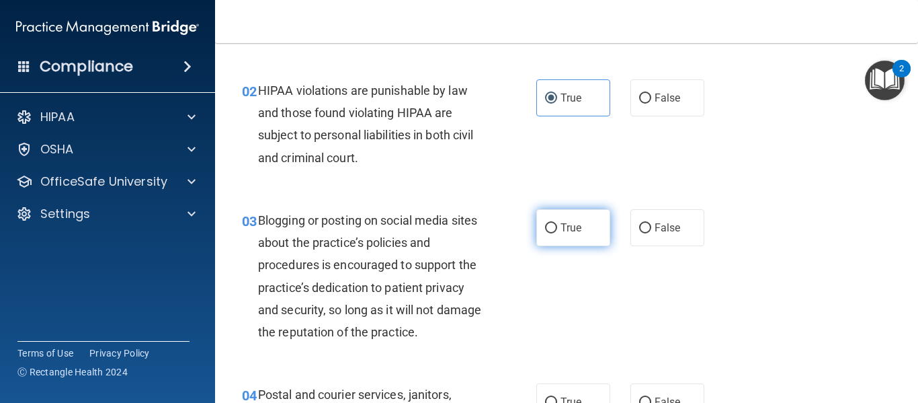
click at [550, 233] on input "True" at bounding box center [551, 228] width 12 height 10
radio input "true"
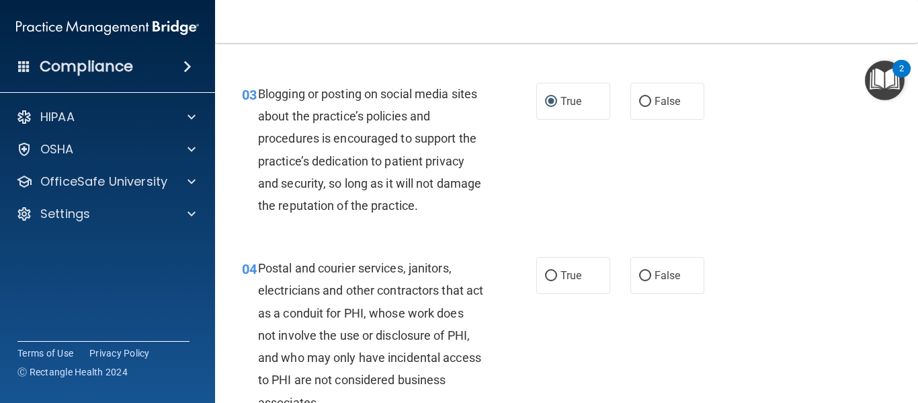
scroll to position [336, 0]
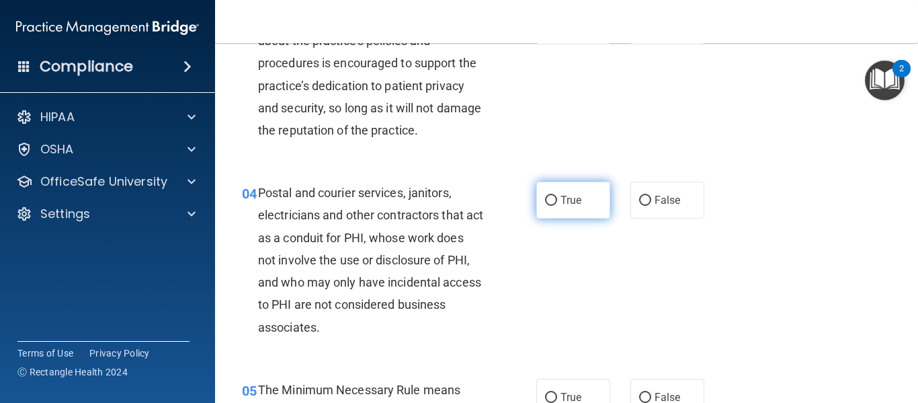
click at [550, 205] on input "True" at bounding box center [551, 201] width 12 height 10
radio input "true"
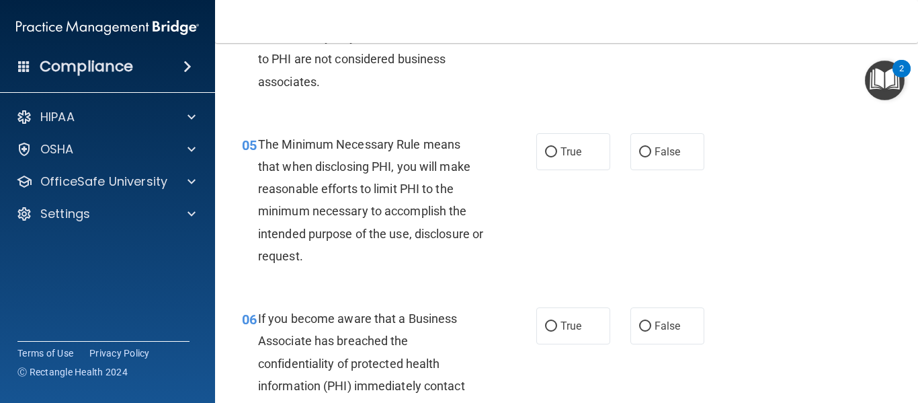
scroll to position [605, 0]
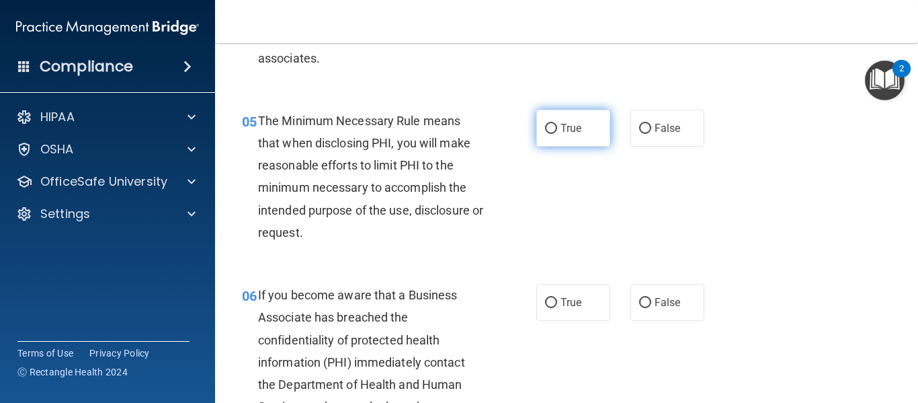
click at [545, 131] on input "True" at bounding box center [551, 129] width 12 height 10
radio input "true"
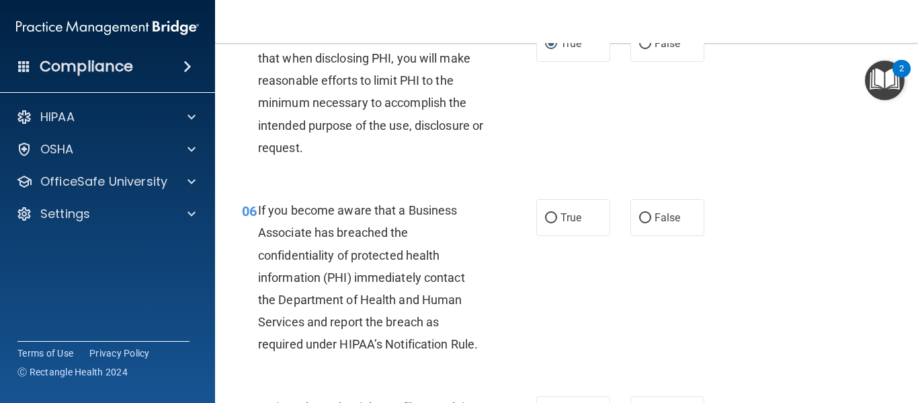
scroll to position [740, 0]
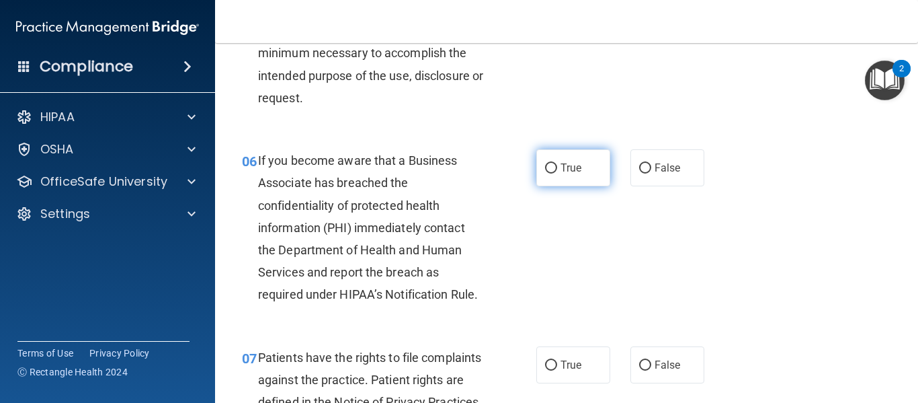
click at [555, 175] on label "True" at bounding box center [574, 167] width 74 height 37
click at [555, 173] on input "True" at bounding box center [551, 168] width 12 height 10
radio input "true"
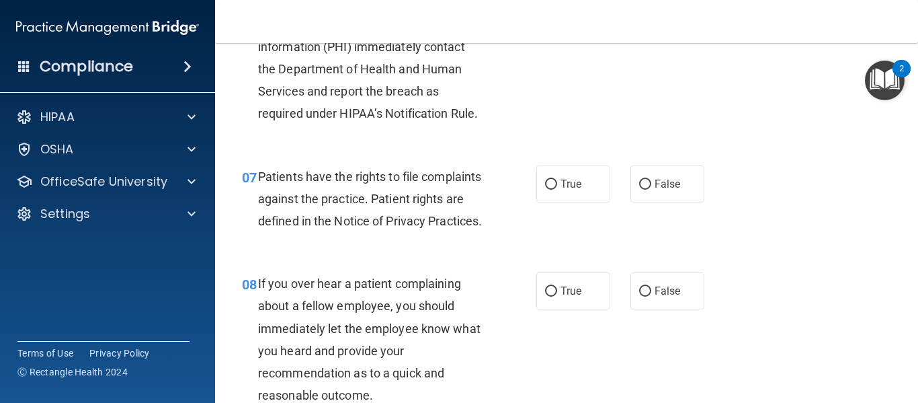
scroll to position [941, 0]
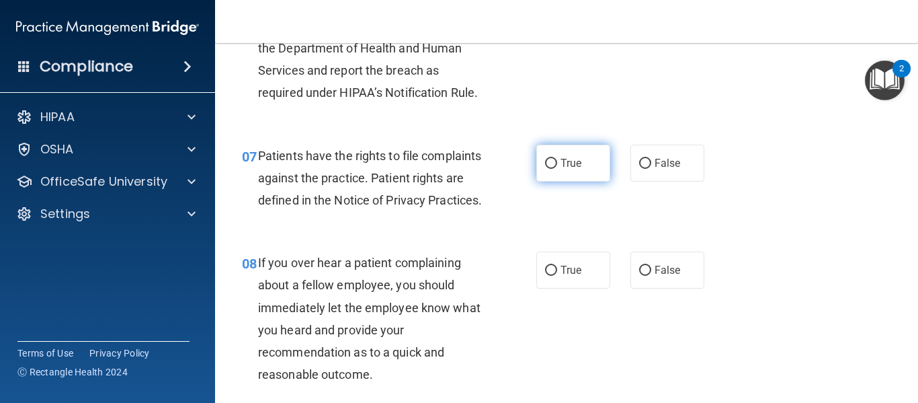
click at [550, 165] on input "True" at bounding box center [551, 164] width 12 height 10
radio input "true"
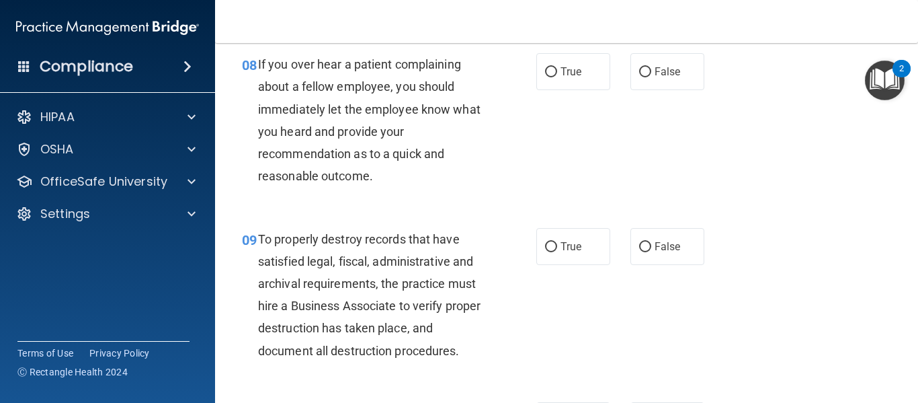
scroll to position [1143, 0]
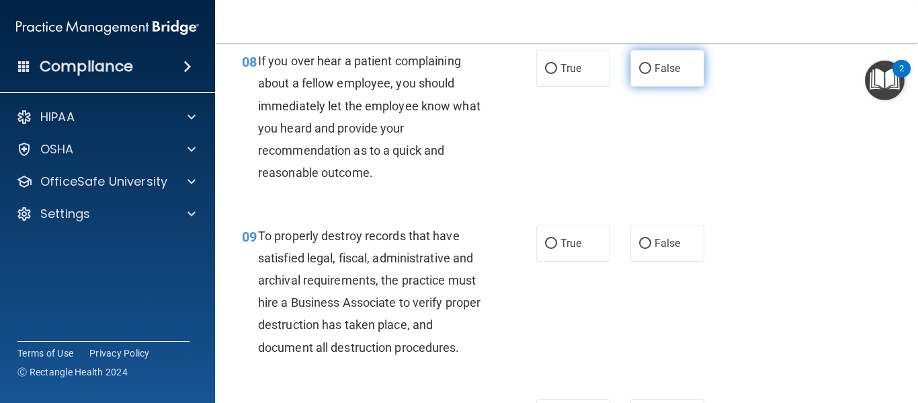
click at [645, 87] on label "False" at bounding box center [668, 68] width 74 height 37
click at [645, 74] on input "False" at bounding box center [645, 69] width 12 height 10
radio input "true"
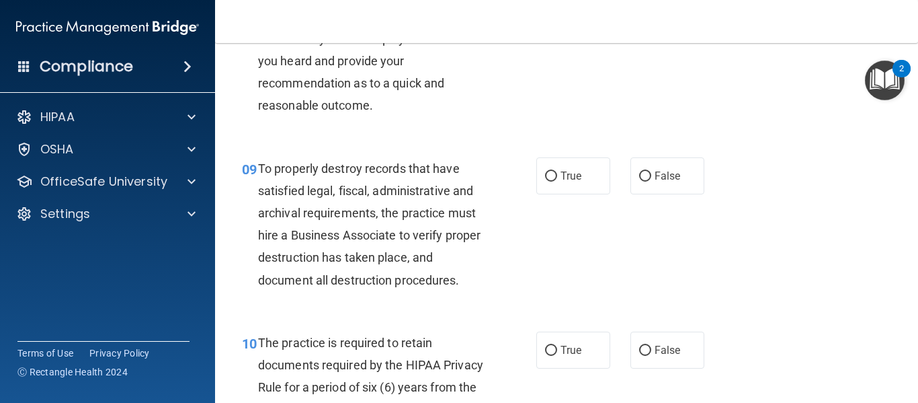
scroll to position [1278, 0]
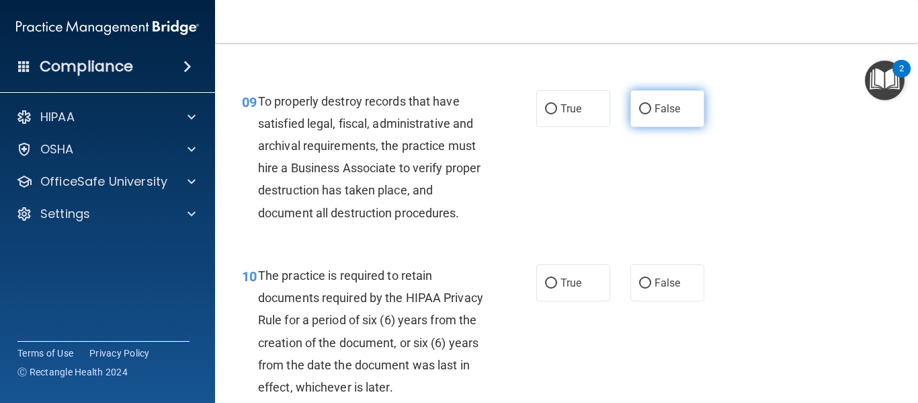
click at [633, 125] on label "False" at bounding box center [668, 108] width 74 height 37
click at [639, 114] on input "False" at bounding box center [645, 109] width 12 height 10
radio input "true"
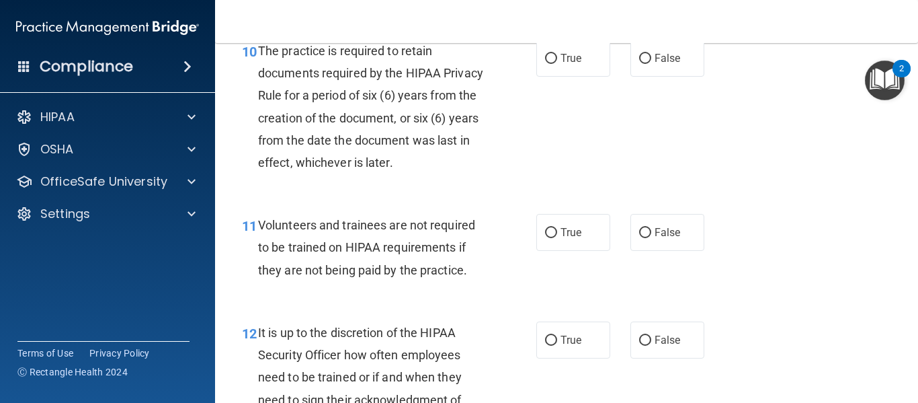
scroll to position [1479, 0]
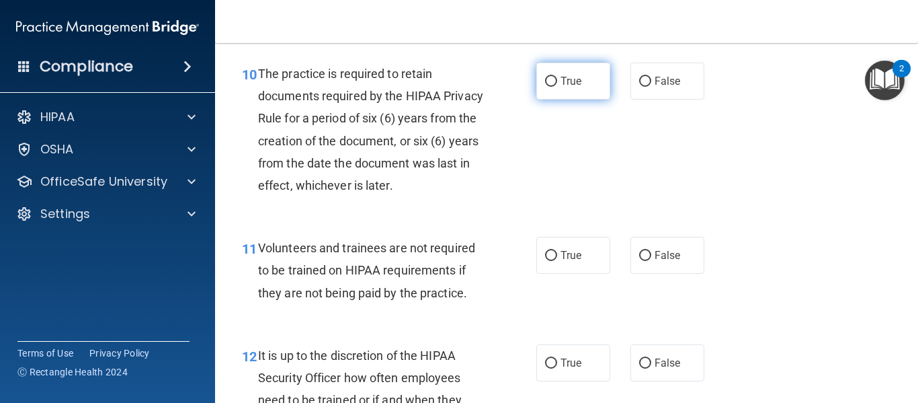
click at [560, 100] on label "True" at bounding box center [574, 81] width 74 height 37
click at [557, 87] on input "True" at bounding box center [551, 82] width 12 height 10
radio input "true"
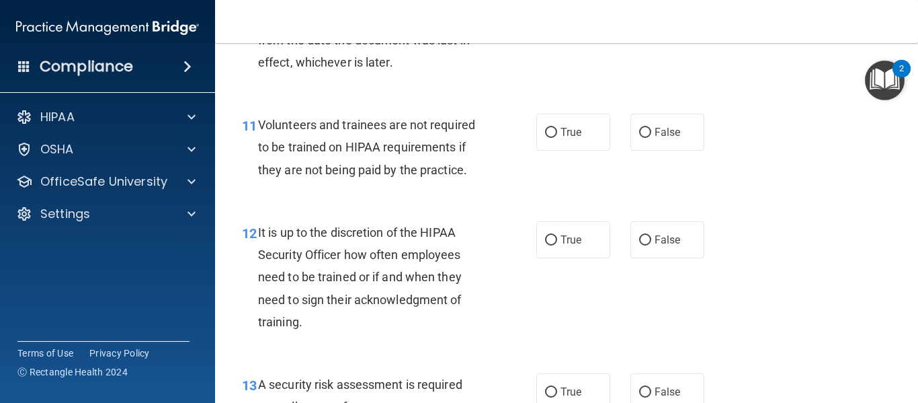
scroll to position [1614, 0]
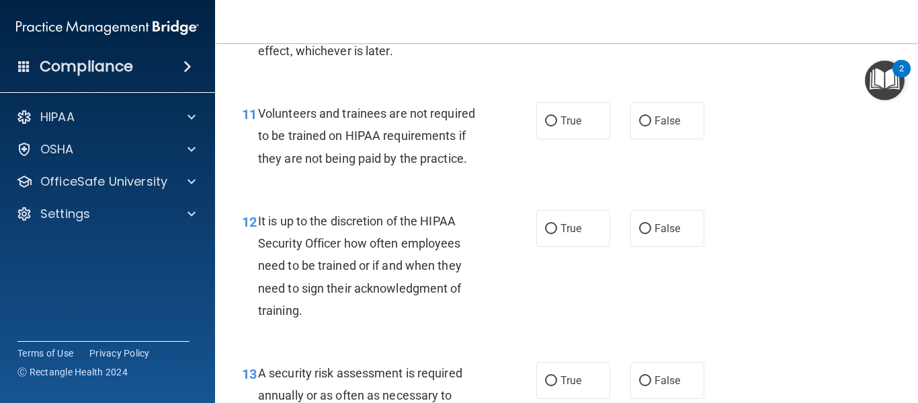
drag, startPoint x: 541, startPoint y: 141, endPoint x: 530, endPoint y: 146, distance: 12.4
click at [545, 126] on input "True" at bounding box center [551, 121] width 12 height 10
radio input "true"
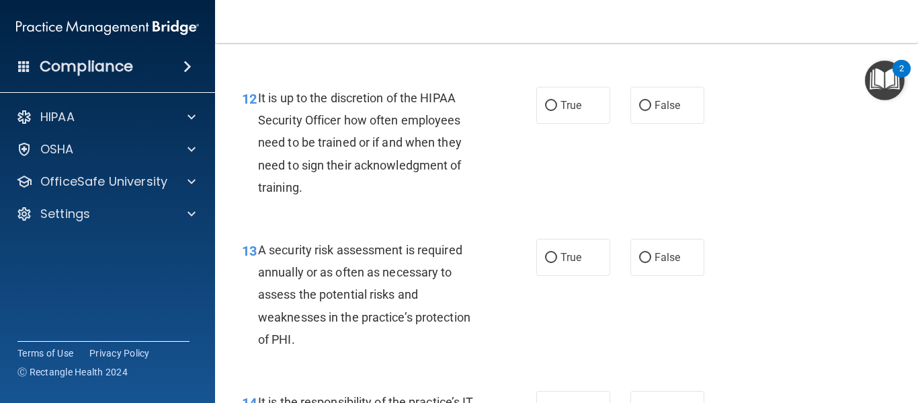
scroll to position [1748, 0]
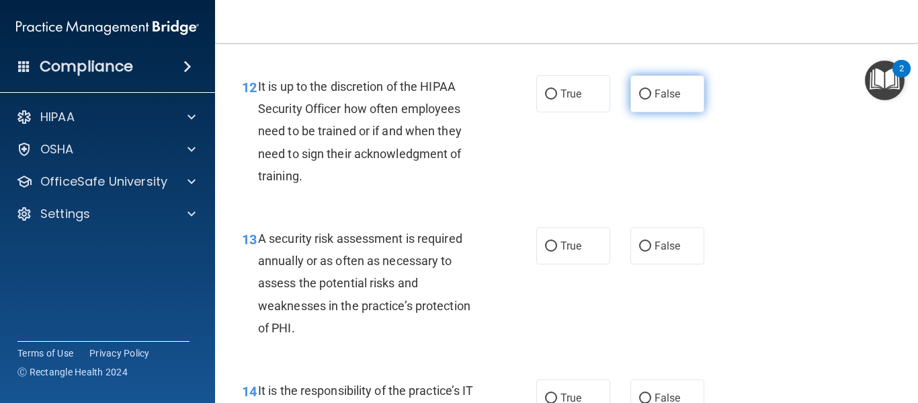
click at [639, 100] on input "False" at bounding box center [645, 94] width 12 height 10
radio input "true"
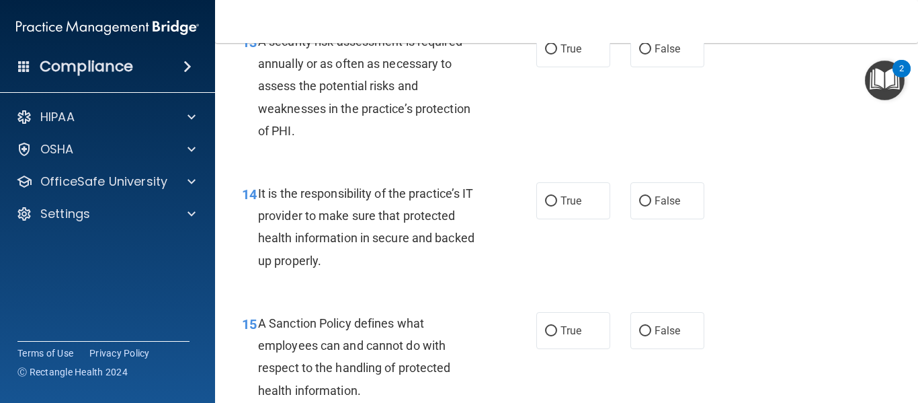
scroll to position [1950, 0]
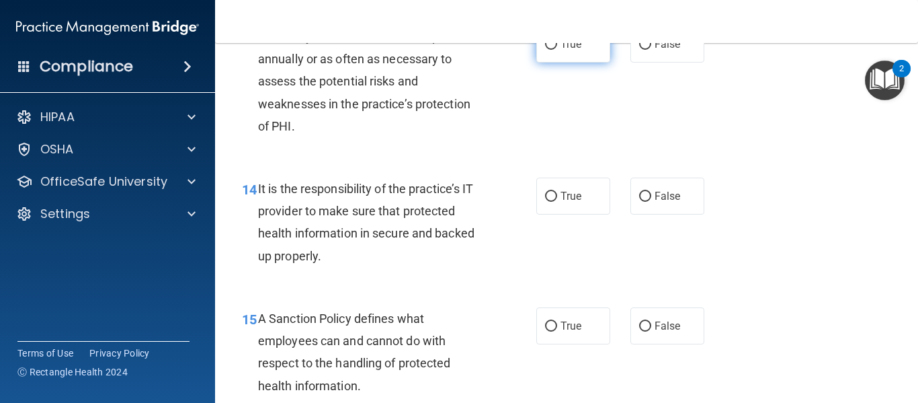
click at [545, 63] on label "True" at bounding box center [574, 44] width 74 height 37
click at [545, 50] on input "True" at bounding box center [551, 45] width 12 height 10
radio input "true"
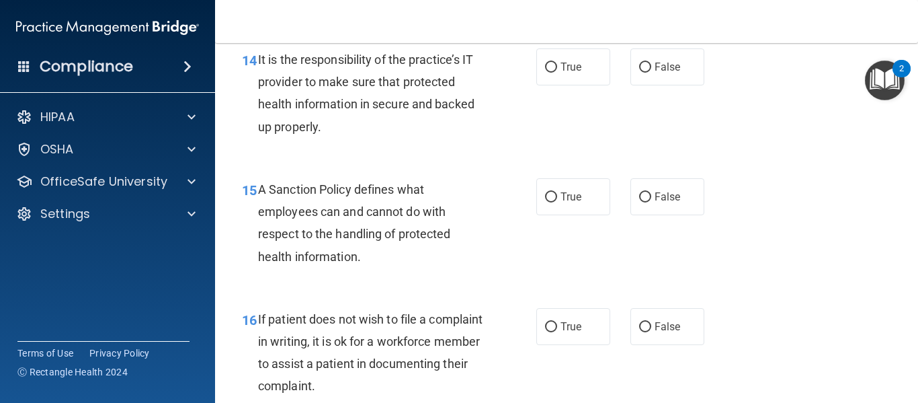
scroll to position [2084, 0]
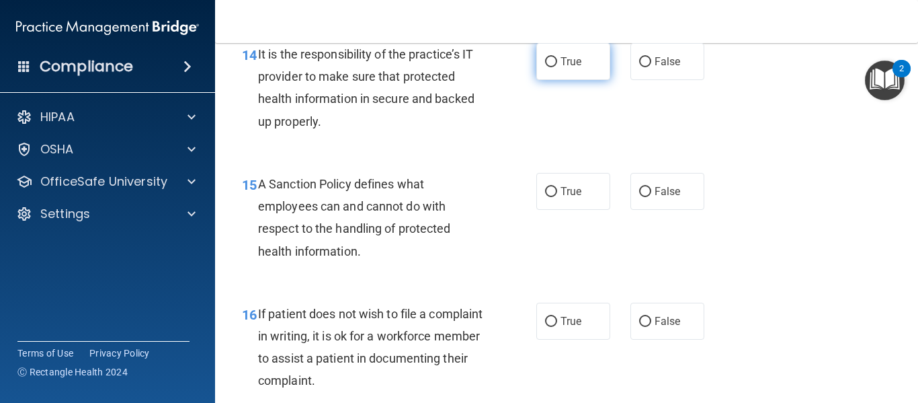
click at [549, 80] on label "True" at bounding box center [574, 61] width 74 height 37
click at [549, 67] on input "True" at bounding box center [551, 62] width 12 height 10
radio input "true"
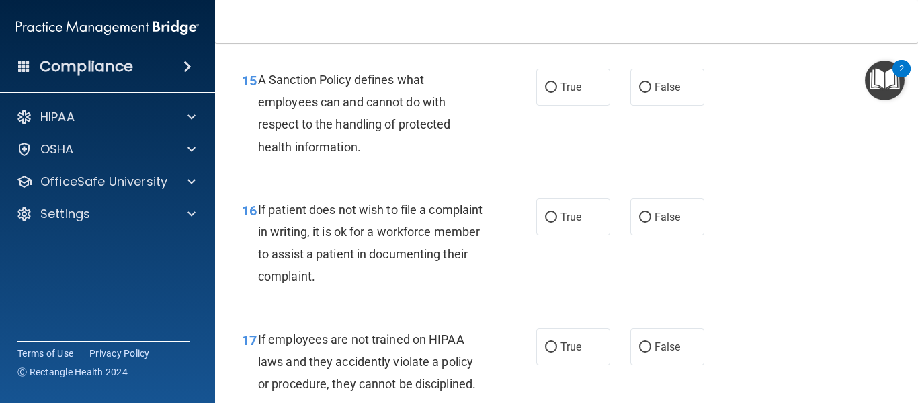
scroll to position [2219, 0]
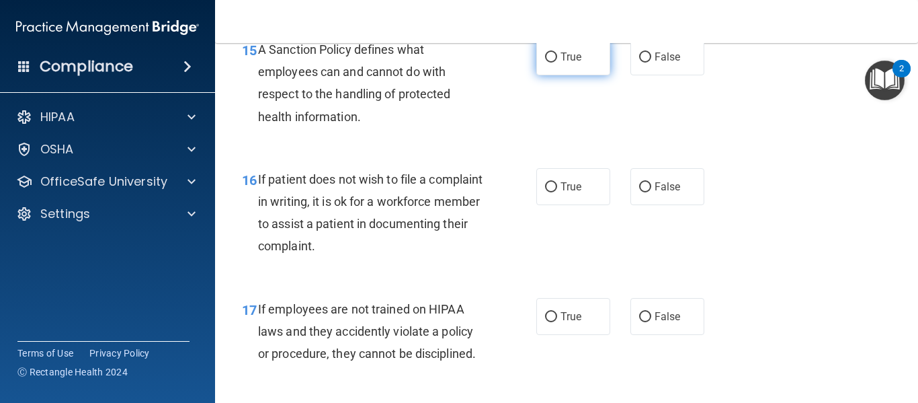
click at [555, 75] on label "True" at bounding box center [574, 56] width 74 height 37
click at [555, 63] on input "True" at bounding box center [551, 57] width 12 height 10
radio input "true"
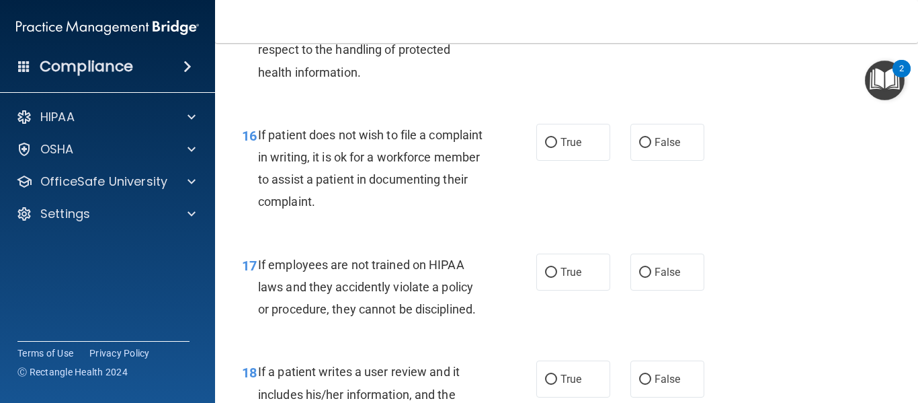
scroll to position [2286, 0]
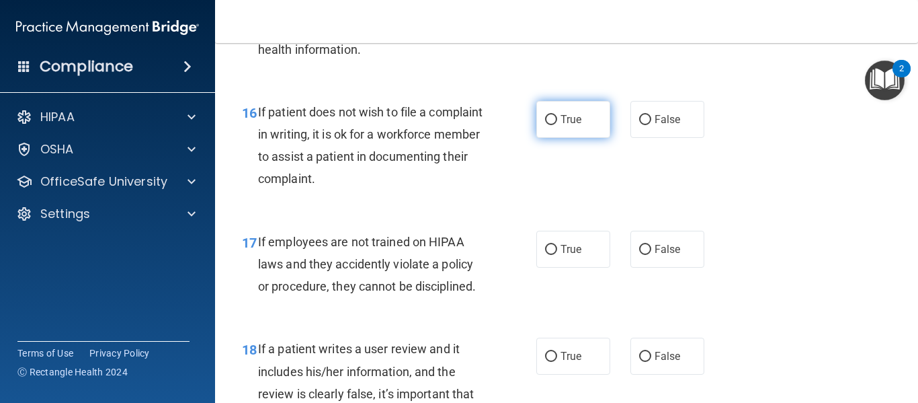
click at [550, 125] on input "True" at bounding box center [551, 120] width 12 height 10
radio input "true"
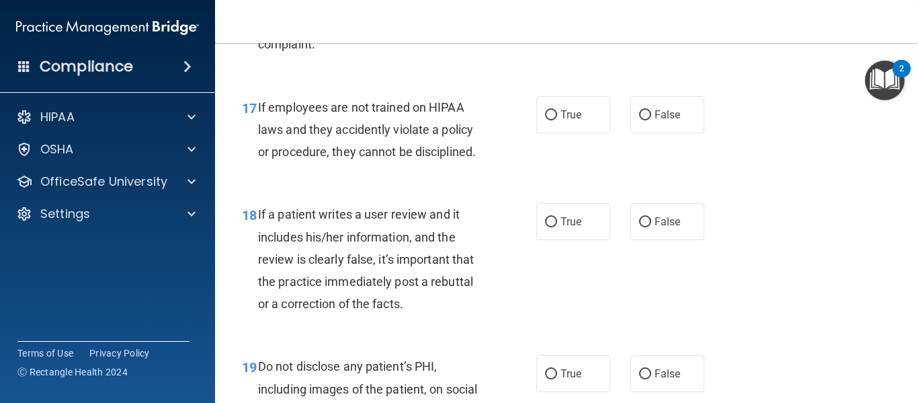
scroll to position [2488, 0]
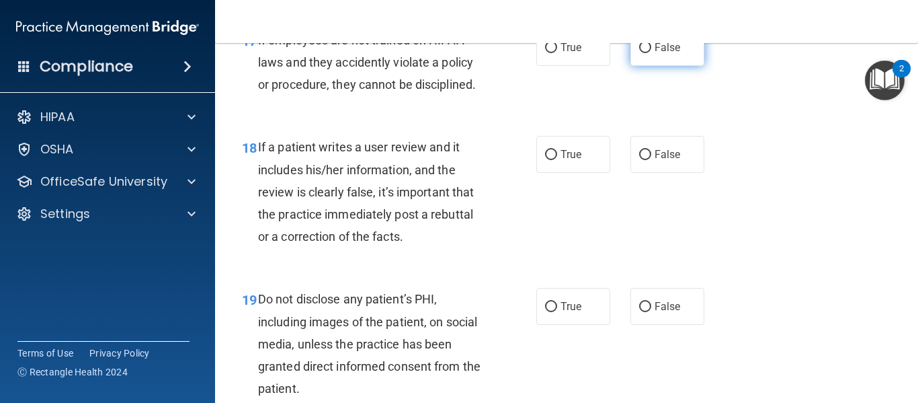
click at [656, 54] on span "False" at bounding box center [668, 47] width 26 height 13
click at [652, 53] on input "False" at bounding box center [645, 48] width 12 height 10
radio input "true"
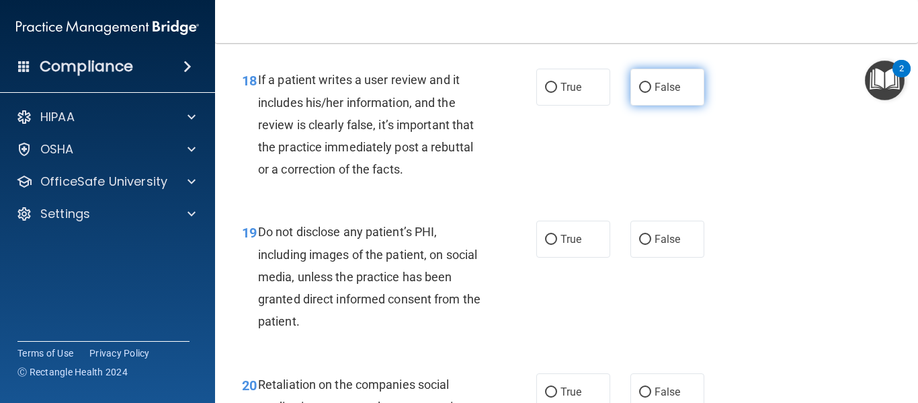
click at [655, 93] on span "False" at bounding box center [668, 87] width 26 height 13
click at [652, 93] on input "False" at bounding box center [645, 88] width 12 height 10
radio input "true"
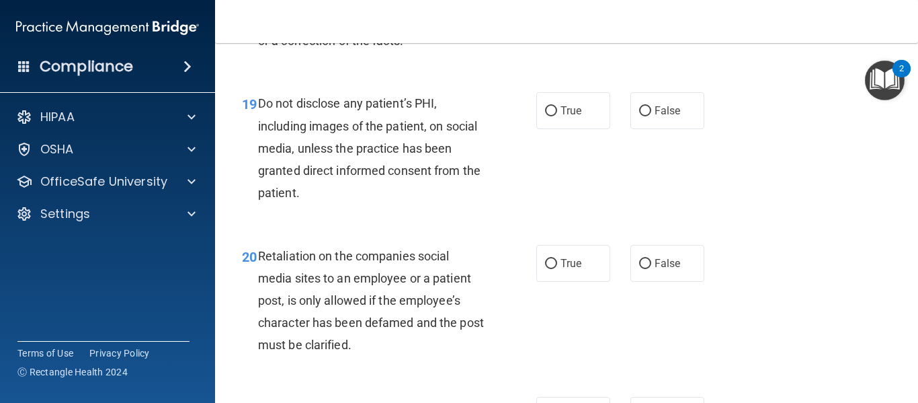
scroll to position [2690, 0]
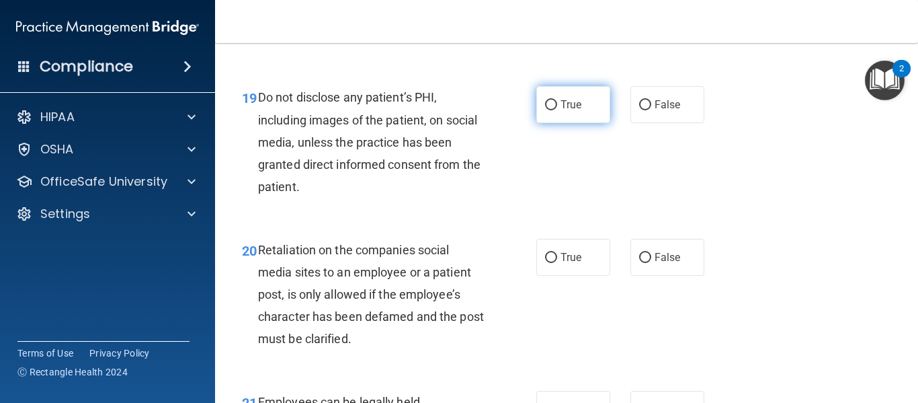
click at [545, 110] on input "True" at bounding box center [551, 105] width 12 height 10
radio input "true"
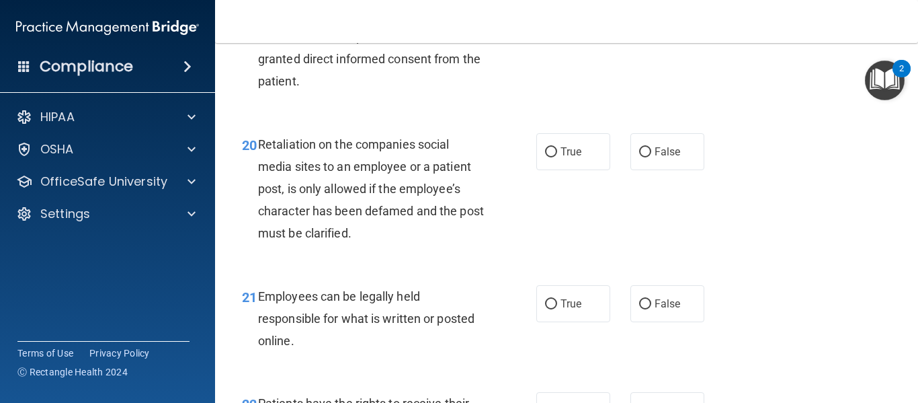
scroll to position [2824, 0]
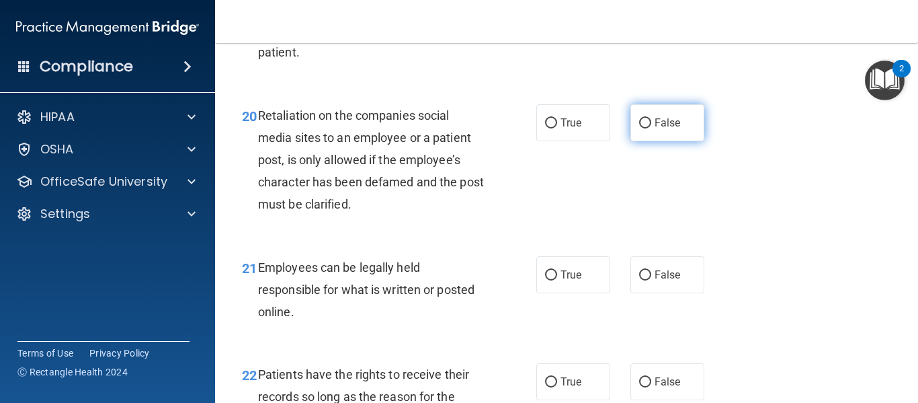
click at [631, 141] on label "False" at bounding box center [668, 122] width 74 height 37
click at [639, 128] on input "False" at bounding box center [645, 123] width 12 height 10
radio input "true"
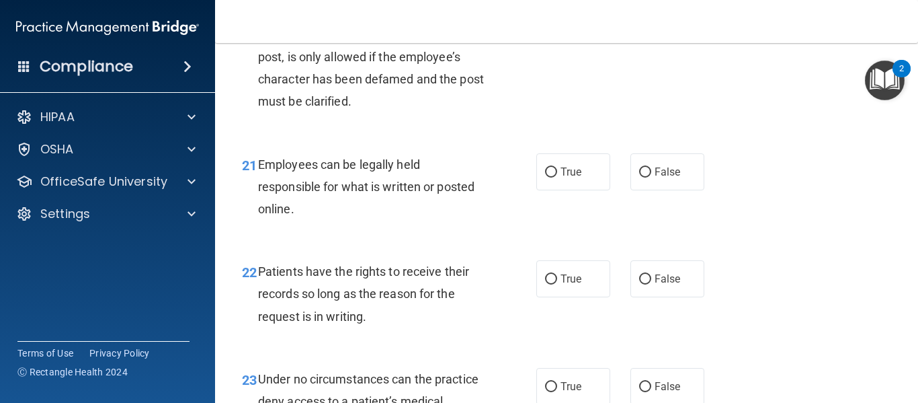
scroll to position [2959, 0]
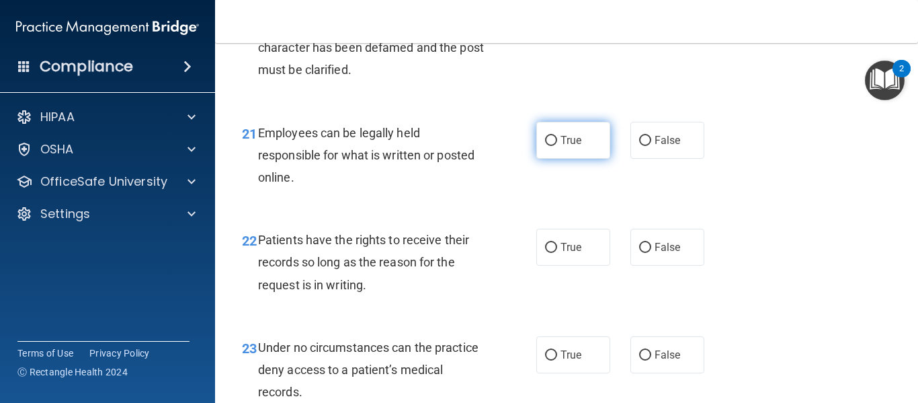
click at [581, 159] on label "True" at bounding box center [574, 140] width 74 height 37
click at [557, 146] on input "True" at bounding box center [551, 141] width 12 height 10
radio input "true"
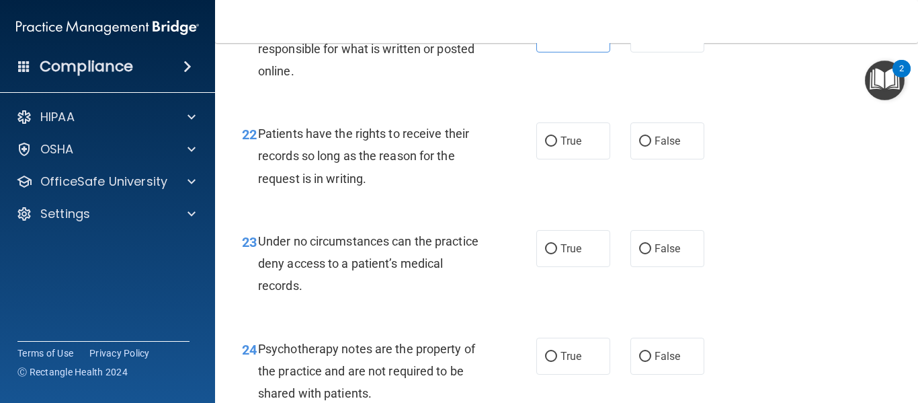
scroll to position [3093, 0]
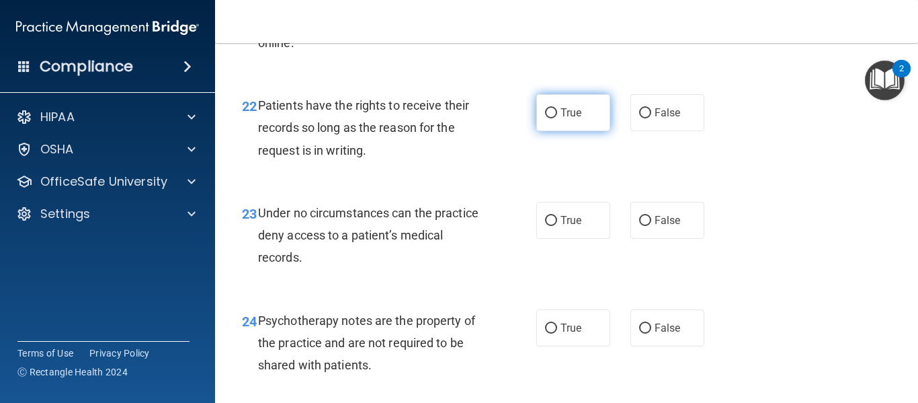
click at [571, 131] on label "True" at bounding box center [574, 112] width 74 height 37
click at [557, 118] on input "True" at bounding box center [551, 113] width 12 height 10
radio input "true"
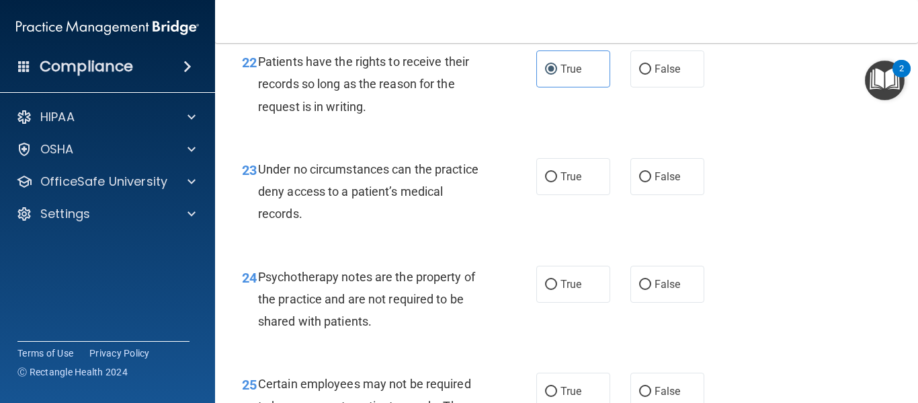
scroll to position [3160, 0]
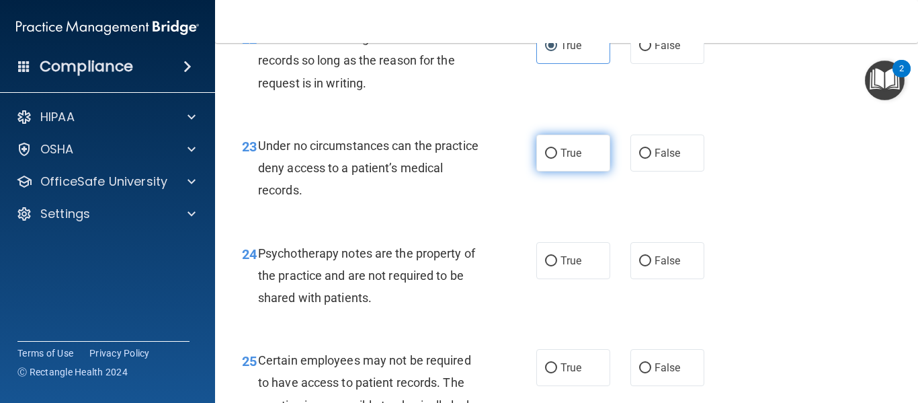
click at [547, 171] on label "True" at bounding box center [574, 152] width 74 height 37
click at [547, 159] on input "True" at bounding box center [551, 154] width 12 height 10
radio input "true"
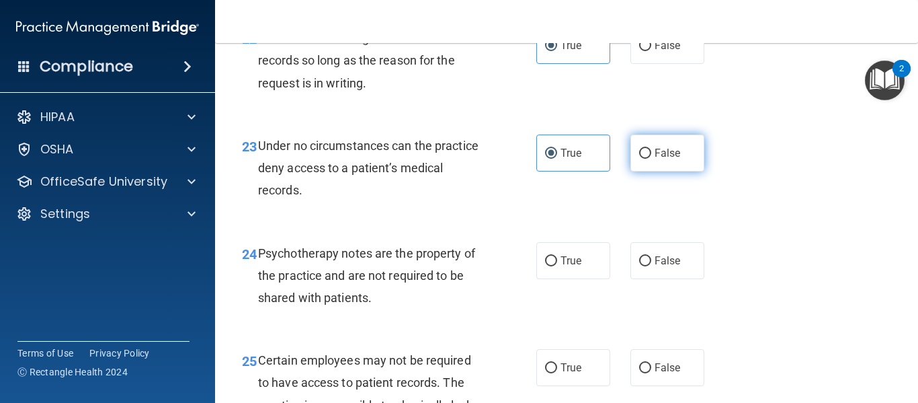
click at [650, 171] on label "False" at bounding box center [668, 152] width 74 height 37
click at [650, 159] on input "False" at bounding box center [645, 154] width 12 height 10
radio input "true"
radio input "false"
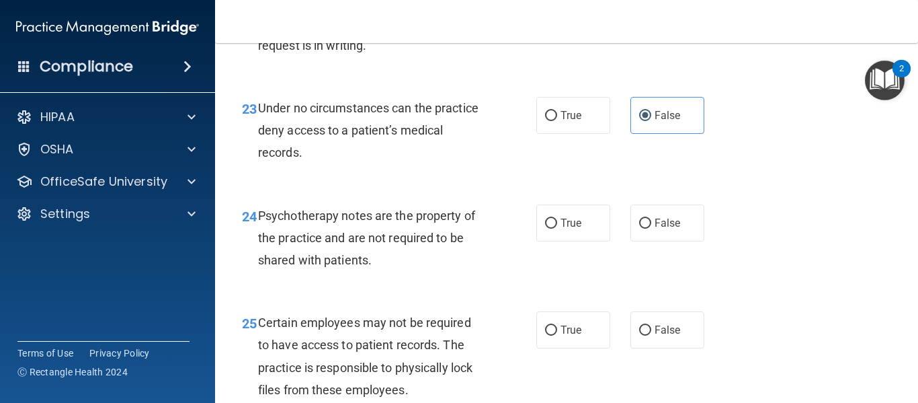
scroll to position [3295, 0]
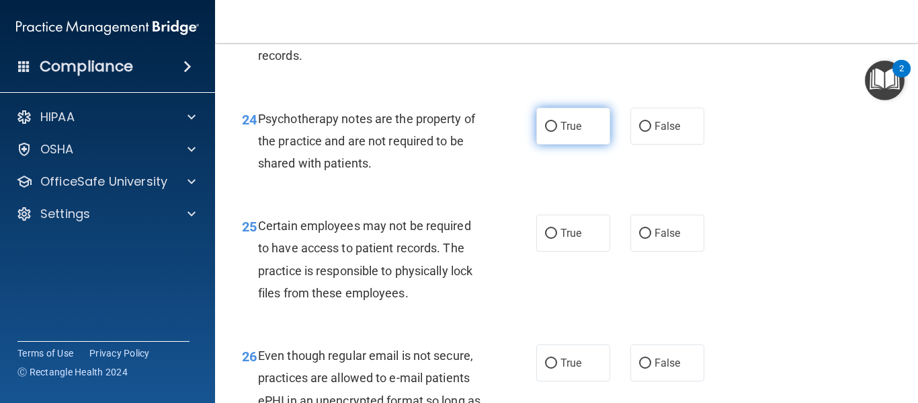
click at [539, 145] on label "True" at bounding box center [574, 126] width 74 height 37
click at [545, 132] on input "True" at bounding box center [551, 127] width 12 height 10
radio input "true"
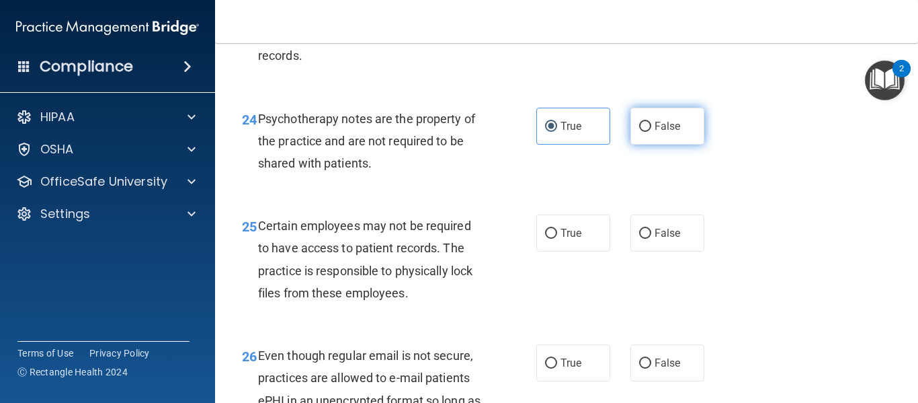
click at [639, 132] on input "False" at bounding box center [645, 127] width 12 height 10
radio input "true"
radio input "false"
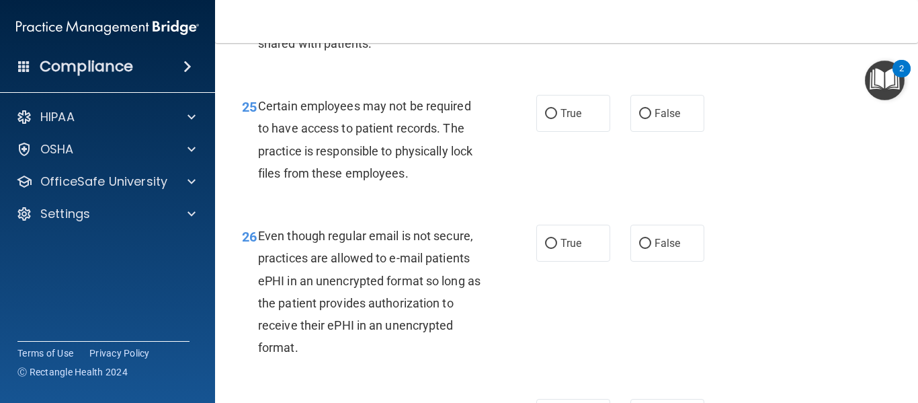
scroll to position [3429, 0]
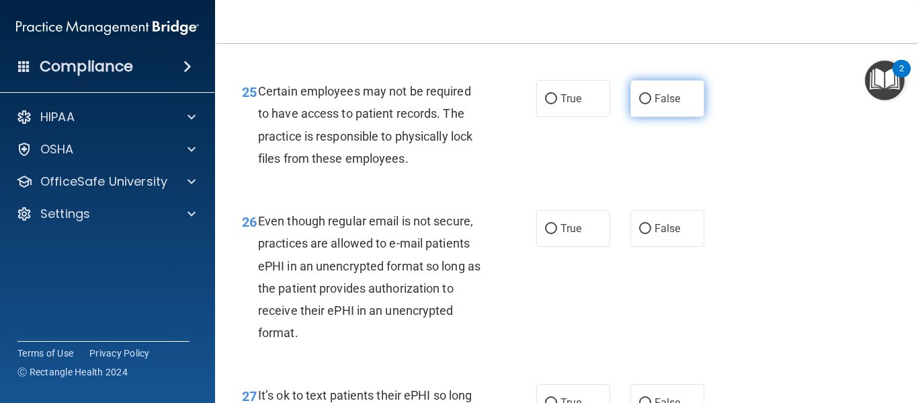
click at [639, 104] on input "False" at bounding box center [645, 99] width 12 height 10
radio input "true"
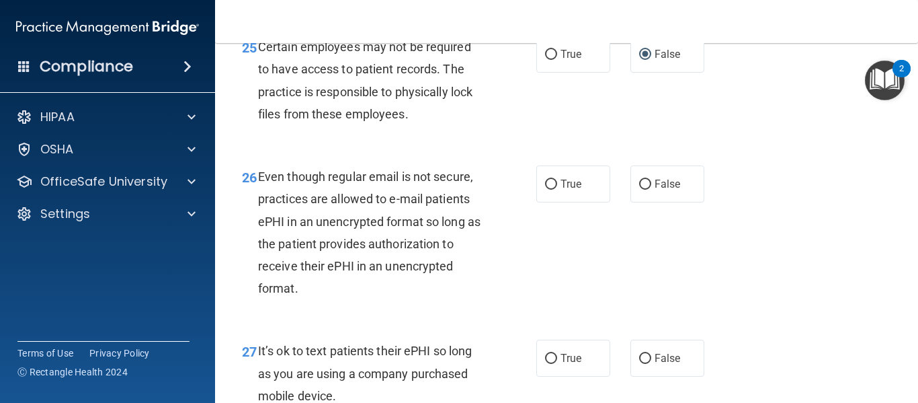
scroll to position [3564, 0]
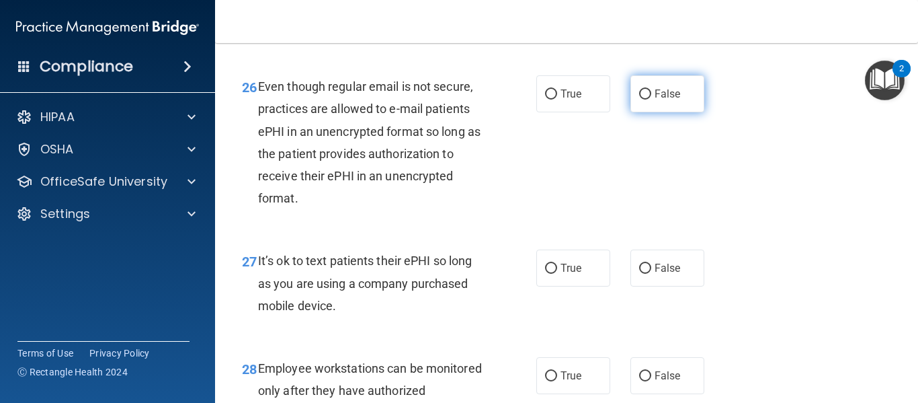
click at [661, 100] on span "False" at bounding box center [668, 93] width 26 height 13
click at [652, 100] on input "False" at bounding box center [645, 94] width 12 height 10
radio input "true"
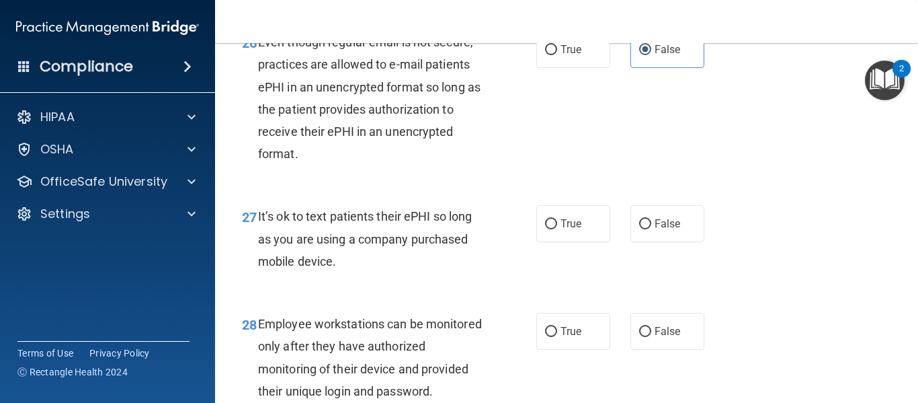
scroll to position [3631, 0]
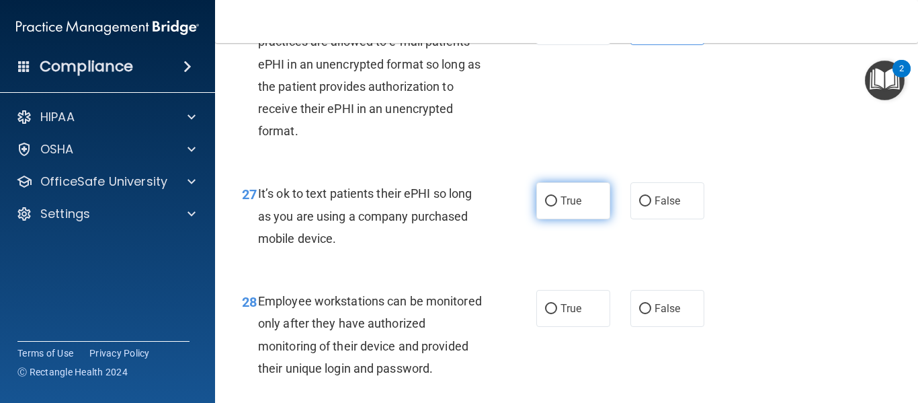
click at [545, 206] on input "True" at bounding box center [551, 201] width 12 height 10
radio input "true"
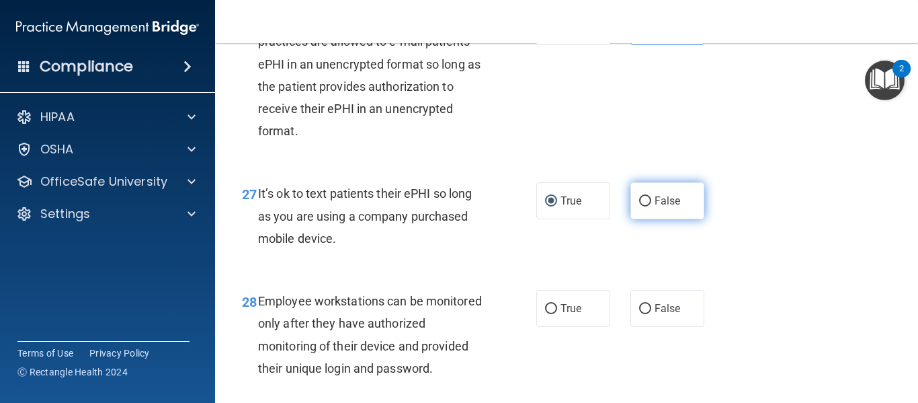
click at [657, 207] on span "False" at bounding box center [668, 200] width 26 height 13
click at [652, 206] on input "False" at bounding box center [645, 201] width 12 height 10
radio input "true"
radio input "false"
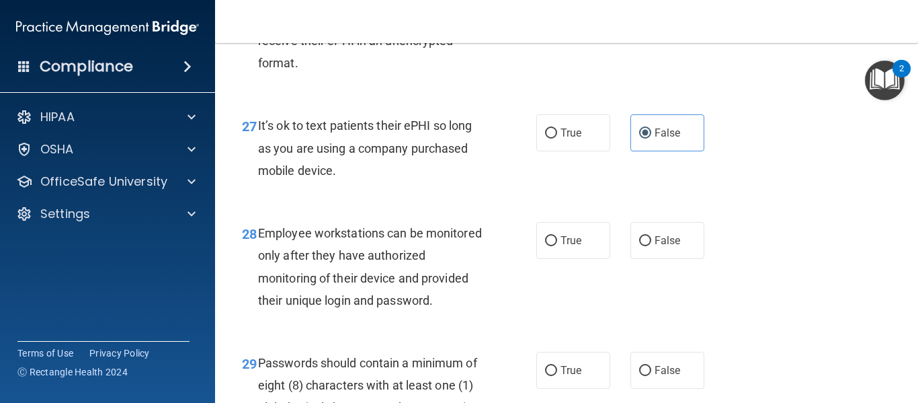
scroll to position [3765, 0]
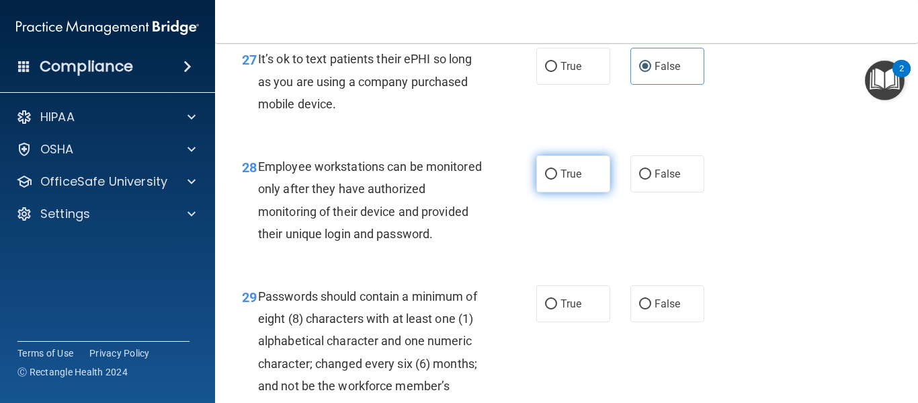
click at [555, 192] on label "True" at bounding box center [574, 173] width 74 height 37
click at [555, 180] on input "True" at bounding box center [551, 174] width 12 height 10
radio input "true"
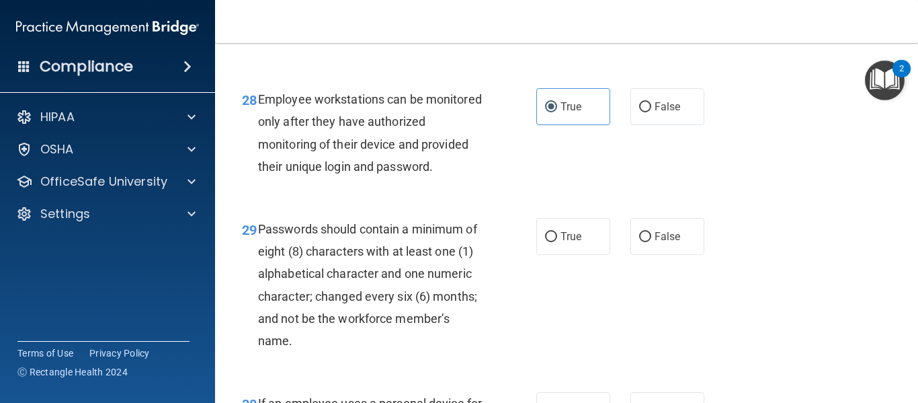
scroll to position [3900, 0]
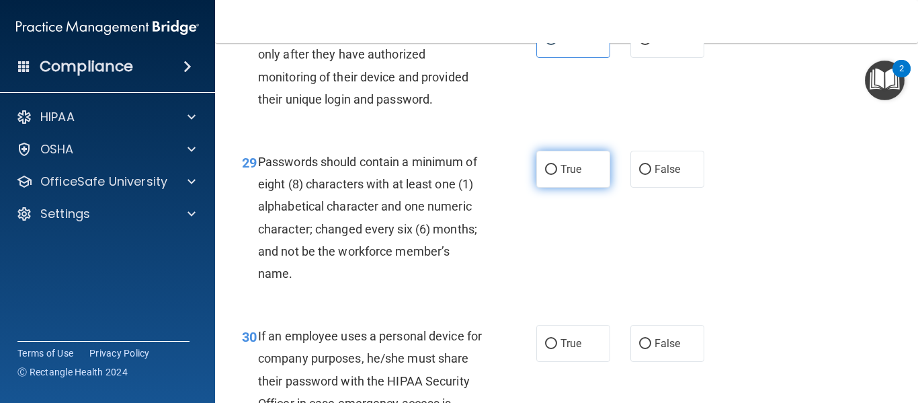
click at [551, 175] on input "True" at bounding box center [551, 170] width 12 height 10
radio input "true"
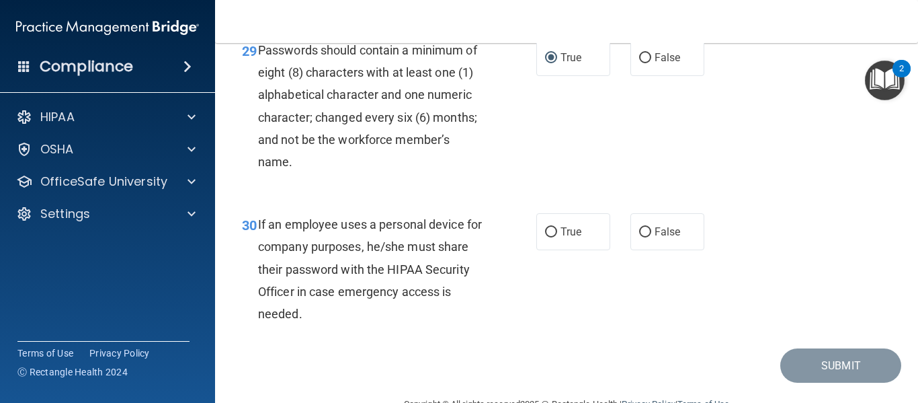
scroll to position [4034, 0]
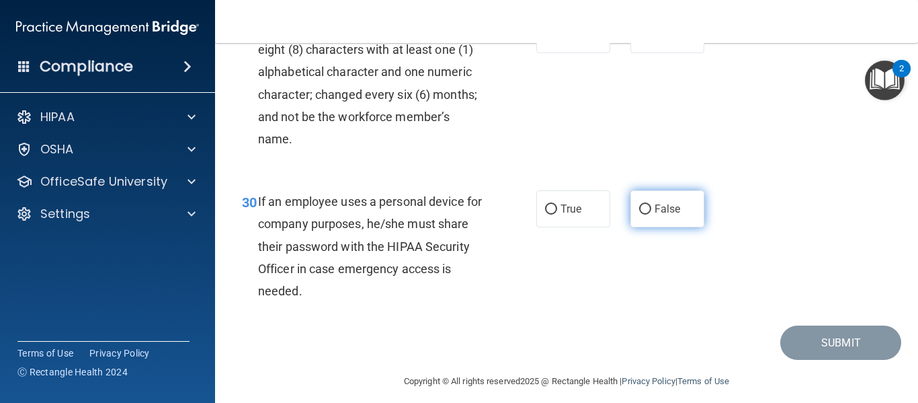
click at [631, 227] on label "False" at bounding box center [668, 208] width 74 height 37
click at [639, 214] on input "False" at bounding box center [645, 209] width 12 height 10
radio input "true"
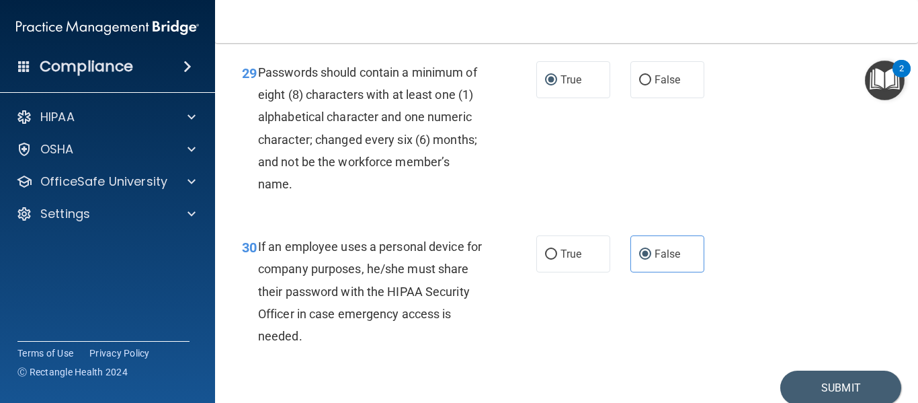
scroll to position [4089, 0]
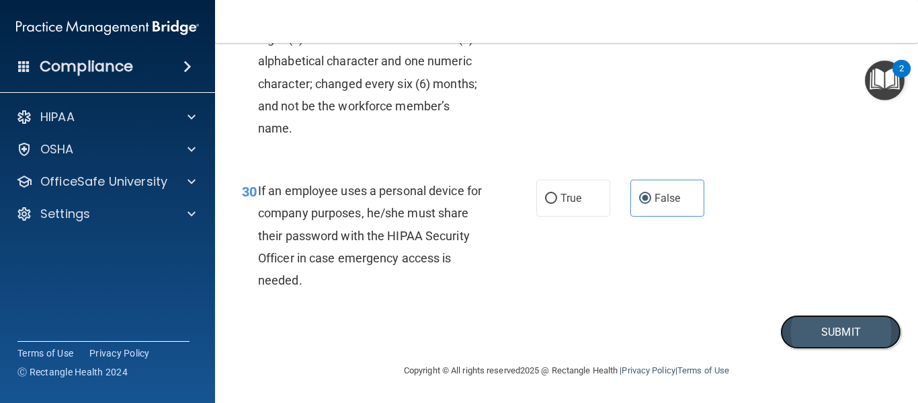
click at [862, 331] on button "Submit" at bounding box center [841, 332] width 121 height 34
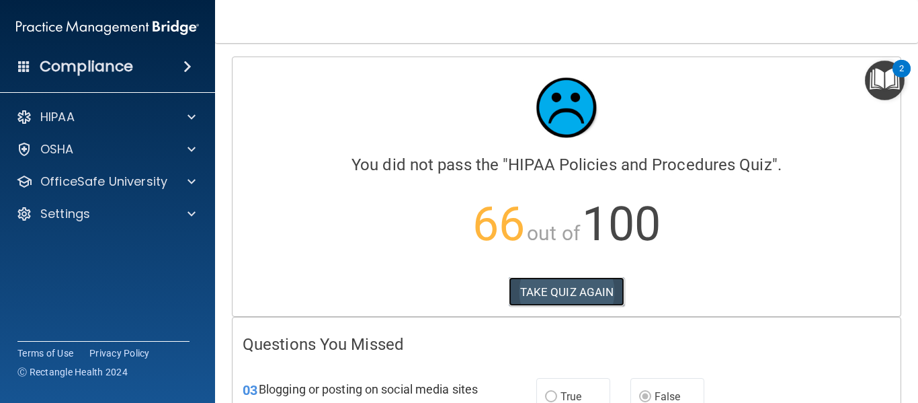
click at [538, 287] on button "TAKE QUIZ AGAIN" at bounding box center [567, 292] width 116 height 30
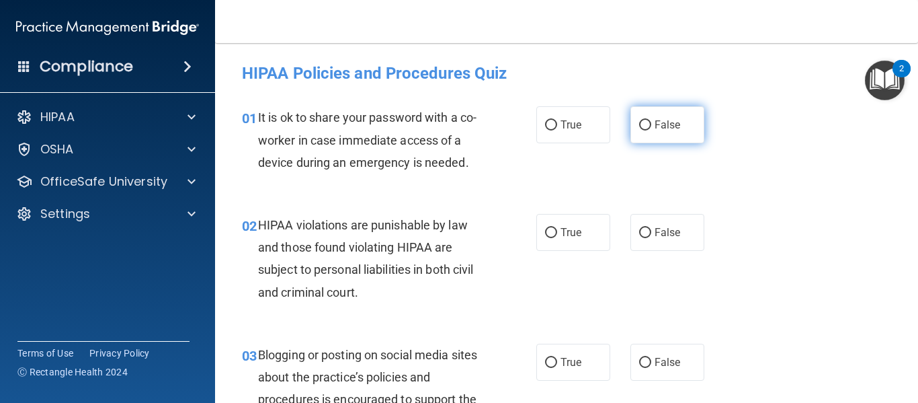
click at [646, 120] on label "False" at bounding box center [668, 124] width 74 height 37
click at [646, 120] on input "False" at bounding box center [645, 125] width 12 height 10
radio input "true"
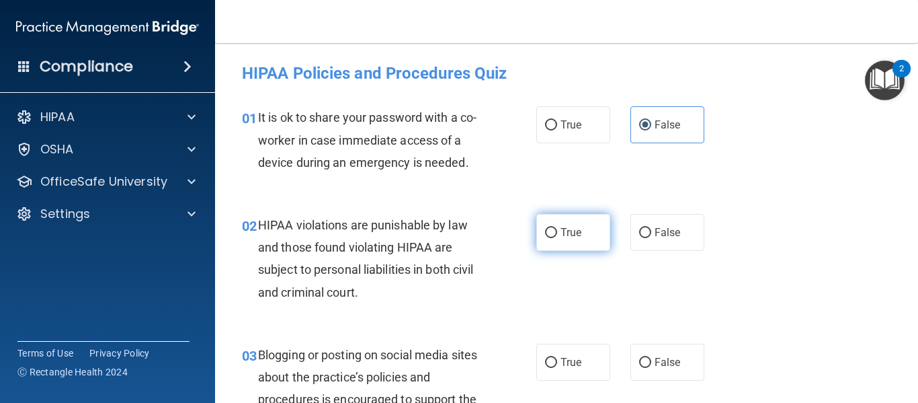
click at [569, 231] on span "True" at bounding box center [571, 232] width 21 height 13
click at [557, 231] on input "True" at bounding box center [551, 233] width 12 height 10
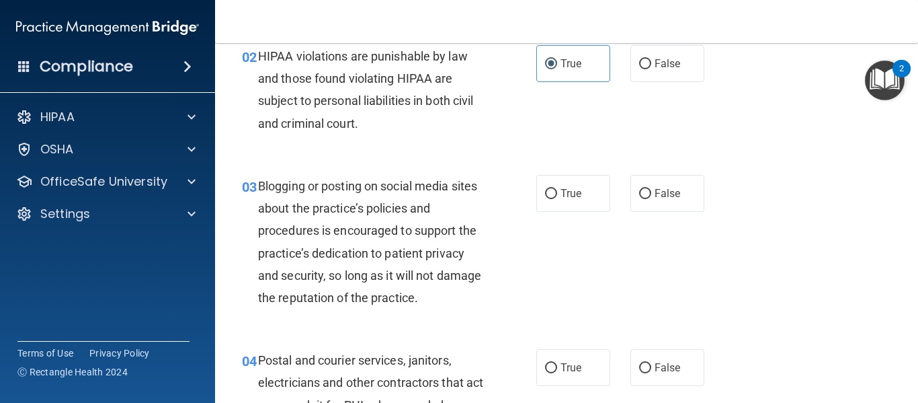
scroll to position [202, 0]
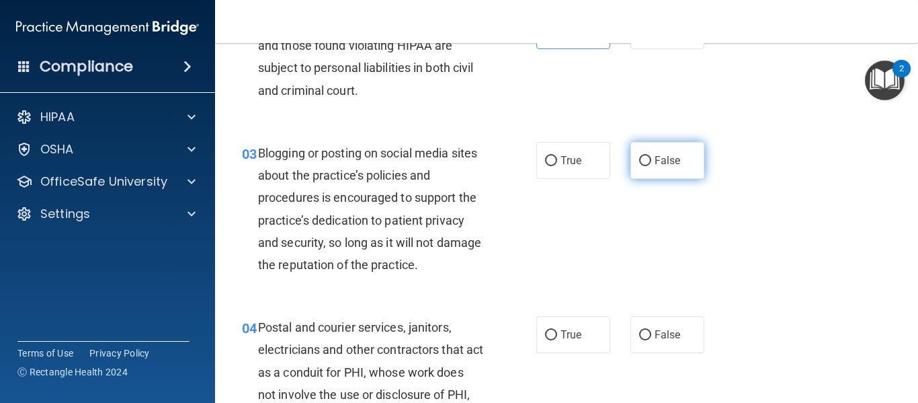
click at [668, 169] on label "False" at bounding box center [668, 160] width 74 height 37
click at [652, 166] on input "False" at bounding box center [645, 161] width 12 height 10
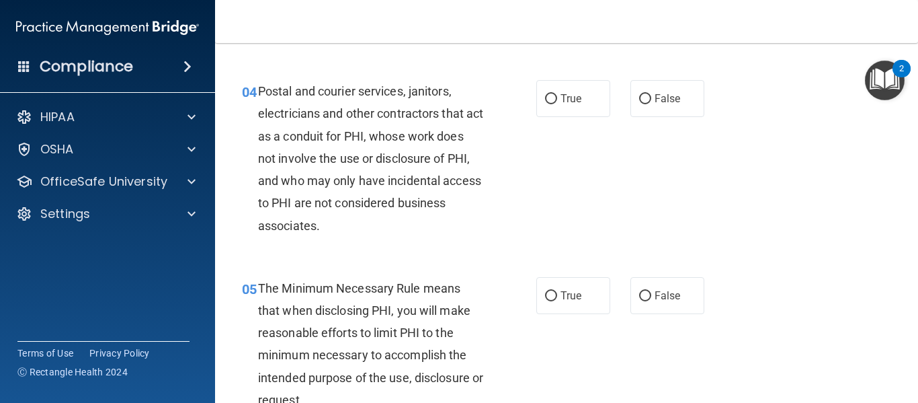
scroll to position [471, 0]
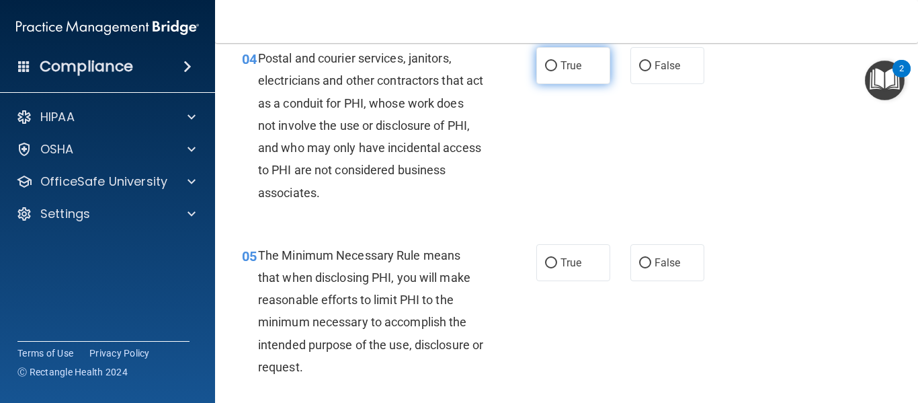
click at [567, 62] on span "True" at bounding box center [571, 65] width 21 height 13
click at [557, 62] on input "True" at bounding box center [551, 66] width 12 height 10
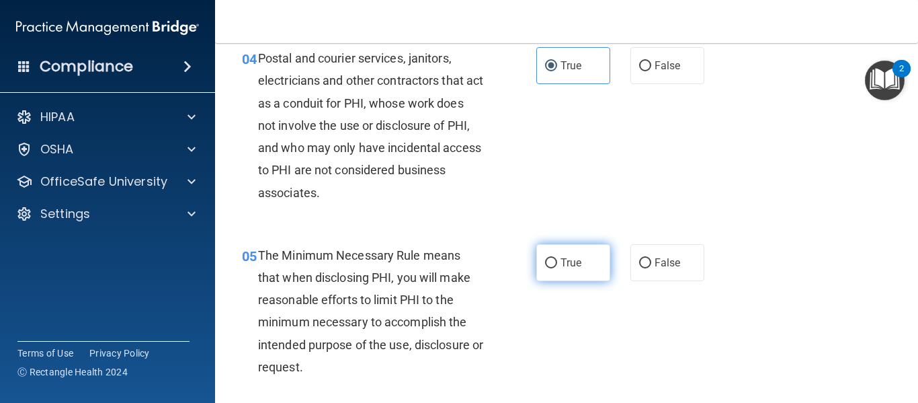
click at [545, 261] on input "True" at bounding box center [551, 263] width 12 height 10
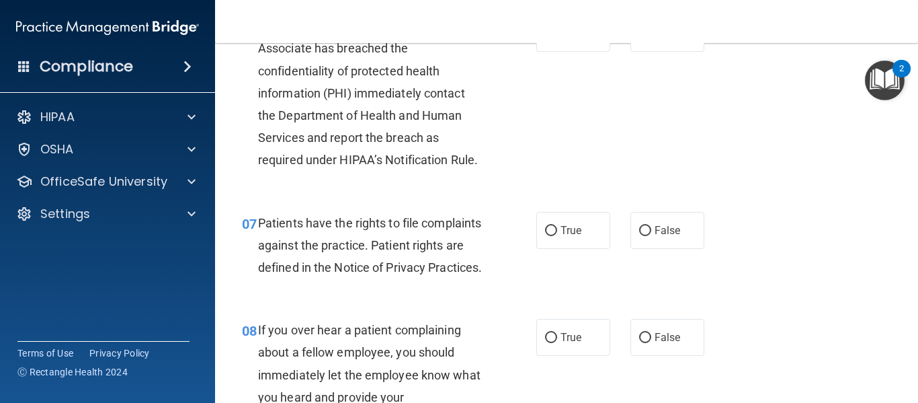
scroll to position [807, 0]
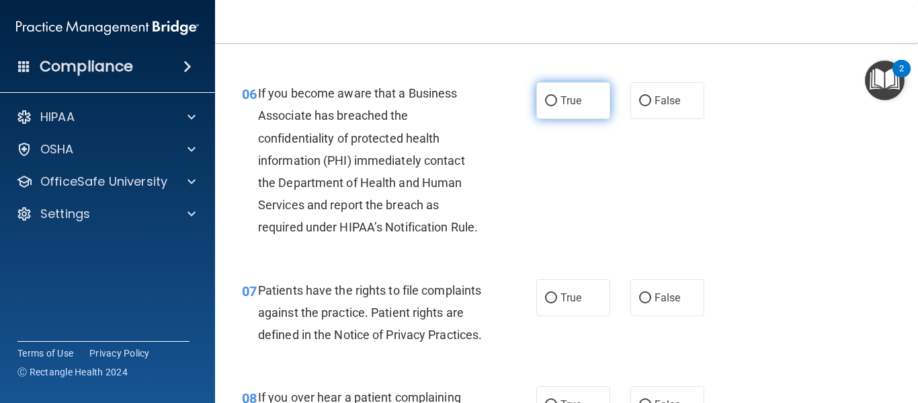
click at [561, 100] on span "True" at bounding box center [571, 100] width 21 height 13
click at [556, 100] on input "True" at bounding box center [551, 101] width 12 height 10
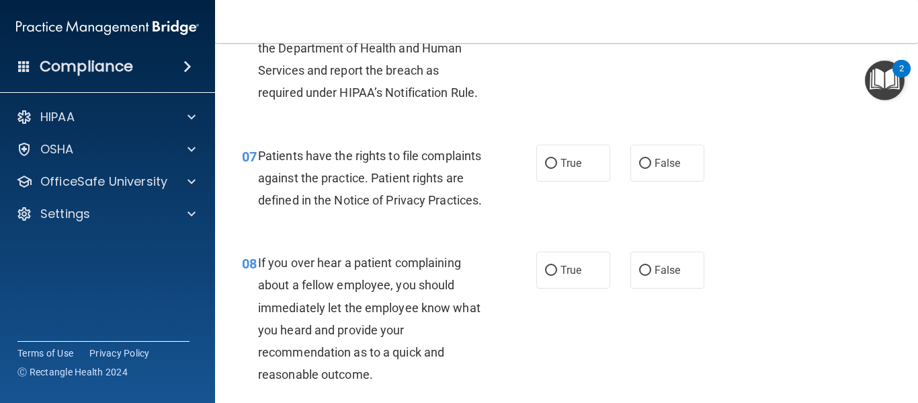
scroll to position [1009, 0]
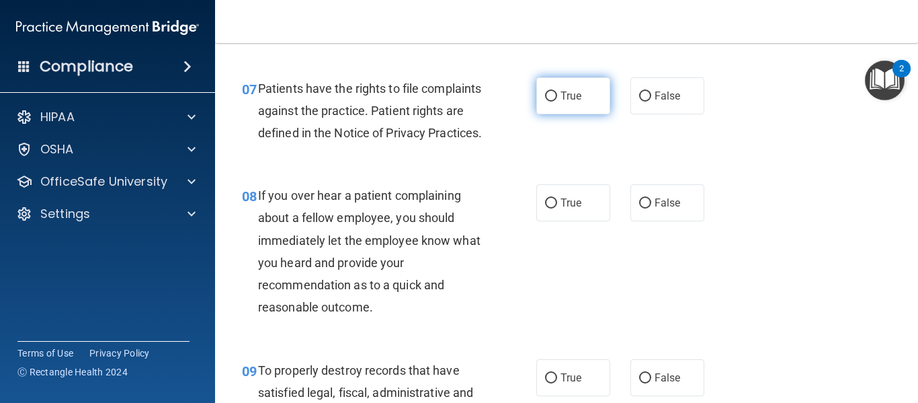
click at [554, 91] on label "True" at bounding box center [574, 95] width 74 height 37
click at [554, 91] on input "True" at bounding box center [551, 96] width 12 height 10
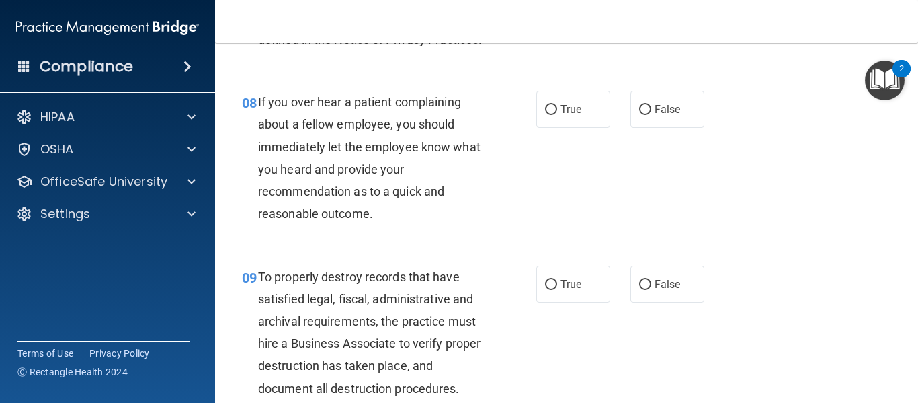
scroll to position [1143, 0]
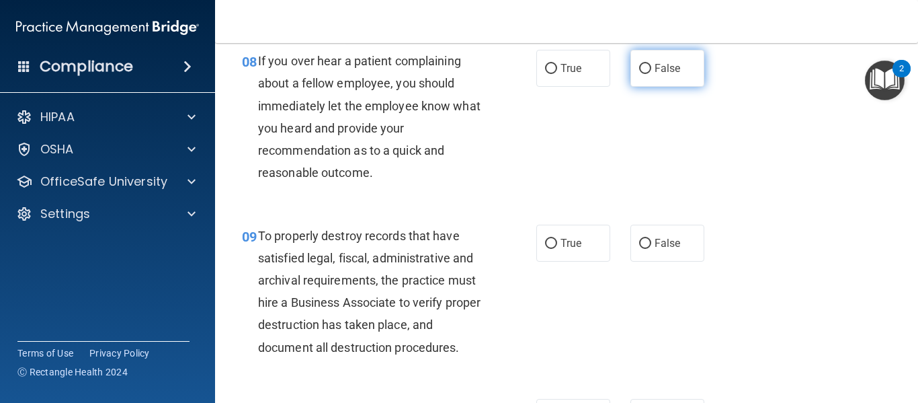
click at [631, 87] on label "False" at bounding box center [668, 68] width 74 height 37
click at [639, 74] on input "False" at bounding box center [645, 69] width 12 height 10
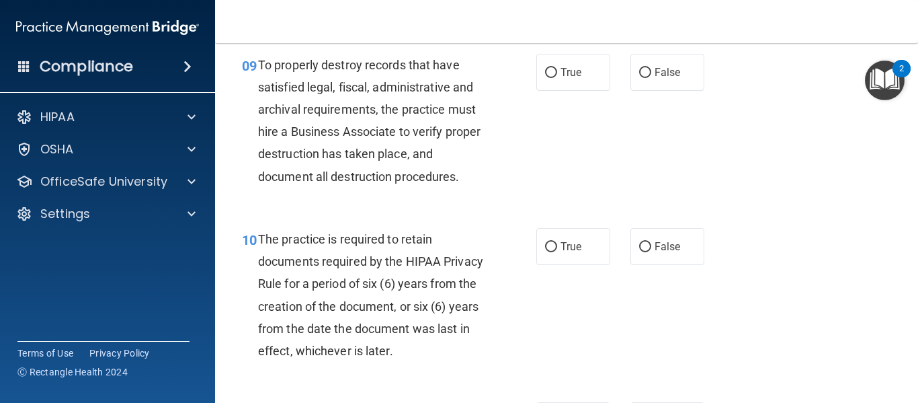
scroll to position [1345, 0]
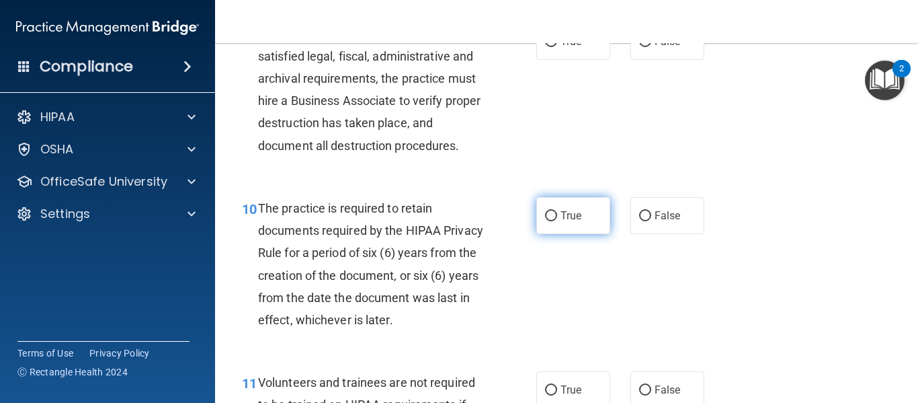
click at [566, 222] on span "True" at bounding box center [571, 215] width 21 height 13
click at [557, 221] on input "True" at bounding box center [551, 216] width 12 height 10
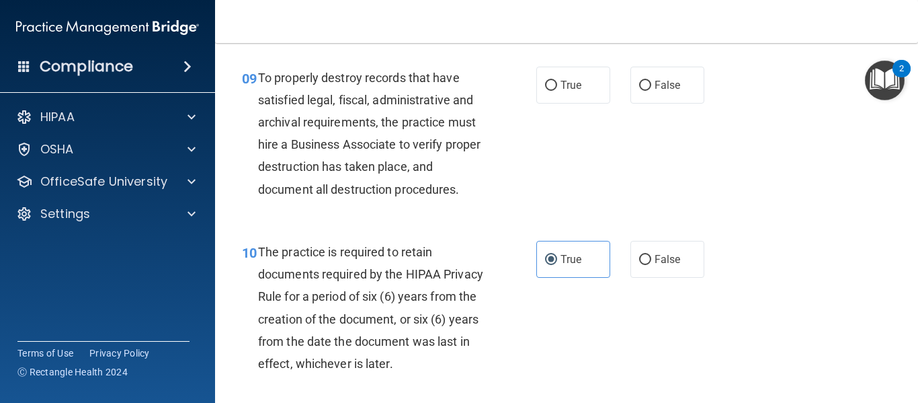
scroll to position [1278, 0]
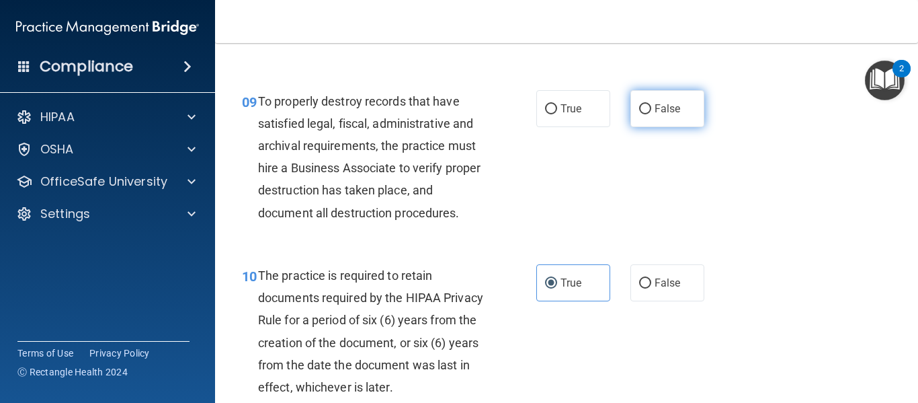
click at [648, 127] on label "False" at bounding box center [668, 108] width 74 height 37
click at [648, 114] on input "False" at bounding box center [645, 109] width 12 height 10
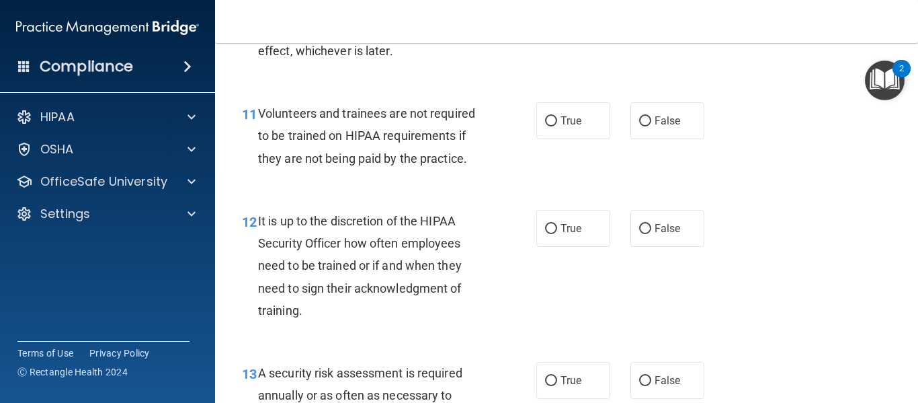
scroll to position [1681, 0]
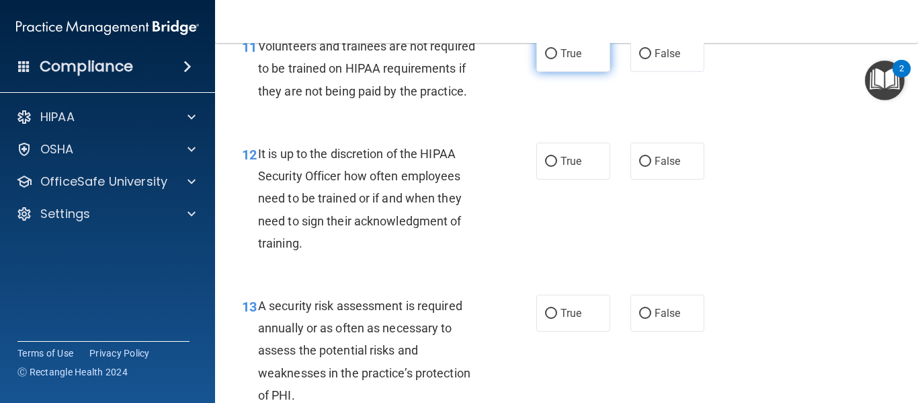
click at [589, 71] on label "True" at bounding box center [574, 53] width 74 height 37
click at [557, 59] on input "True" at bounding box center [551, 54] width 12 height 10
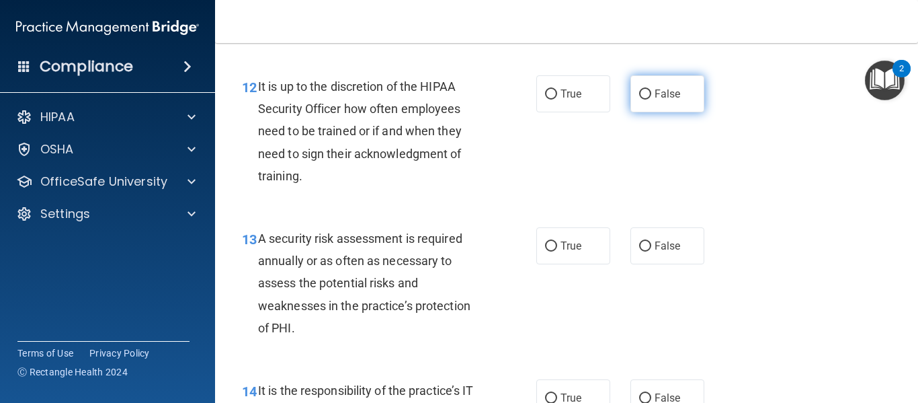
click at [646, 110] on label "False" at bounding box center [668, 93] width 74 height 37
click at [646, 100] on input "False" at bounding box center [645, 94] width 12 height 10
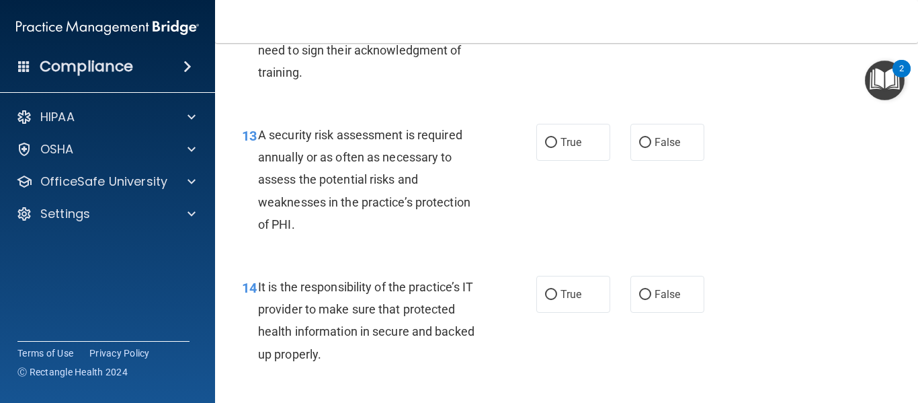
scroll to position [1883, 0]
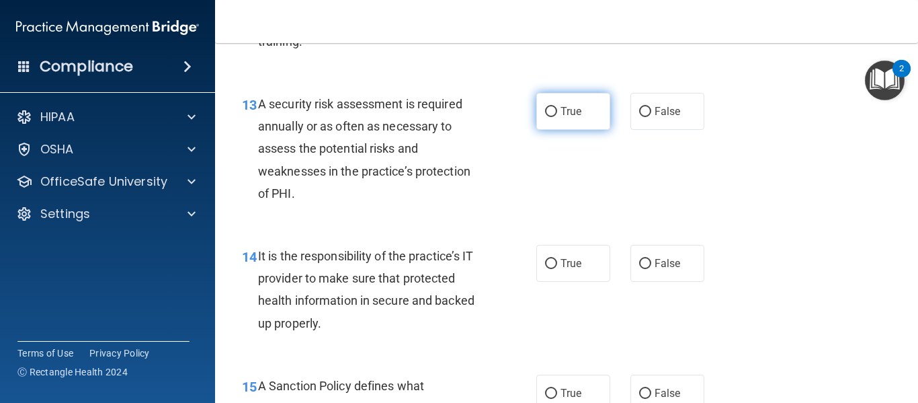
click at [575, 118] on span "True" at bounding box center [571, 111] width 21 height 13
click at [557, 117] on input "True" at bounding box center [551, 112] width 12 height 10
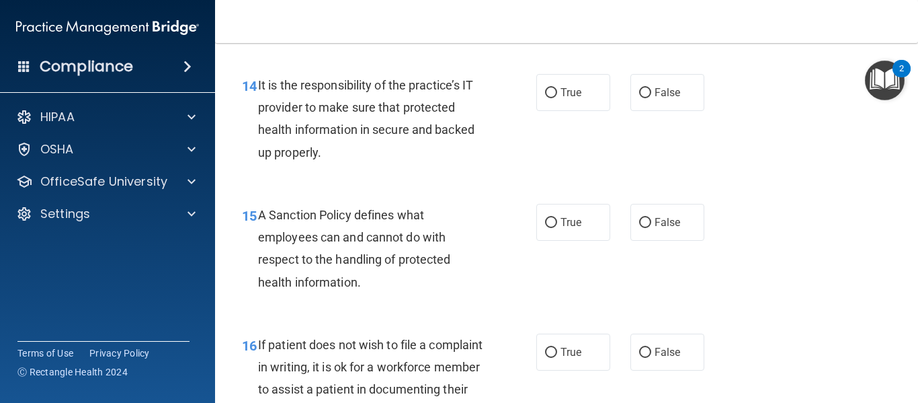
scroll to position [2084, 0]
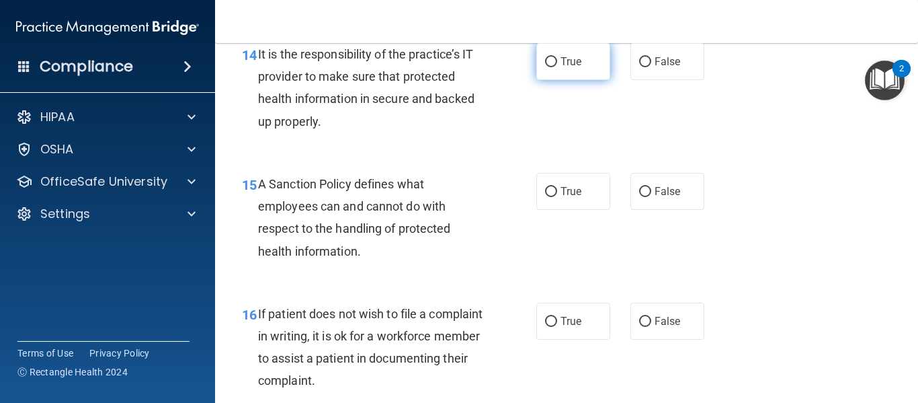
click at [576, 68] on span "True" at bounding box center [571, 61] width 21 height 13
click at [557, 67] on input "True" at bounding box center [551, 62] width 12 height 10
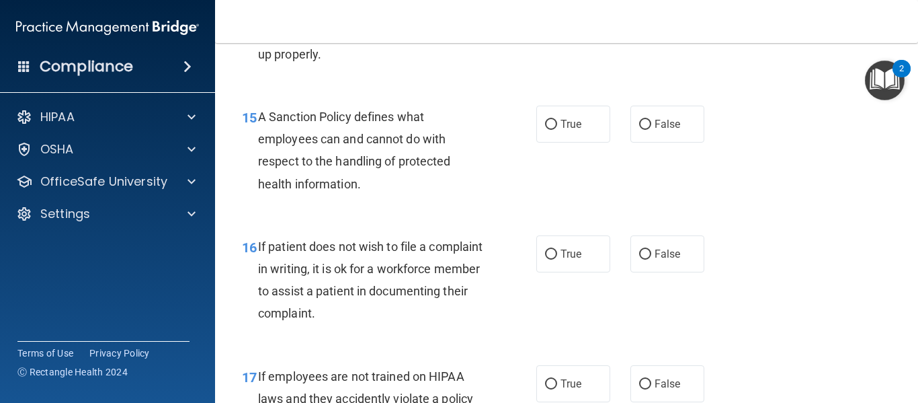
scroll to position [2219, 0]
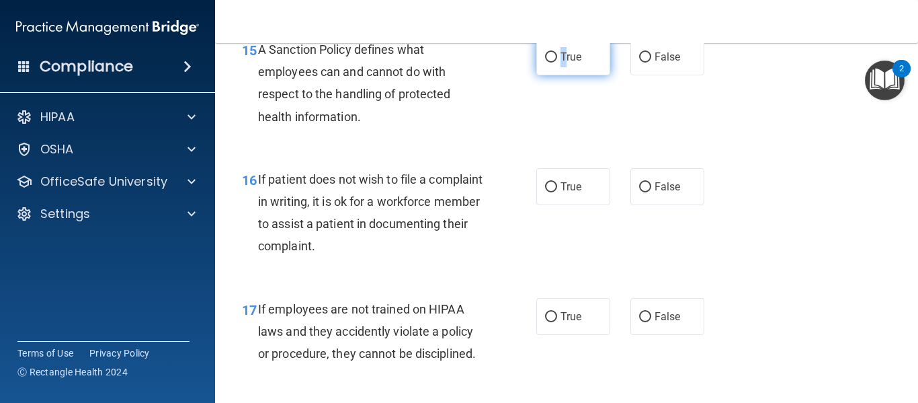
click at [561, 63] on span "True" at bounding box center [571, 56] width 21 height 13
click at [549, 63] on input "True" at bounding box center [551, 57] width 12 height 10
click at [478, 127] on div "A Sanction Policy defines what employees can and cannot do with respect to the …" at bounding box center [376, 82] width 236 height 89
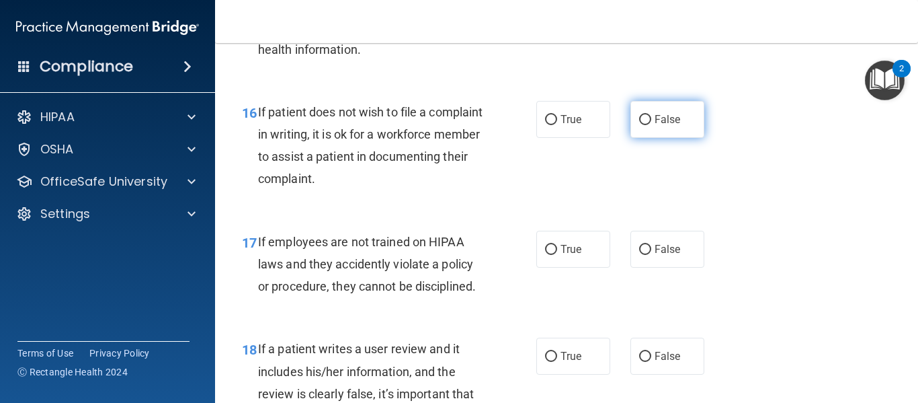
click at [631, 137] on label "False" at bounding box center [668, 119] width 74 height 37
click at [639, 125] on input "False" at bounding box center [645, 120] width 12 height 10
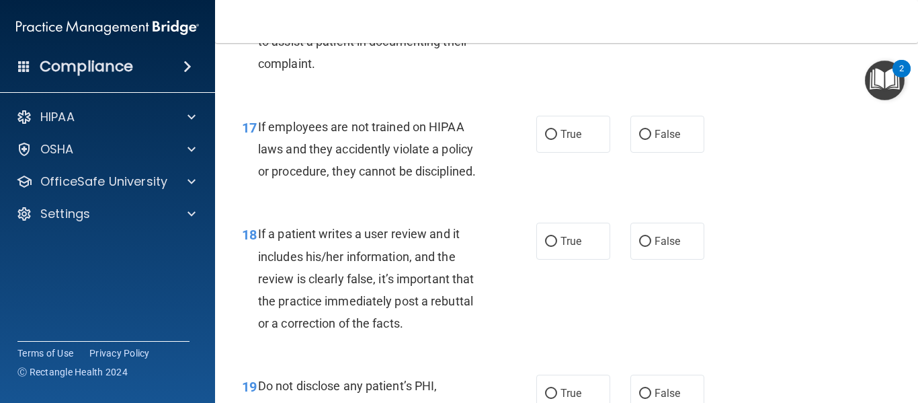
scroll to position [2421, 0]
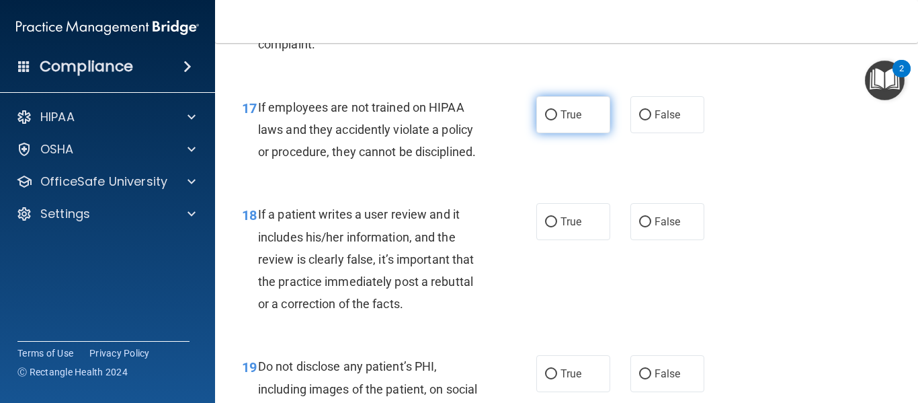
click at [573, 133] on label "True" at bounding box center [574, 114] width 74 height 37
click at [557, 120] on input "True" at bounding box center [551, 115] width 12 height 10
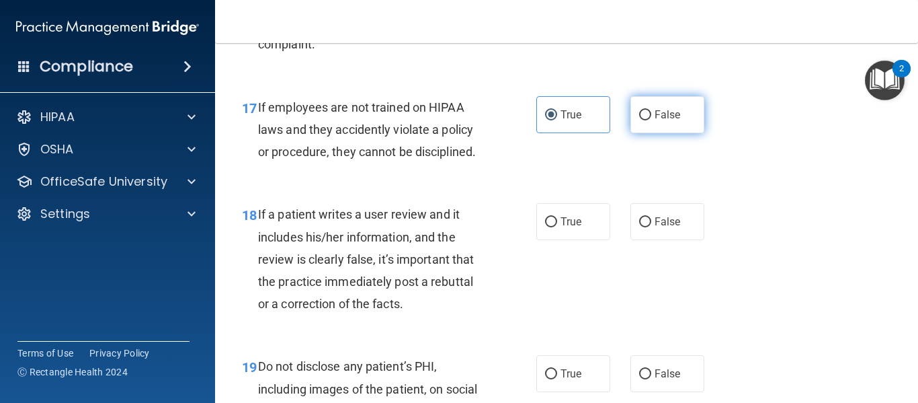
drag, startPoint x: 649, startPoint y: 142, endPoint x: 640, endPoint y: 142, distance: 8.7
click at [640, 133] on label "False" at bounding box center [668, 114] width 74 height 37
click at [641, 120] on input "False" at bounding box center [645, 115] width 12 height 10
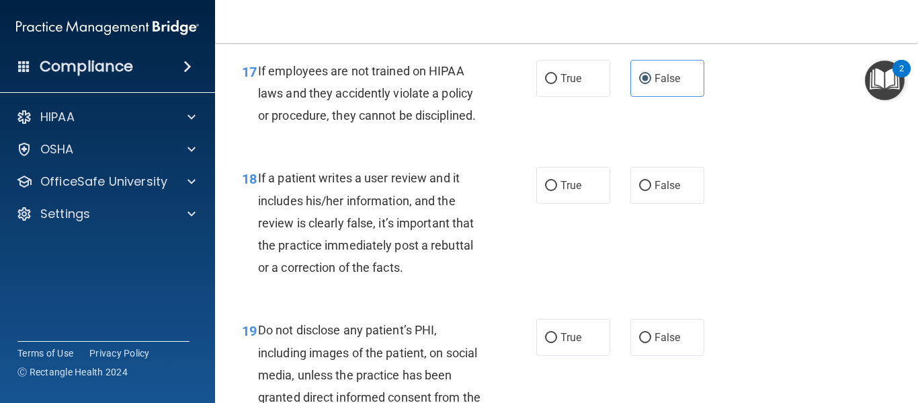
scroll to position [2488, 0]
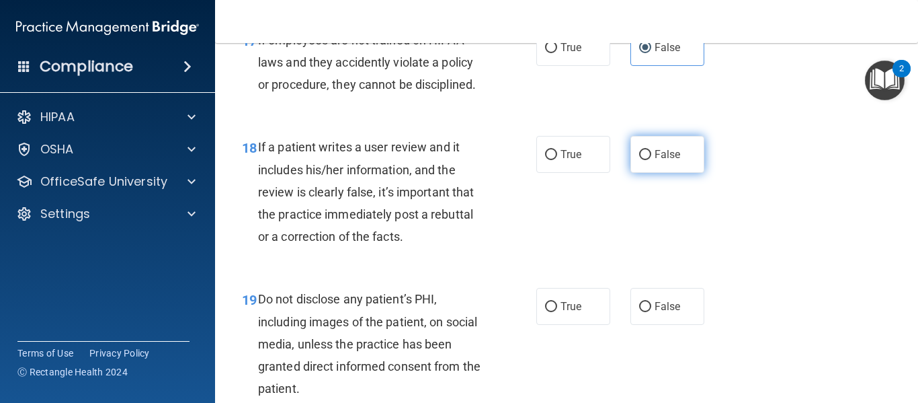
click at [639, 173] on label "False" at bounding box center [668, 154] width 74 height 37
click at [639, 160] on input "False" at bounding box center [645, 155] width 12 height 10
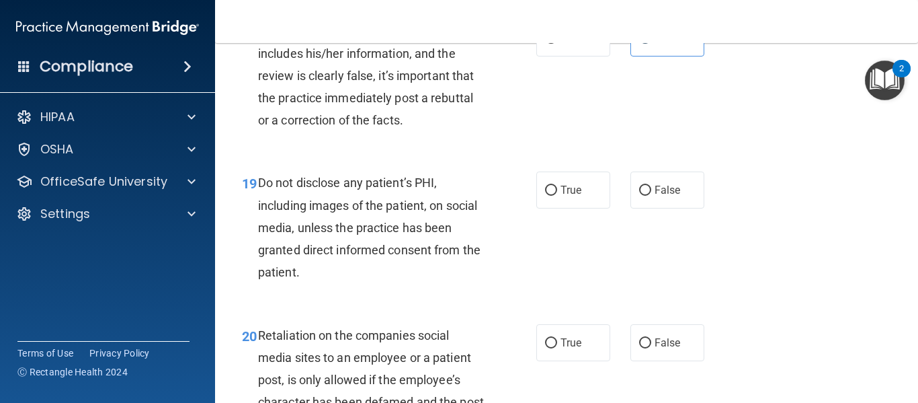
scroll to position [2622, 0]
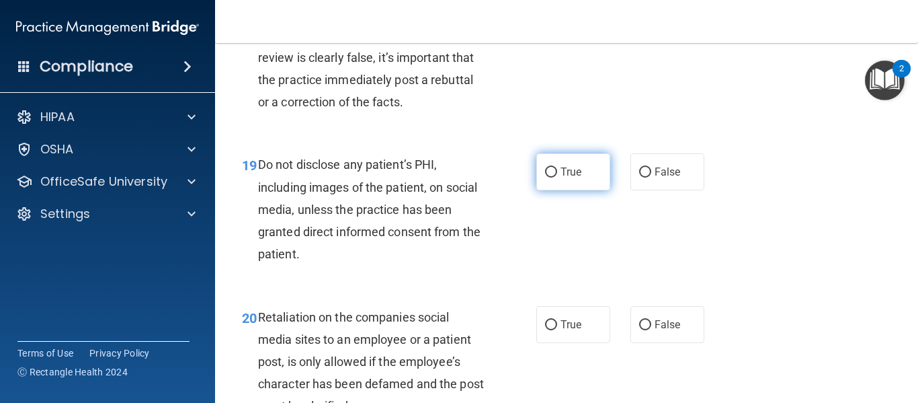
click at [553, 190] on label "True" at bounding box center [574, 171] width 74 height 37
click at [553, 178] on input "True" at bounding box center [551, 172] width 12 height 10
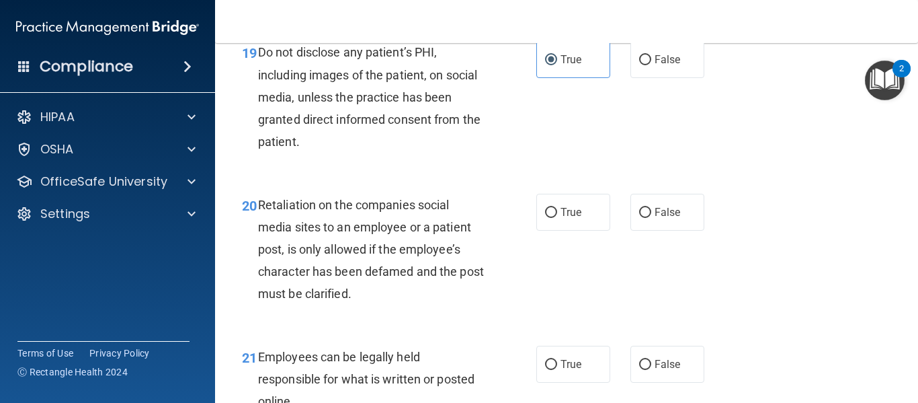
scroll to position [2757, 0]
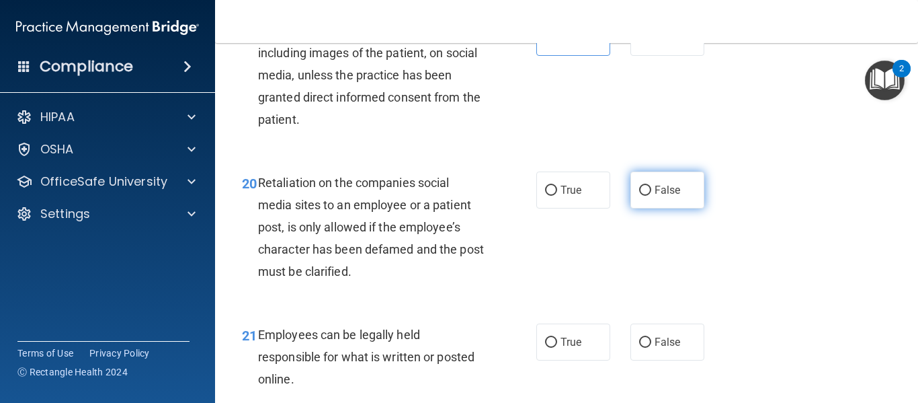
click at [656, 196] on span "False" at bounding box center [668, 190] width 26 height 13
click at [652, 196] on input "False" at bounding box center [645, 191] width 12 height 10
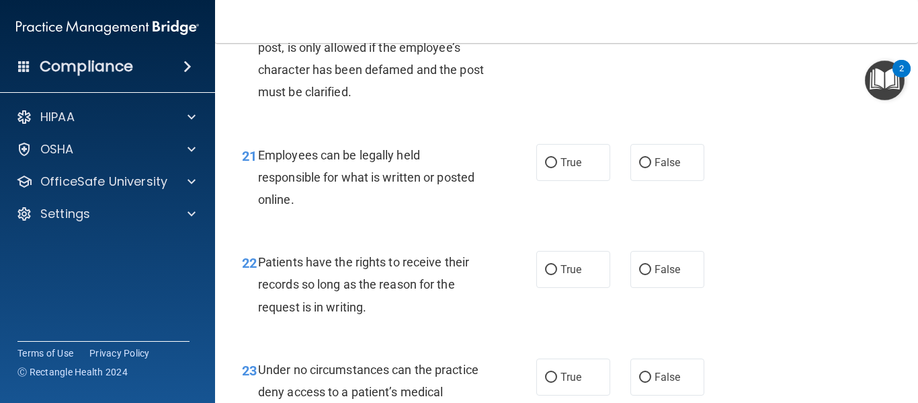
scroll to position [2959, 0]
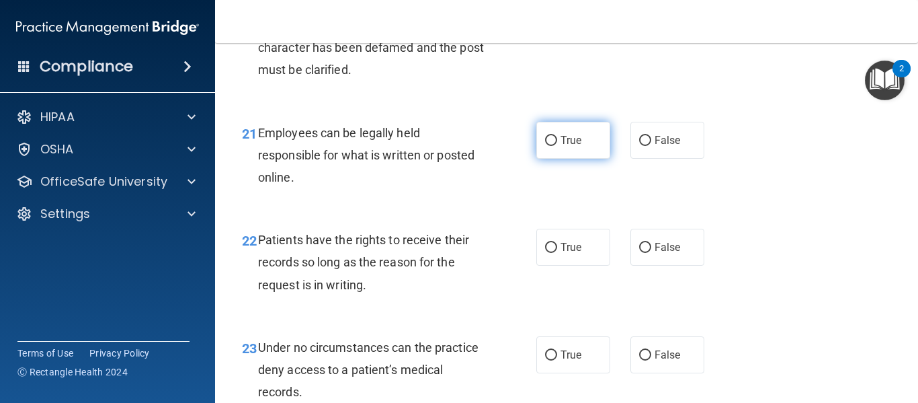
click at [549, 146] on input "True" at bounding box center [551, 141] width 12 height 10
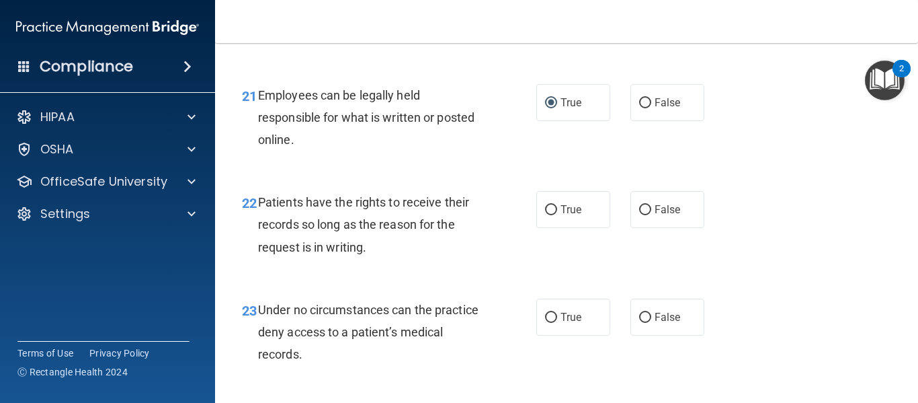
scroll to position [3026, 0]
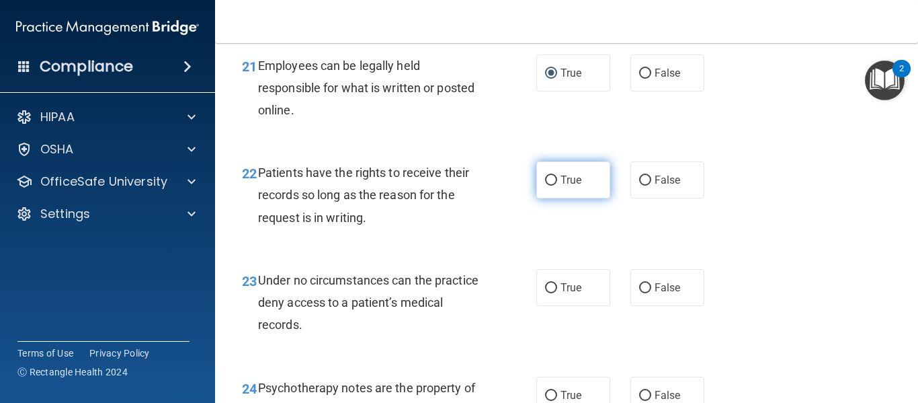
click at [542, 198] on label "True" at bounding box center [574, 179] width 74 height 37
click at [545, 186] on input "True" at bounding box center [551, 180] width 12 height 10
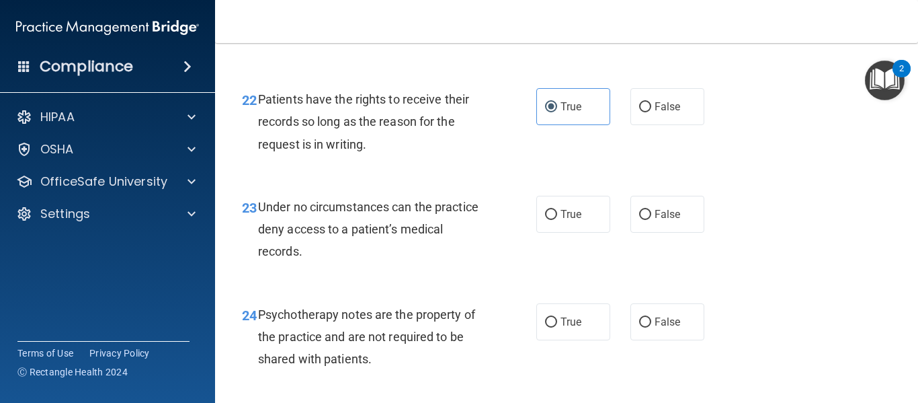
scroll to position [3160, 0]
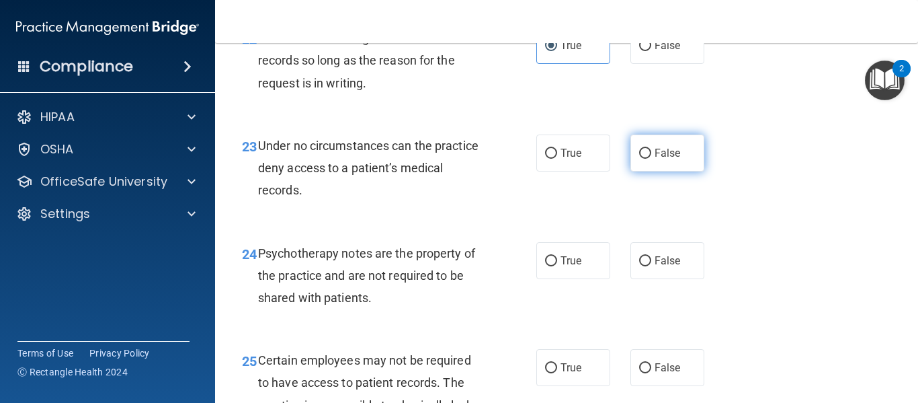
click at [655, 159] on span "False" at bounding box center [668, 153] width 26 height 13
click at [652, 159] on input "False" at bounding box center [645, 154] width 12 height 10
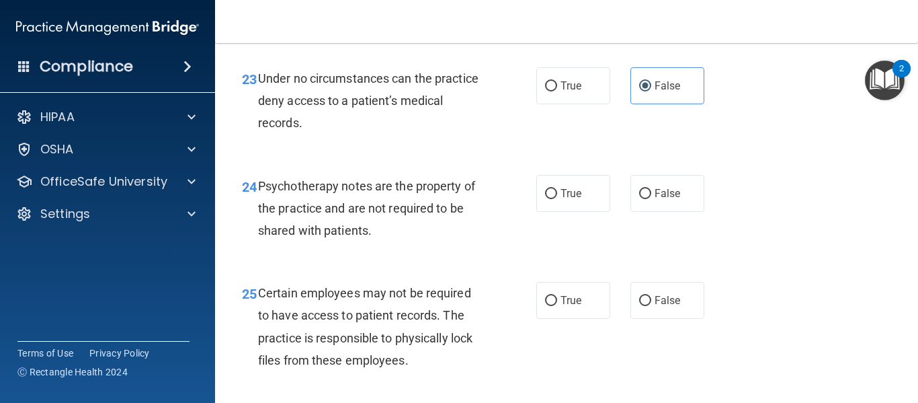
scroll to position [3295, 0]
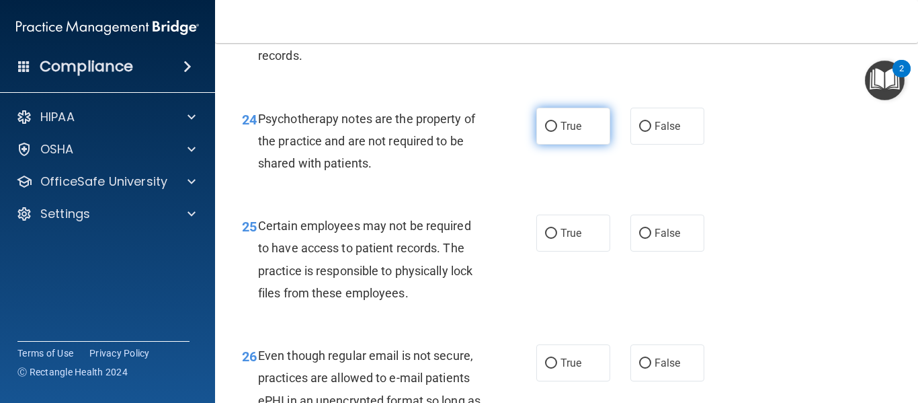
click at [547, 145] on label "True" at bounding box center [574, 126] width 74 height 37
click at [547, 132] on input "True" at bounding box center [551, 127] width 12 height 10
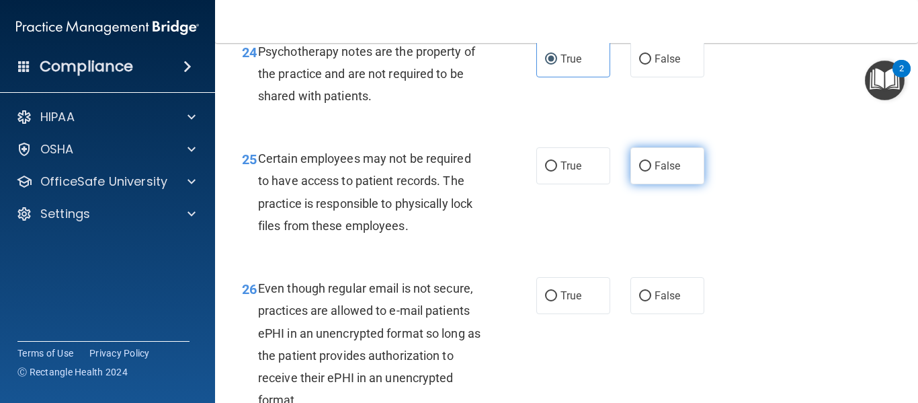
click at [670, 172] on span "False" at bounding box center [668, 165] width 26 height 13
click at [652, 171] on input "False" at bounding box center [645, 166] width 12 height 10
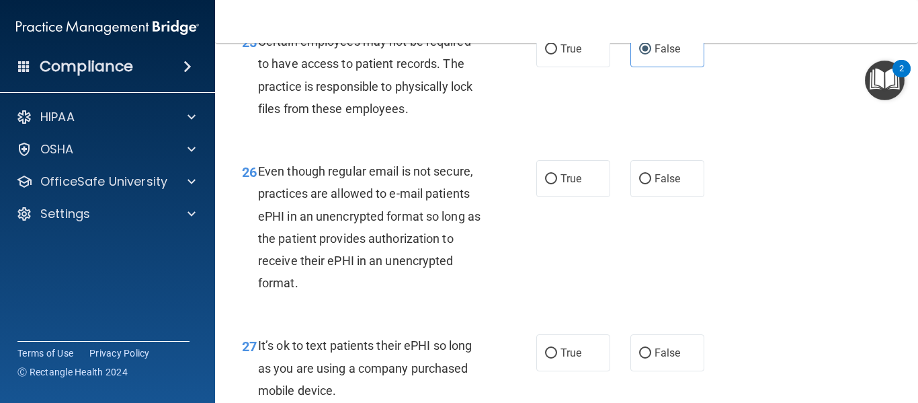
scroll to position [3496, 0]
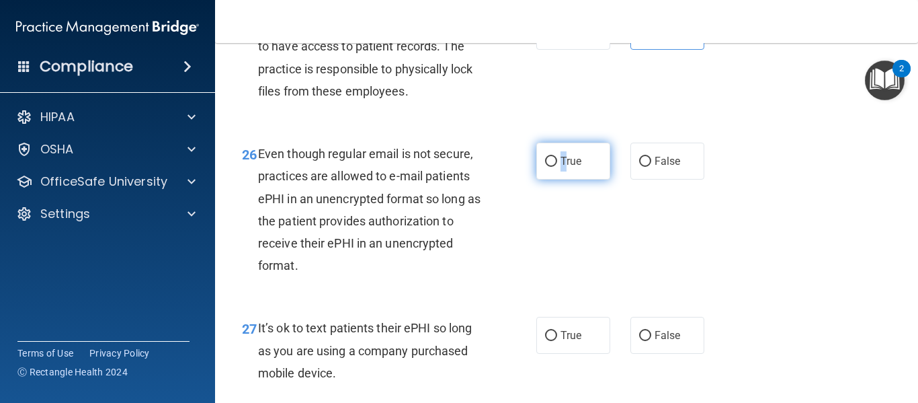
click at [561, 167] on span "True" at bounding box center [571, 161] width 21 height 13
click at [516, 221] on div "26 Even though regular email is not secure, practices are allowed to e-mail pat…" at bounding box center [389, 213] width 335 height 141
click at [546, 167] on input "True" at bounding box center [551, 162] width 12 height 10
click at [493, 210] on div "26 Even though regular email is not secure, practices are allowed to e-mail pat…" at bounding box center [389, 213] width 335 height 141
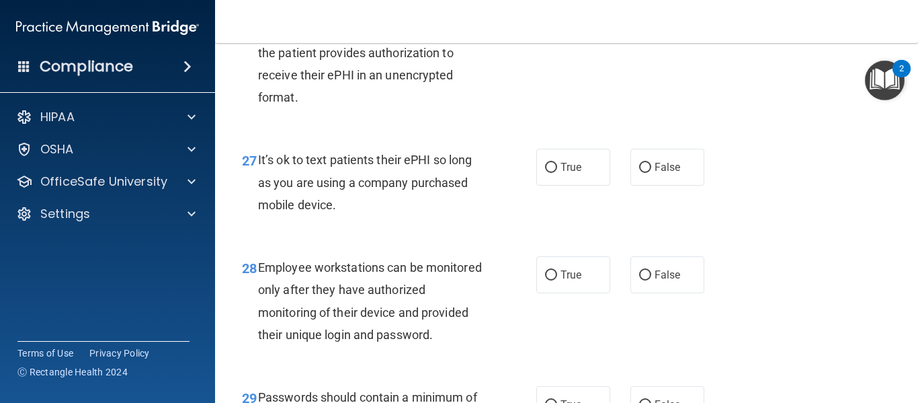
scroll to position [3698, 0]
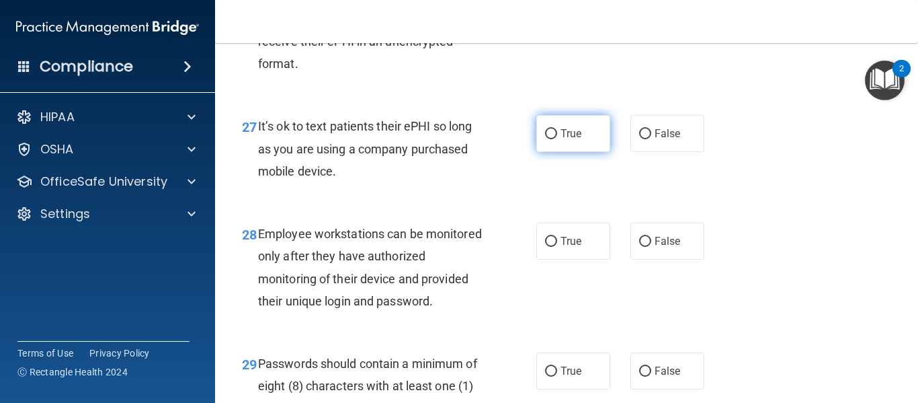
click at [570, 140] on span "True" at bounding box center [571, 133] width 21 height 13
click at [557, 139] on input "True" at bounding box center [551, 134] width 12 height 10
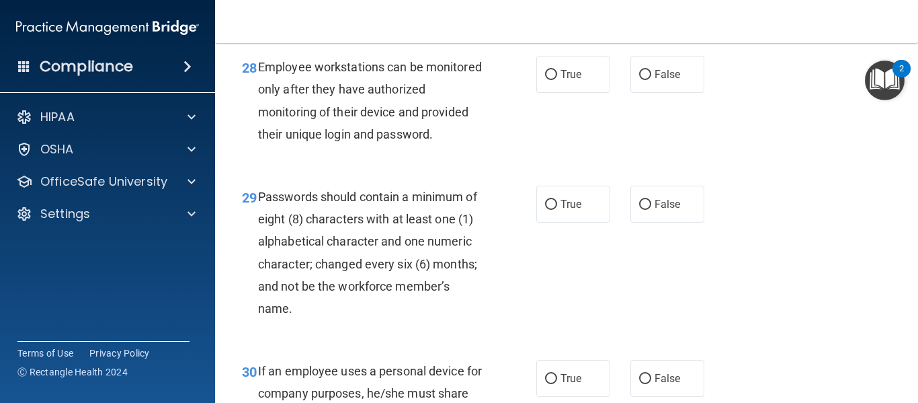
scroll to position [3833, 0]
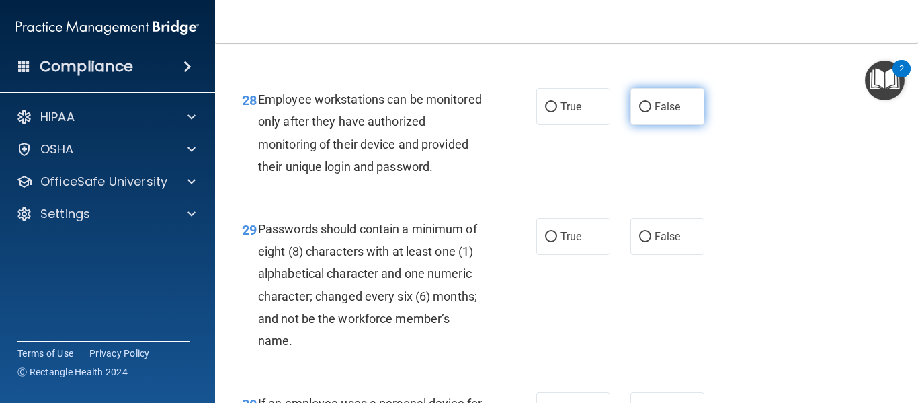
click at [641, 125] on label "False" at bounding box center [668, 106] width 74 height 37
click at [641, 112] on input "False" at bounding box center [645, 107] width 12 height 10
click at [510, 183] on div "28 Employee workstations can be monitored only after they have authorized monit…" at bounding box center [389, 136] width 335 height 96
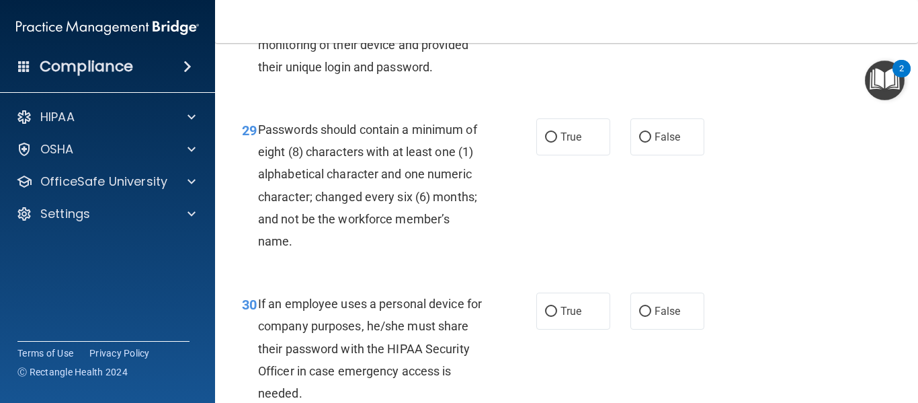
scroll to position [3967, 0]
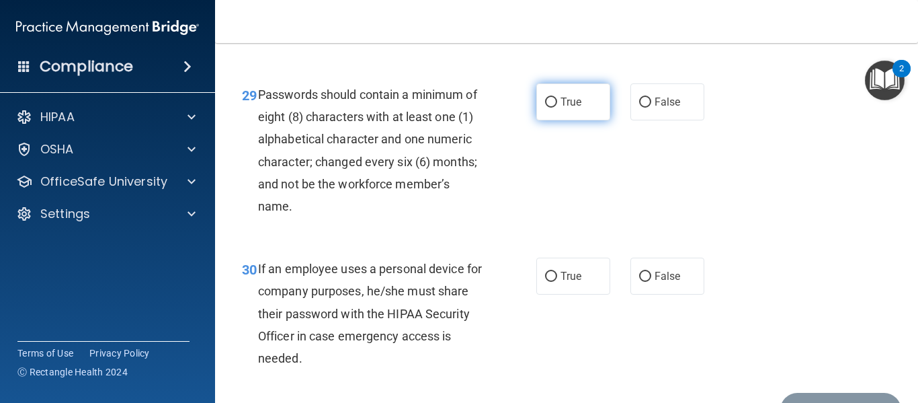
click at [558, 120] on label "True" at bounding box center [574, 101] width 74 height 37
click at [557, 108] on input "True" at bounding box center [551, 102] width 12 height 10
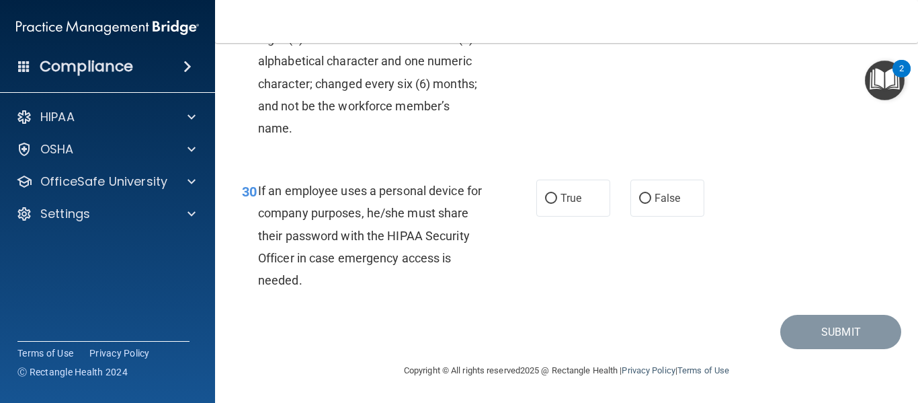
scroll to position [4089, 0]
click at [645, 200] on input "False" at bounding box center [645, 199] width 12 height 10
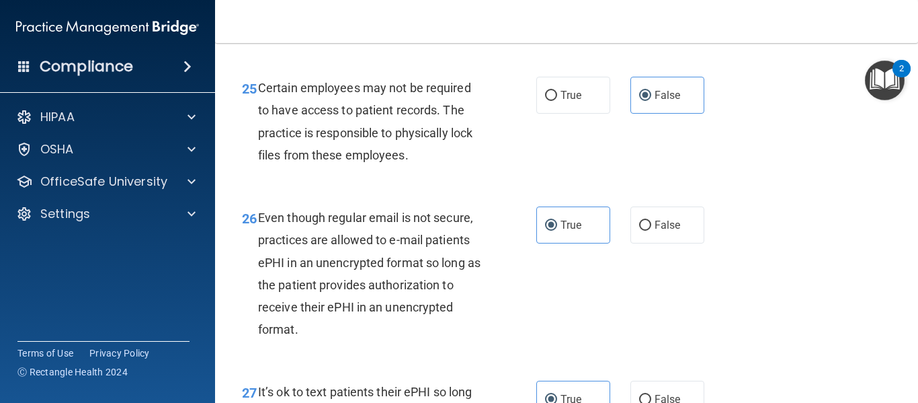
scroll to position [3429, 0]
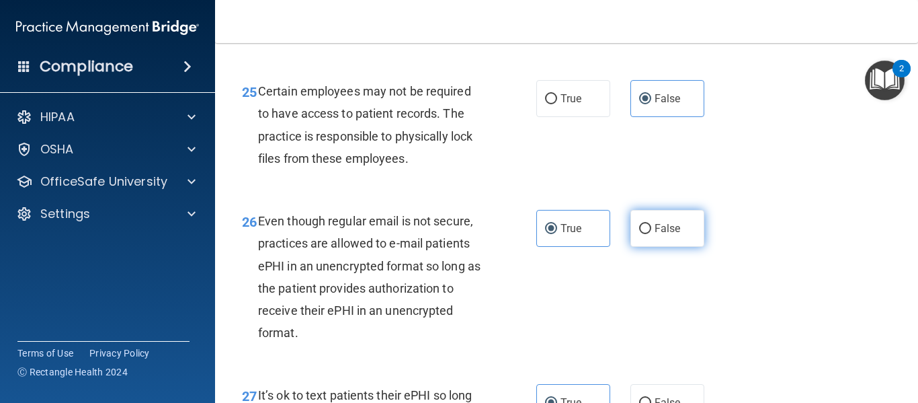
click at [642, 247] on label "False" at bounding box center [668, 228] width 74 height 37
click at [642, 234] on input "False" at bounding box center [645, 229] width 12 height 10
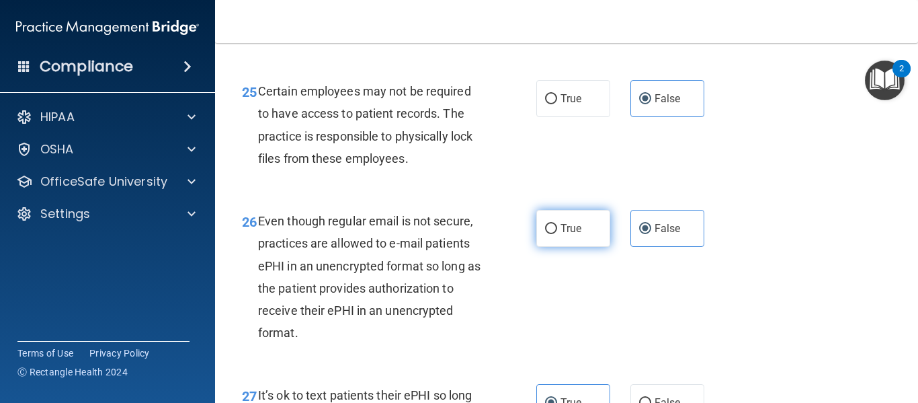
click at [558, 247] on label "True" at bounding box center [574, 228] width 74 height 37
click at [557, 234] on input "True" at bounding box center [551, 229] width 12 height 10
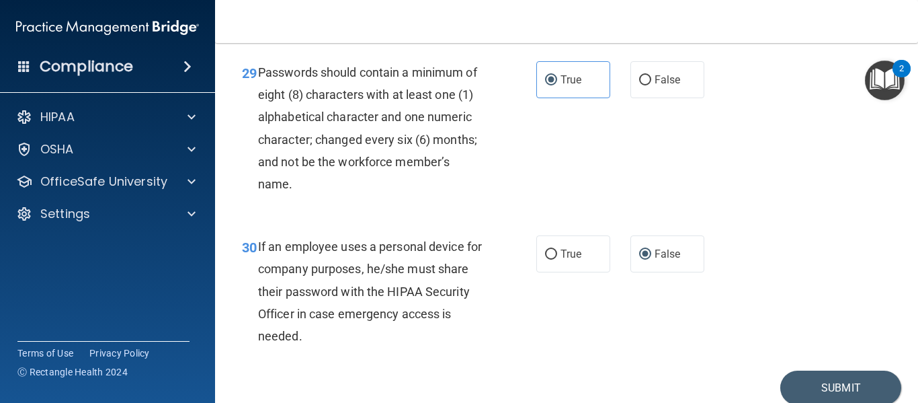
scroll to position [4089, 0]
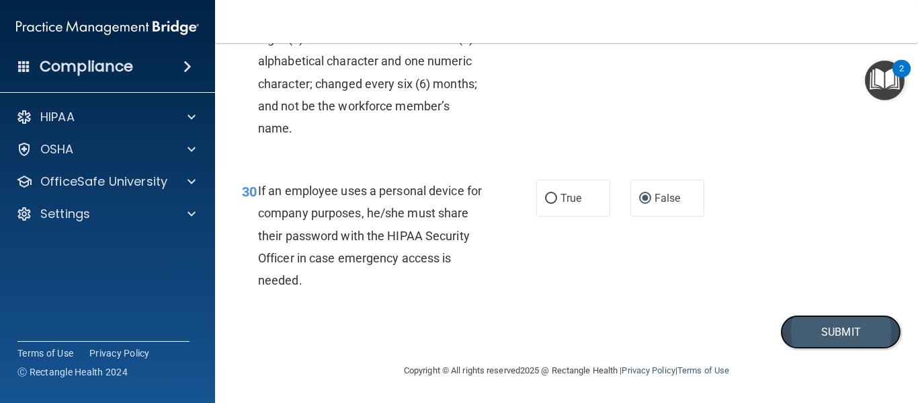
click at [849, 332] on button "Submit" at bounding box center [841, 332] width 121 height 34
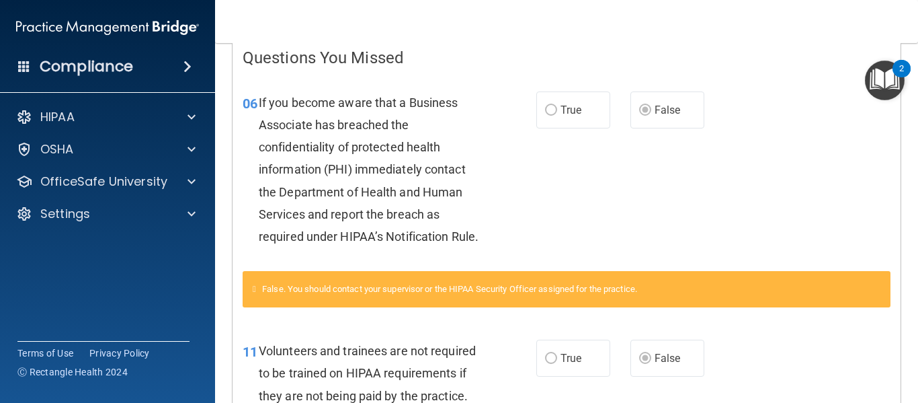
scroll to position [43, 0]
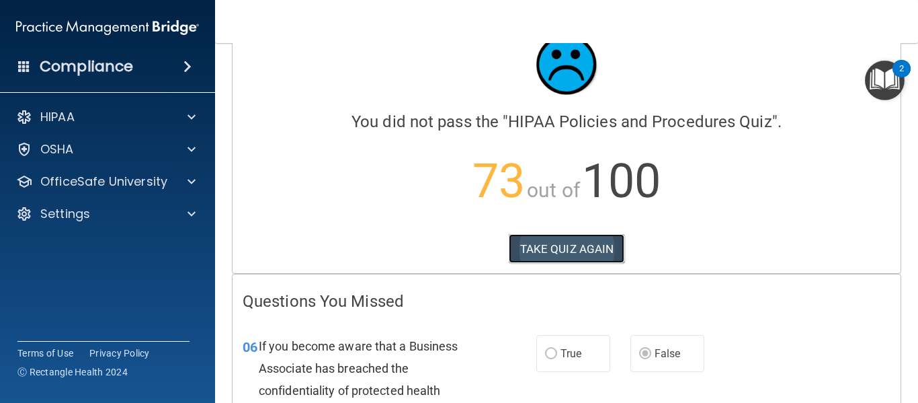
click at [576, 245] on button "TAKE QUIZ AGAIN" at bounding box center [567, 249] width 116 height 30
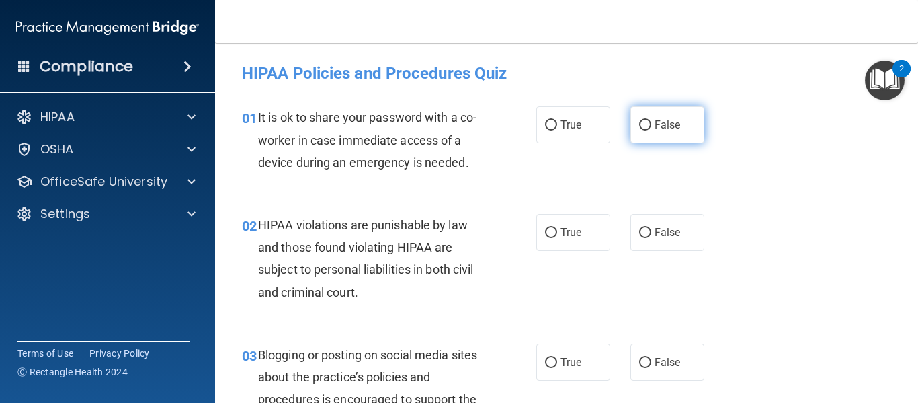
click at [643, 126] on input "False" at bounding box center [645, 125] width 12 height 10
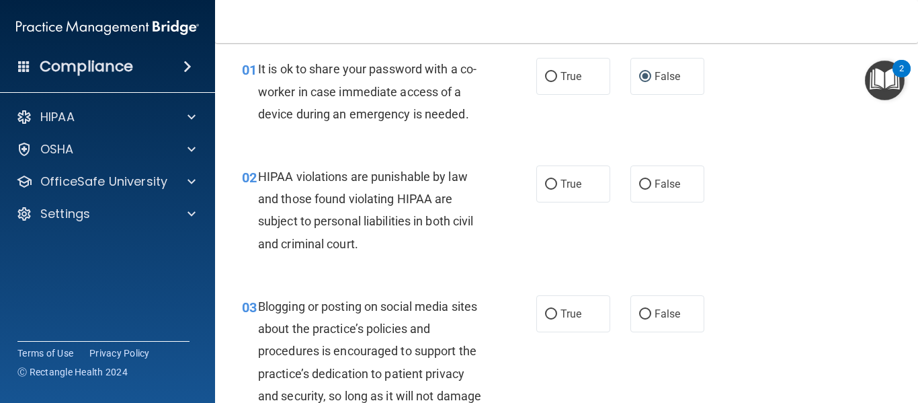
scroll to position [67, 0]
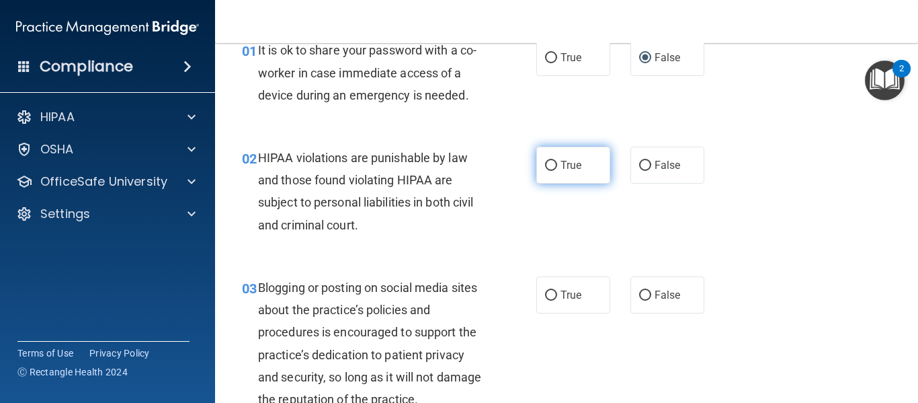
click at [572, 159] on span "True" at bounding box center [571, 165] width 21 height 13
click at [557, 161] on input "True" at bounding box center [551, 166] width 12 height 10
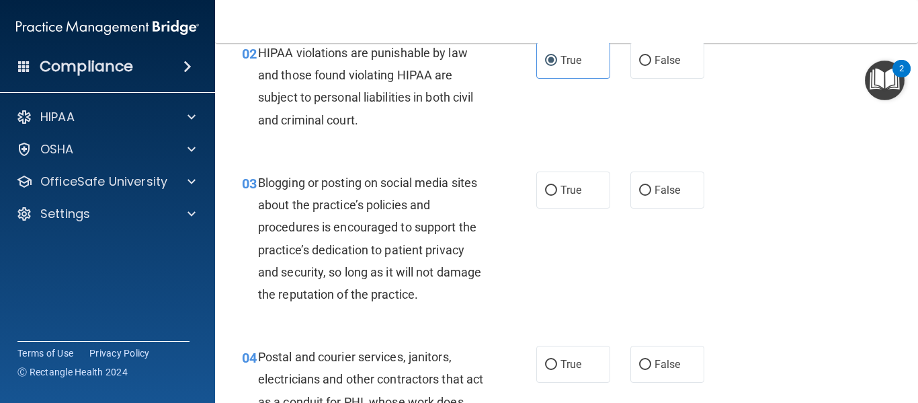
scroll to position [202, 0]
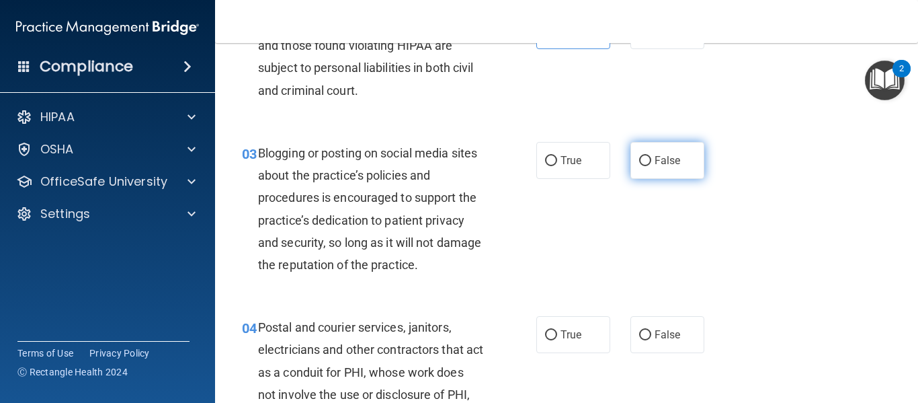
click at [641, 160] on input "False" at bounding box center [645, 161] width 12 height 10
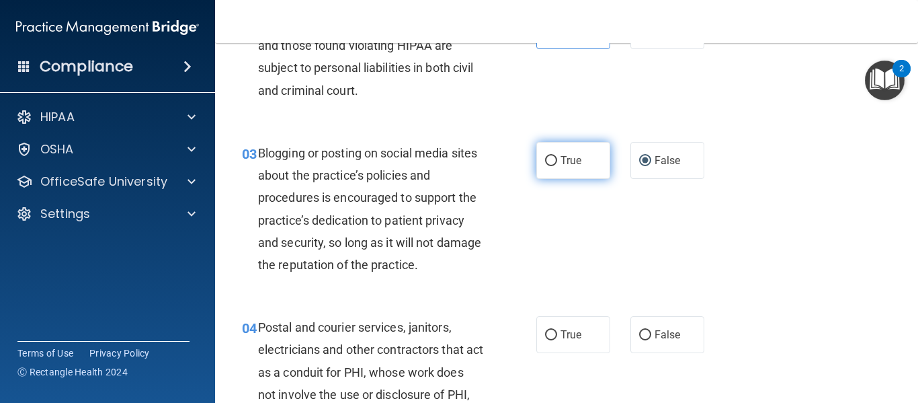
click at [569, 151] on label "True" at bounding box center [574, 160] width 74 height 37
click at [557, 156] on input "True" at bounding box center [551, 161] width 12 height 10
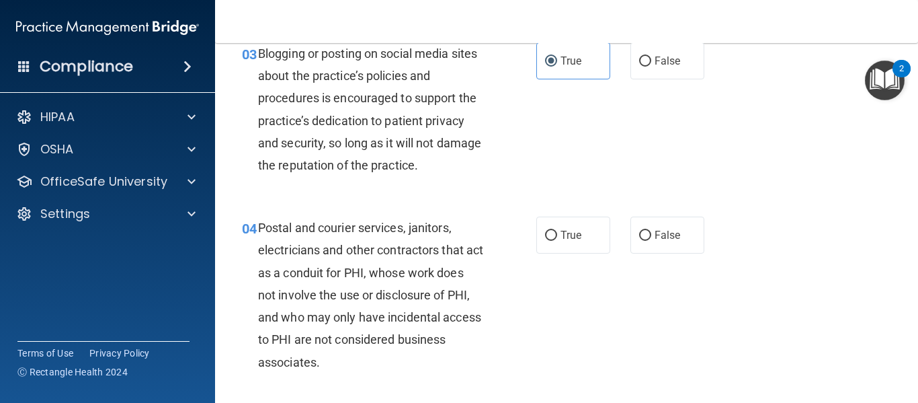
scroll to position [336, 0]
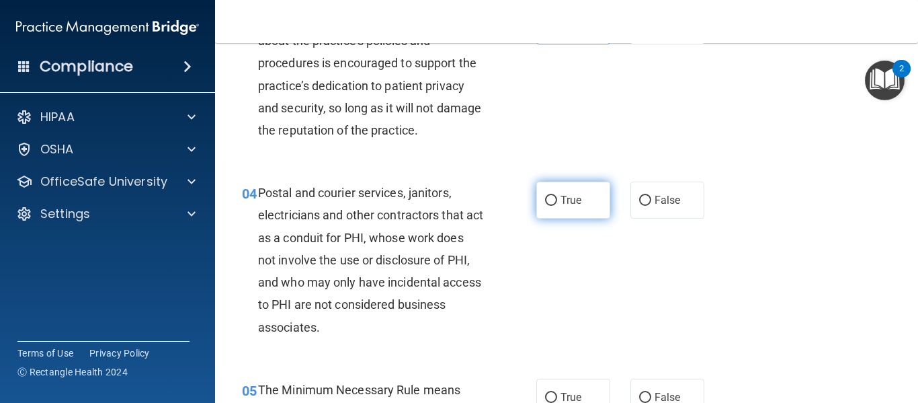
click at [539, 202] on label "True" at bounding box center [574, 200] width 74 height 37
click at [545, 202] on input "True" at bounding box center [551, 201] width 12 height 10
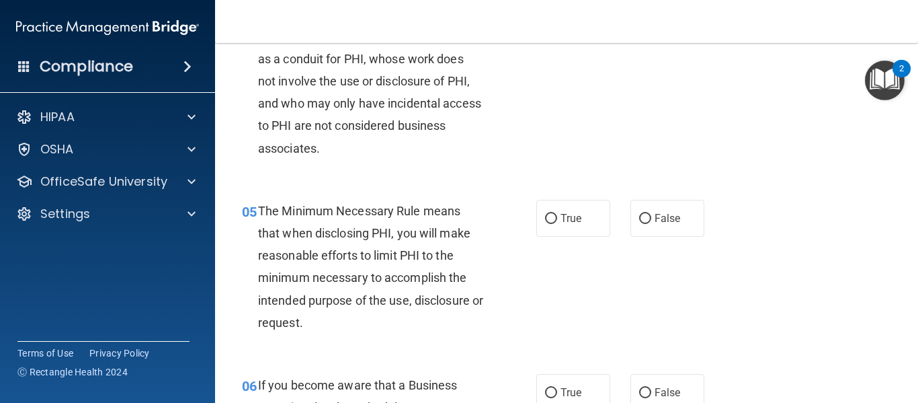
scroll to position [538, 0]
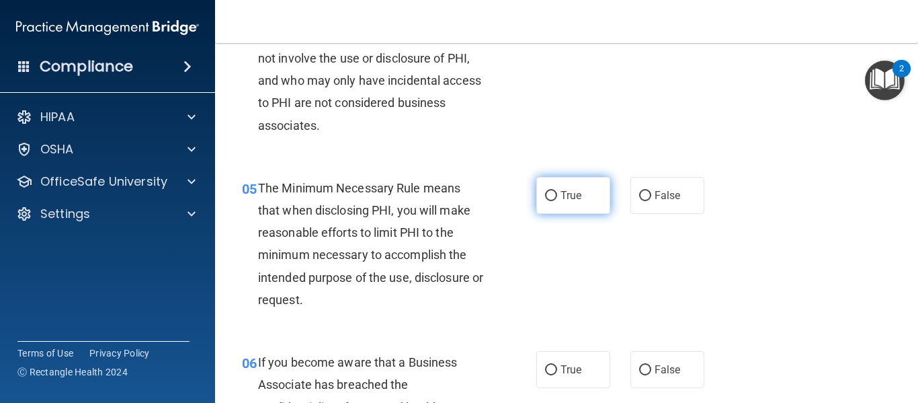
click at [551, 199] on input "True" at bounding box center [551, 196] width 12 height 10
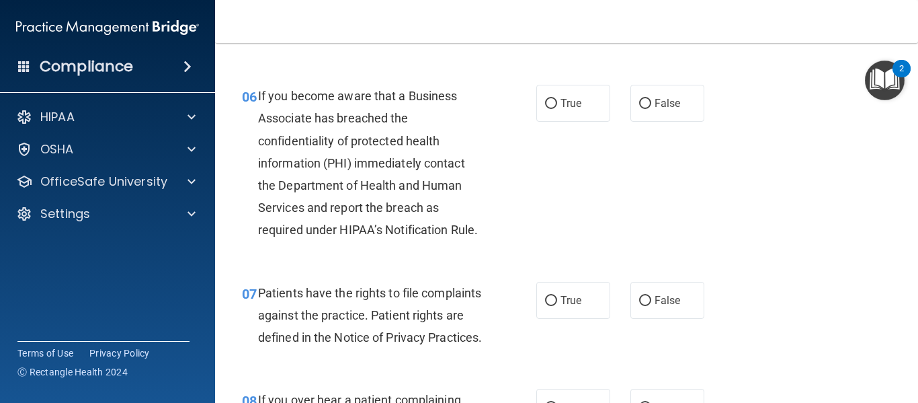
scroll to position [807, 0]
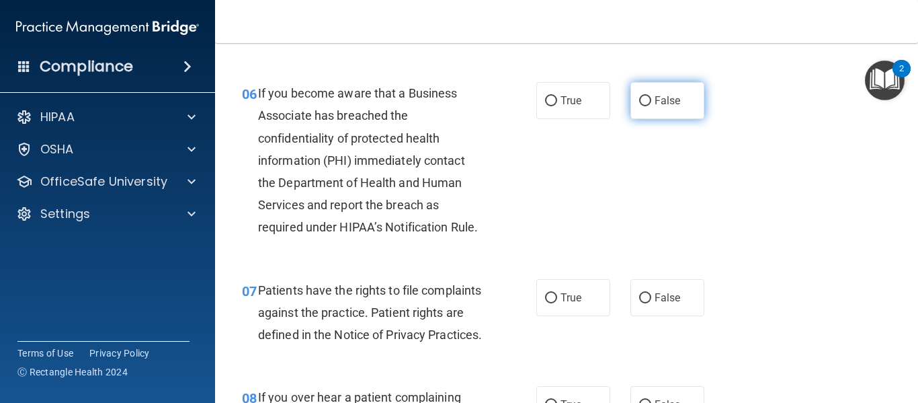
click at [655, 96] on span "False" at bounding box center [668, 100] width 26 height 13
click at [649, 96] on input "False" at bounding box center [645, 101] width 12 height 10
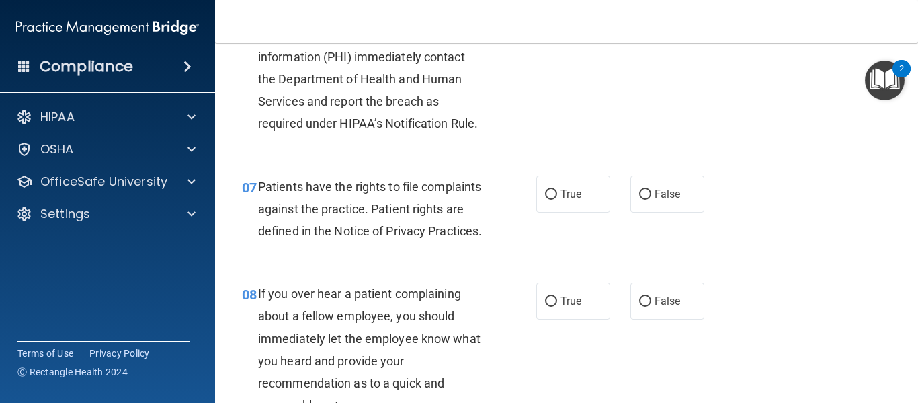
scroll to position [941, 0]
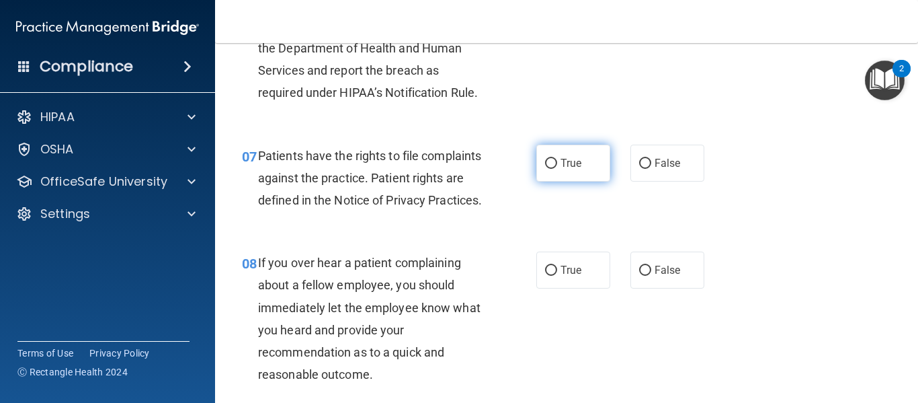
click at [549, 173] on label "True" at bounding box center [574, 163] width 74 height 37
click at [549, 169] on input "True" at bounding box center [551, 164] width 12 height 10
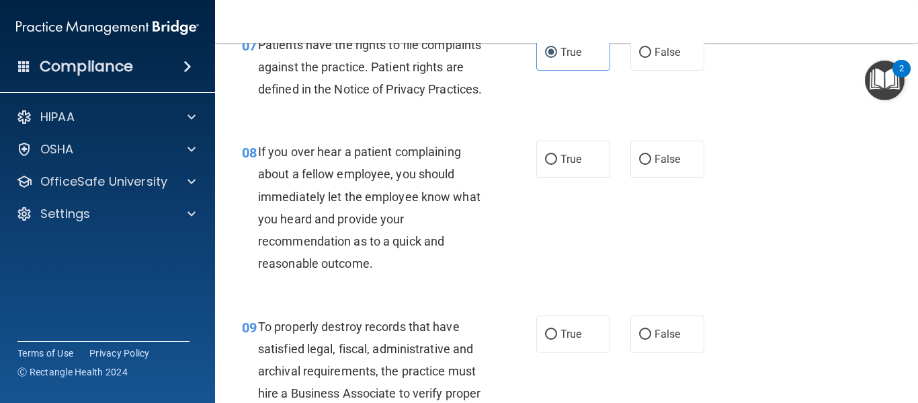
scroll to position [1076, 0]
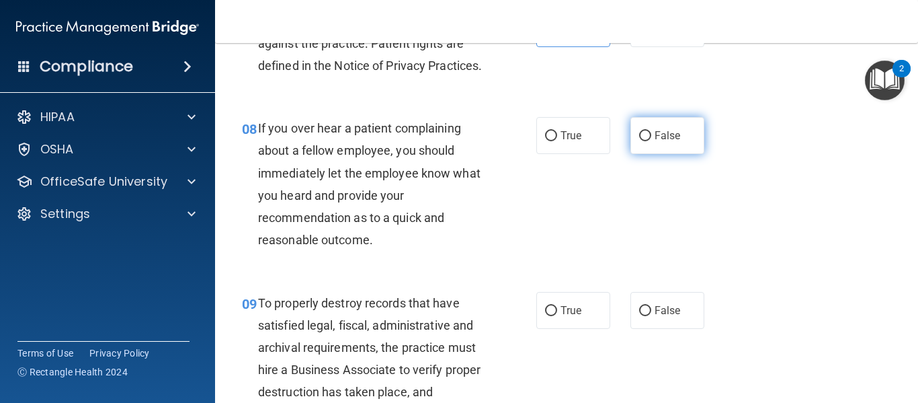
click at [652, 154] on label "False" at bounding box center [668, 135] width 74 height 37
click at [652, 141] on input "False" at bounding box center [645, 136] width 12 height 10
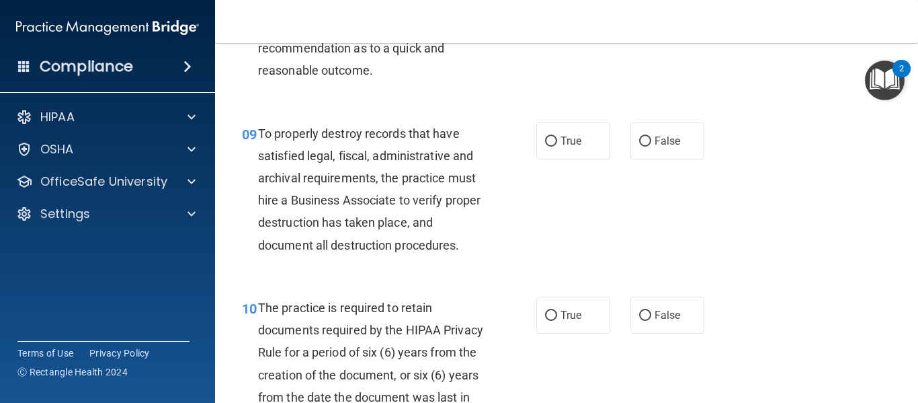
scroll to position [1278, 0]
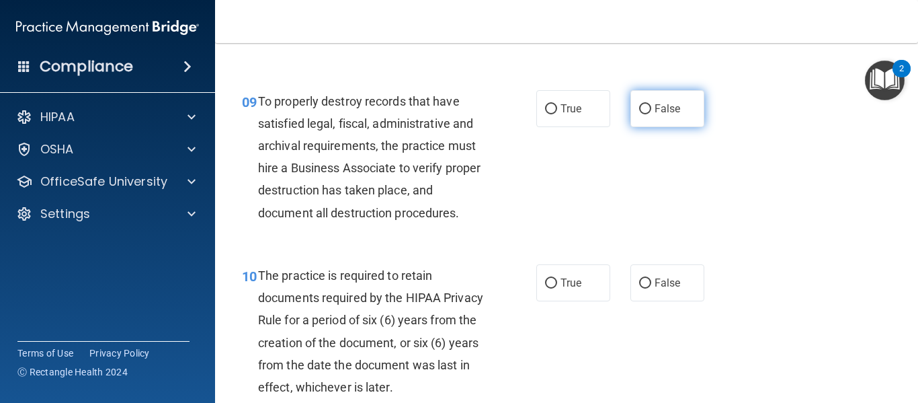
click at [655, 115] on span "False" at bounding box center [668, 108] width 26 height 13
click at [650, 114] on input "False" at bounding box center [645, 109] width 12 height 10
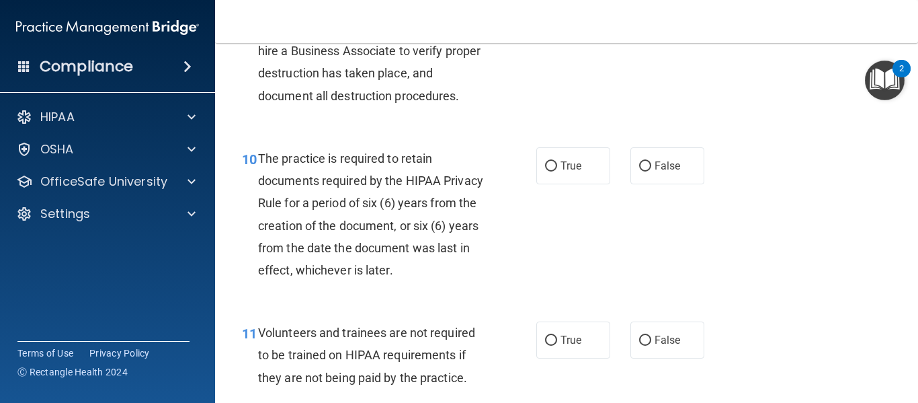
scroll to position [1412, 0]
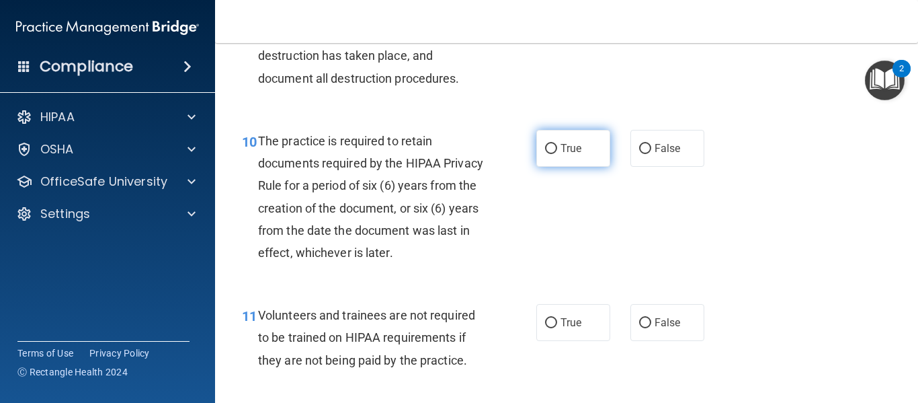
click at [561, 155] on span "True" at bounding box center [571, 148] width 21 height 13
click at [557, 154] on input "True" at bounding box center [551, 149] width 12 height 10
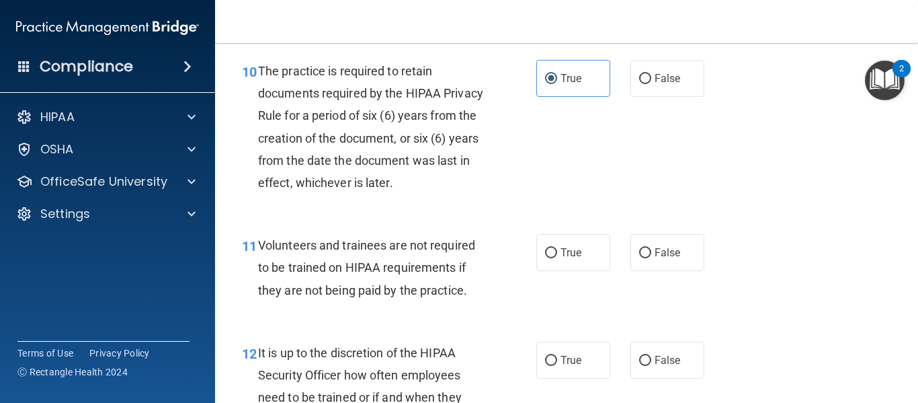
scroll to position [1547, 0]
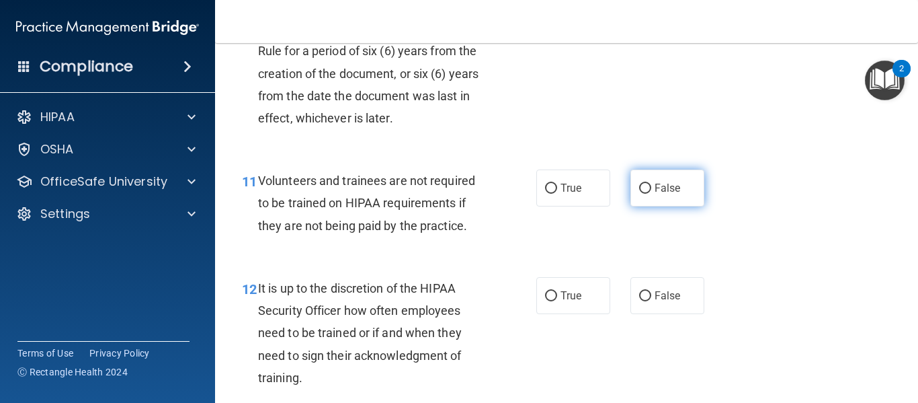
click at [641, 194] on input "False" at bounding box center [645, 189] width 12 height 10
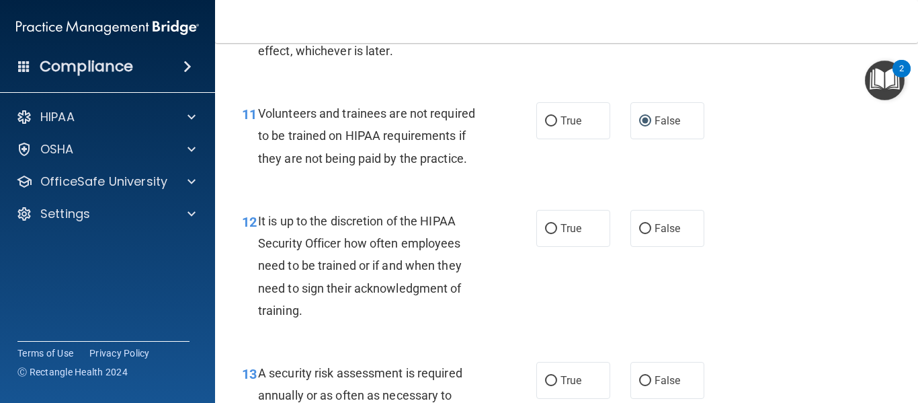
scroll to position [1681, 0]
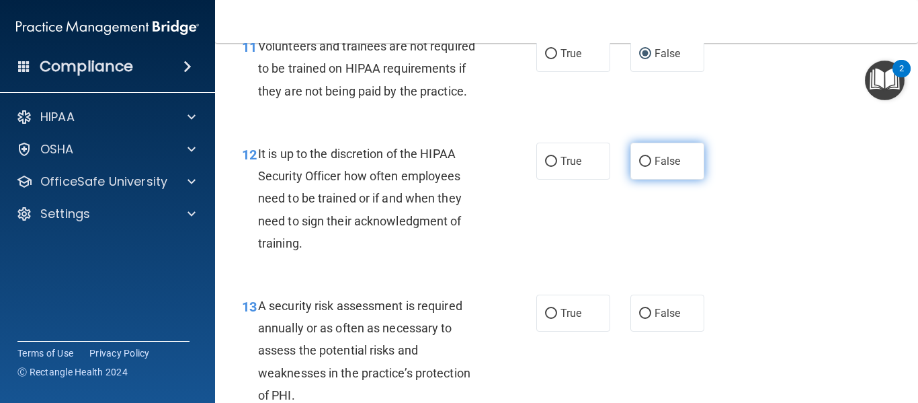
click at [639, 167] on input "False" at bounding box center [645, 162] width 12 height 10
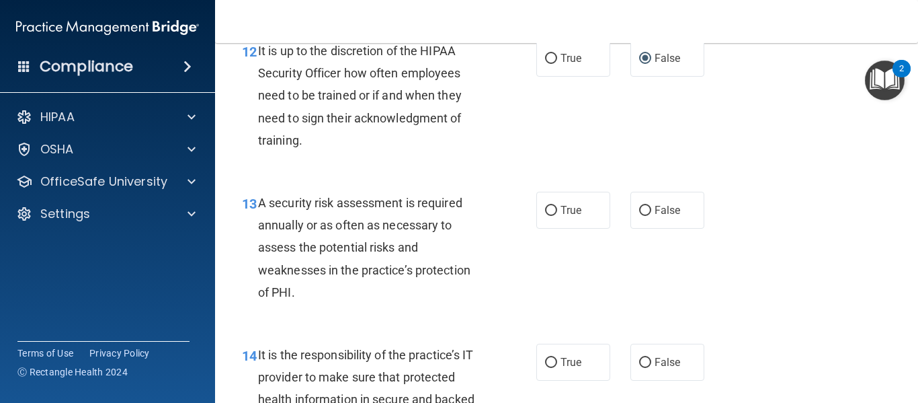
scroll to position [1815, 0]
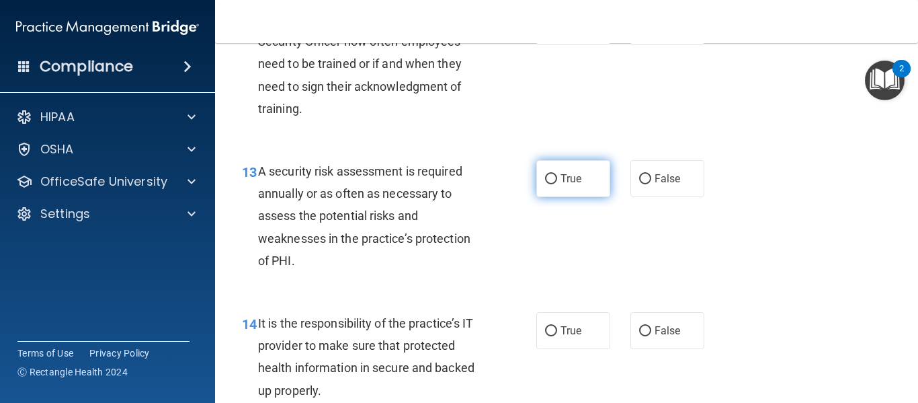
click at [565, 185] on span "True" at bounding box center [571, 178] width 21 height 13
click at [557, 184] on input "True" at bounding box center [551, 179] width 12 height 10
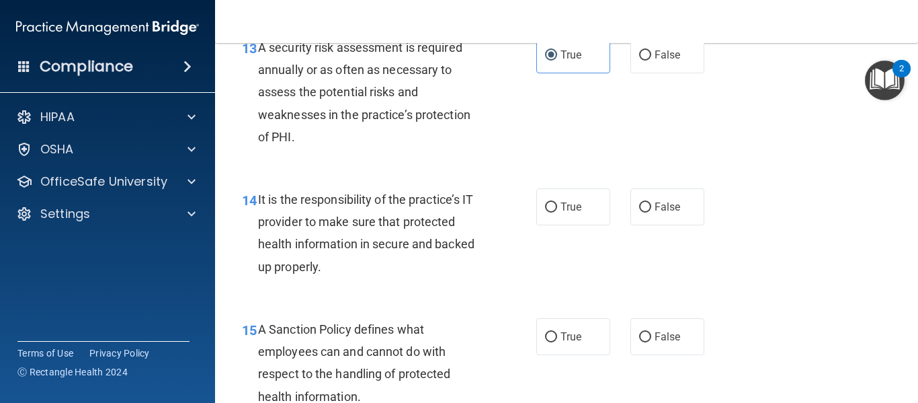
scroll to position [1950, 0]
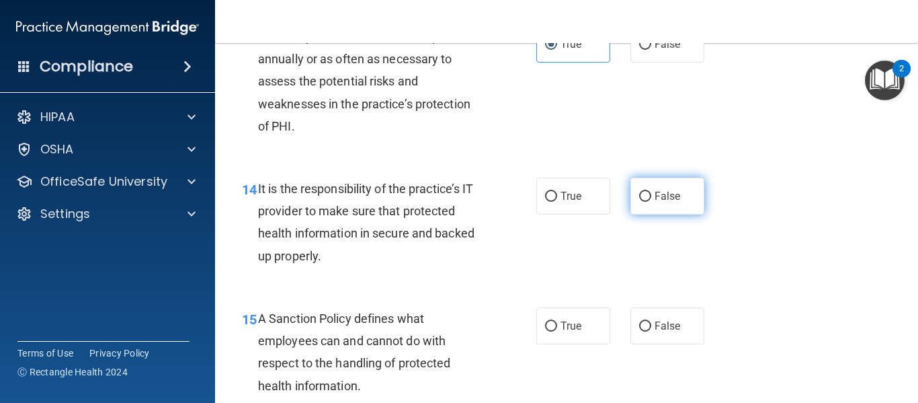
click at [639, 202] on input "False" at bounding box center [645, 197] width 12 height 10
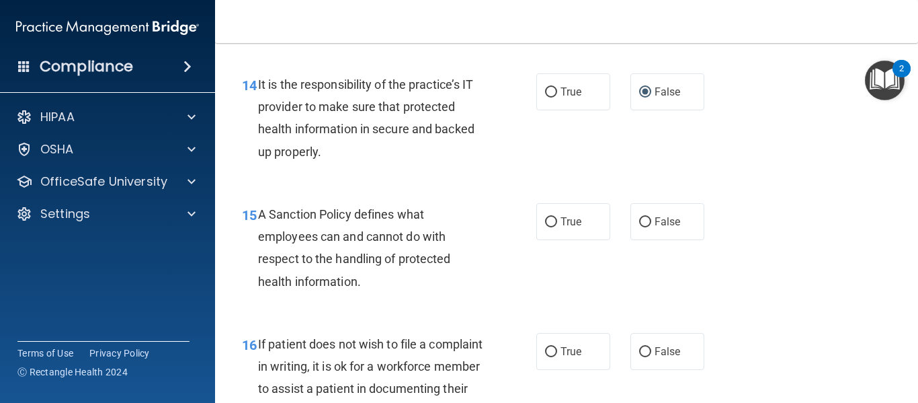
scroll to position [2084, 0]
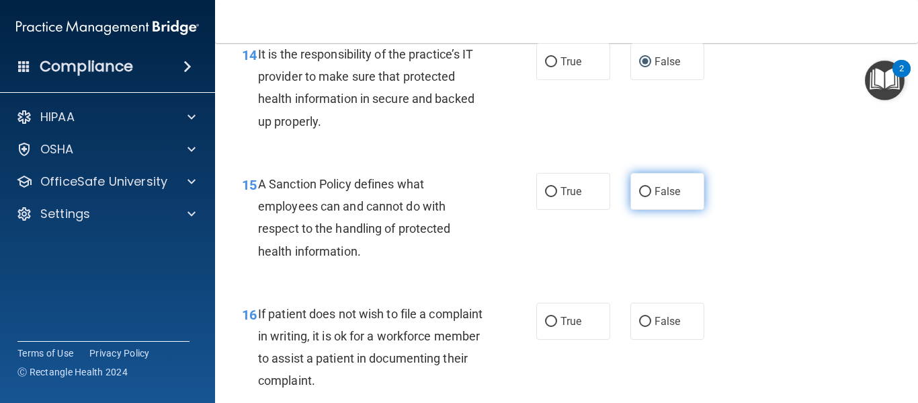
click at [631, 210] on label "False" at bounding box center [668, 191] width 74 height 37
click at [639, 197] on input "False" at bounding box center [645, 192] width 12 height 10
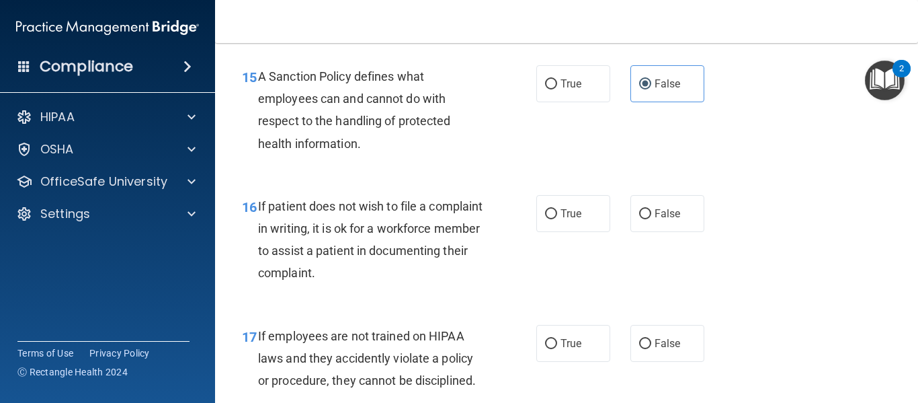
scroll to position [2219, 0]
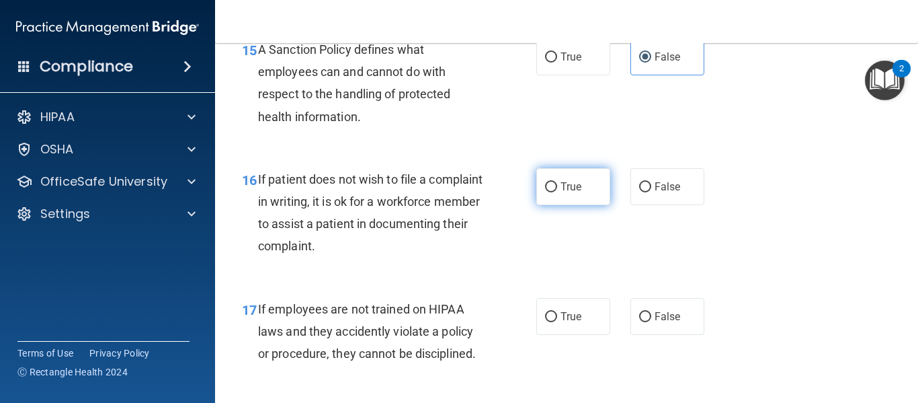
click at [576, 205] on label "True" at bounding box center [574, 186] width 74 height 37
click at [557, 192] on input "True" at bounding box center [551, 187] width 12 height 10
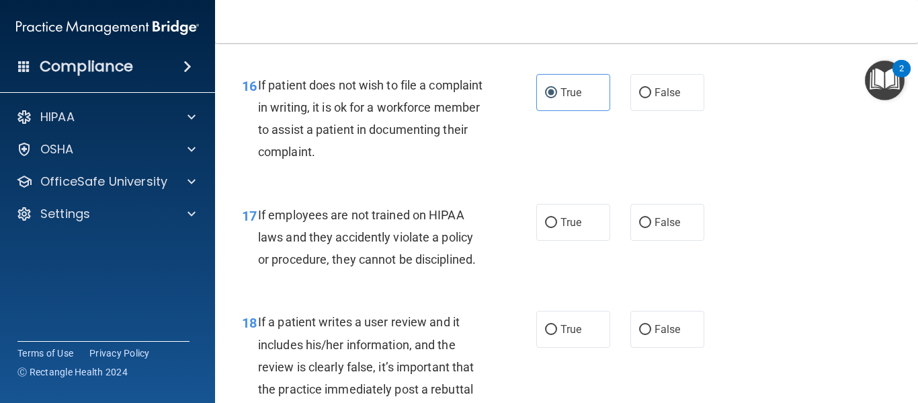
scroll to position [2353, 0]
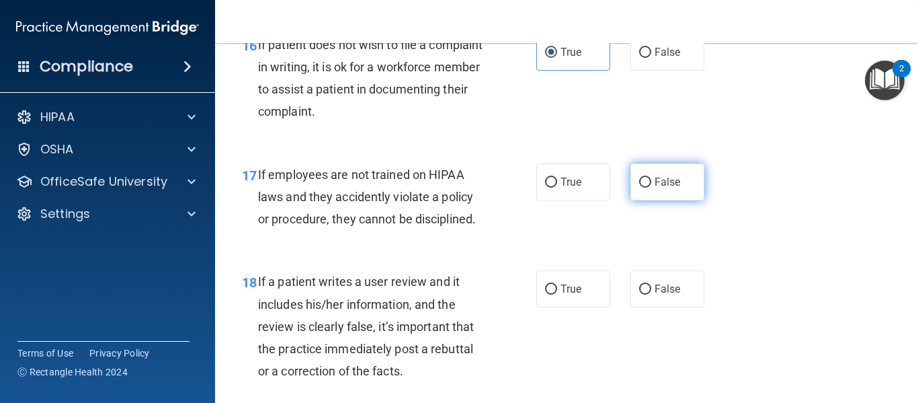
click at [641, 188] on input "False" at bounding box center [645, 183] width 12 height 10
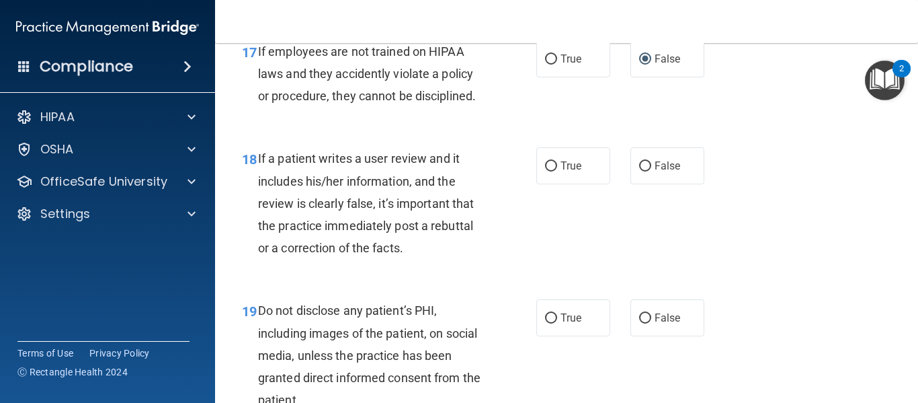
scroll to position [2488, 0]
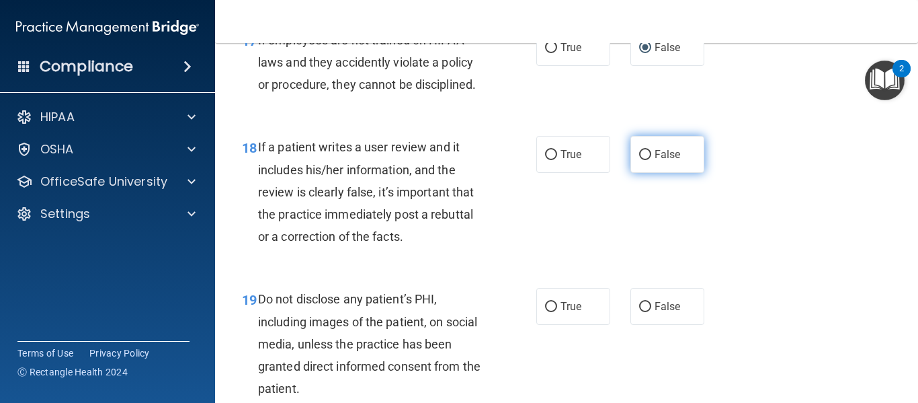
click at [657, 161] on span "False" at bounding box center [668, 154] width 26 height 13
click at [652, 160] on input "False" at bounding box center [645, 155] width 12 height 10
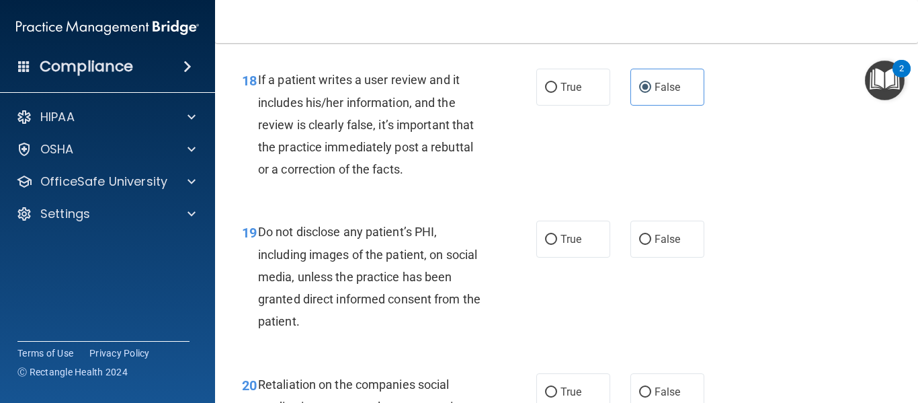
scroll to position [2622, 0]
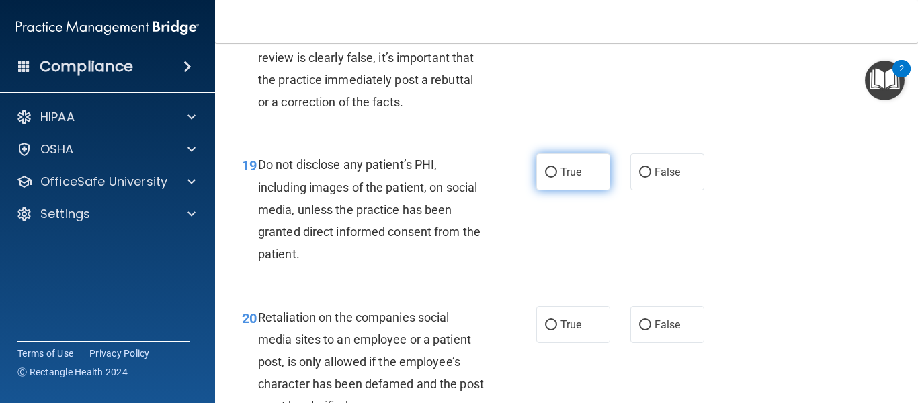
click at [548, 178] on input "True" at bounding box center [551, 172] width 12 height 10
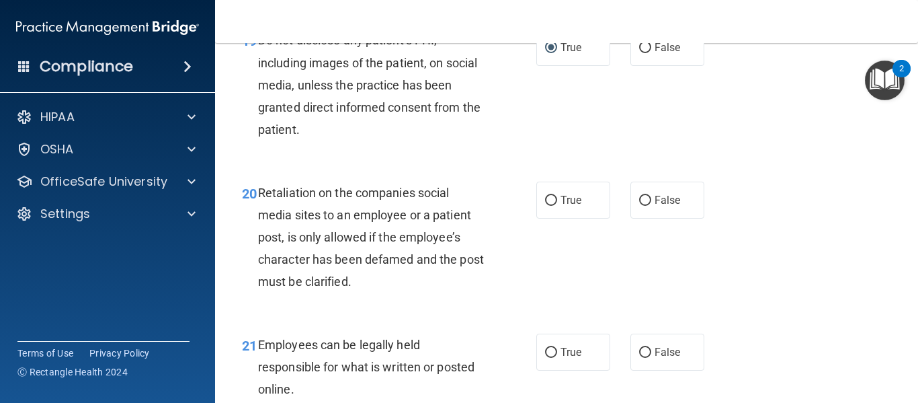
scroll to position [2757, 0]
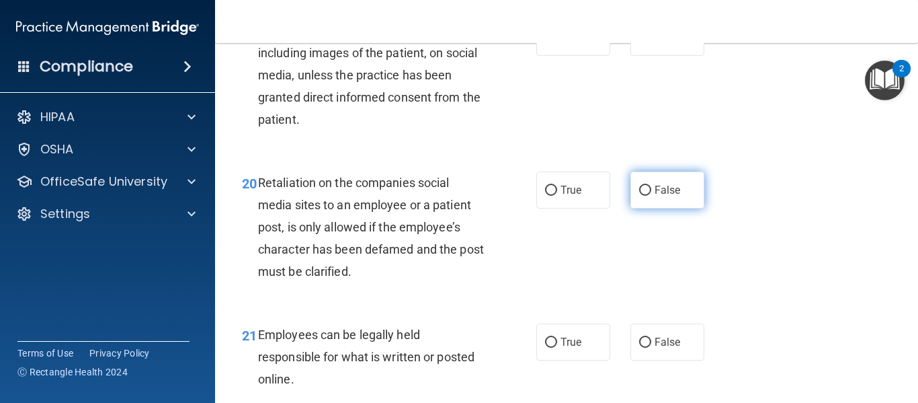
click at [660, 208] on label "False" at bounding box center [668, 189] width 74 height 37
click at [652, 196] on input "False" at bounding box center [645, 191] width 12 height 10
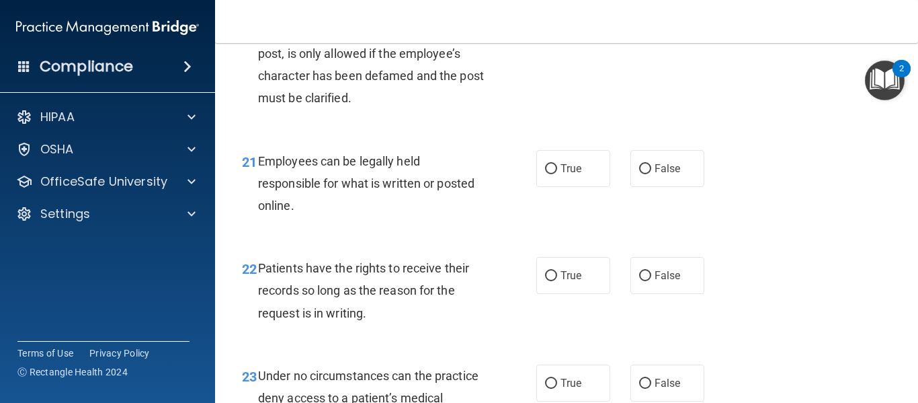
scroll to position [2959, 0]
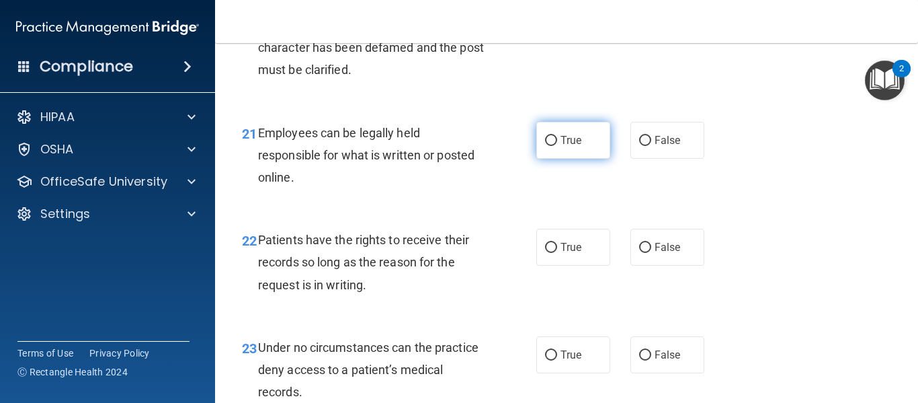
click at [553, 159] on label "True" at bounding box center [574, 140] width 74 height 37
click at [553, 146] on input "True" at bounding box center [551, 141] width 12 height 10
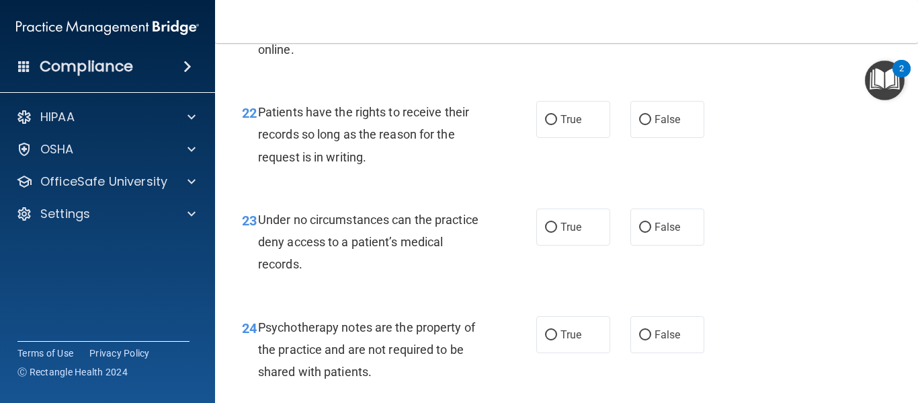
scroll to position [3093, 0]
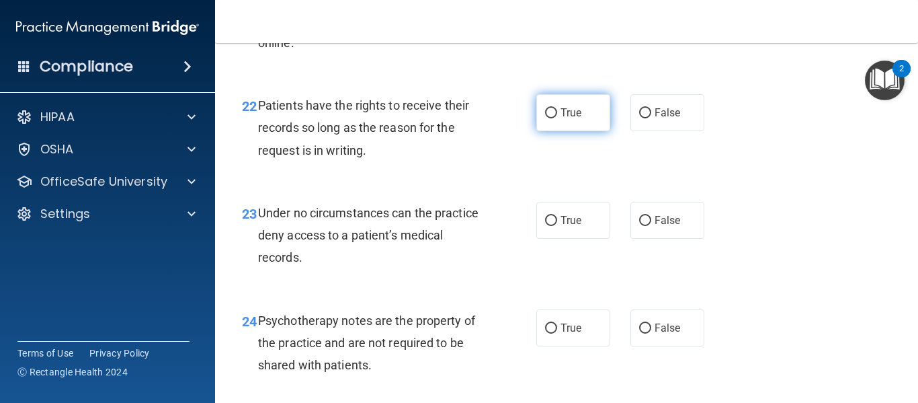
click at [555, 131] on label "True" at bounding box center [574, 112] width 74 height 37
click at [555, 118] on input "True" at bounding box center [551, 113] width 12 height 10
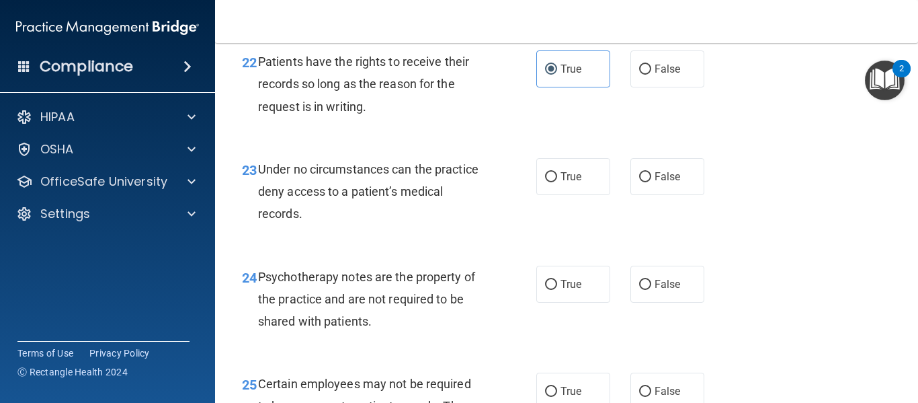
scroll to position [3160, 0]
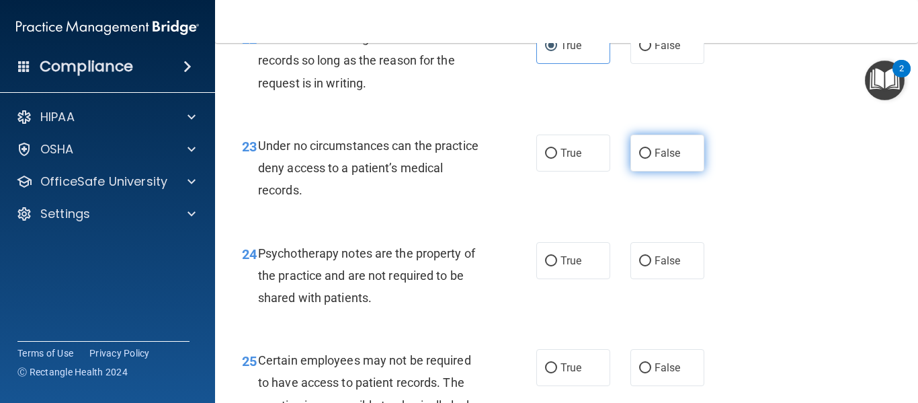
click at [639, 159] on input "False" at bounding box center [645, 154] width 12 height 10
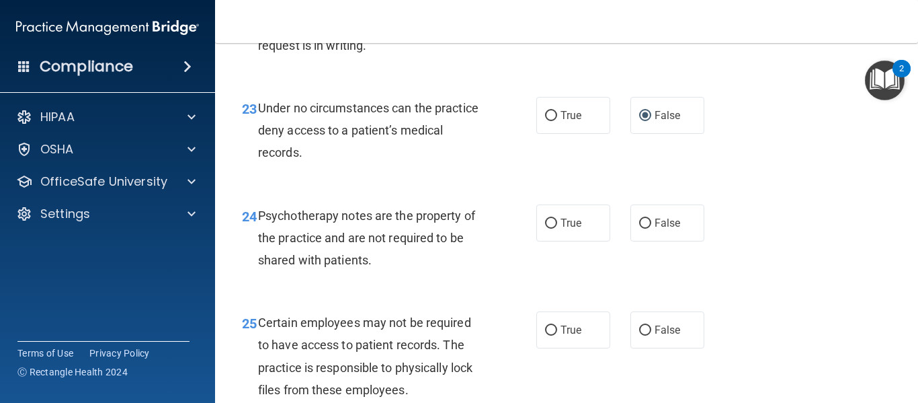
scroll to position [3227, 0]
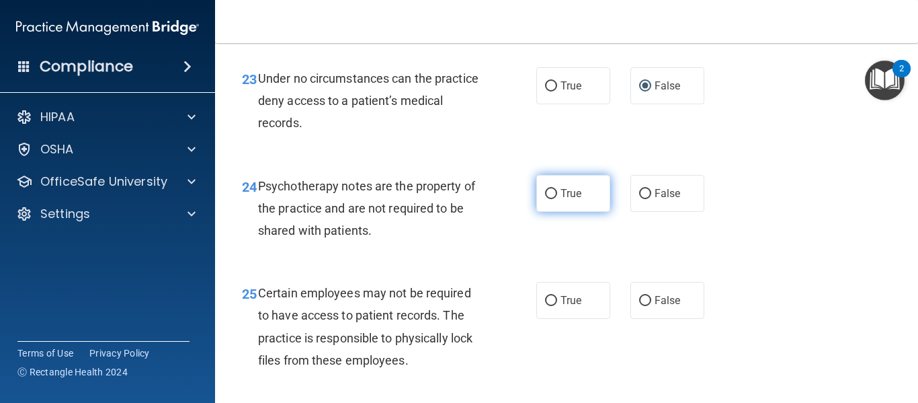
click at [540, 211] on label "True" at bounding box center [574, 193] width 74 height 37
click at [545, 199] on input "True" at bounding box center [551, 194] width 12 height 10
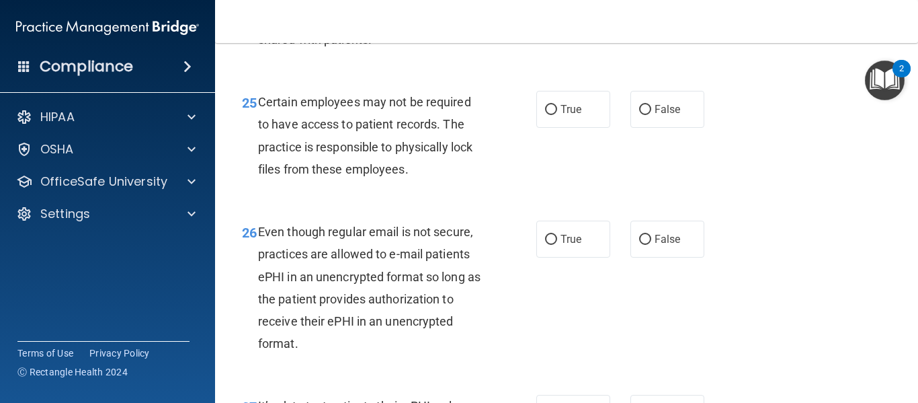
scroll to position [3429, 0]
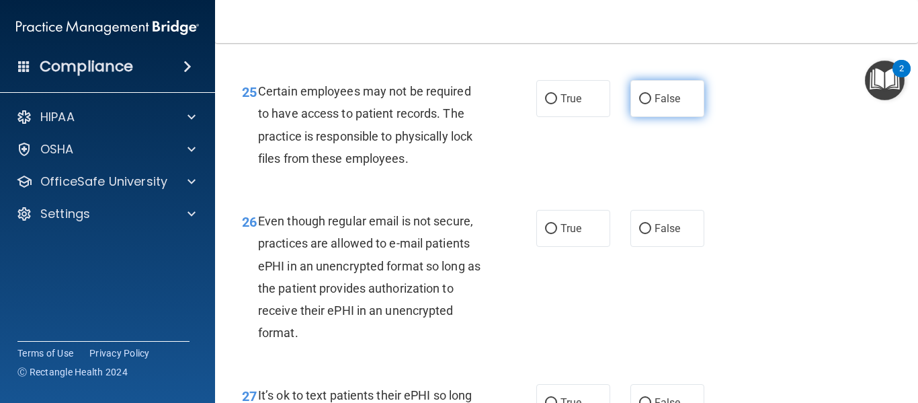
click at [640, 104] on input "False" at bounding box center [645, 99] width 12 height 10
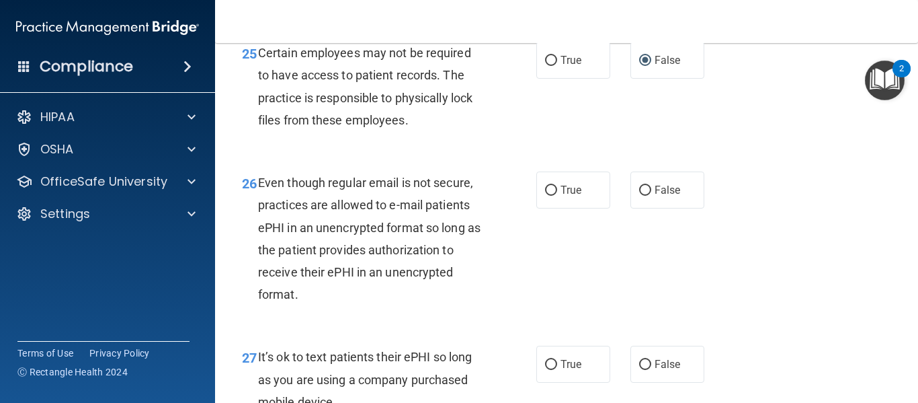
scroll to position [3496, 0]
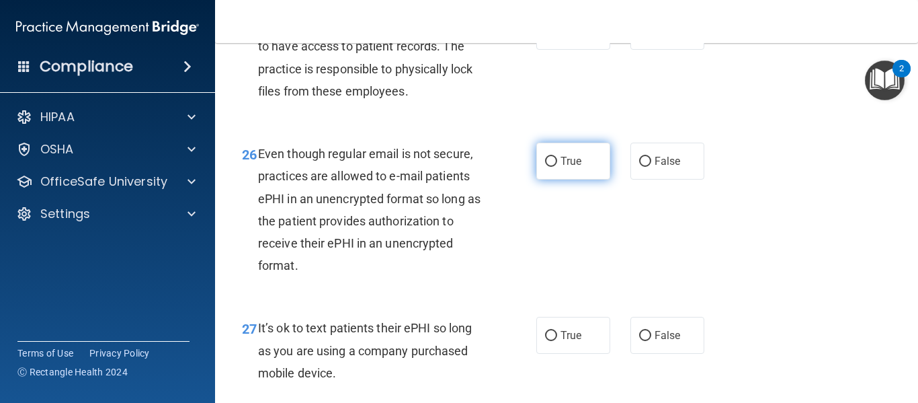
click at [572, 167] on span "True" at bounding box center [571, 161] width 21 height 13
click at [557, 167] on input "True" at bounding box center [551, 162] width 12 height 10
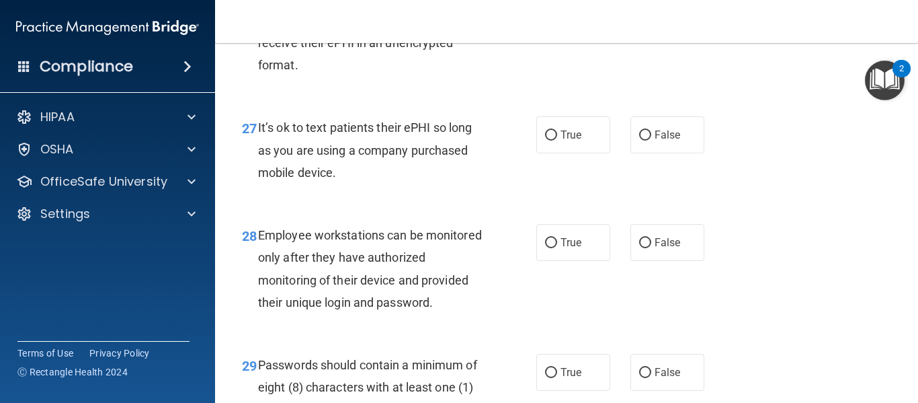
scroll to position [3698, 0]
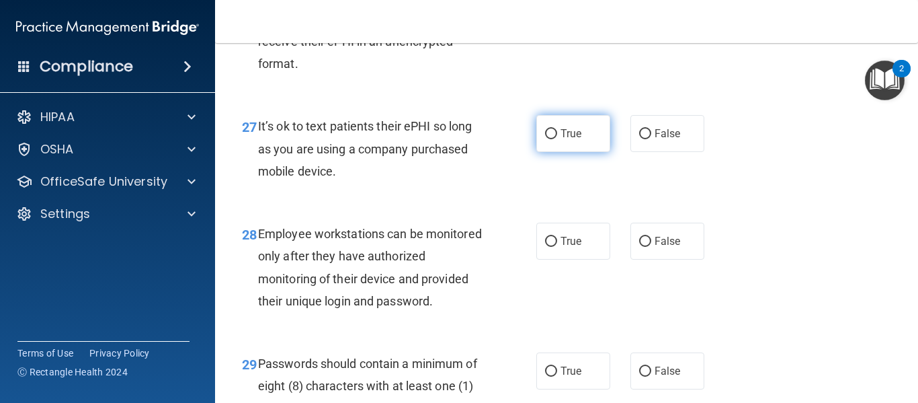
click at [539, 152] on label "True" at bounding box center [574, 133] width 74 height 37
click at [545, 139] on input "True" at bounding box center [551, 134] width 12 height 10
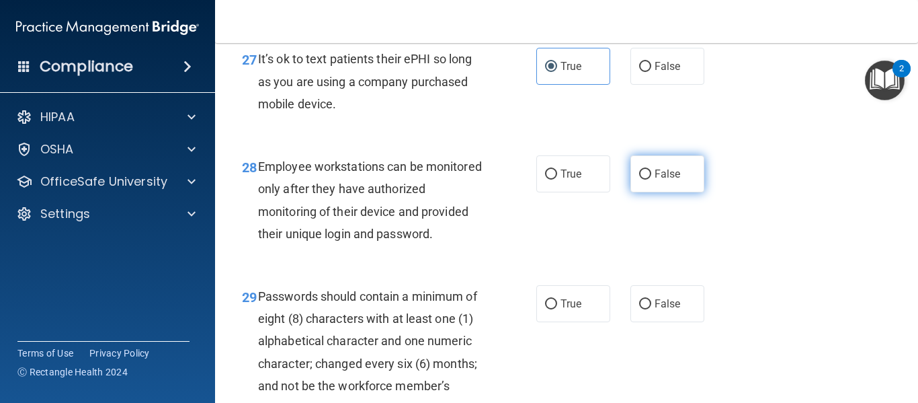
click at [654, 185] on label "False" at bounding box center [668, 173] width 74 height 37
click at [652, 180] on input "False" at bounding box center [645, 174] width 12 height 10
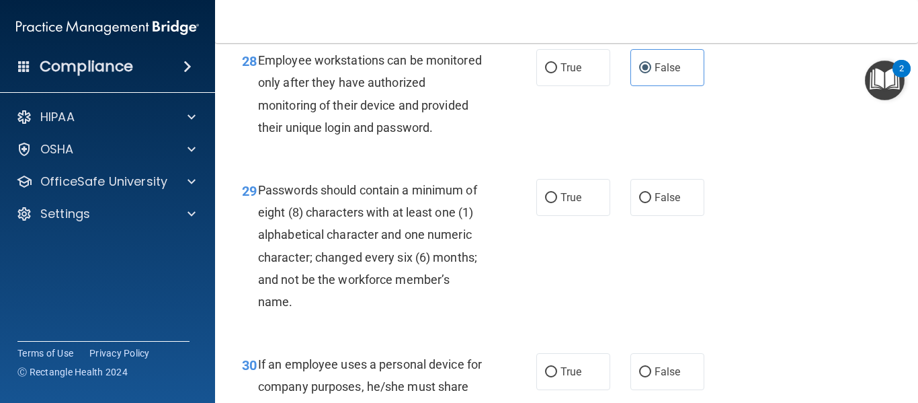
scroll to position [3900, 0]
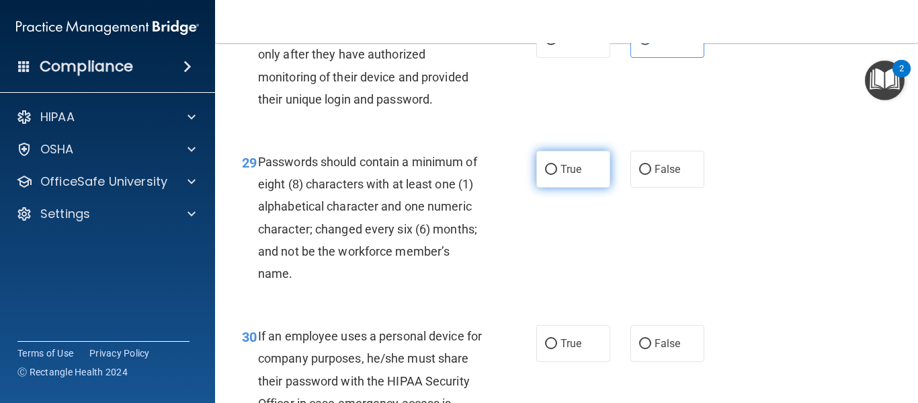
click at [547, 175] on input "True" at bounding box center [551, 170] width 12 height 10
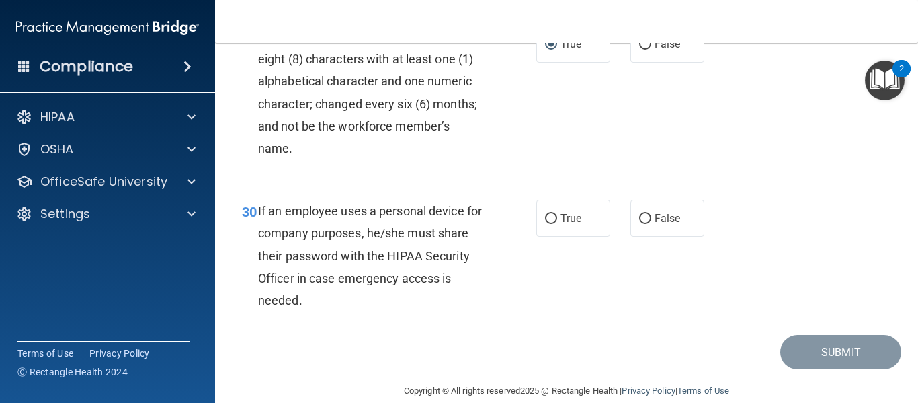
scroll to position [4034, 0]
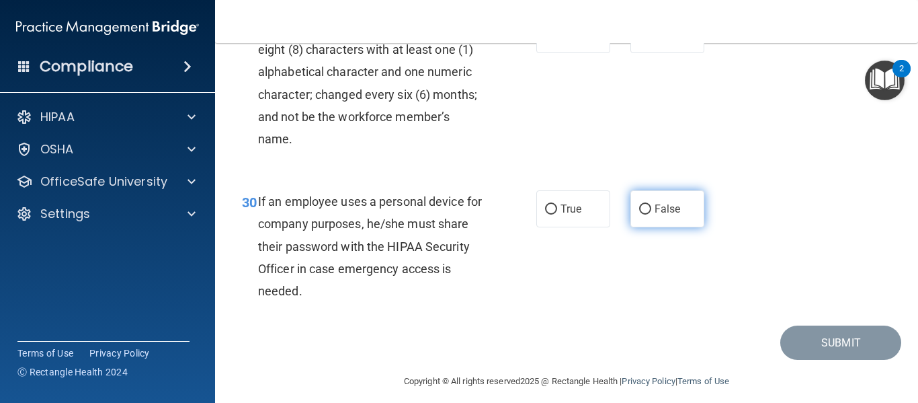
click at [639, 214] on input "False" at bounding box center [645, 209] width 12 height 10
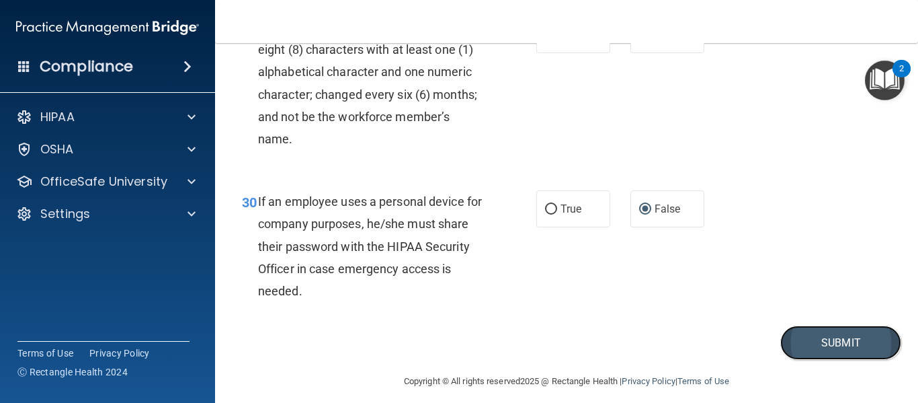
click at [840, 360] on button "Submit" at bounding box center [841, 342] width 121 height 34
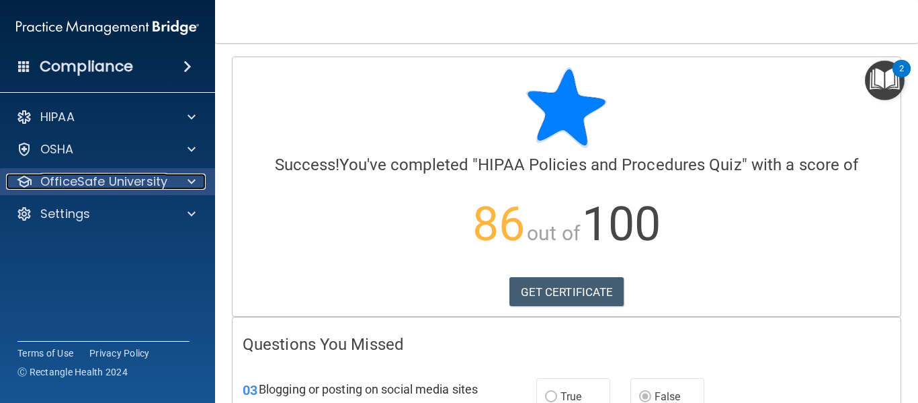
click at [185, 178] on div at bounding box center [190, 181] width 34 height 16
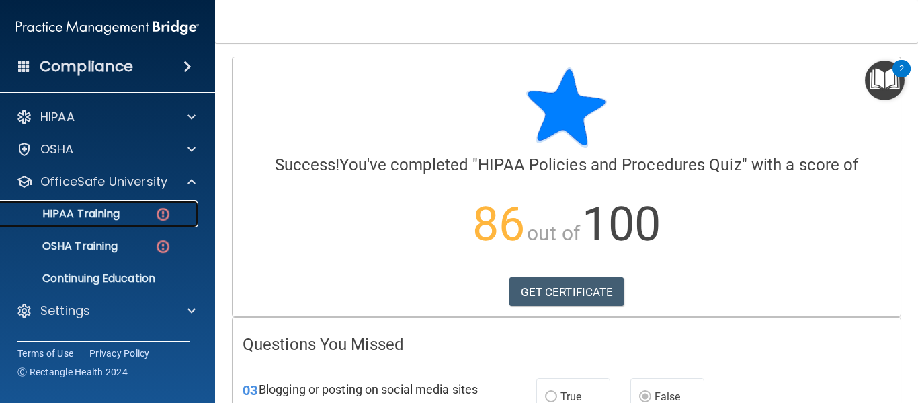
click at [153, 211] on div "HIPAA Training" at bounding box center [101, 213] width 184 height 13
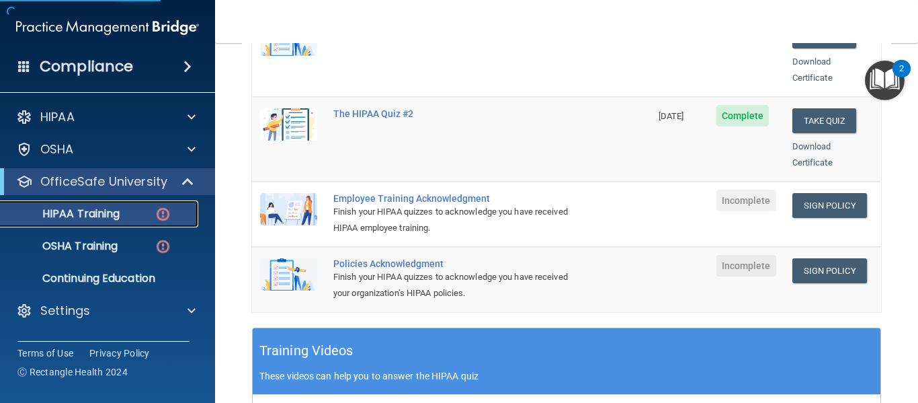
scroll to position [336, 0]
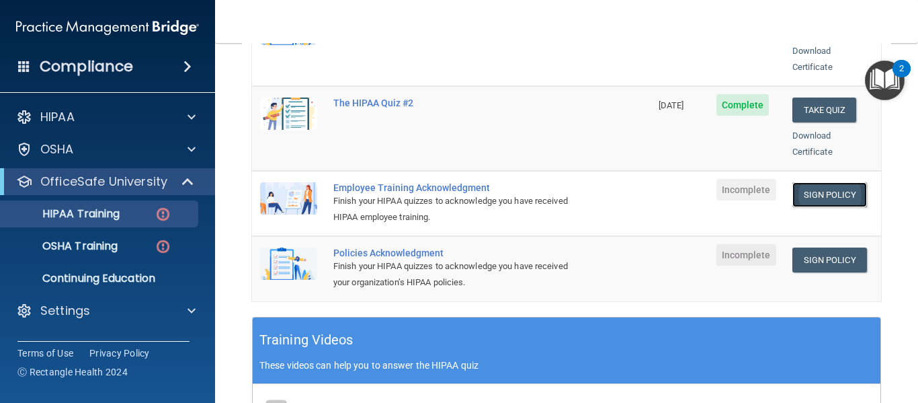
click at [806, 188] on link "Sign Policy" at bounding box center [830, 194] width 75 height 25
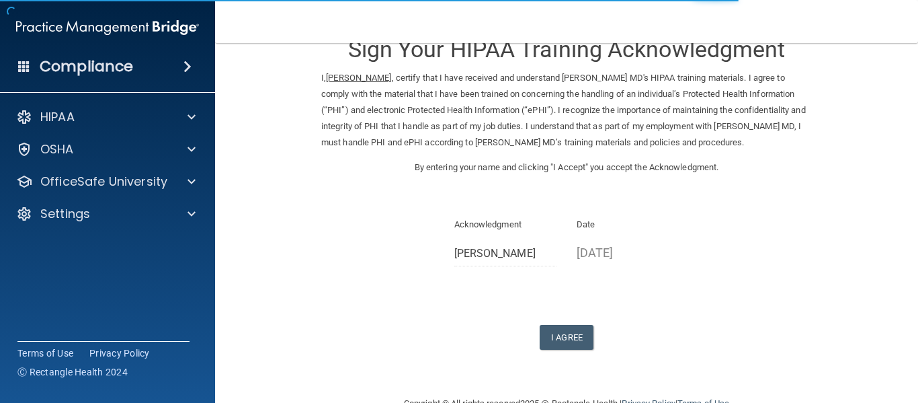
scroll to position [68, 0]
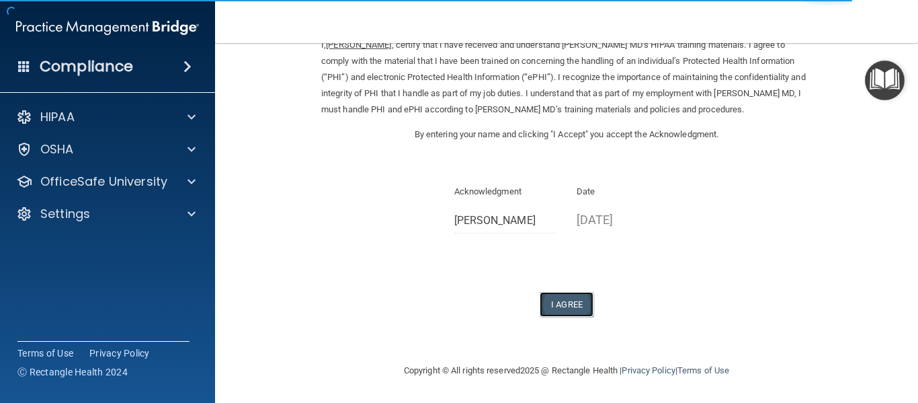
click at [562, 307] on button "I Agree" at bounding box center [567, 304] width 54 height 25
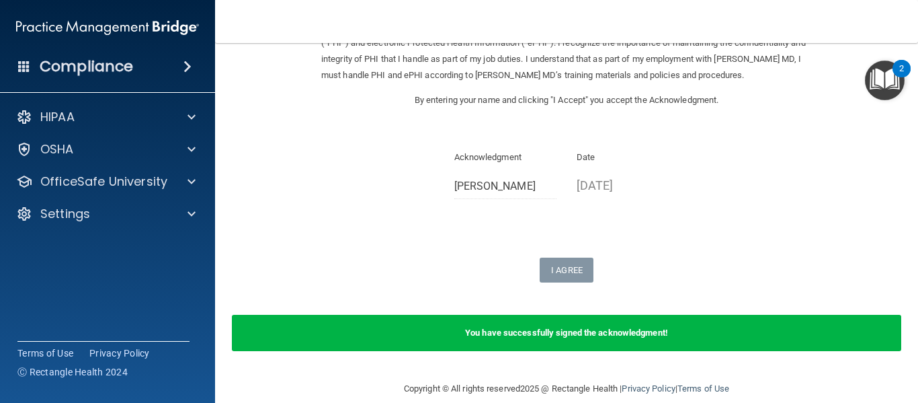
scroll to position [120, 0]
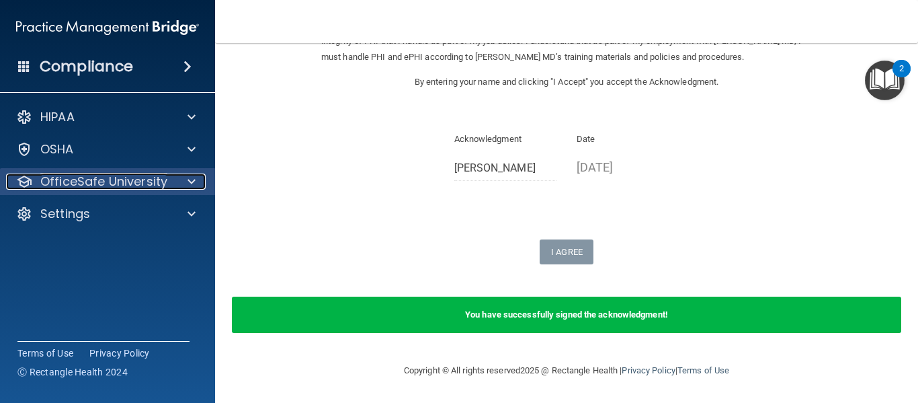
click at [190, 184] on span at bounding box center [192, 181] width 8 height 16
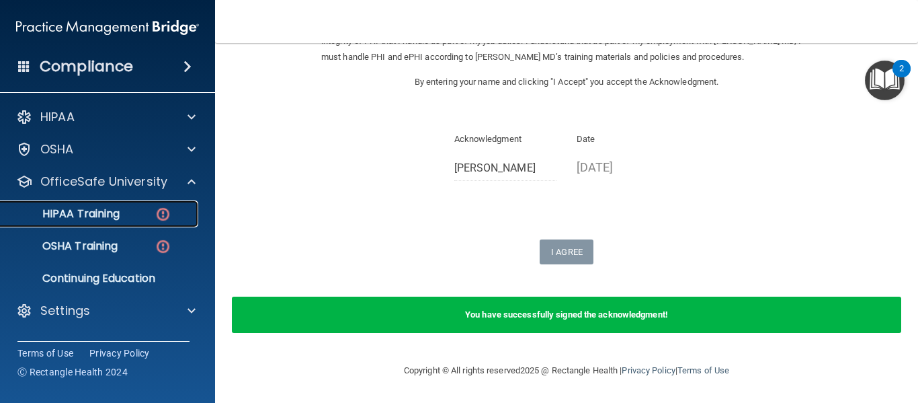
click at [150, 210] on div "HIPAA Training" at bounding box center [101, 213] width 184 height 13
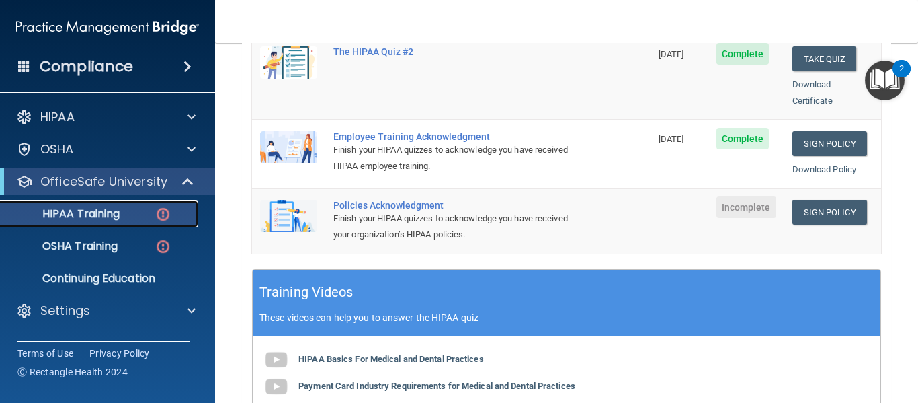
scroll to position [387, 0]
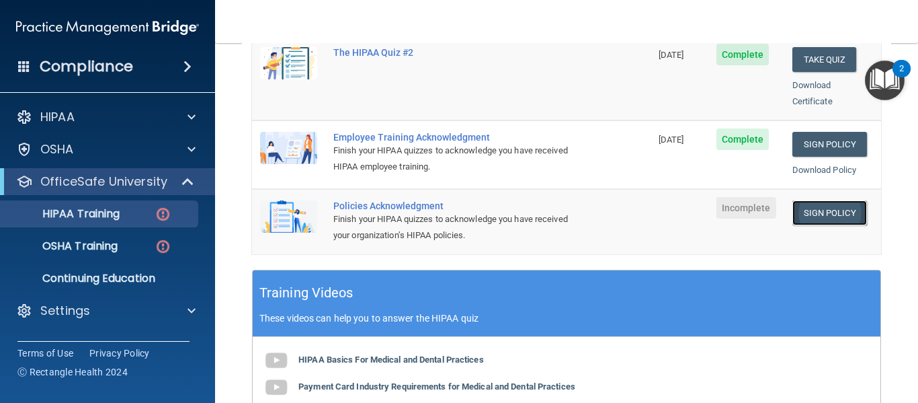
click at [820, 200] on link "Sign Policy" at bounding box center [830, 212] width 75 height 25
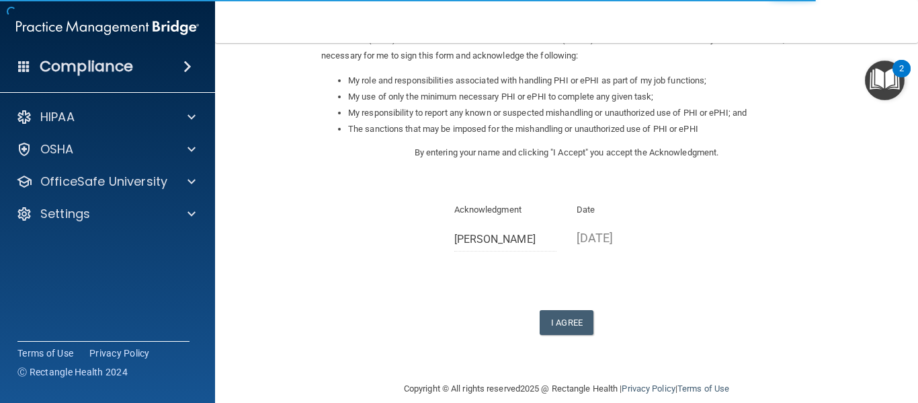
scroll to position [202, 0]
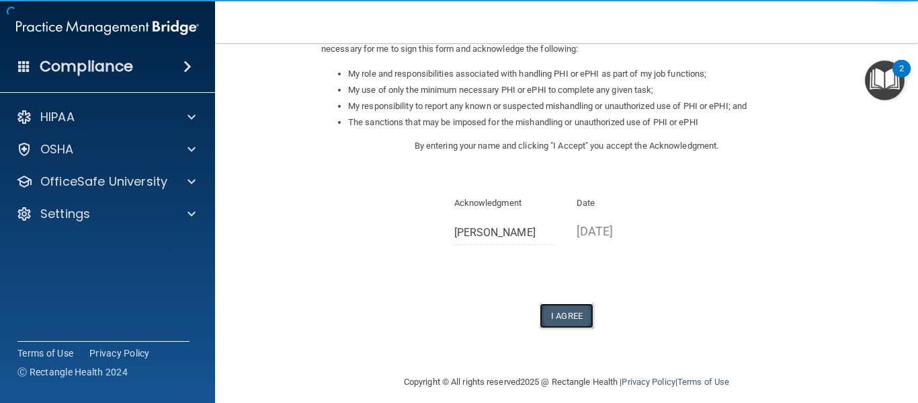
click at [547, 317] on button "I Agree" at bounding box center [567, 315] width 54 height 25
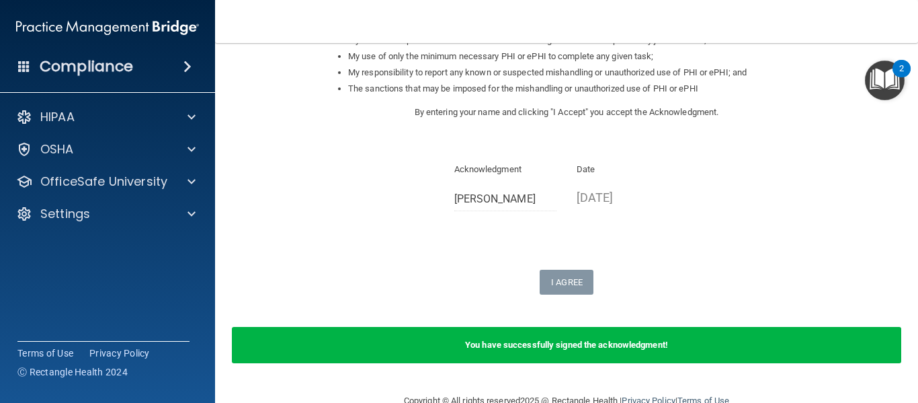
scroll to position [266, 0]
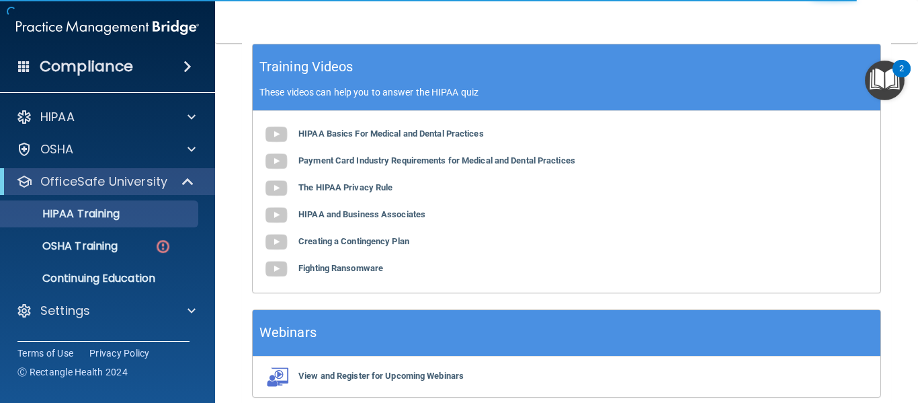
scroll to position [658, 0]
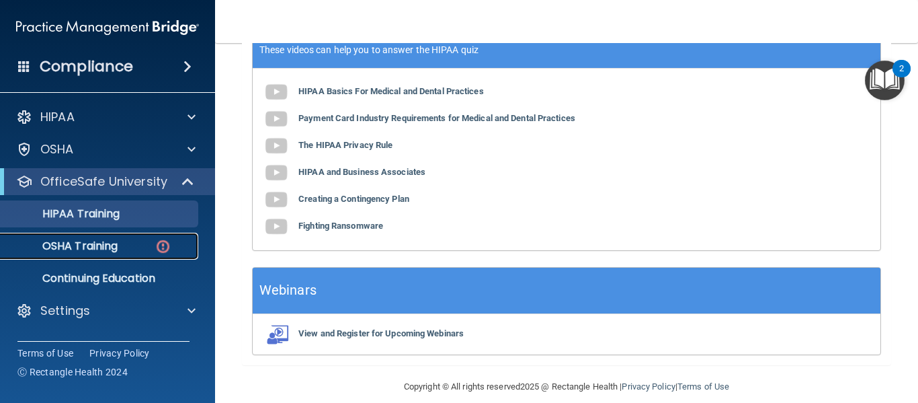
click at [141, 236] on link "OSHA Training" at bounding box center [93, 246] width 212 height 27
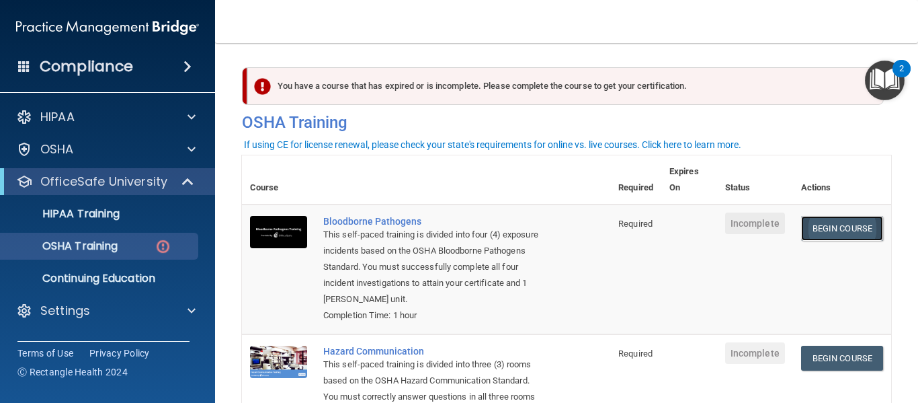
click at [838, 226] on link "Begin Course" at bounding box center [842, 228] width 82 height 25
click at [144, 247] on div "OSHA Training" at bounding box center [101, 245] width 184 height 13
click at [89, 212] on p "HIPAA Training" at bounding box center [64, 213] width 111 height 13
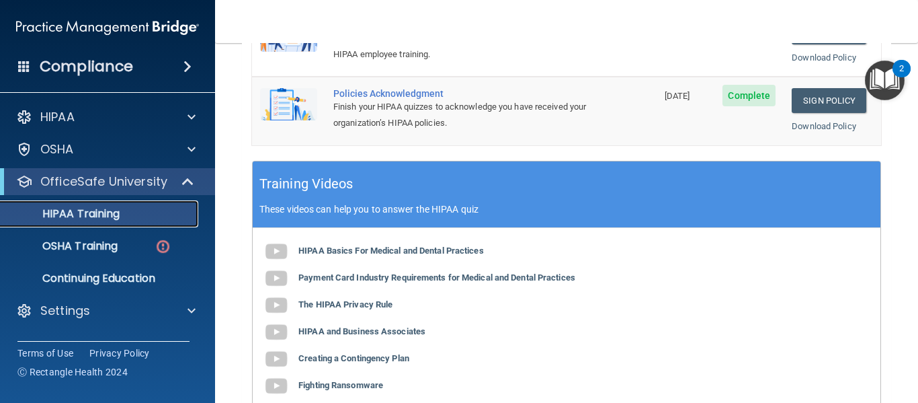
scroll to position [538, 0]
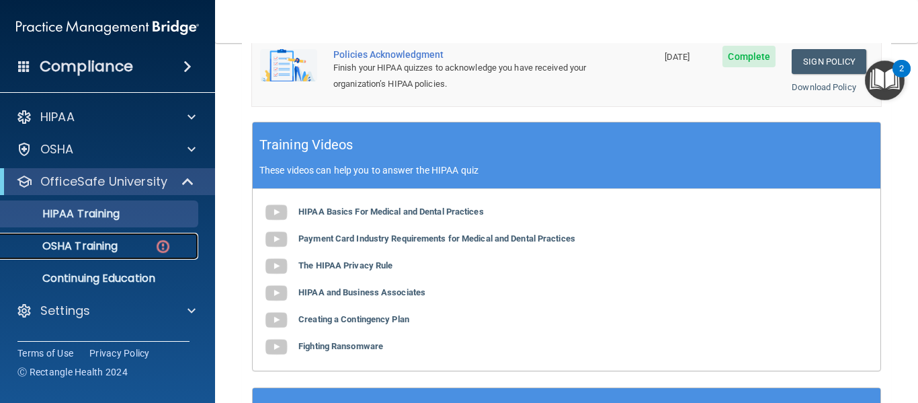
click at [119, 244] on div "OSHA Training" at bounding box center [101, 245] width 184 height 13
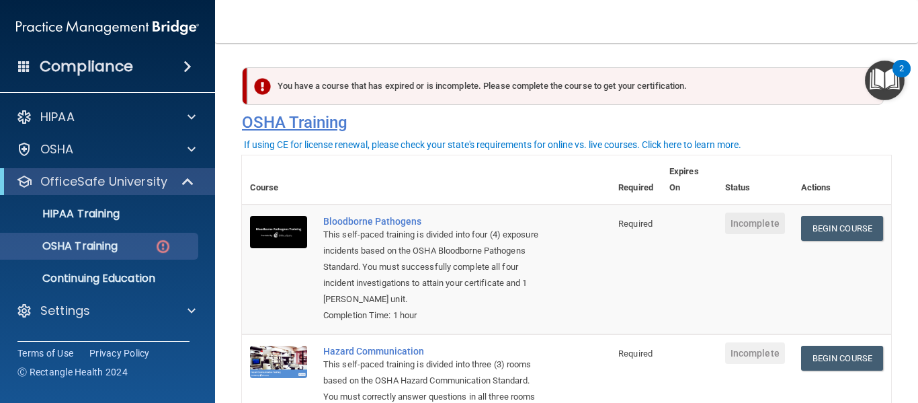
click at [266, 125] on h4 "OSHA Training" at bounding box center [567, 122] width 650 height 19
click at [148, 67] on div "Compliance" at bounding box center [107, 67] width 215 height 30
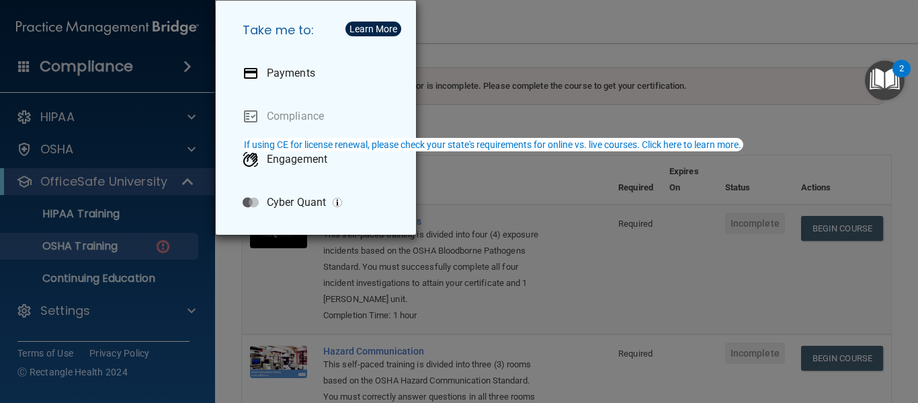
click at [385, 29] on div "Learn More" at bounding box center [374, 28] width 48 height 9
click at [76, 34] on div "Take me to: Payments Compliance Engagement Cyber Quant" at bounding box center [459, 201] width 918 height 403
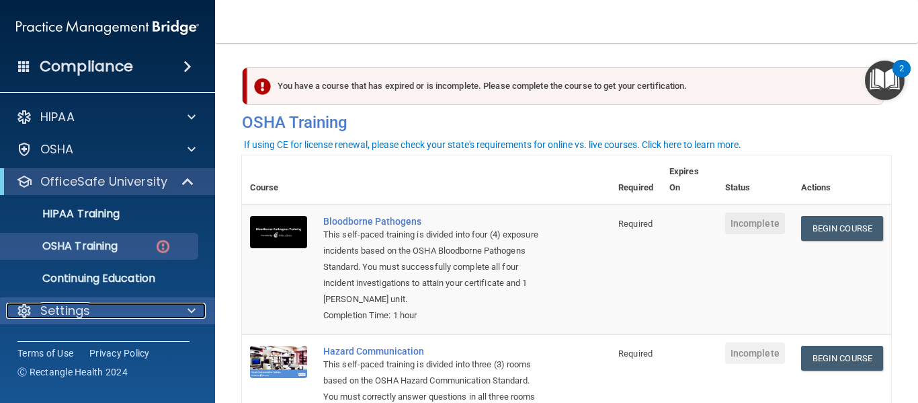
click at [192, 307] on span at bounding box center [192, 311] width 8 height 16
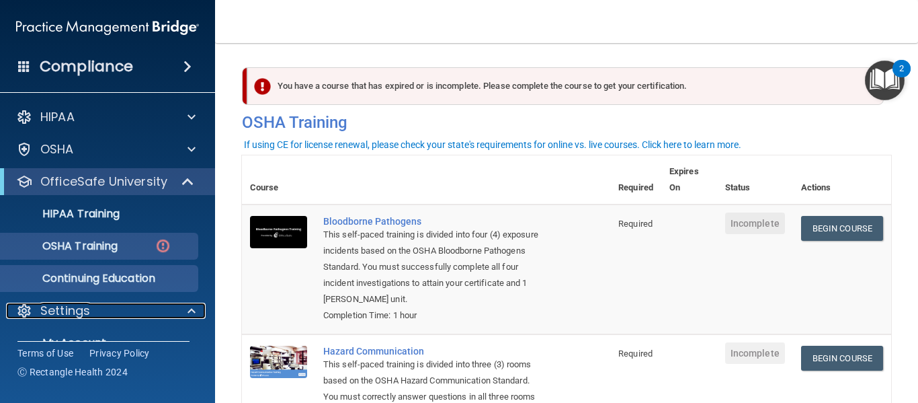
scroll to position [58, 0]
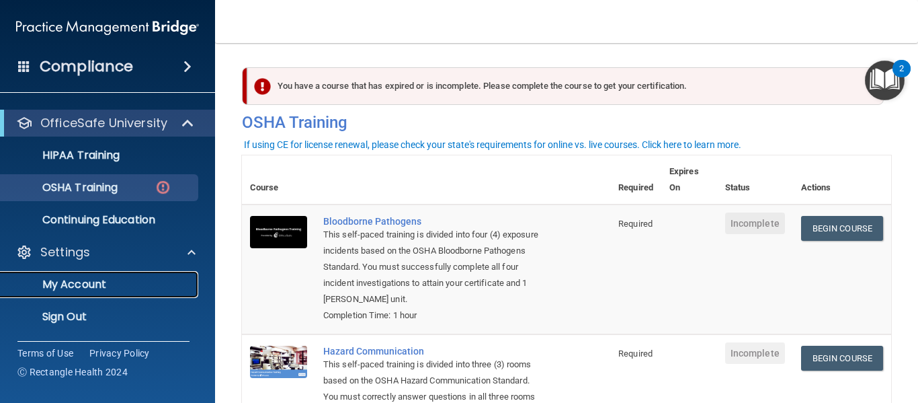
click at [102, 286] on p "My Account" at bounding box center [101, 284] width 184 height 13
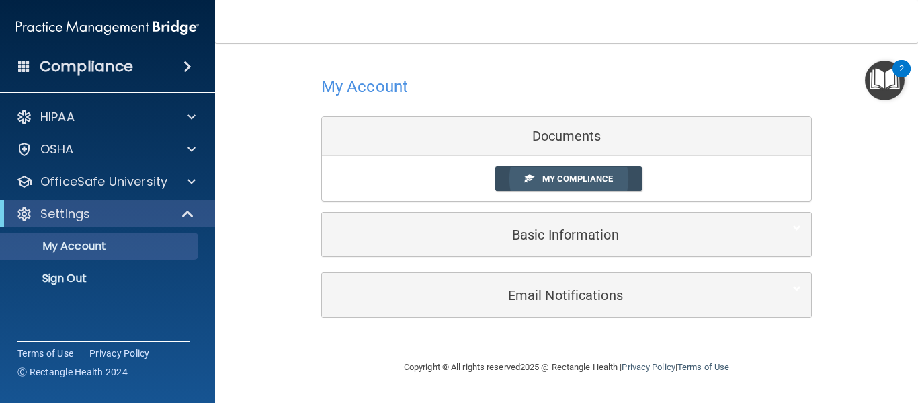
click at [547, 179] on span "My Compliance" at bounding box center [578, 178] width 71 height 10
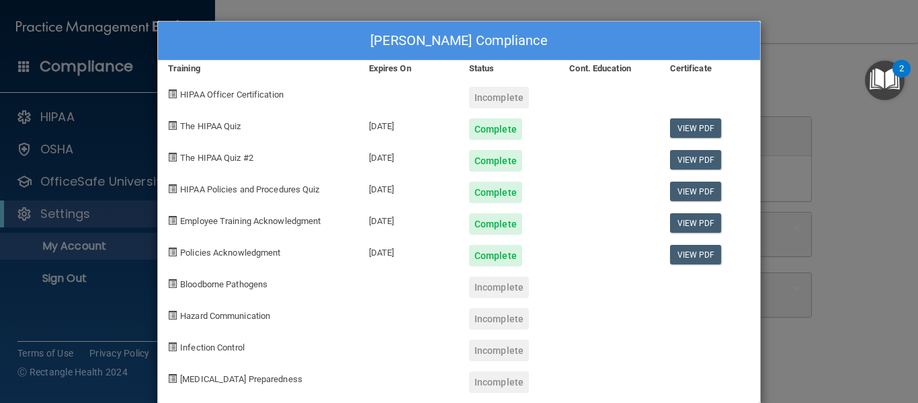
scroll to position [22, 0]
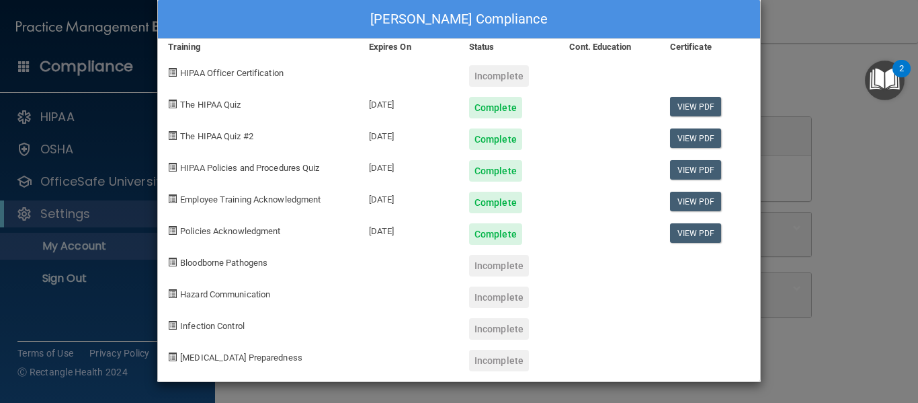
click at [853, 285] on div "Darah Dean's Compliance Training Expires On Status Cont. Education Certificate …" at bounding box center [459, 201] width 918 height 403
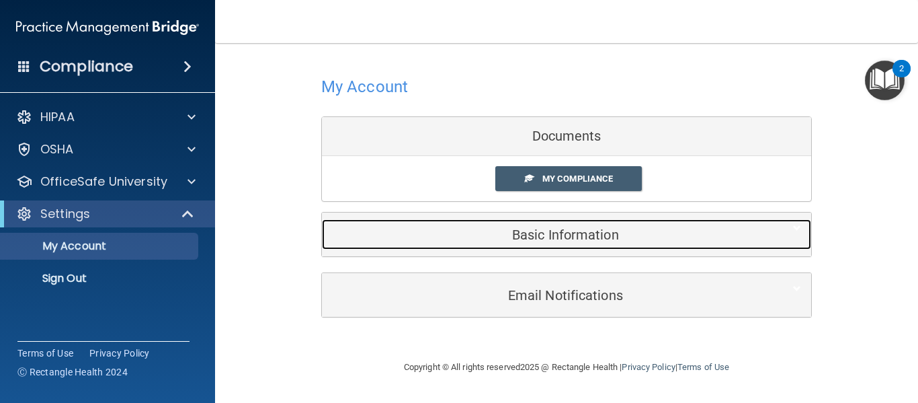
click at [561, 243] on div "Basic Information" at bounding box center [546, 234] width 448 height 30
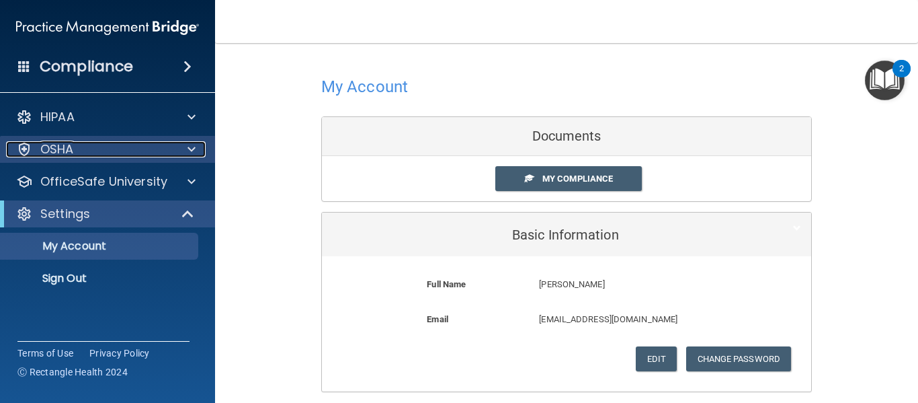
click at [185, 149] on div at bounding box center [190, 149] width 34 height 16
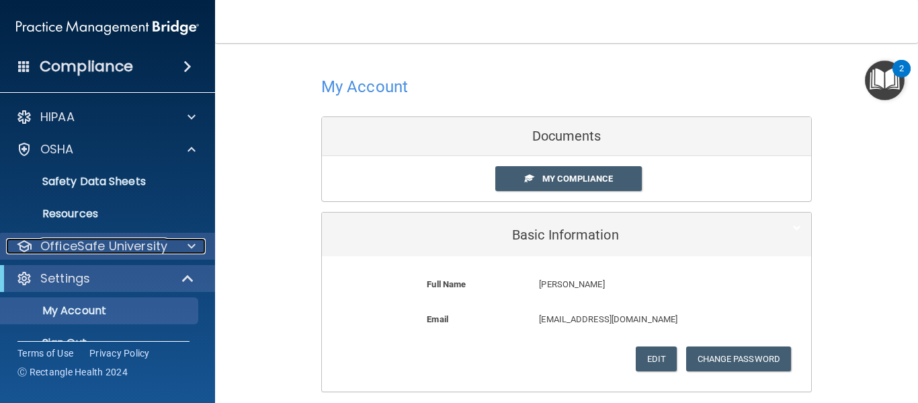
click at [192, 249] on span at bounding box center [192, 246] width 8 height 16
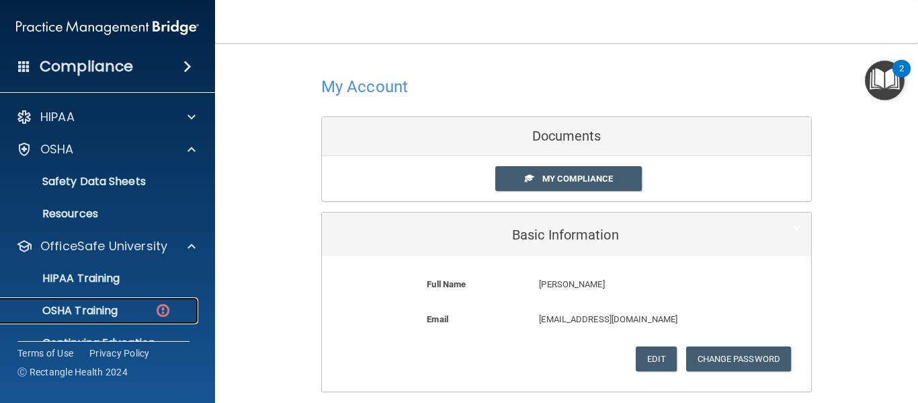
click at [96, 304] on p "OSHA Training" at bounding box center [63, 310] width 109 height 13
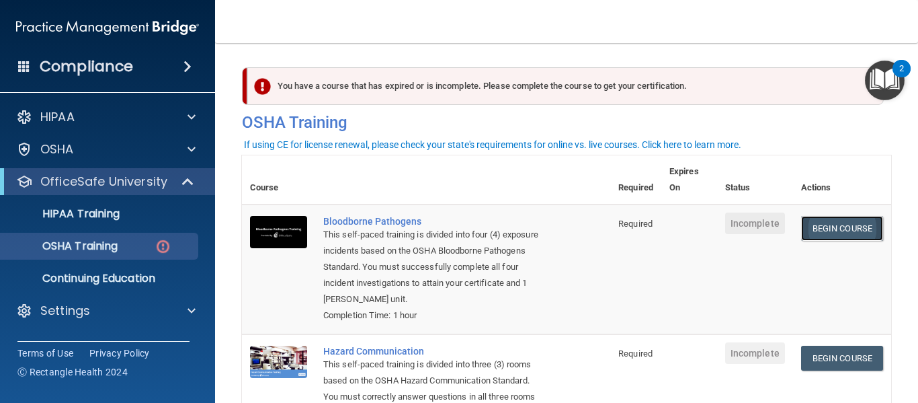
click at [801, 231] on link "Begin Course" at bounding box center [842, 228] width 82 height 25
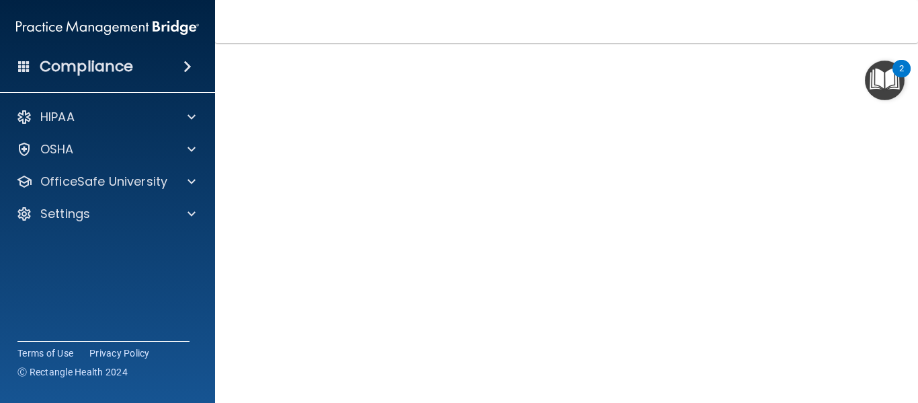
scroll to position [73, 0]
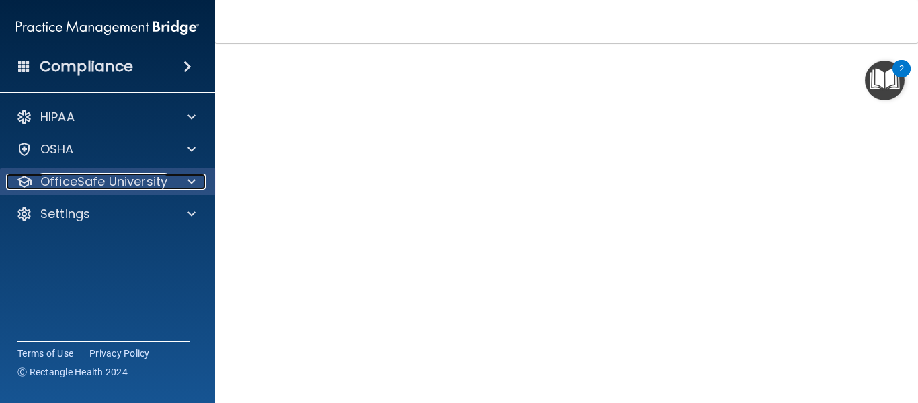
click at [185, 175] on div at bounding box center [190, 181] width 34 height 16
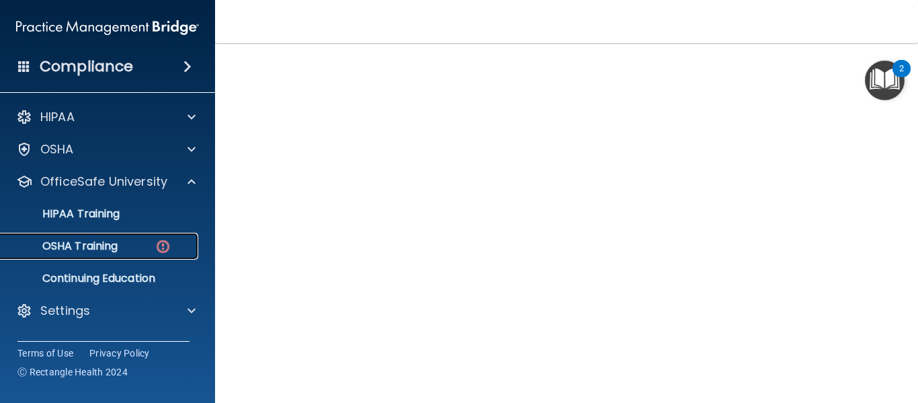
click at [147, 241] on div "OSHA Training" at bounding box center [101, 245] width 184 height 13
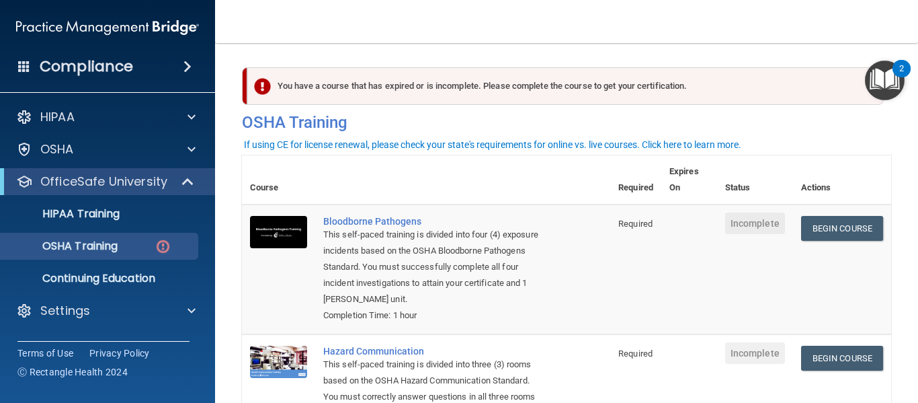
click at [184, 68] on span at bounding box center [188, 66] width 8 height 16
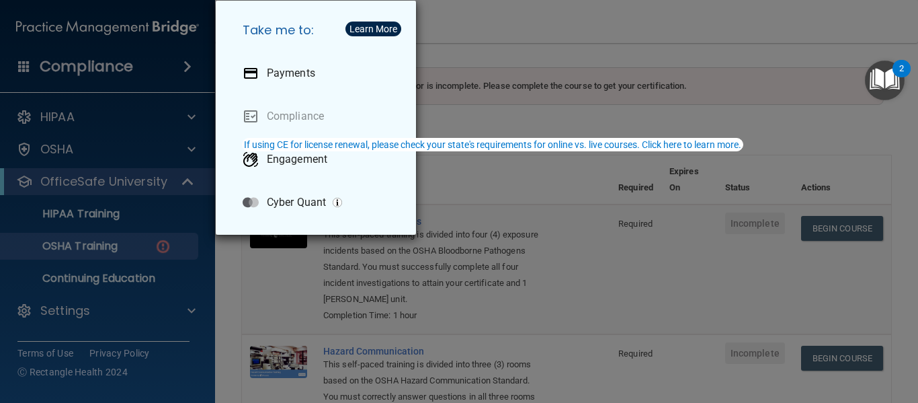
click at [184, 68] on div "Take me to: Payments Compliance Engagement Cyber Quant" at bounding box center [459, 201] width 918 height 403
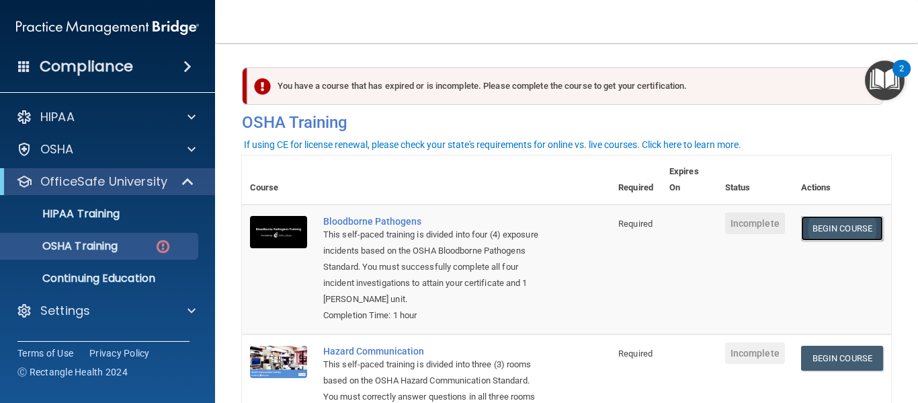
click at [824, 224] on link "Begin Course" at bounding box center [842, 228] width 82 height 25
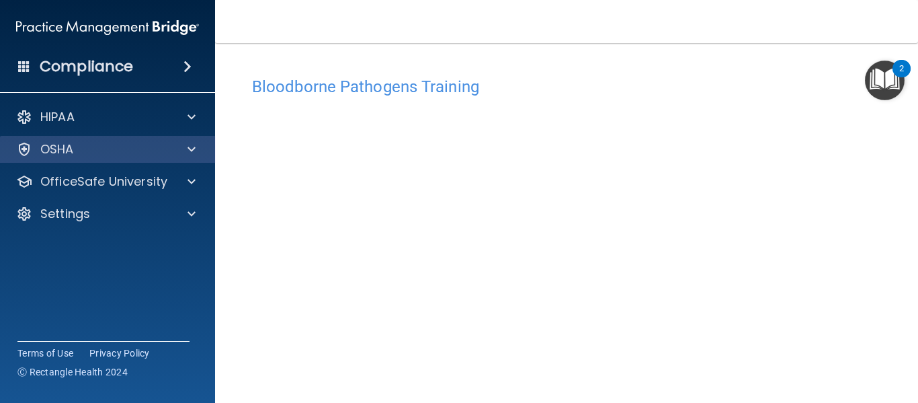
click at [188, 141] on div "OSHA" at bounding box center [108, 149] width 216 height 27
click at [191, 148] on span at bounding box center [192, 149] width 8 height 16
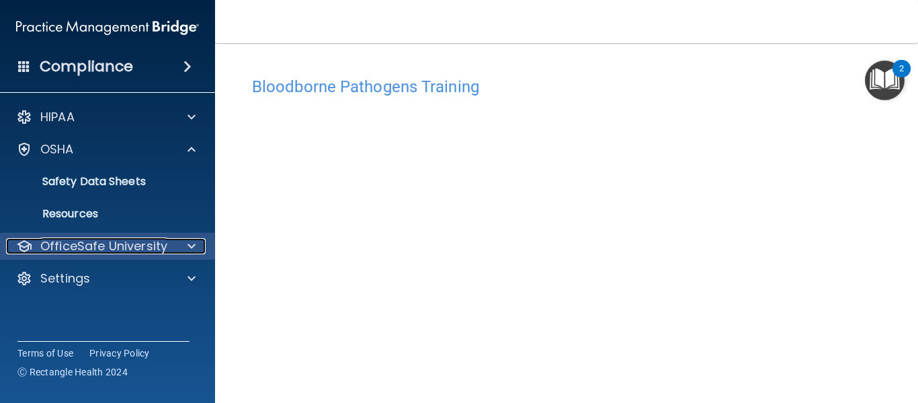
click at [186, 245] on div at bounding box center [190, 246] width 34 height 16
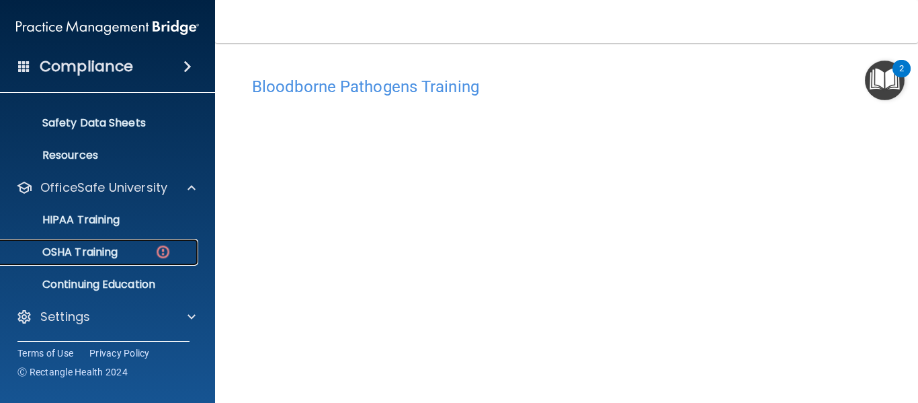
click at [114, 245] on p "OSHA Training" at bounding box center [63, 251] width 109 height 13
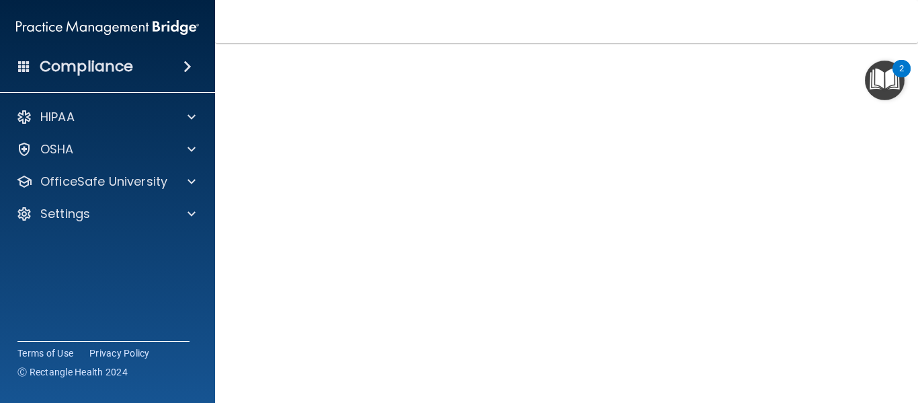
scroll to position [73, 0]
click at [880, 344] on main "Bloodborne Pathogens Training This course doesn’t expire until . Are you sure y…" at bounding box center [566, 223] width 703 height 360
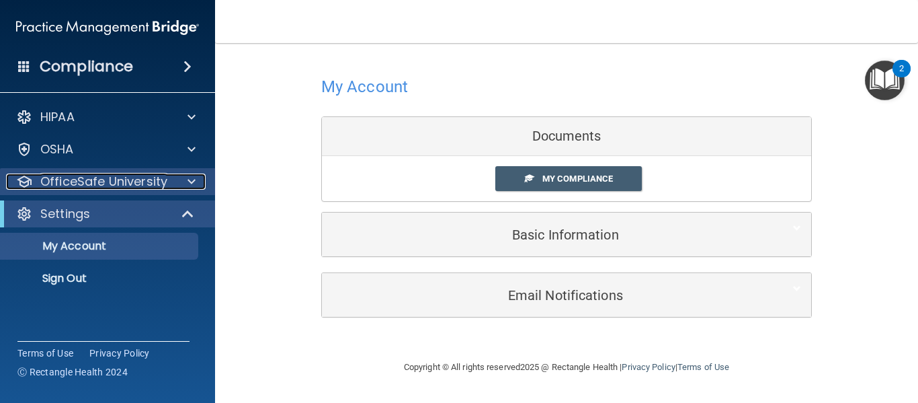
click at [182, 178] on div at bounding box center [190, 181] width 34 height 16
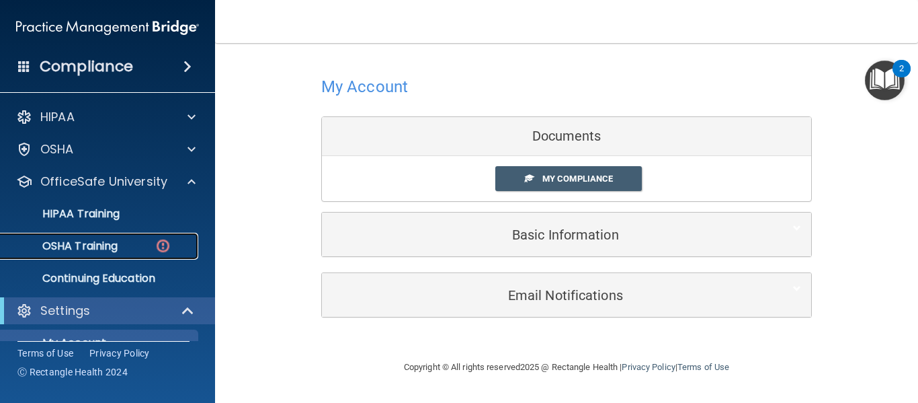
click at [152, 235] on link "OSHA Training" at bounding box center [93, 246] width 212 height 27
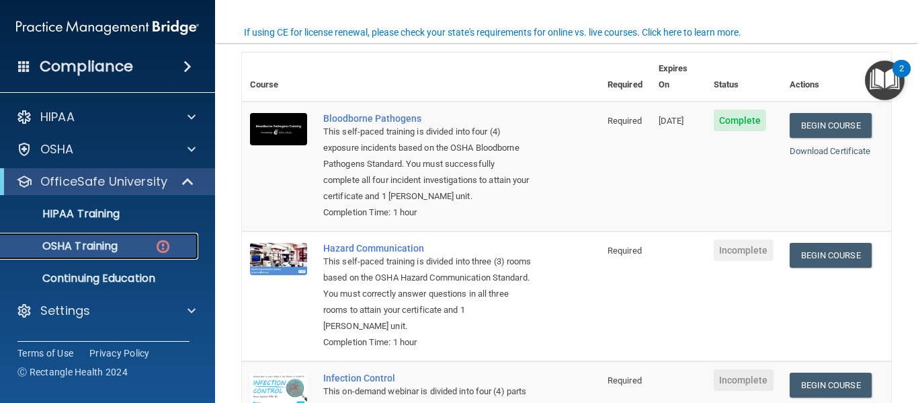
scroll to position [134, 0]
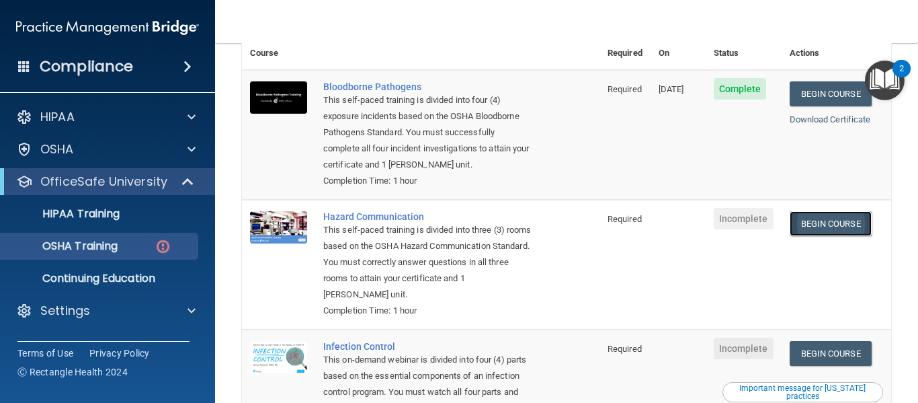
click at [819, 228] on link "Begin Course" at bounding box center [831, 223] width 82 height 25
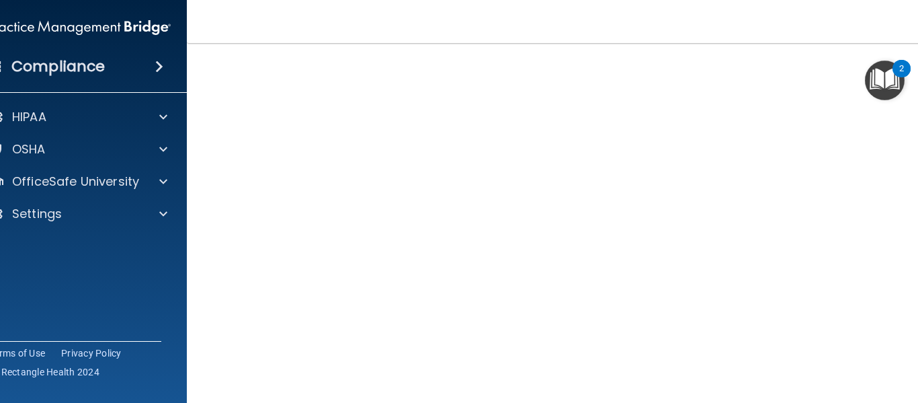
scroll to position [85, 0]
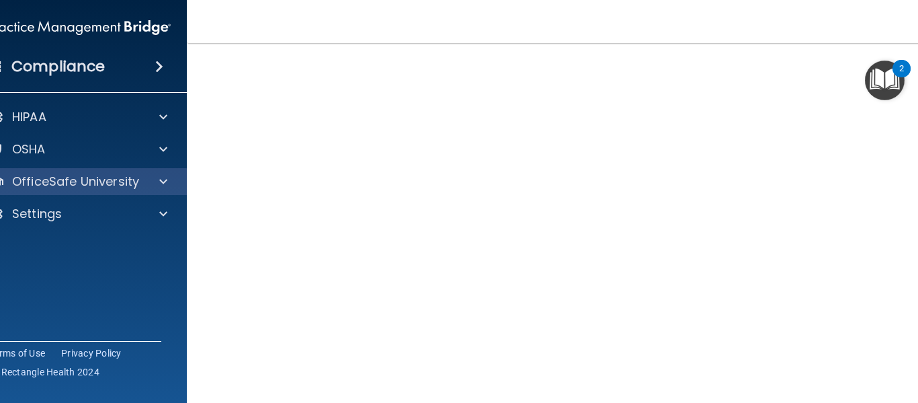
click at [157, 173] on div "OfficeSafe University" at bounding box center [80, 181] width 216 height 27
click at [161, 183] on span at bounding box center [163, 181] width 8 height 16
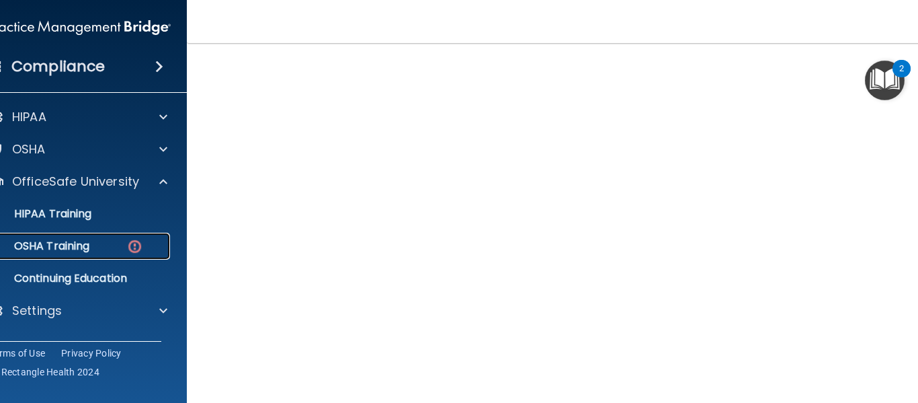
click at [126, 249] on img at bounding box center [134, 246] width 17 height 17
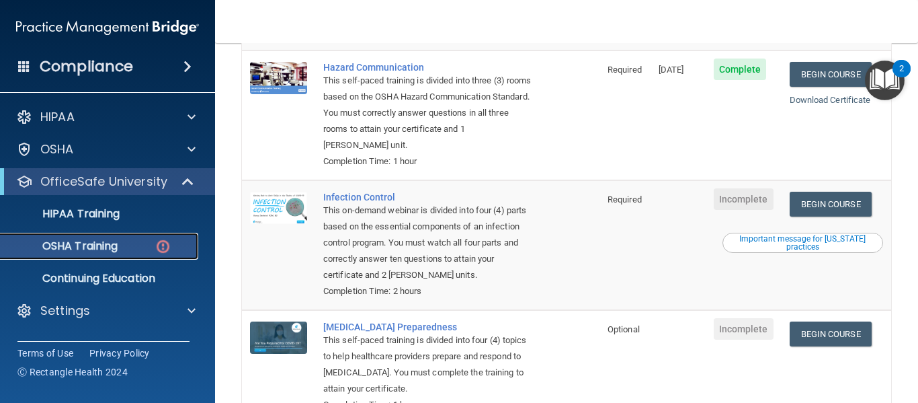
scroll to position [286, 0]
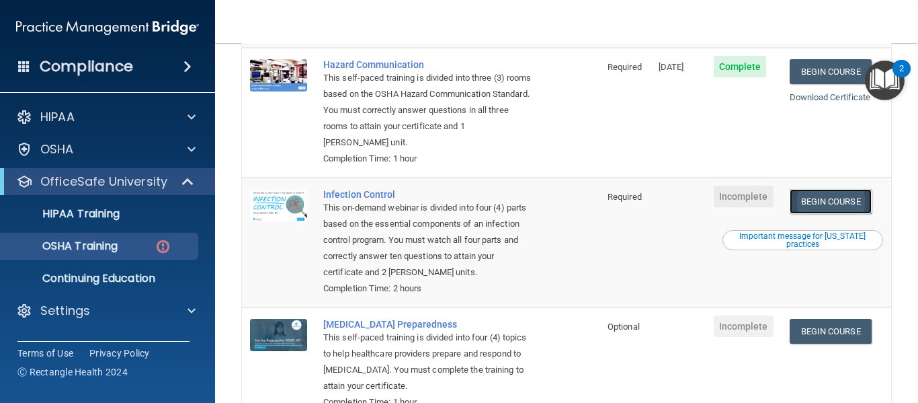
click at [808, 206] on link "Begin Course" at bounding box center [831, 201] width 82 height 25
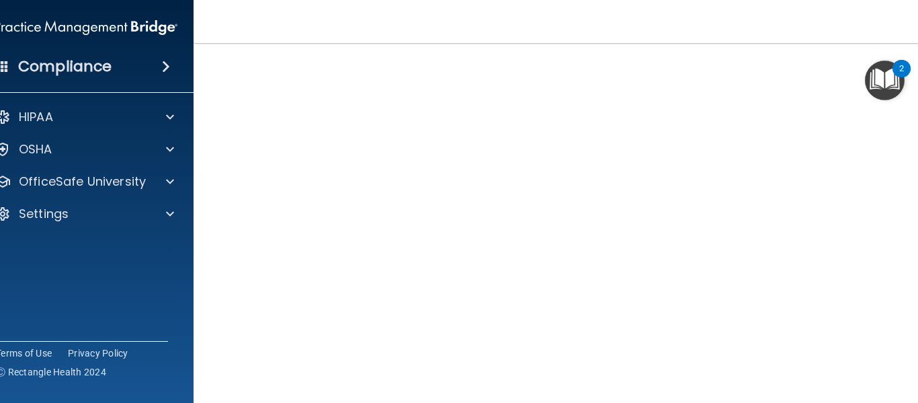
scroll to position [67, 0]
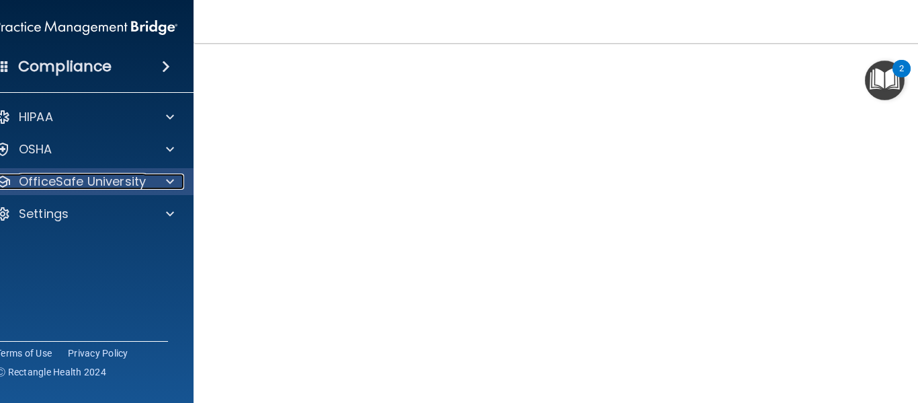
click at [166, 175] on span at bounding box center [170, 181] width 8 height 16
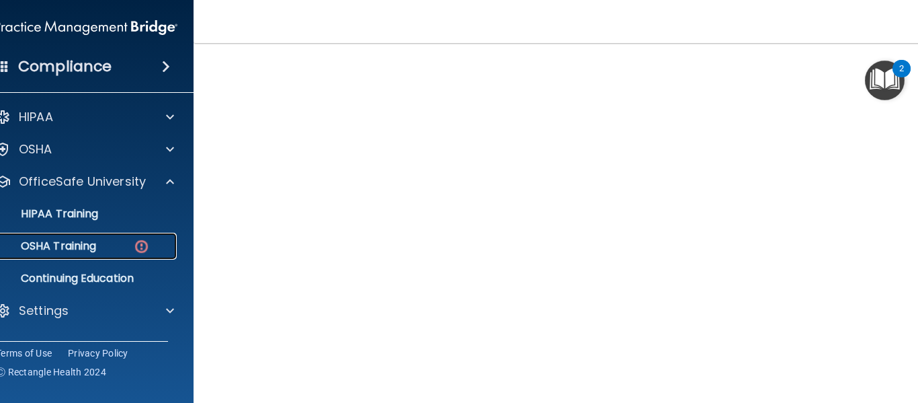
click at [112, 247] on div "OSHA Training" at bounding box center [79, 245] width 184 height 13
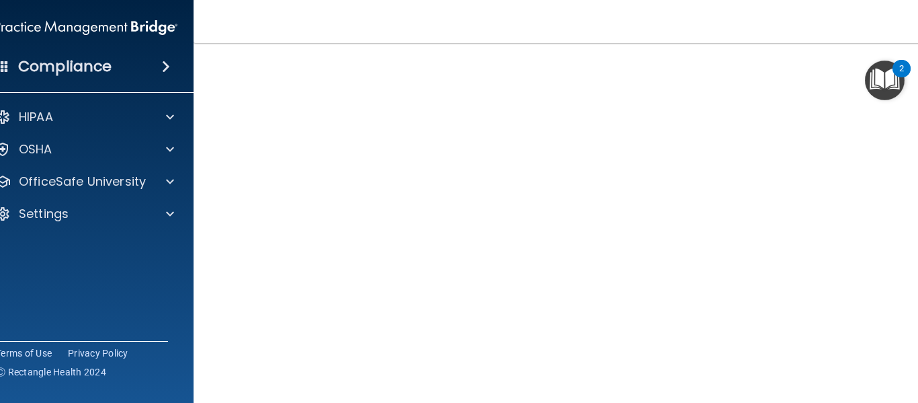
scroll to position [69, 0]
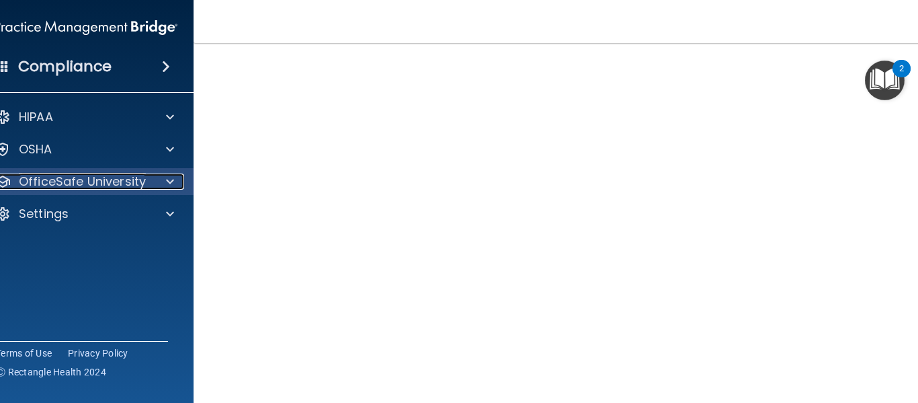
click at [166, 183] on span at bounding box center [170, 181] width 8 height 16
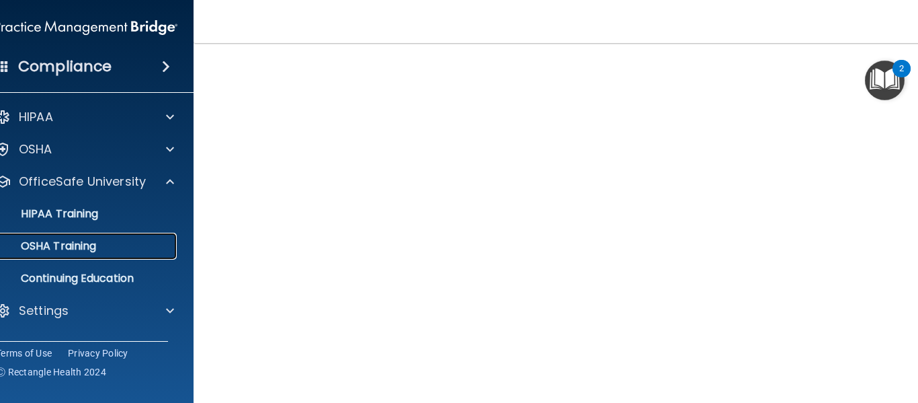
click at [122, 253] on link "OSHA Training" at bounding box center [71, 246] width 212 height 27
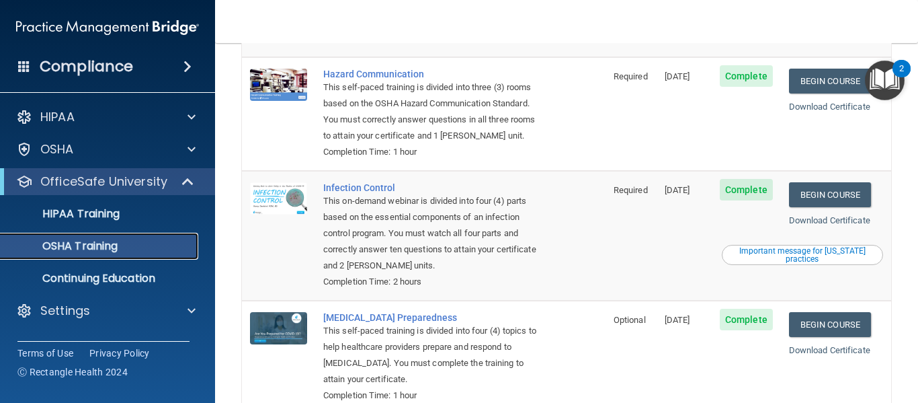
scroll to position [323, 0]
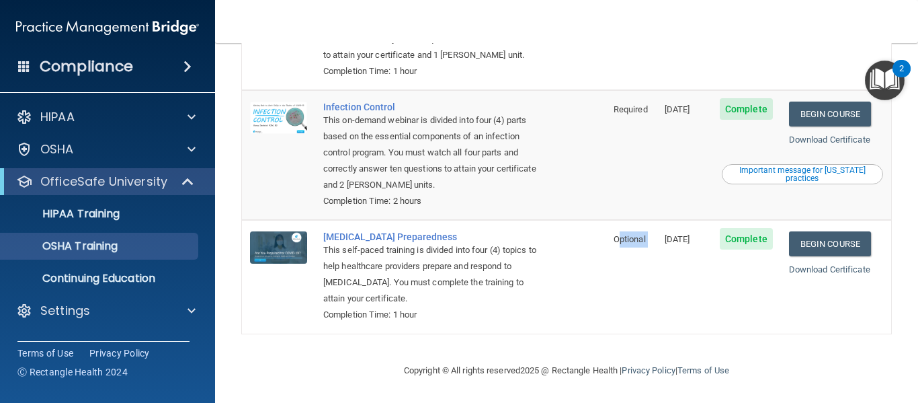
drag, startPoint x: 611, startPoint y: 240, endPoint x: 647, endPoint y: 235, distance: 36.0
click at [647, 235] on tr "[MEDICAL_DATA] Preparedness This self-paced training is divided into four (4) t…" at bounding box center [567, 276] width 650 height 113
click at [636, 288] on td "Optional" at bounding box center [631, 276] width 51 height 113
